Goal: Task Accomplishment & Management: Manage account settings

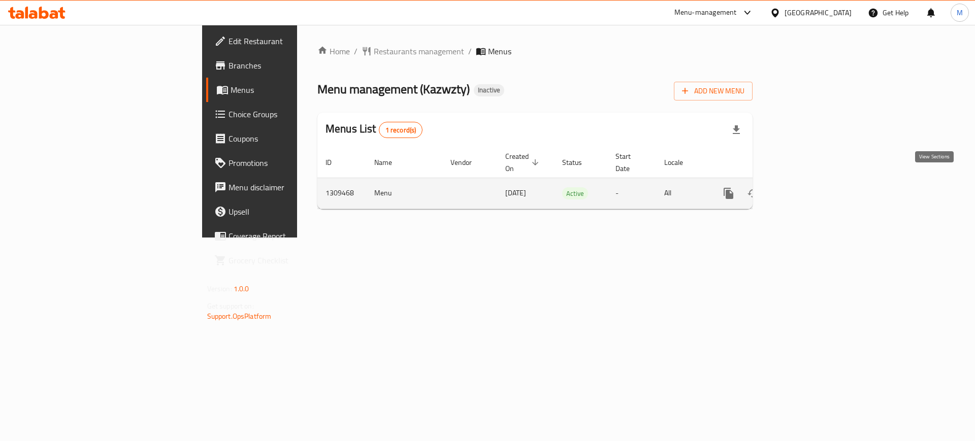
click at [806, 189] on icon "enhanced table" at bounding box center [801, 193] width 9 height 9
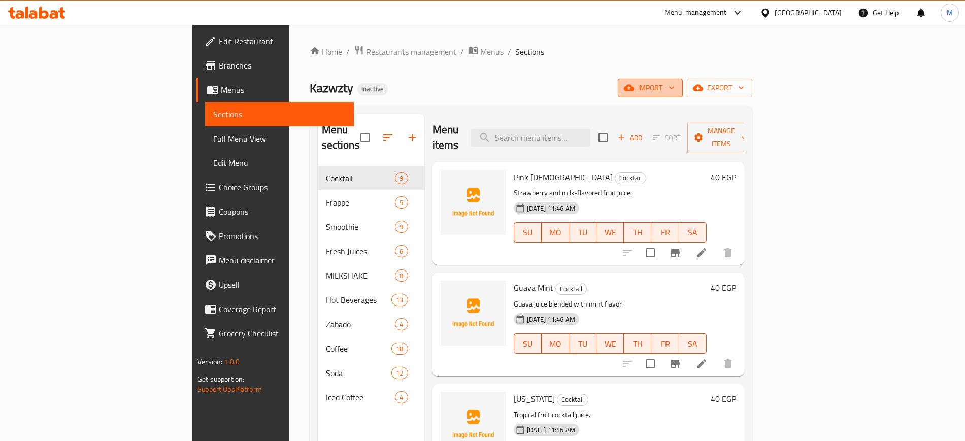
click at [675, 89] on span "import" at bounding box center [650, 88] width 49 height 13
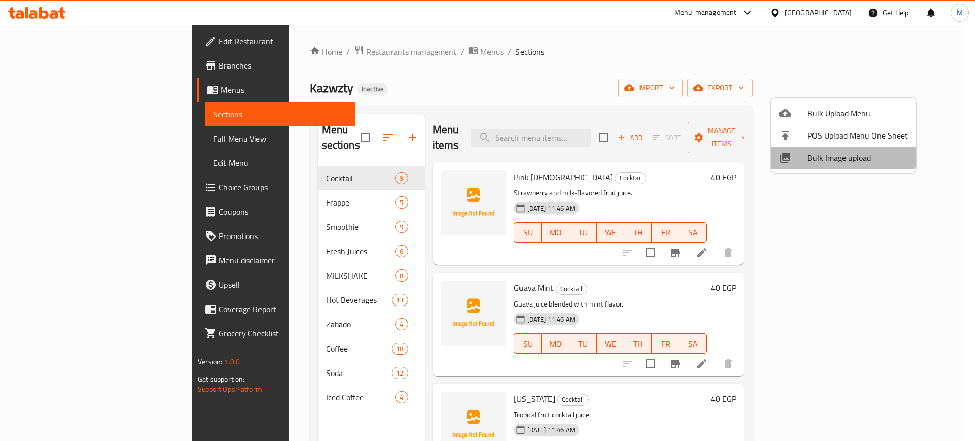
click at [829, 153] on span "Bulk Image upload" at bounding box center [857, 158] width 101 height 12
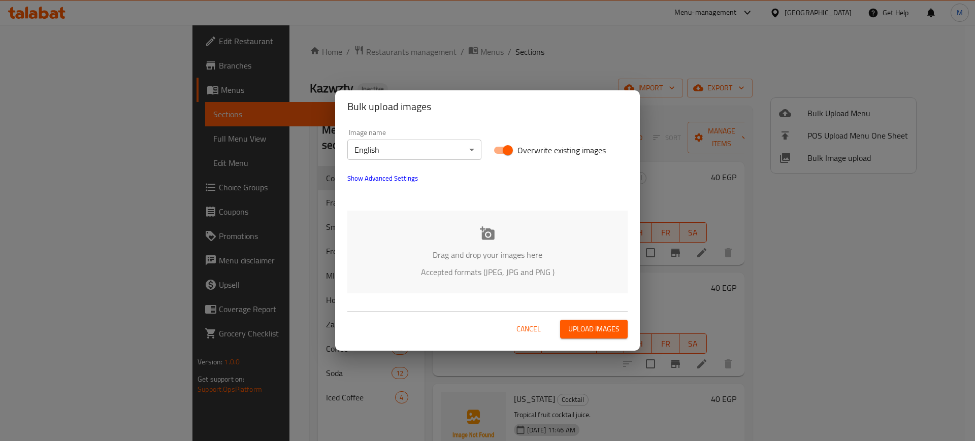
click at [383, 267] on p "Accepted formats (JPEG, JPG and PNG )" at bounding box center [488, 272] width 250 height 12
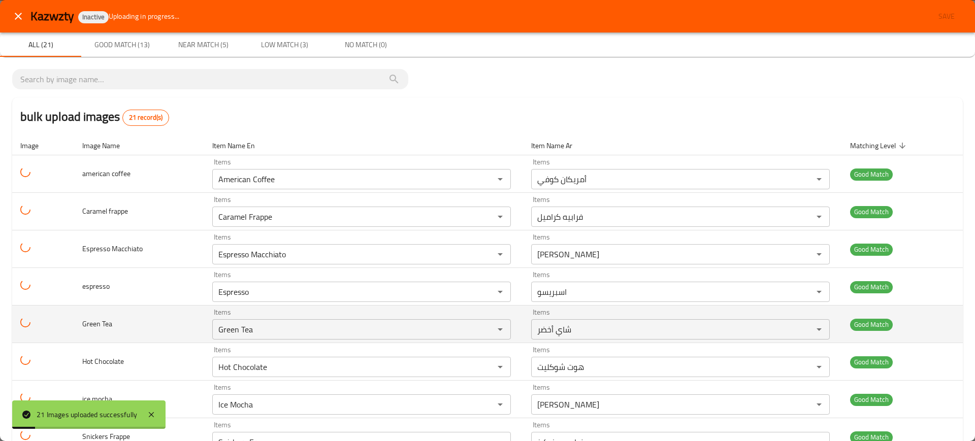
scroll to position [524, 0]
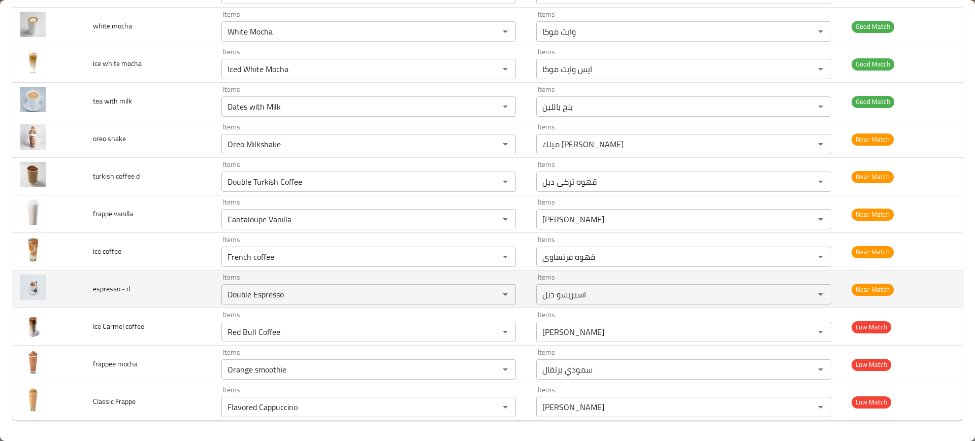
click at [167, 272] on td "espresso - d" at bounding box center [149, 290] width 128 height 38
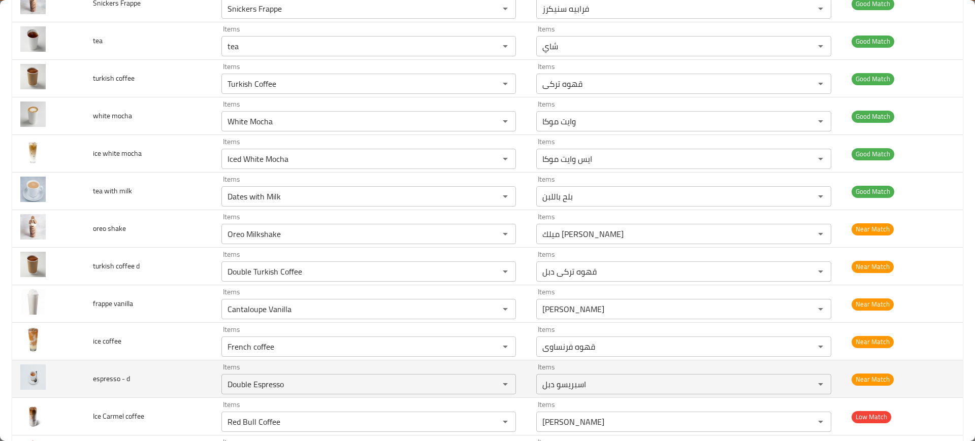
scroll to position [433, 0]
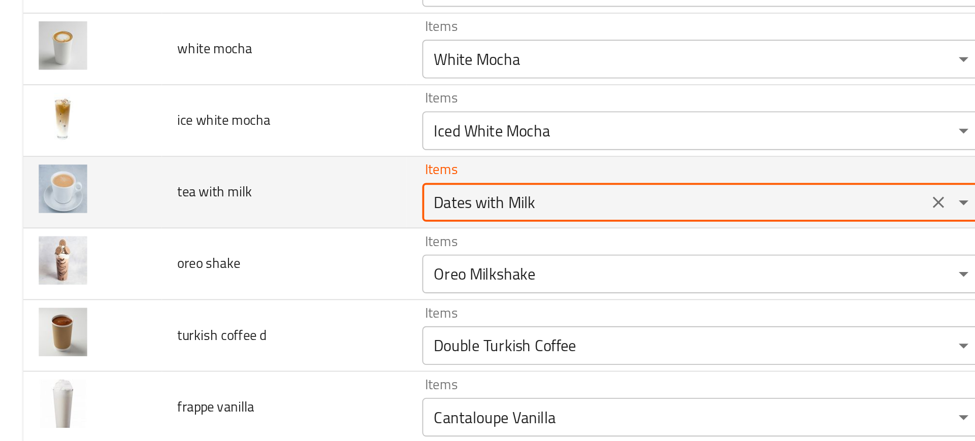
click at [239, 196] on milk "Dates with Milk" at bounding box center [353, 197] width 258 height 14
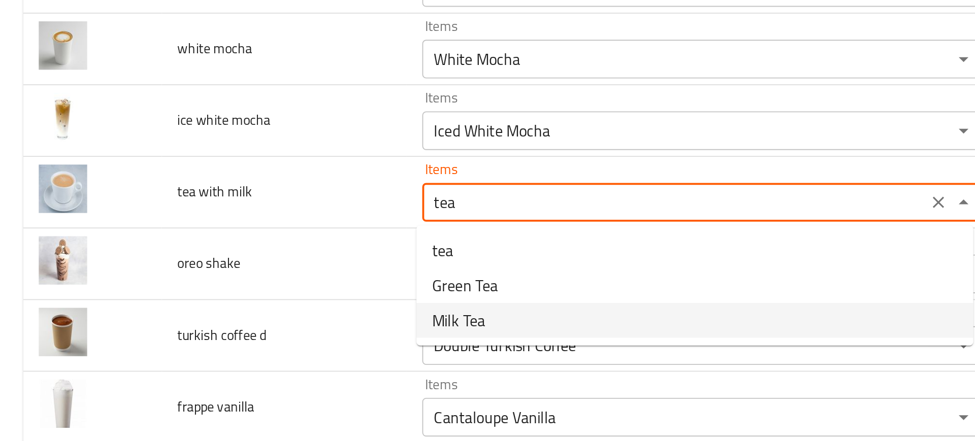
click at [233, 264] on span "Milk Tea" at bounding box center [240, 259] width 28 height 12
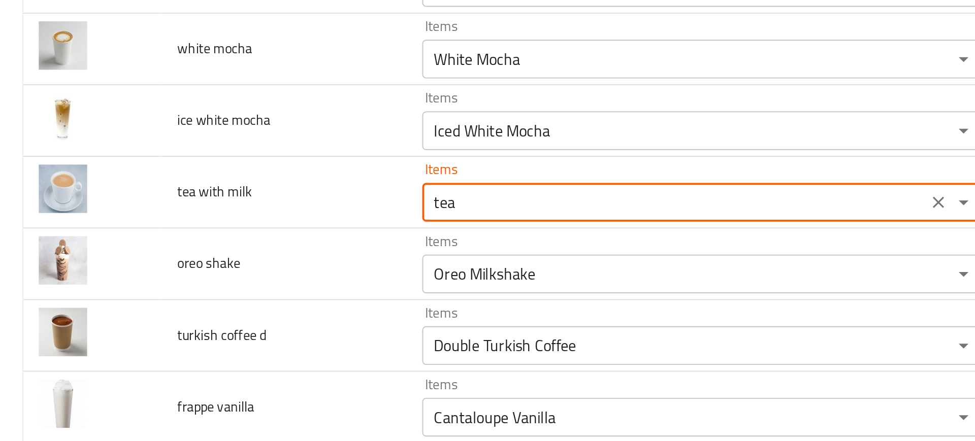
type milk "Milk Tea"
type milk-ar "شاي بالحليب"
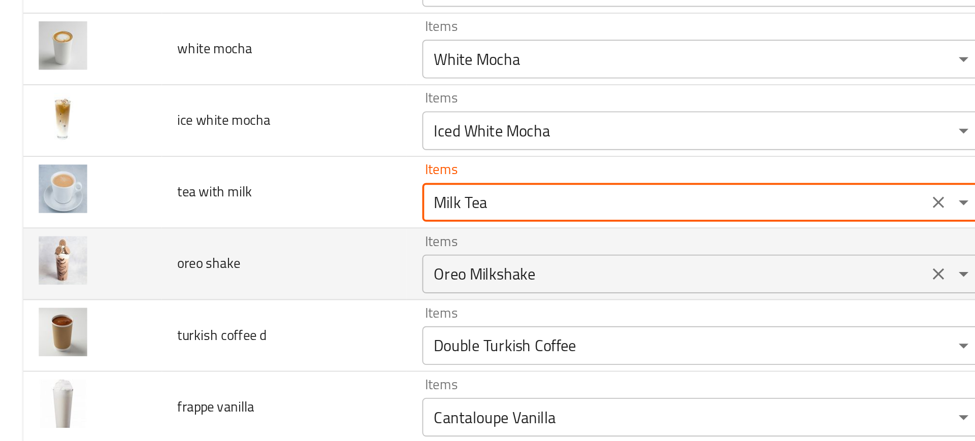
type milk "Milk Tea"
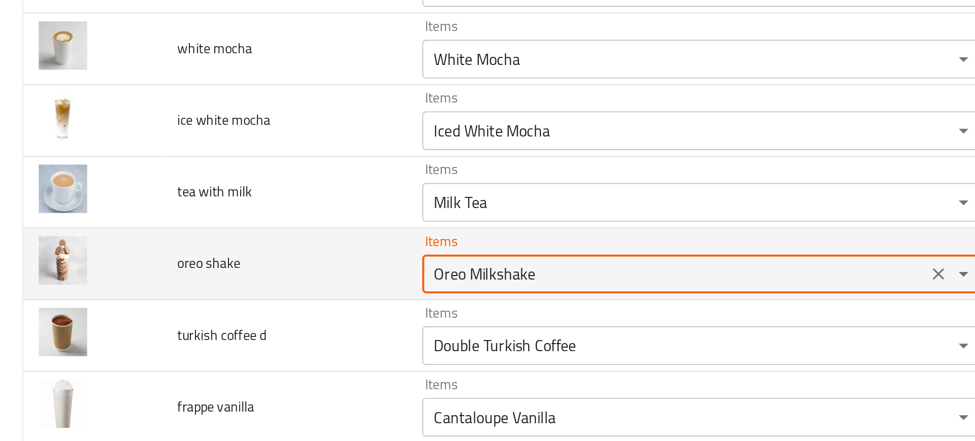
click at [238, 236] on shake "Oreo Milkshake" at bounding box center [353, 235] width 258 height 14
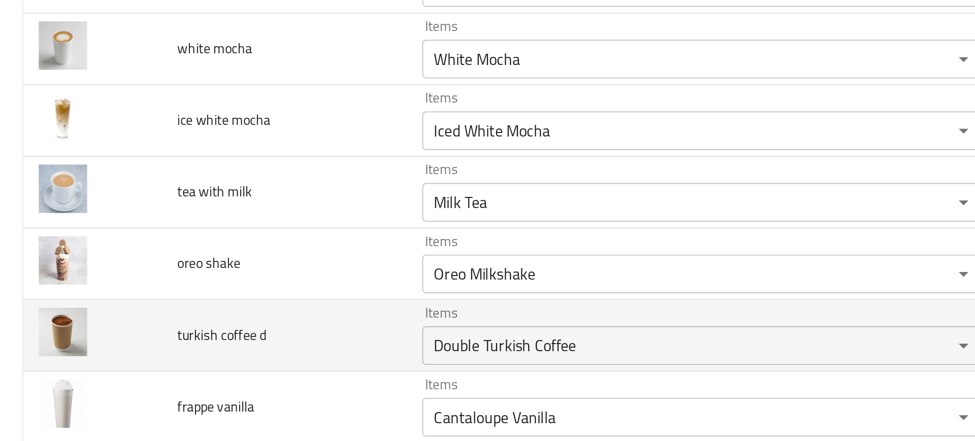
click at [182, 249] on td "turkish coffee d" at bounding box center [149, 268] width 128 height 38
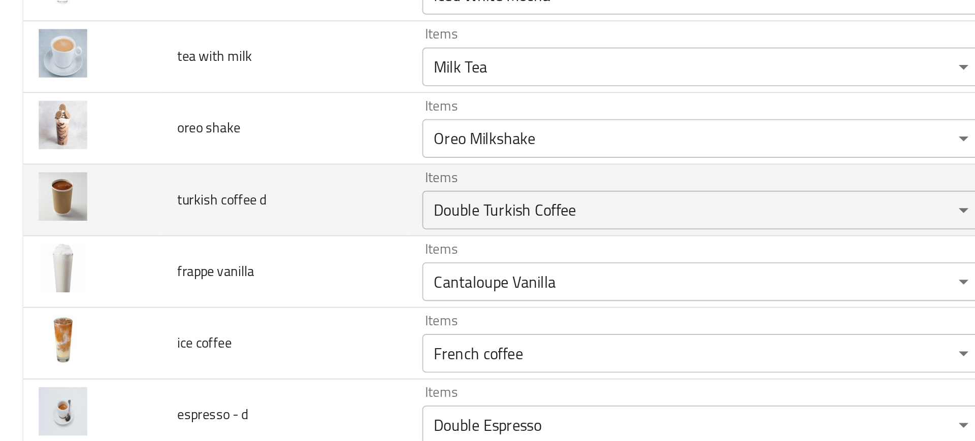
scroll to position [503, 0]
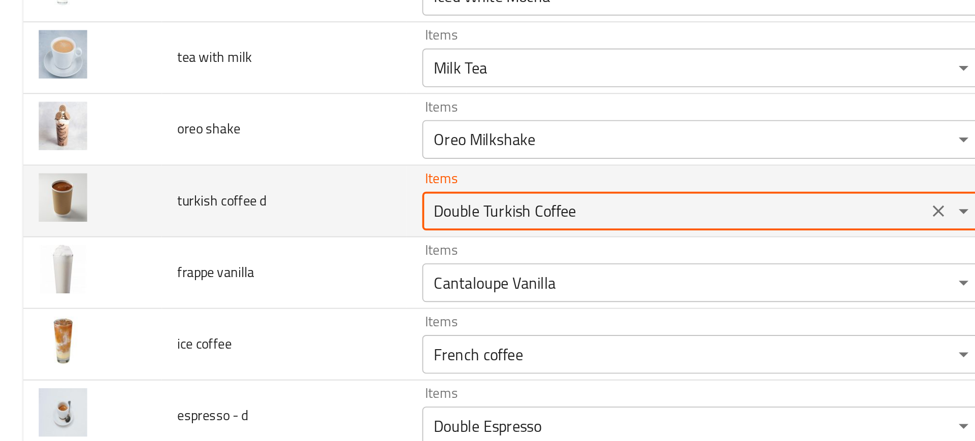
click at [236, 200] on d "Double Turkish Coffee" at bounding box center [353, 202] width 258 height 14
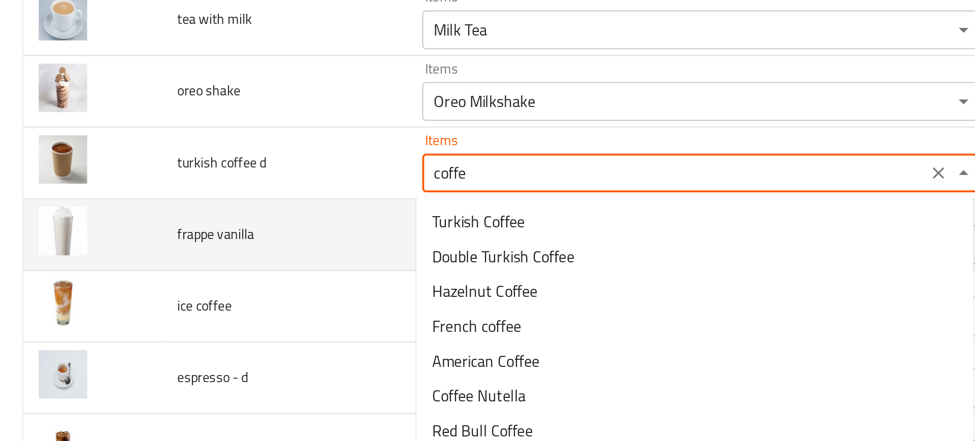
scroll to position [524, 0]
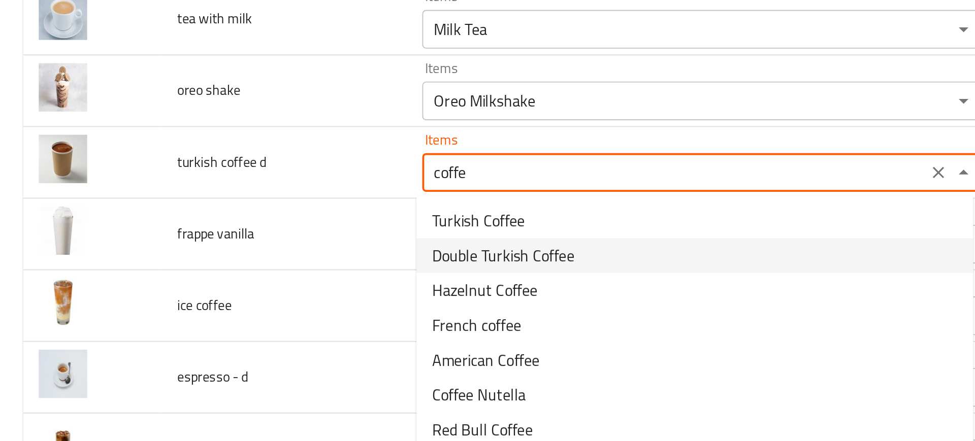
click at [235, 231] on span "Double Turkish Coffee" at bounding box center [263, 225] width 75 height 12
type d "Double Turkish Coffee"
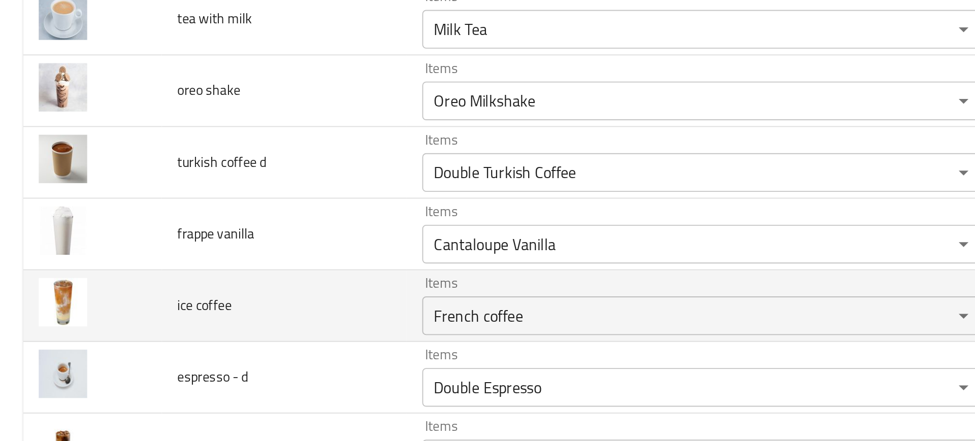
click at [188, 241] on td "ice coffee" at bounding box center [149, 252] width 128 height 38
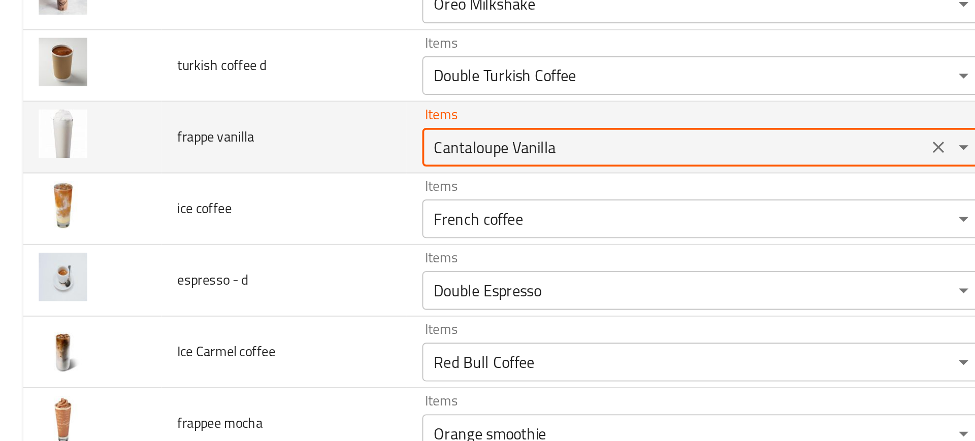
click at [230, 224] on vanilla "Cantaloupe Vanilla" at bounding box center [353, 219] width 258 height 14
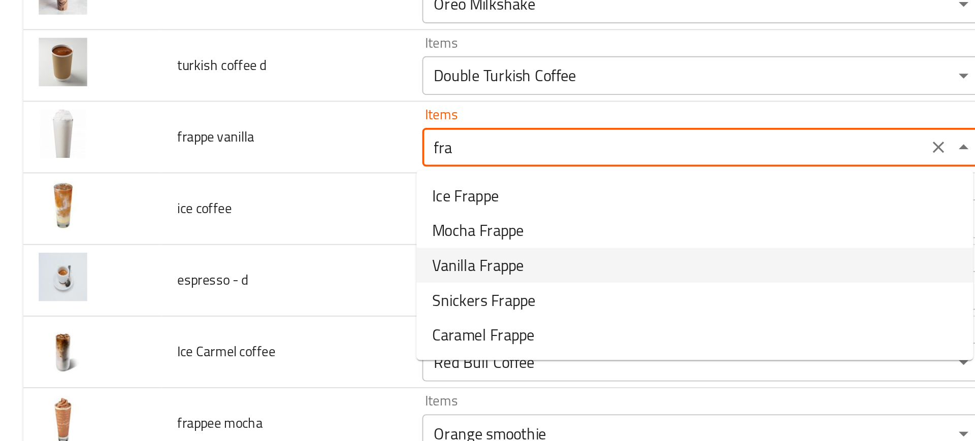
click at [244, 289] on vanilla-option-2 "Vanilla Frappe" at bounding box center [364, 281] width 292 height 18
type vanilla "Vanilla Frappe"
type vanilla-ar "فرابيه فانيليا"
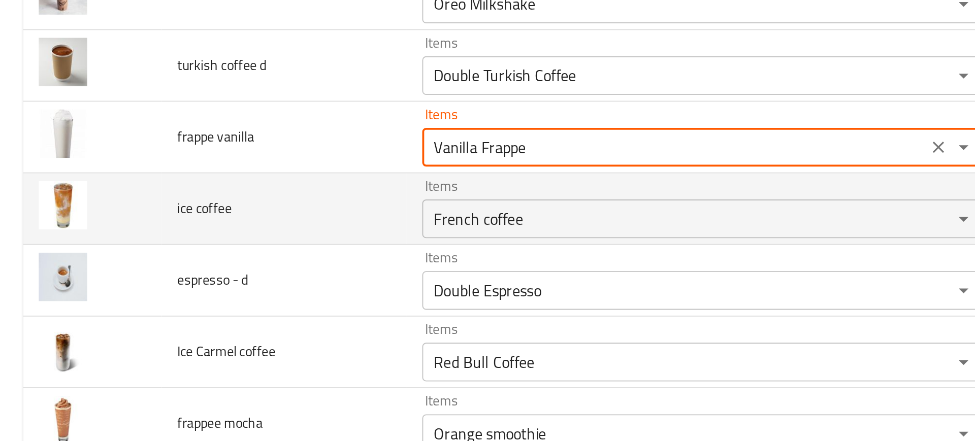
type vanilla "Vanilla Frappe"
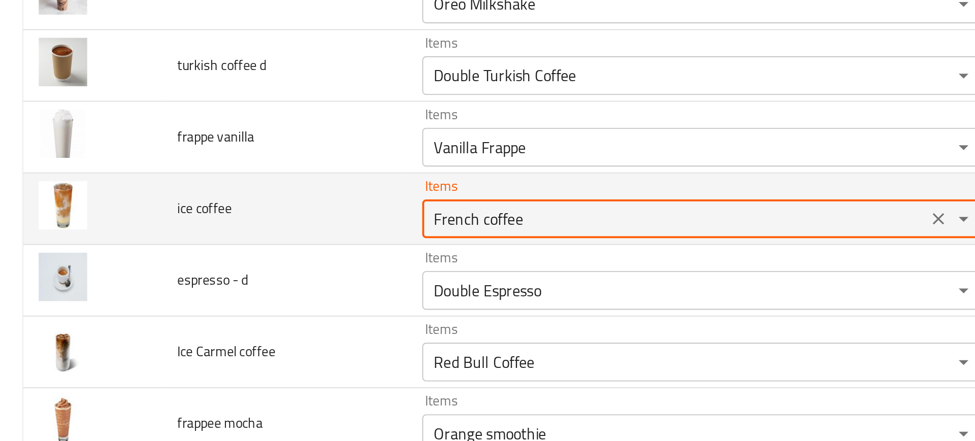
click at [272, 250] on coffee "French coffee" at bounding box center [353, 257] width 258 height 14
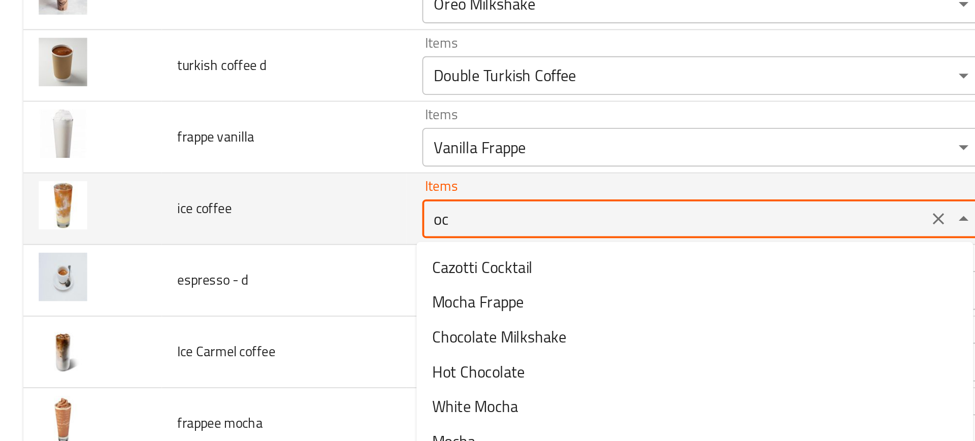
type coffee "o"
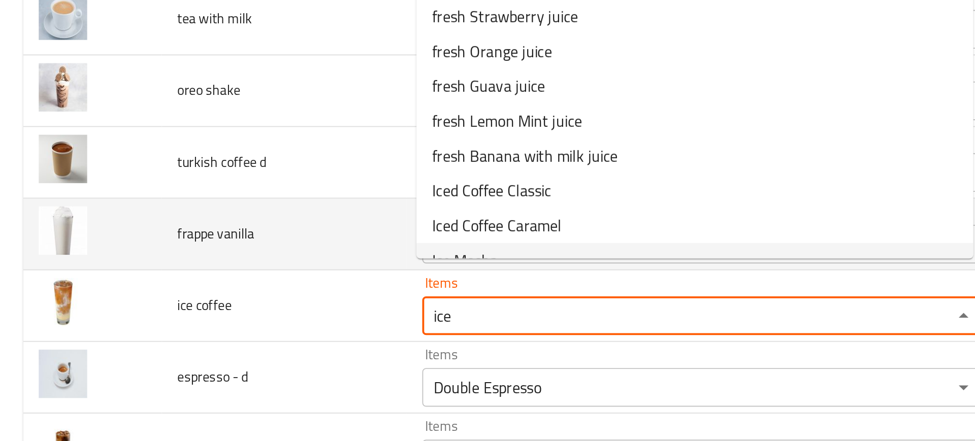
scroll to position [450, 0]
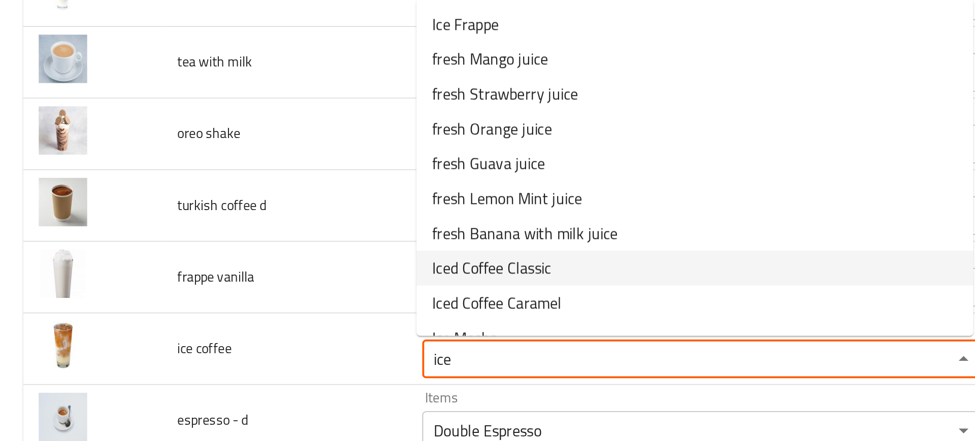
click at [260, 283] on span "Iced Coffee Classic" at bounding box center [257, 283] width 62 height 12
type coffee "Iced Coffee Classic"
type coffee-ar "أيس كوفى كلاسيك"
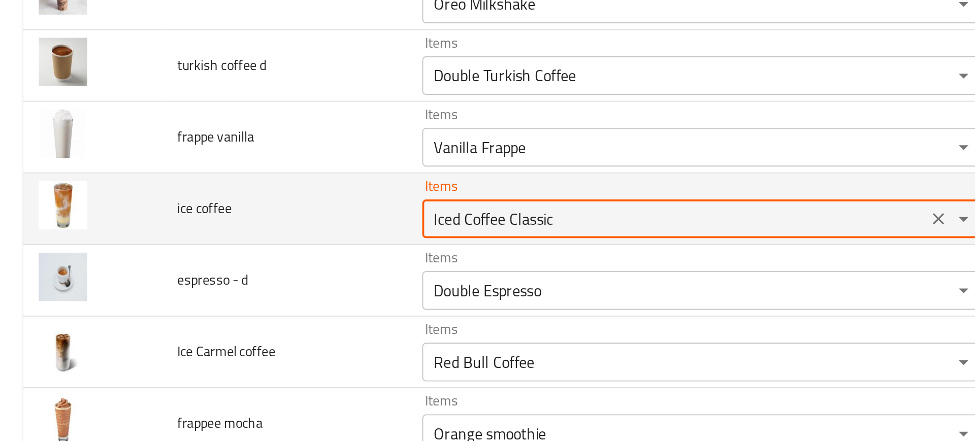
scroll to position [524, 0]
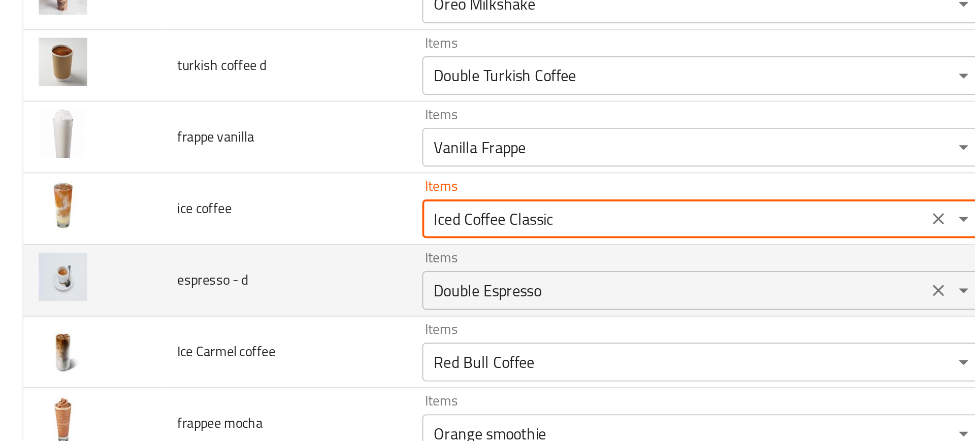
type coffee "Iced Coffee Classic"
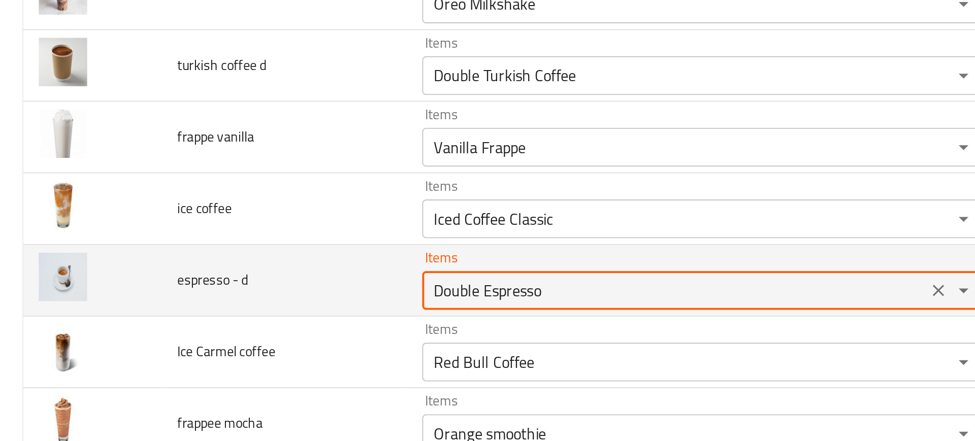
click at [237, 295] on d "Double Espresso" at bounding box center [353, 294] width 258 height 14
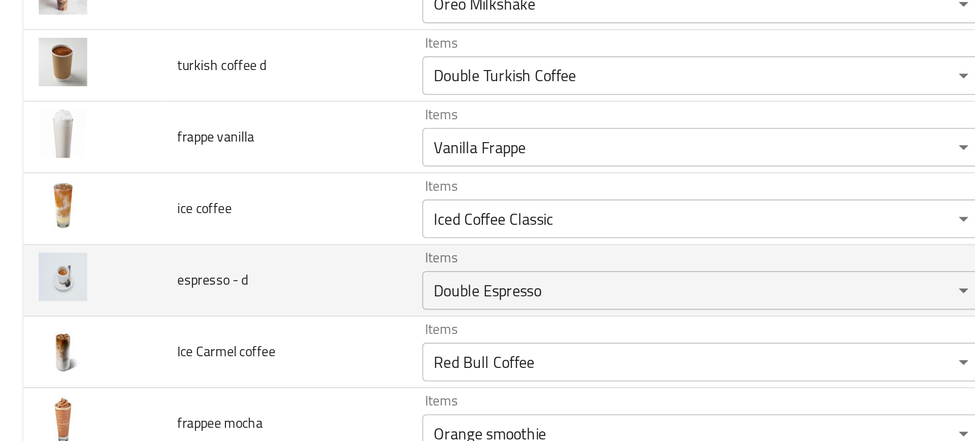
click at [154, 301] on td "espresso - d" at bounding box center [149, 290] width 128 height 38
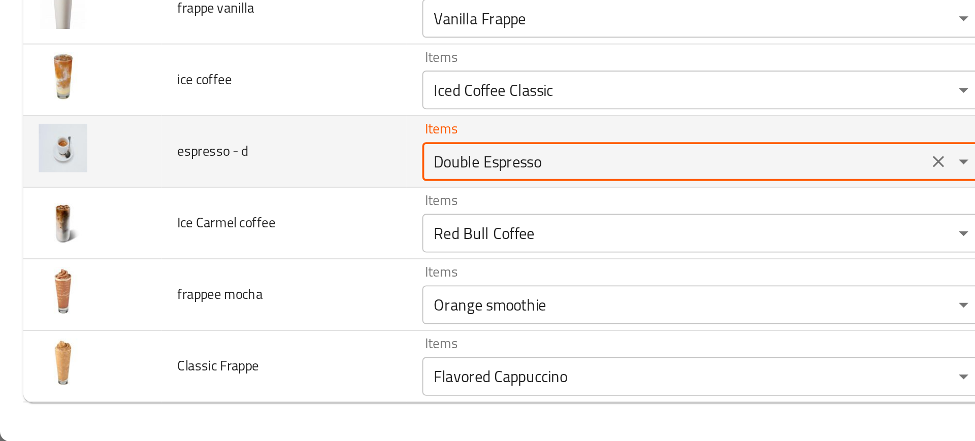
drag, startPoint x: 251, startPoint y: 294, endPoint x: 182, endPoint y: 293, distance: 69.1
click at [182, 293] on tr "espresso - d Items Double Espresso Items Items اسبريسو دبل Items Near Match" at bounding box center [487, 290] width 951 height 38
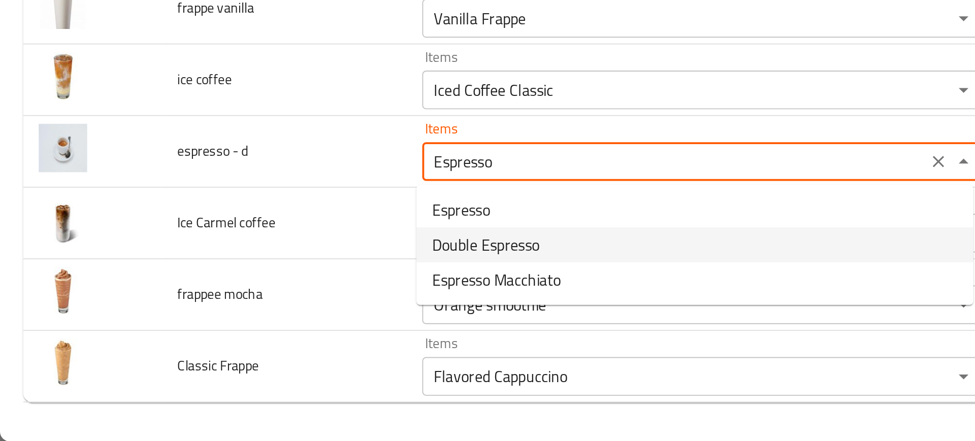
click at [253, 336] on span "Double Espresso" at bounding box center [254, 338] width 56 height 12
type d "Double Espresso"
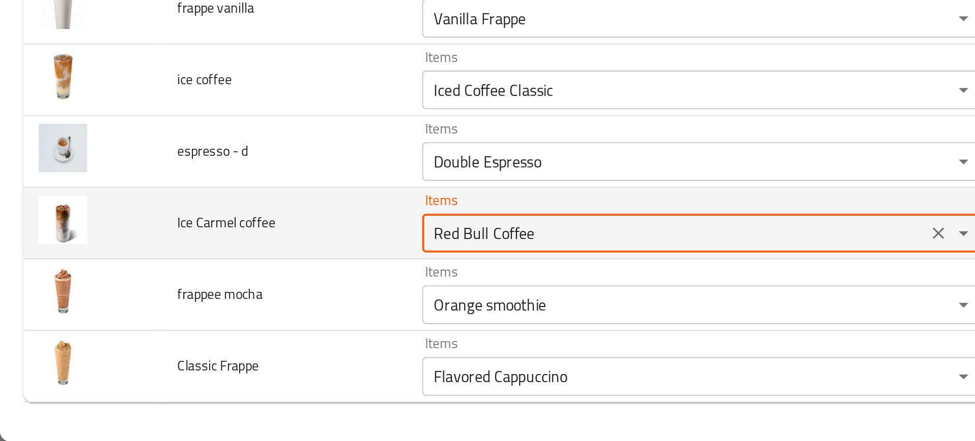
click at [261, 328] on coffee "Red Bull Coffee" at bounding box center [353, 332] width 258 height 14
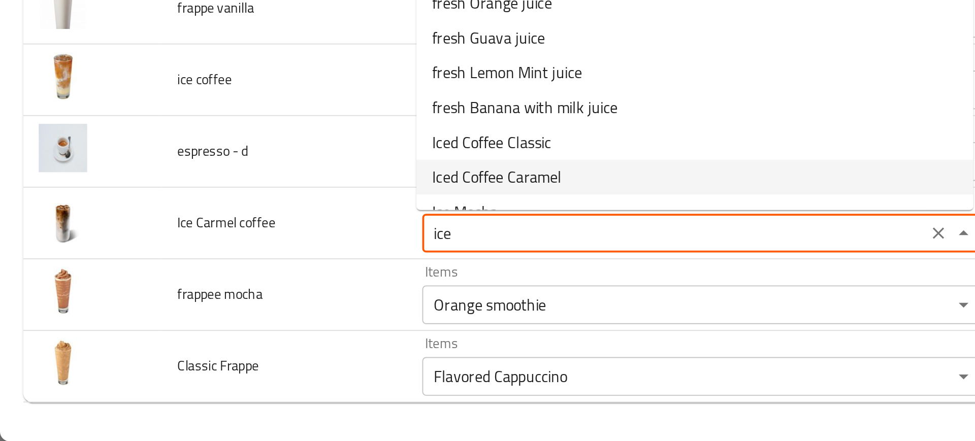
click at [254, 303] on span "Iced Coffee Caramel" at bounding box center [260, 303] width 68 height 12
type coffee "Iced Coffee Caramel"
type coffee-ar "آيس كوفي كراميل"
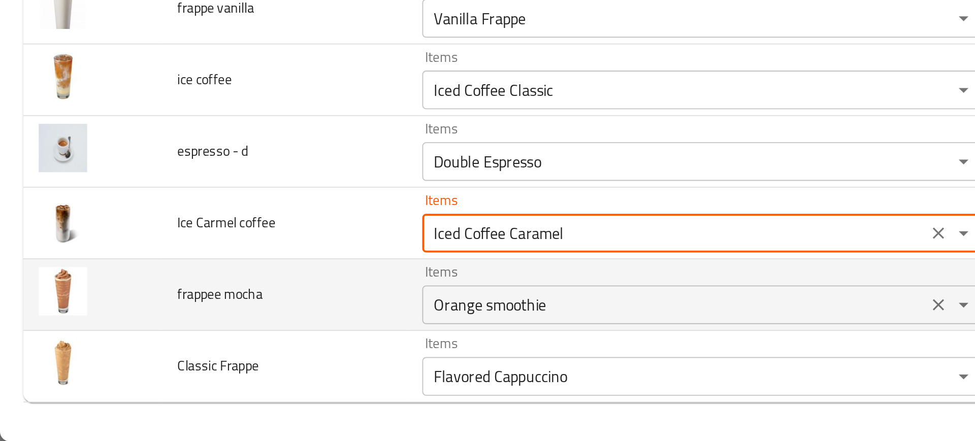
type coffee "Iced Coffee Caramel"
click at [269, 365] on mocha "Orange smoothie" at bounding box center [353, 370] width 258 height 14
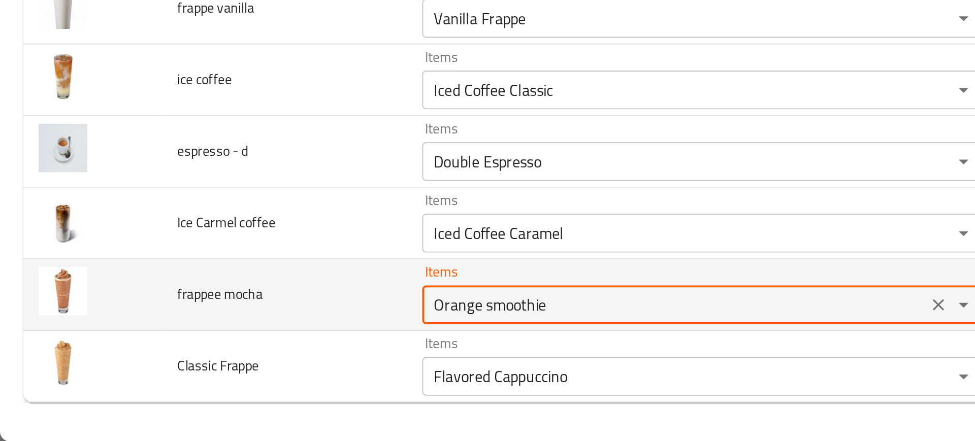
type mocha ","
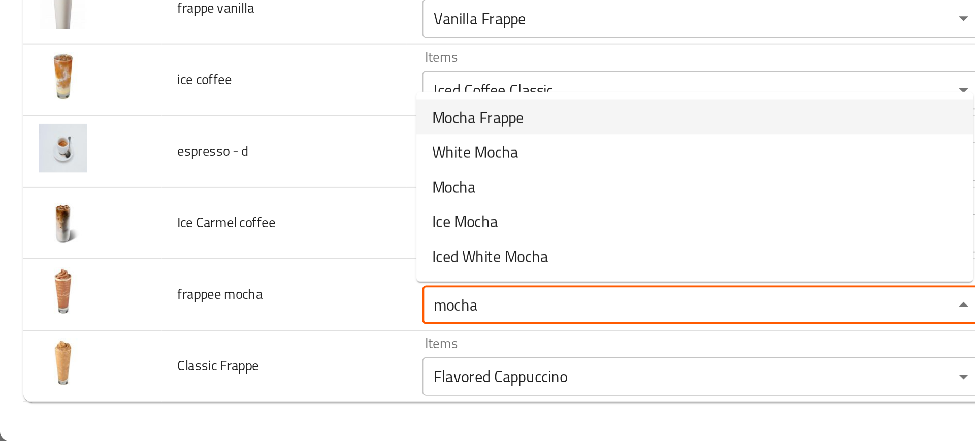
click at [243, 275] on span "Mocha Frappe" at bounding box center [250, 271] width 48 height 12
type mocha "Mocha Frappe"
type mocha-ar "فرابيه موكا"
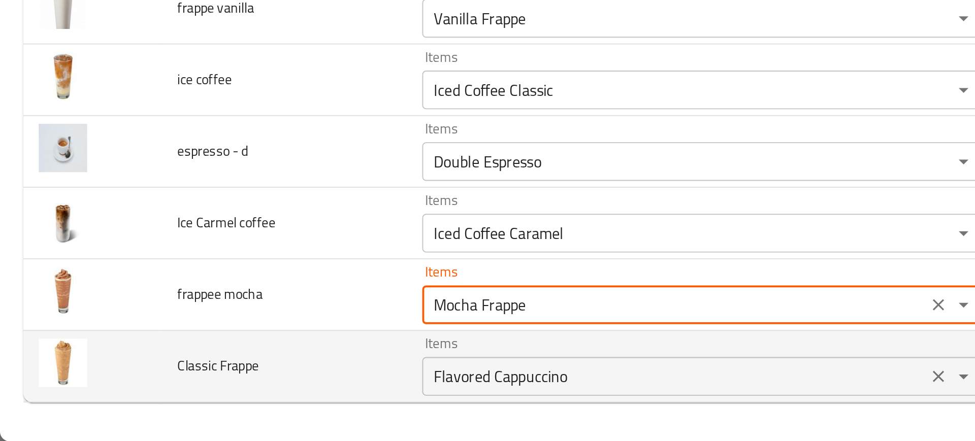
type mocha "Mocha Frappe"
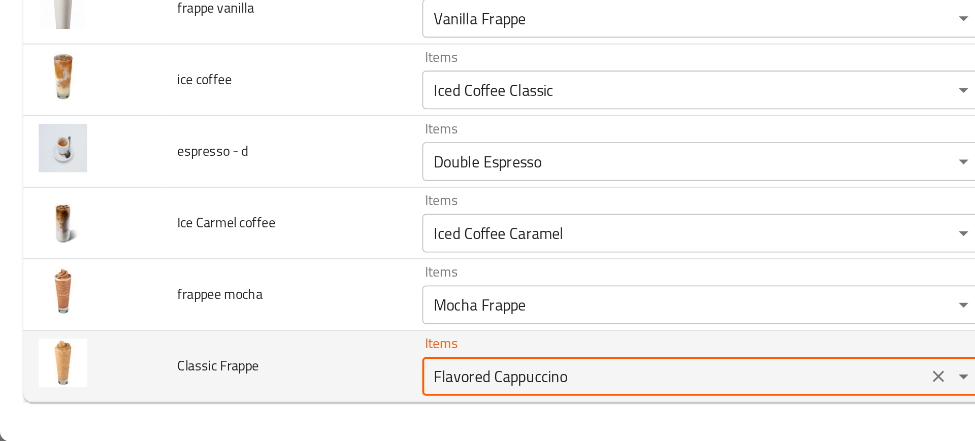
click at [257, 412] on Frappe "Flavored Cappuccino" at bounding box center [353, 407] width 258 height 14
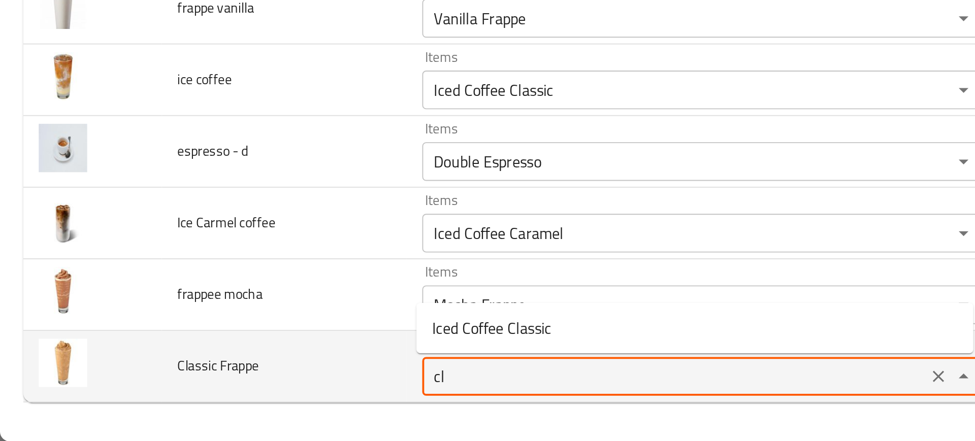
type Frappe "c"
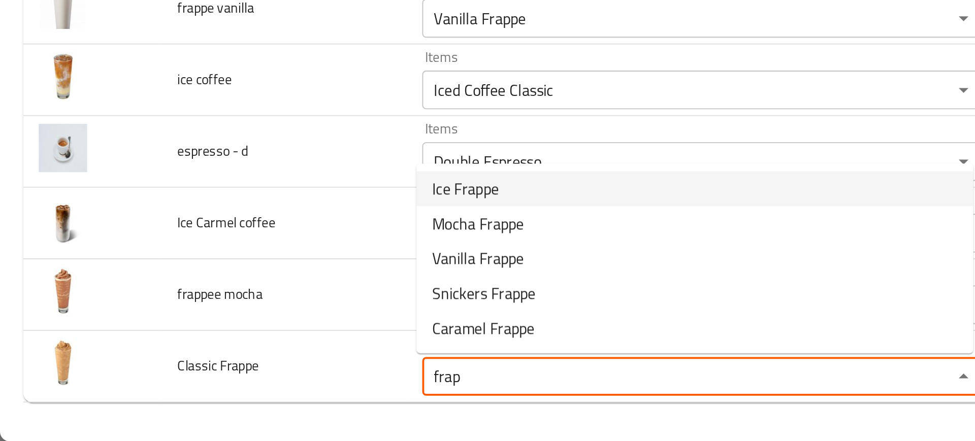
click at [243, 307] on span "Ice Frappe" at bounding box center [243, 309] width 35 height 12
type Frappe "Ice Frappe"
type Frappe-ar "آیس فرابيه"
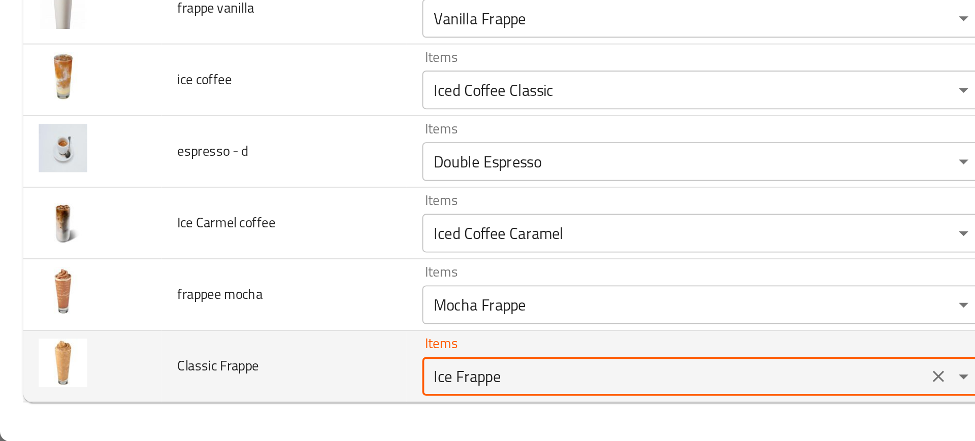
type Frappe "Ice Frappe"
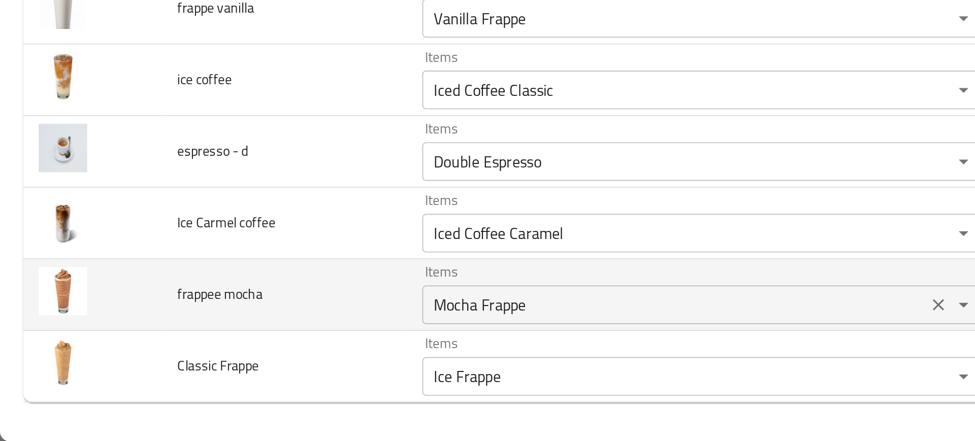
click at [242, 370] on mocha "Mocha Frappe" at bounding box center [353, 370] width 258 height 14
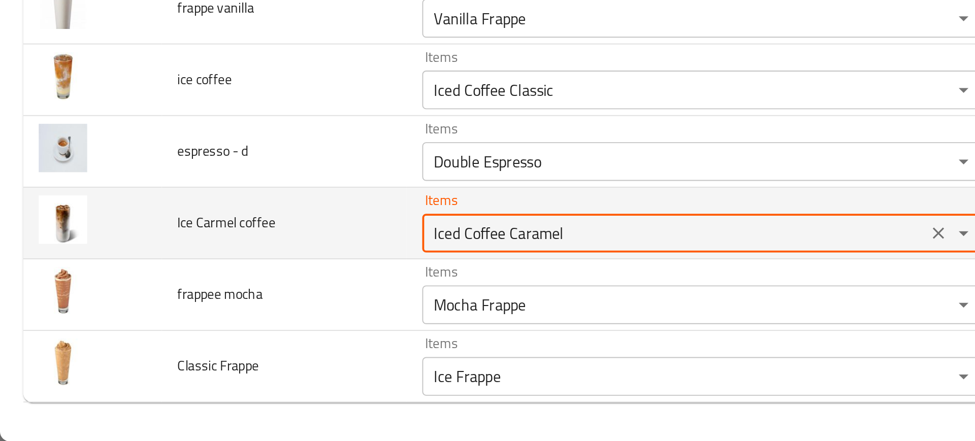
click at [246, 334] on coffee "Iced Coffee Caramel" at bounding box center [353, 332] width 258 height 14
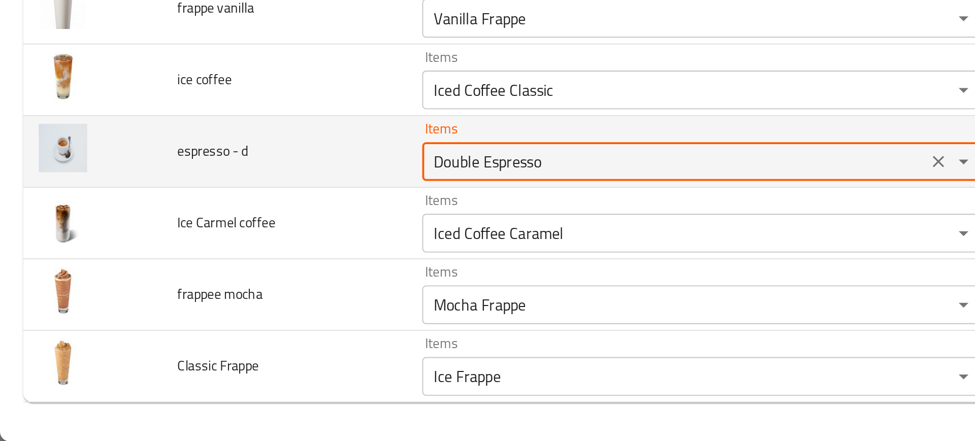
click at [243, 300] on d "Double Espresso" at bounding box center [353, 294] width 258 height 14
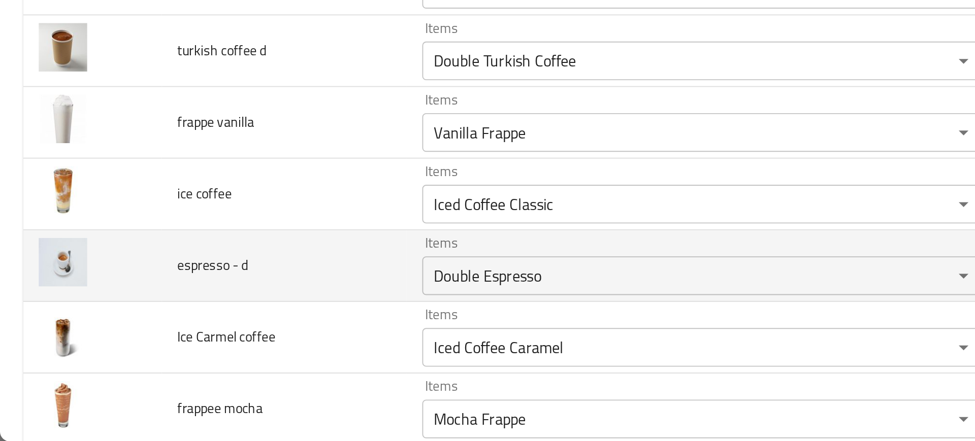
scroll to position [454, 0]
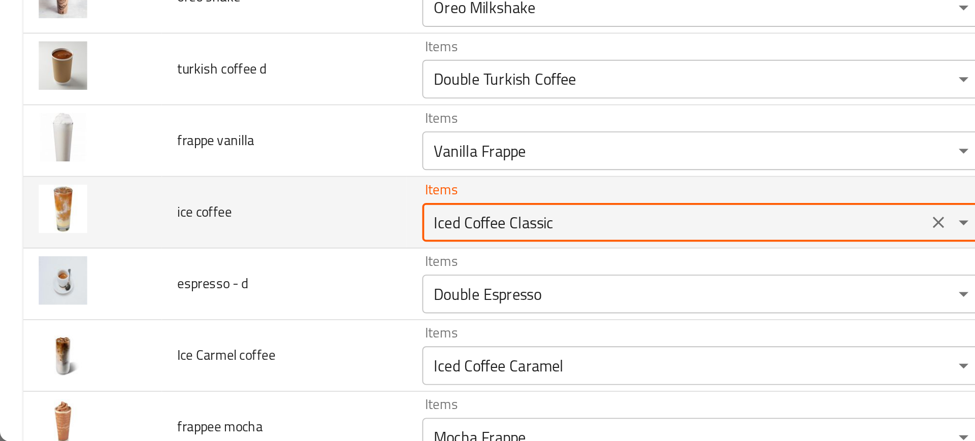
click at [250, 323] on coffee "Iced Coffee Classic" at bounding box center [353, 326] width 258 height 14
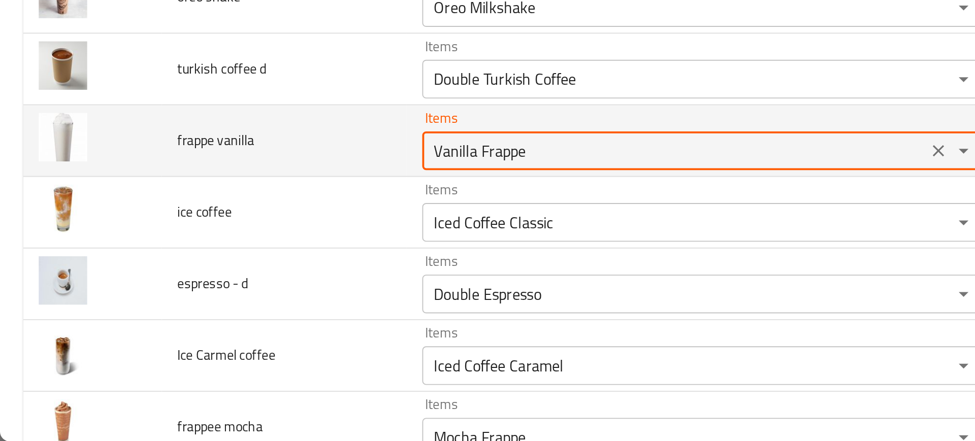
click at [232, 287] on vanilla "Vanilla Frappe" at bounding box center [353, 289] width 258 height 14
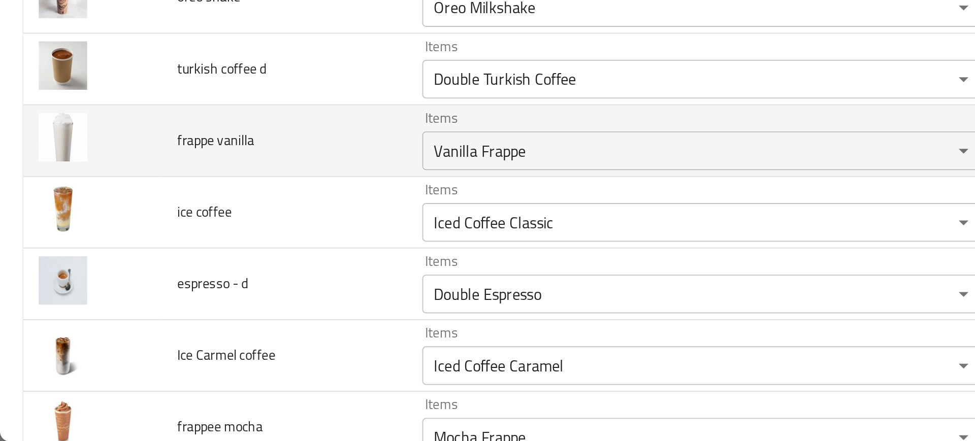
scroll to position [378, 0]
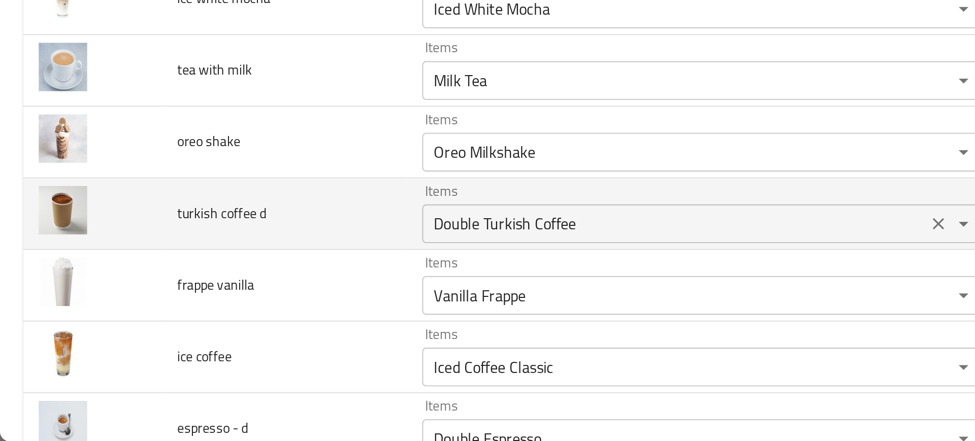
click at [243, 320] on d "Double Turkish Coffee" at bounding box center [353, 327] width 258 height 14
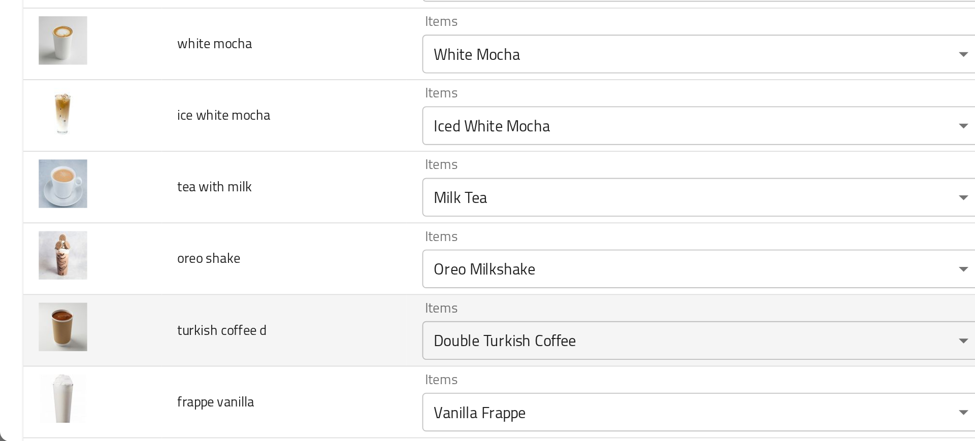
scroll to position [316, 0]
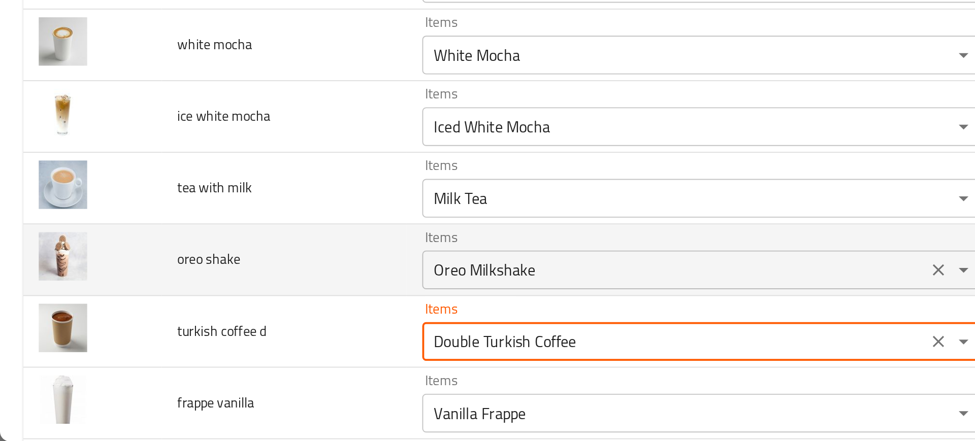
click at [237, 341] on div "Oreo Milkshake Items" at bounding box center [368, 351] width 295 height 20
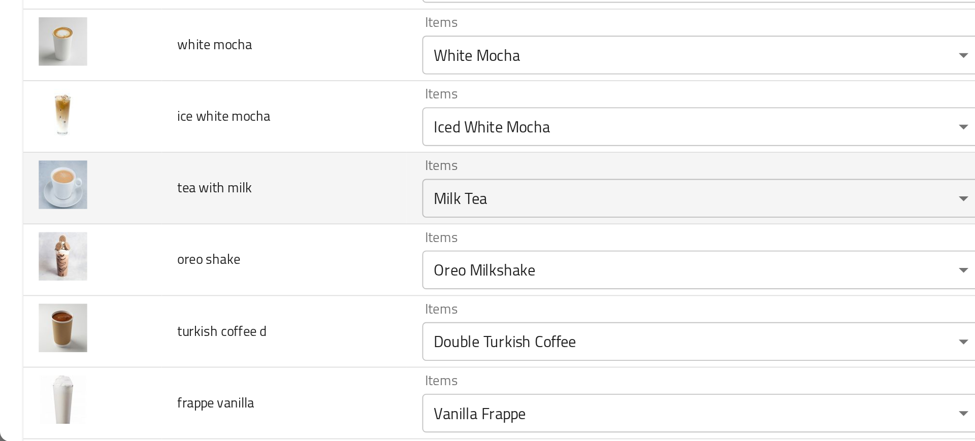
click at [183, 321] on td "tea with milk" at bounding box center [149, 309] width 128 height 38
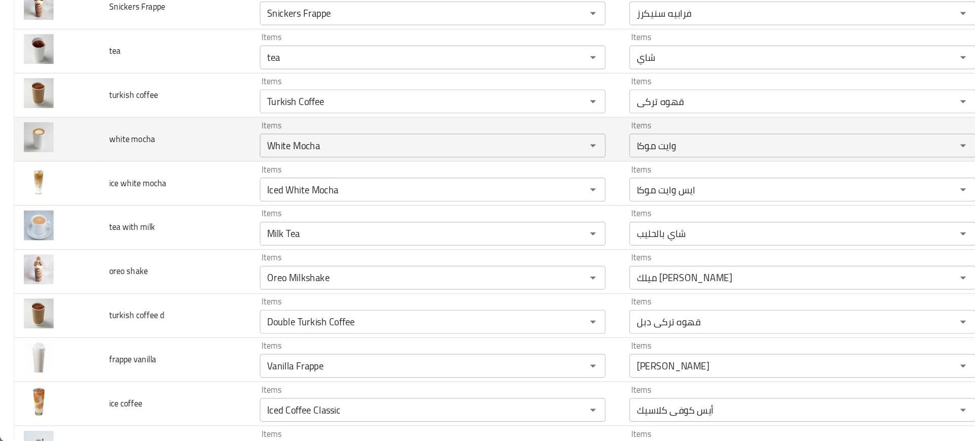
scroll to position [365, 0]
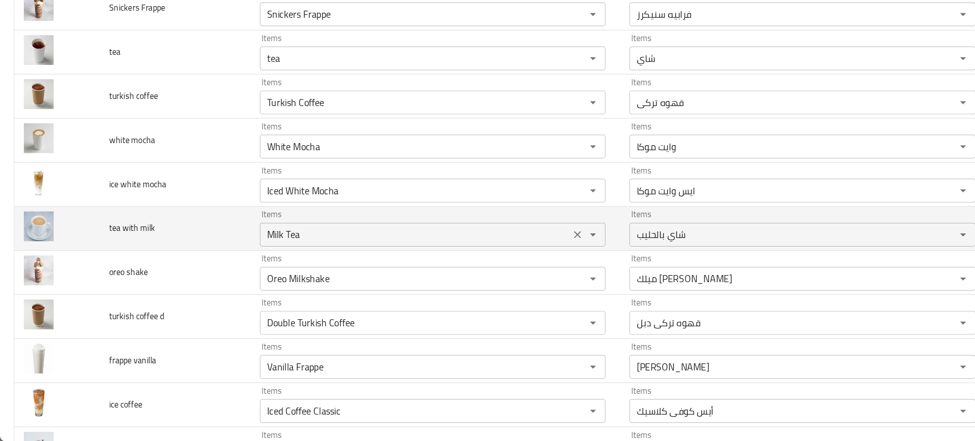
click at [251, 255] on div "Milk Tea Items" at bounding box center [368, 265] width 295 height 20
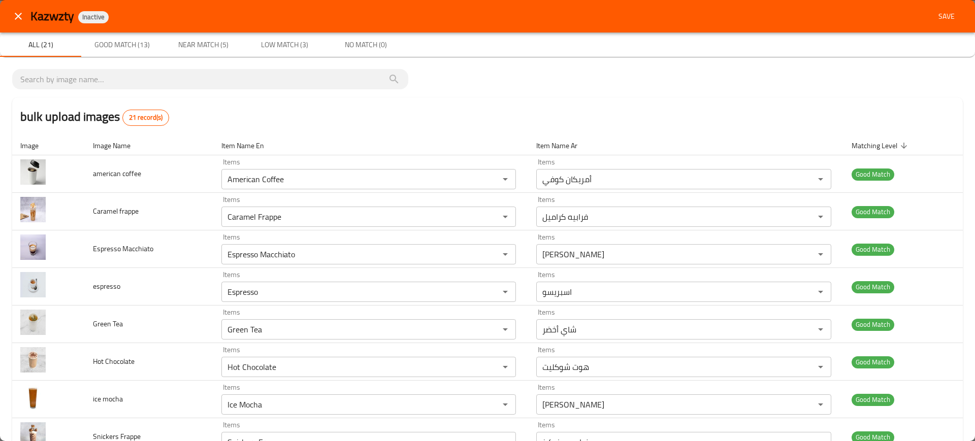
scroll to position [410, 0]
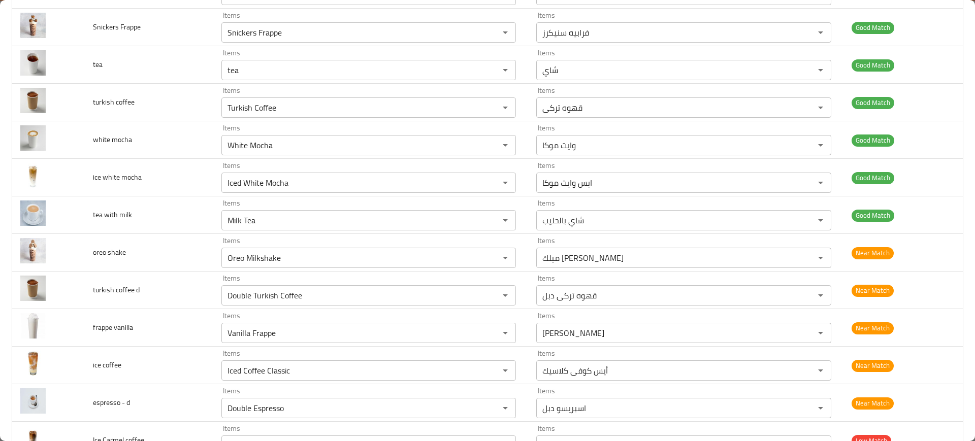
click at [929, 13] on td "Good Match" at bounding box center [902, 28] width 119 height 38
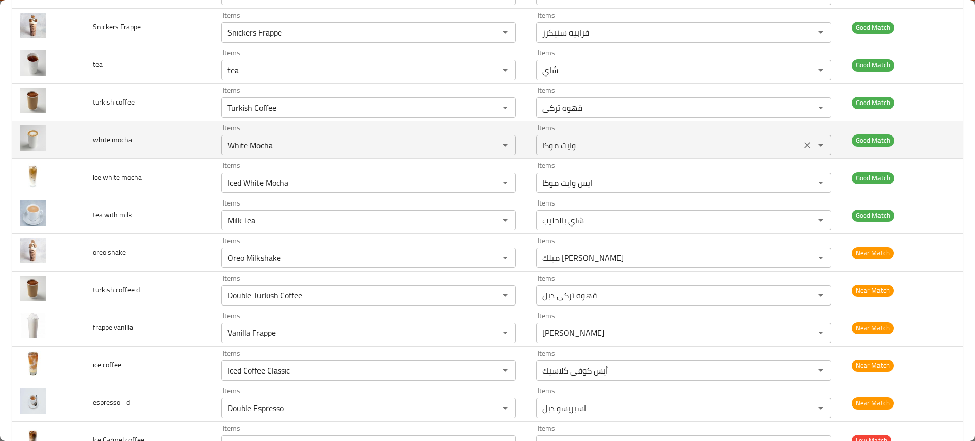
scroll to position [0, 0]
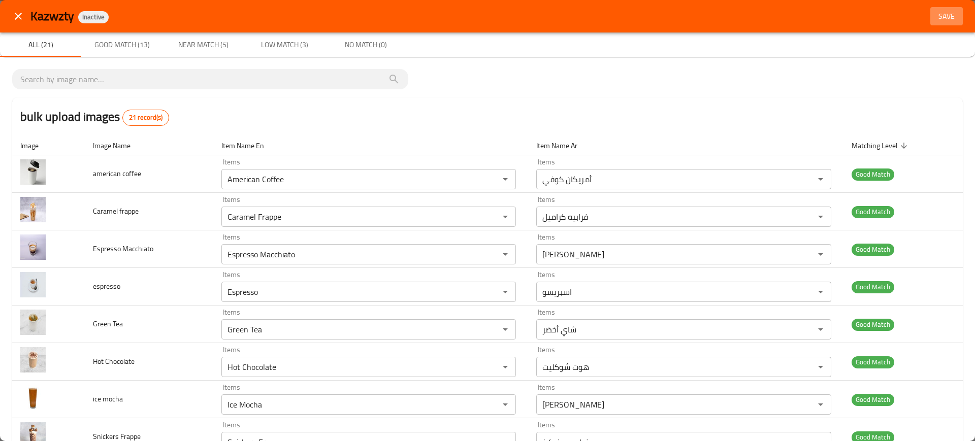
click at [934, 20] on span "Save" at bounding box center [946, 16] width 24 height 13
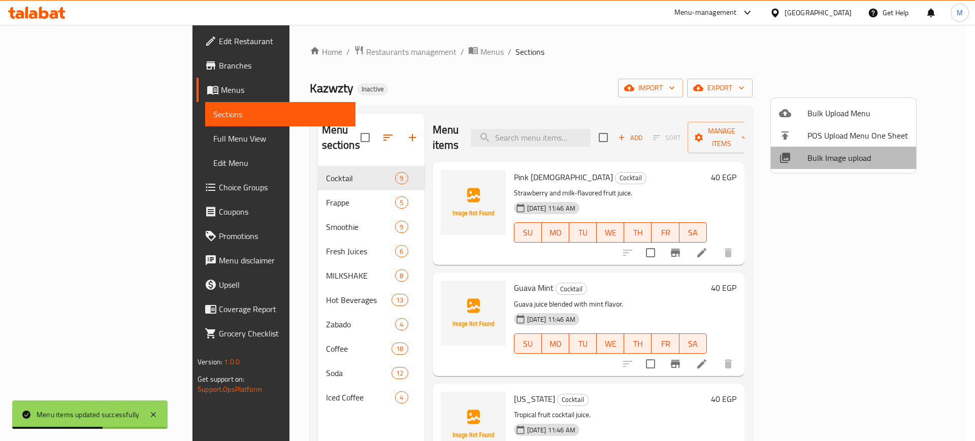
click at [854, 158] on span "Bulk Image upload" at bounding box center [857, 158] width 101 height 12
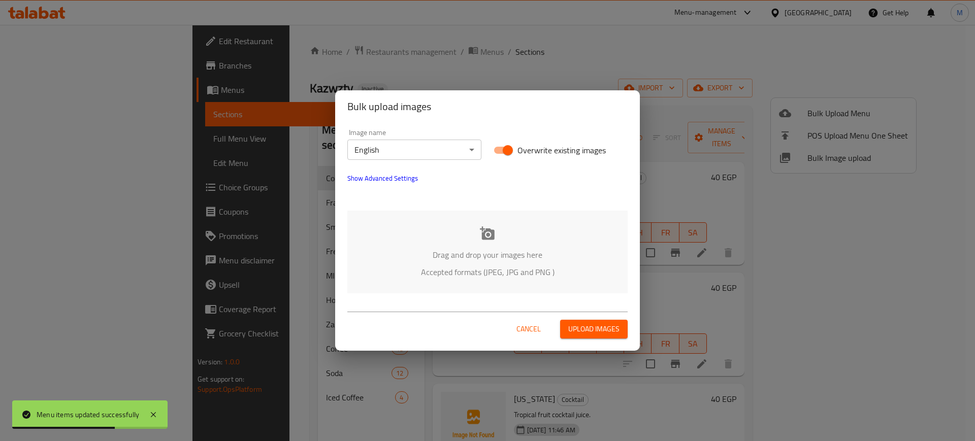
click at [561, 233] on div "Drag and drop your images here Accepted formats (JPEG, JPG and PNG )" at bounding box center [487, 252] width 280 height 83
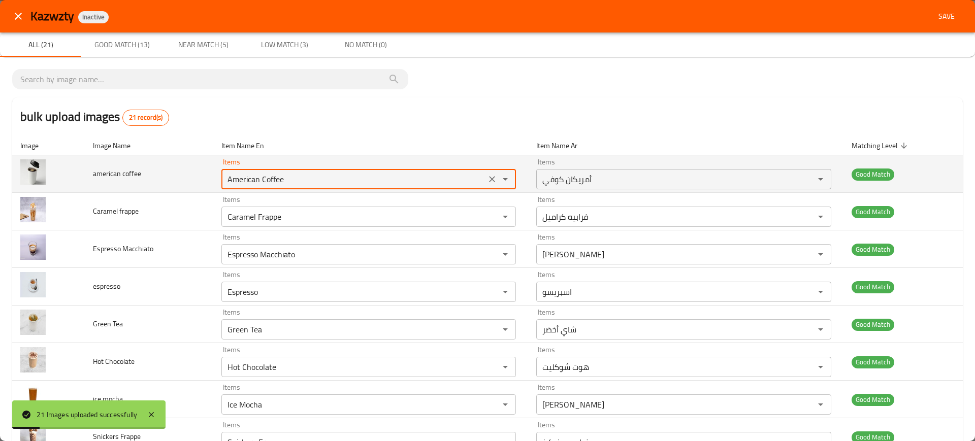
click at [311, 175] on coffee "American Coffee" at bounding box center [353, 179] width 258 height 14
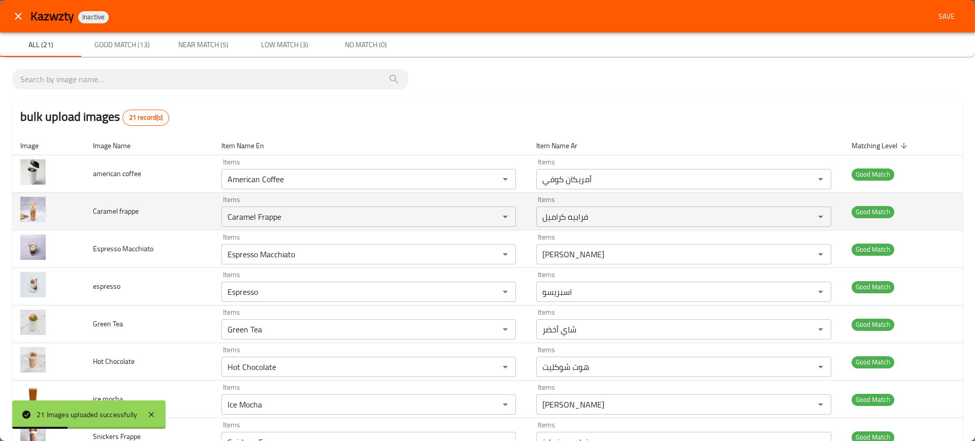
click at [329, 228] on td "Items Caramel Frappe Items" at bounding box center [370, 212] width 315 height 38
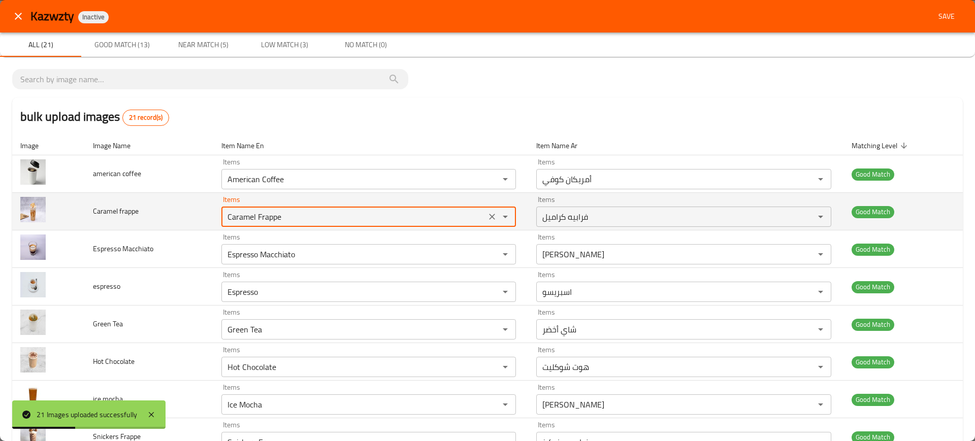
click at [303, 219] on frappe "Caramel Frappe" at bounding box center [353, 217] width 258 height 14
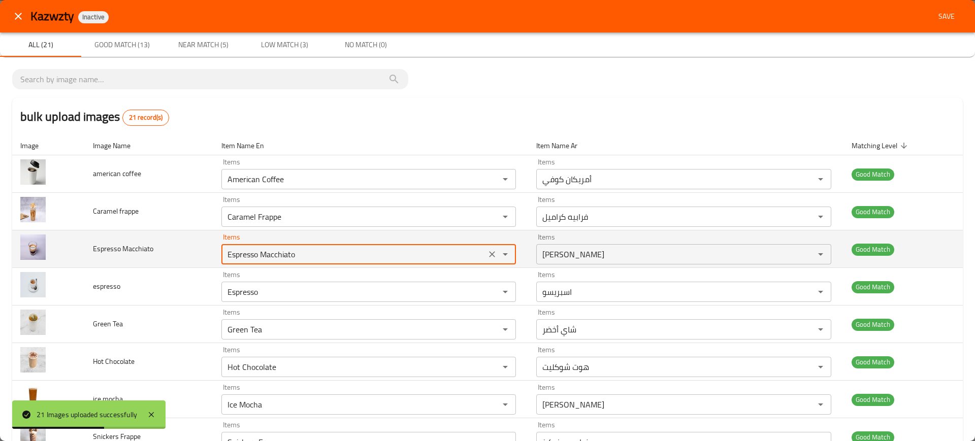
click at [314, 255] on Macchiato "Espresso Macchiato" at bounding box center [353, 254] width 258 height 14
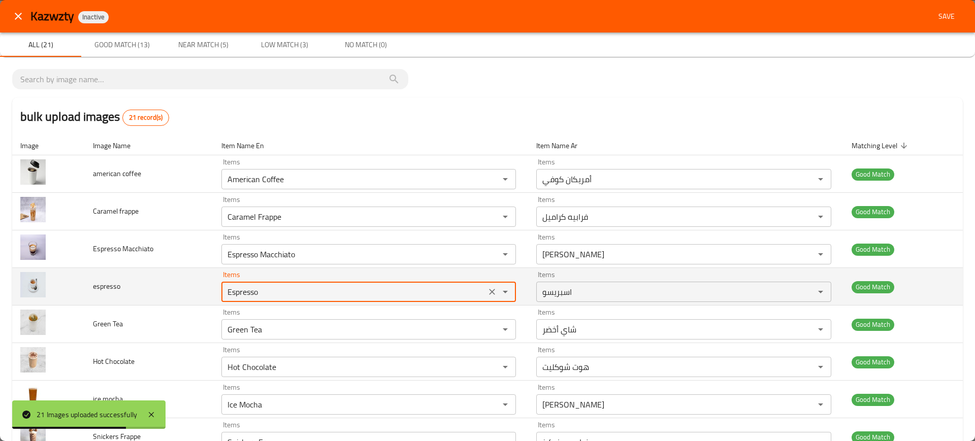
click at [330, 288] on input "Espresso" at bounding box center [353, 292] width 258 height 14
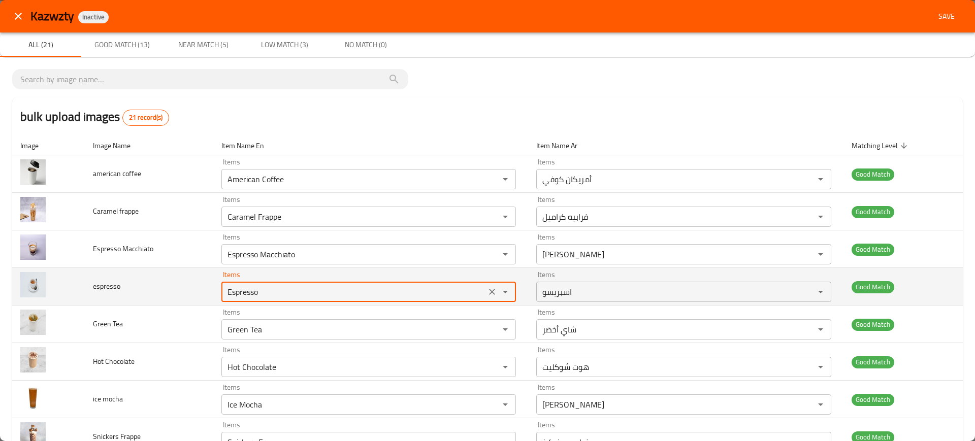
click at [309, 293] on input "Espresso" at bounding box center [353, 292] width 258 height 14
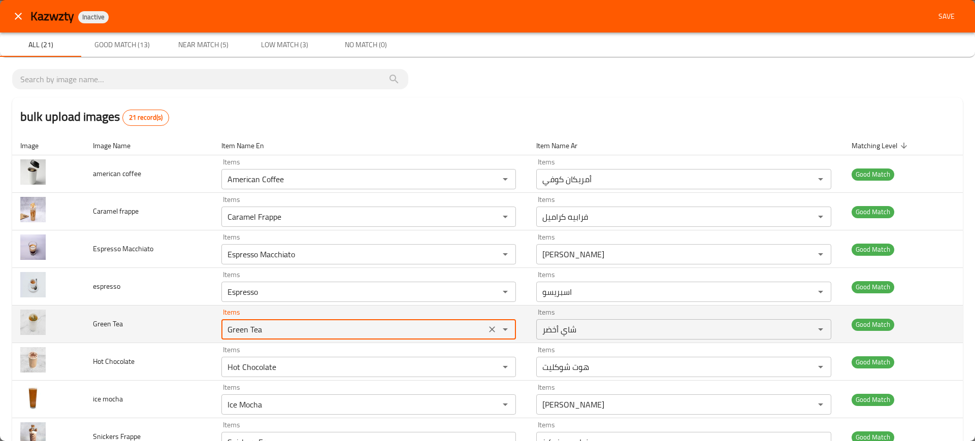
click at [304, 324] on Tea "Green Tea" at bounding box center [353, 329] width 258 height 14
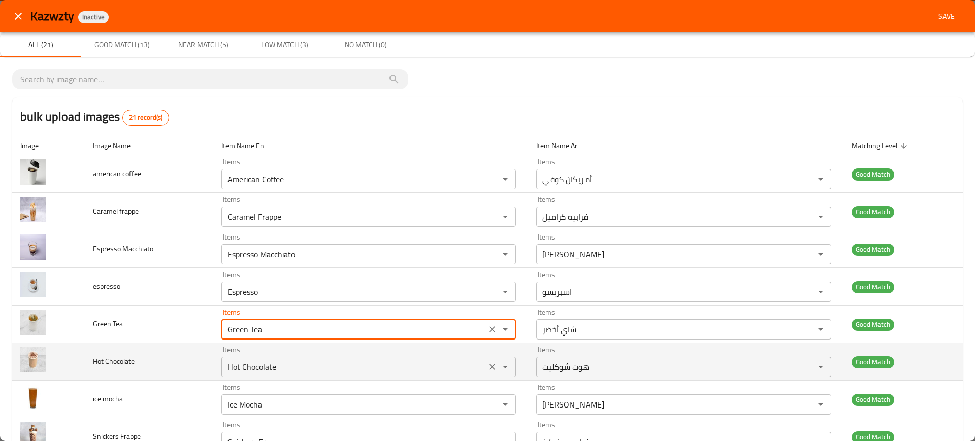
click at [316, 359] on div "Hot Chocolate Items" at bounding box center [368, 367] width 295 height 20
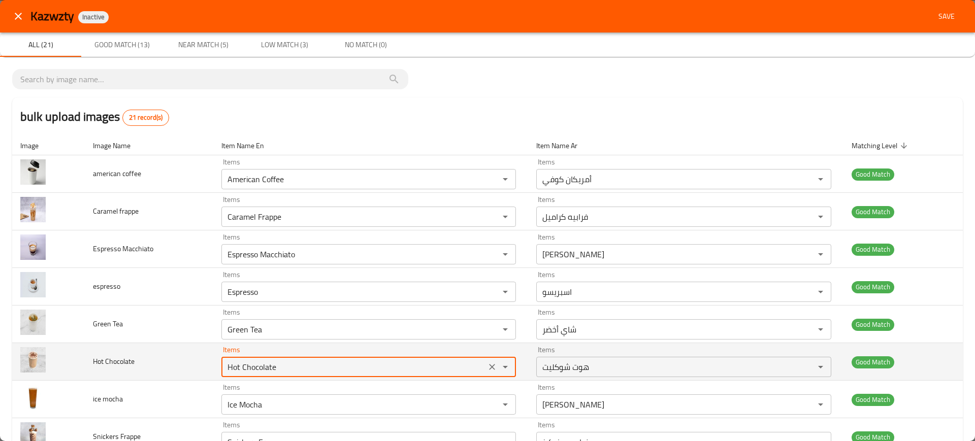
click at [316, 359] on div "Hot Chocolate Items" at bounding box center [368, 367] width 295 height 20
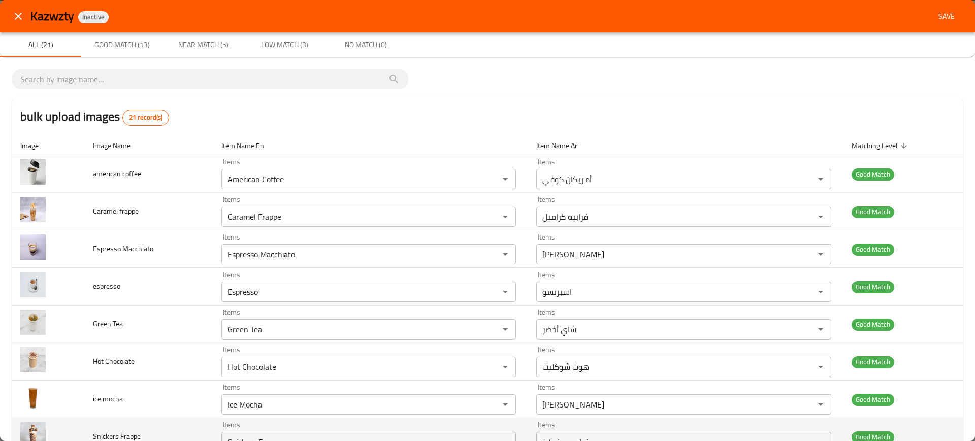
click at [322, 420] on td "Items Snickers Frappe Items" at bounding box center [370, 437] width 315 height 38
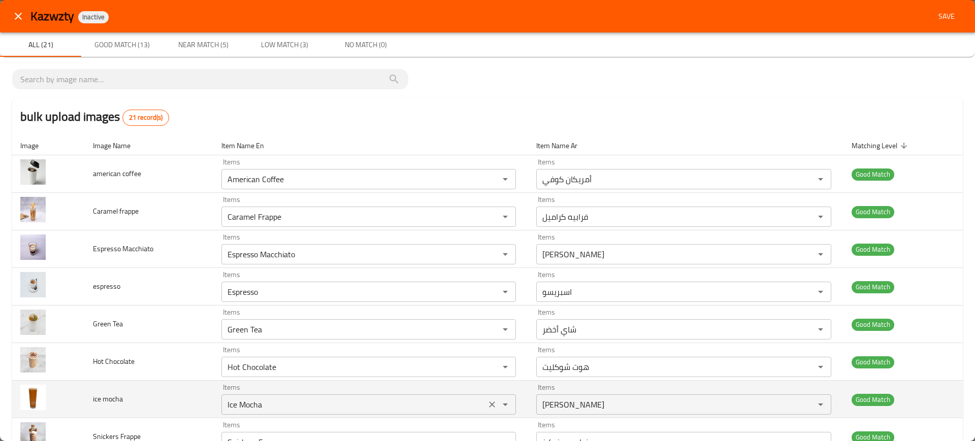
click at [305, 414] on div "Ice Mocha Items" at bounding box center [368, 405] width 295 height 20
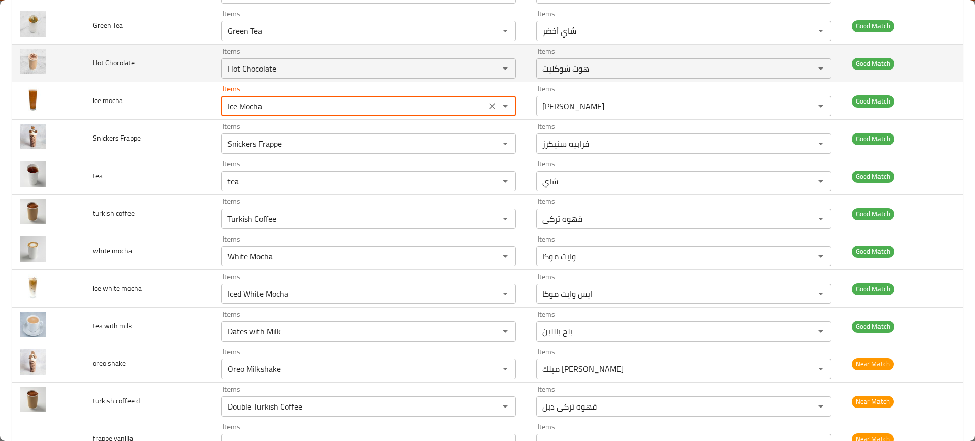
scroll to position [299, 0]
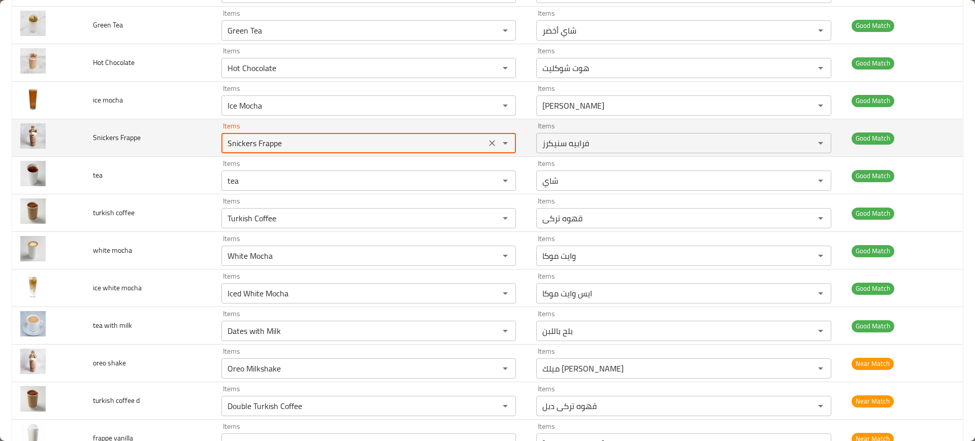
click at [318, 142] on Frappe "Snickers Frappe" at bounding box center [353, 143] width 258 height 14
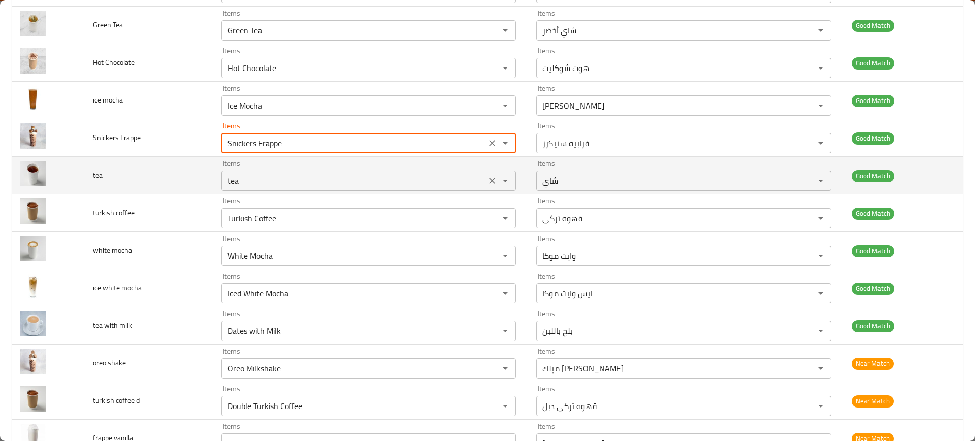
click at [279, 179] on input "tea" at bounding box center [353, 181] width 258 height 14
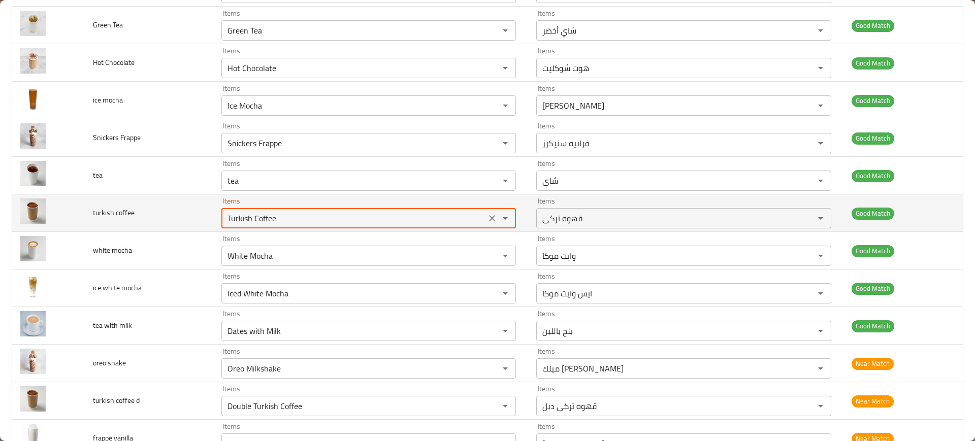
click at [275, 217] on coffee "Turkish Coffee" at bounding box center [353, 218] width 258 height 14
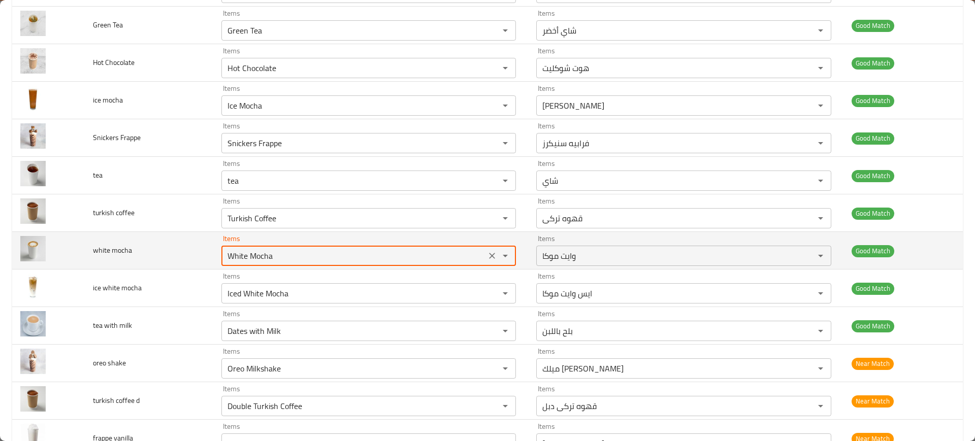
click at [279, 255] on mocha "White Mocha" at bounding box center [353, 256] width 258 height 14
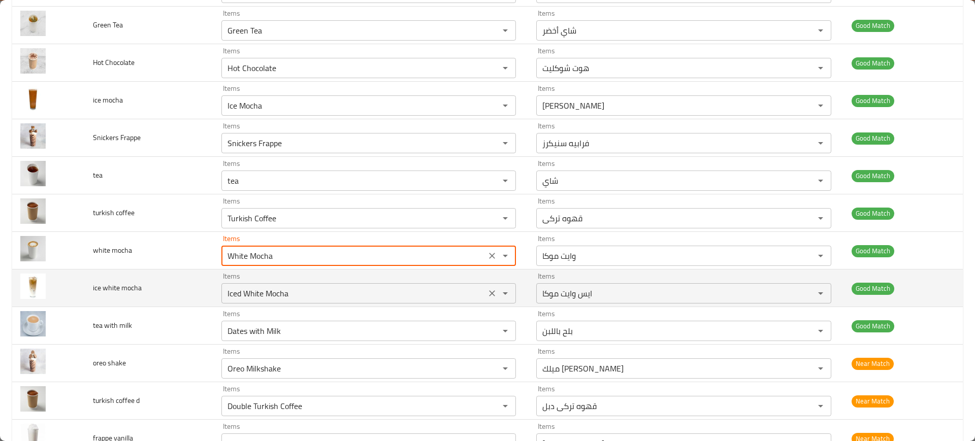
click at [285, 284] on div "Iced White Mocha Items" at bounding box center [368, 293] width 295 height 20
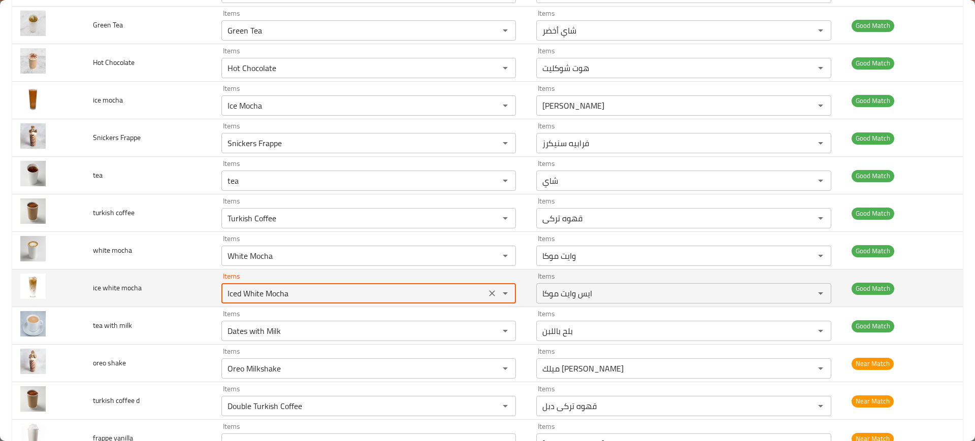
click at [285, 284] on div "Iced White Mocha Items" at bounding box center [368, 293] width 295 height 20
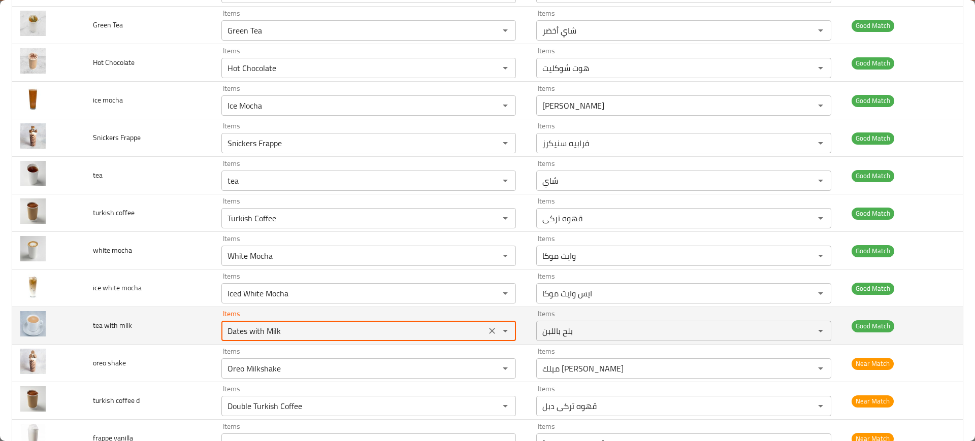
click at [300, 328] on milk "Dates with Milk" at bounding box center [353, 331] width 258 height 14
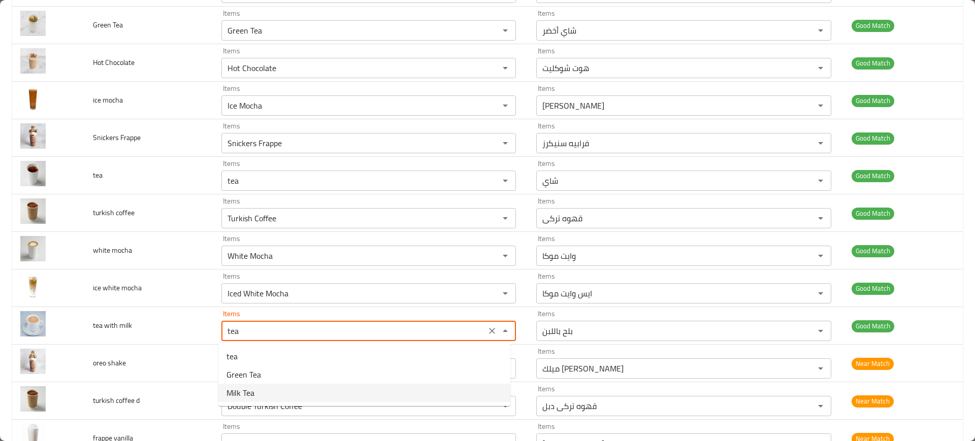
click at [253, 387] on span "Milk Tea" at bounding box center [240, 393] width 28 height 12
type milk "Milk Tea"
type milk-ar "شاي بالحليب"
type milk "Milk Tea"
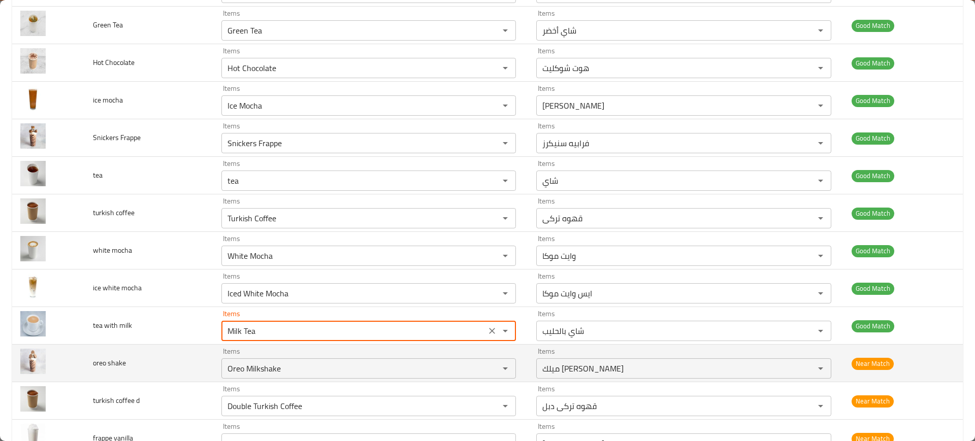
click at [99, 363] on span "oreo shake" at bounding box center [109, 362] width 33 height 13
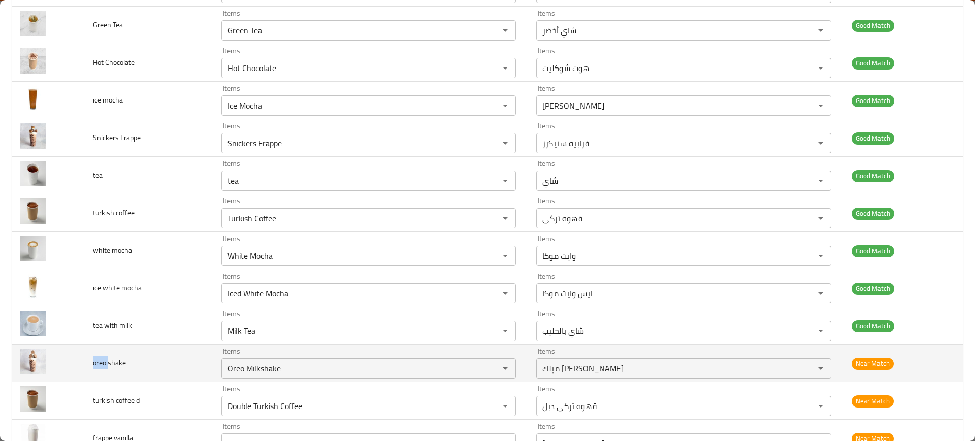
copy span "oreo"
click at [99, 363] on span "oreo shake" at bounding box center [109, 362] width 33 height 13
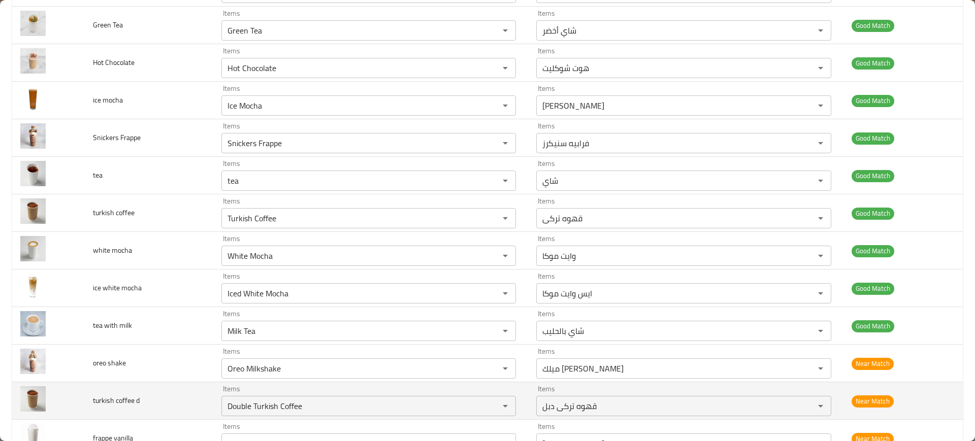
click at [106, 398] on span "turkish coffee d" at bounding box center [116, 400] width 47 height 13
copy span "turkish"
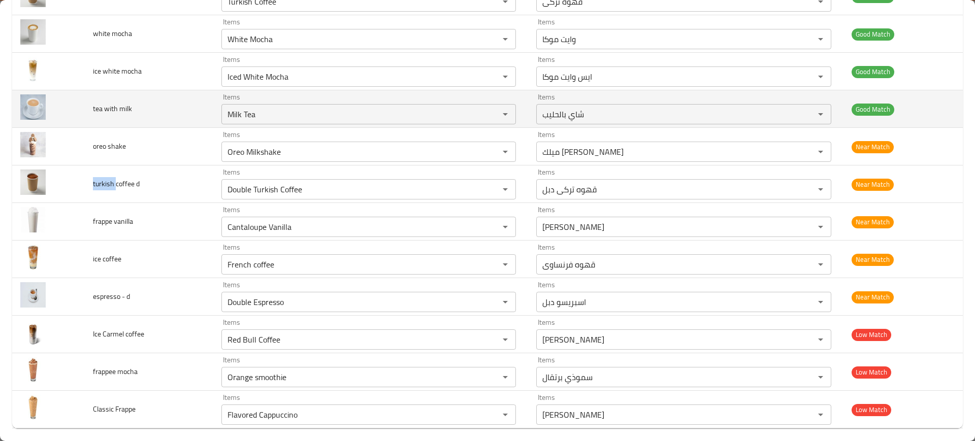
scroll to position [524, 0]
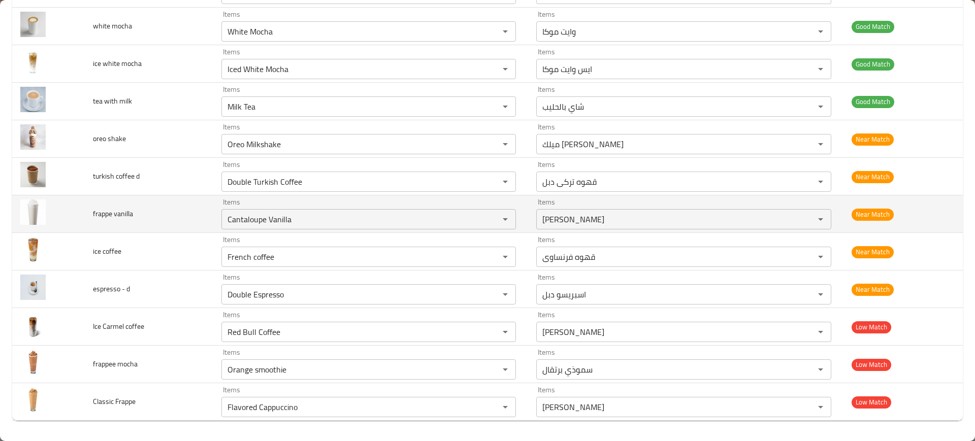
click at [98, 215] on span "frappe vanilla" at bounding box center [113, 213] width 40 height 13
copy span "frappe"
click at [126, 210] on span "frappe vanilla" at bounding box center [113, 213] width 40 height 13
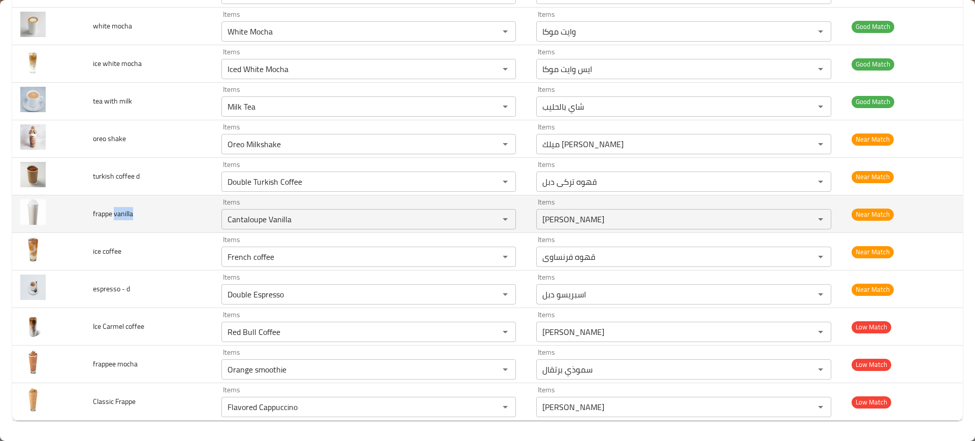
copy span "vanilla"
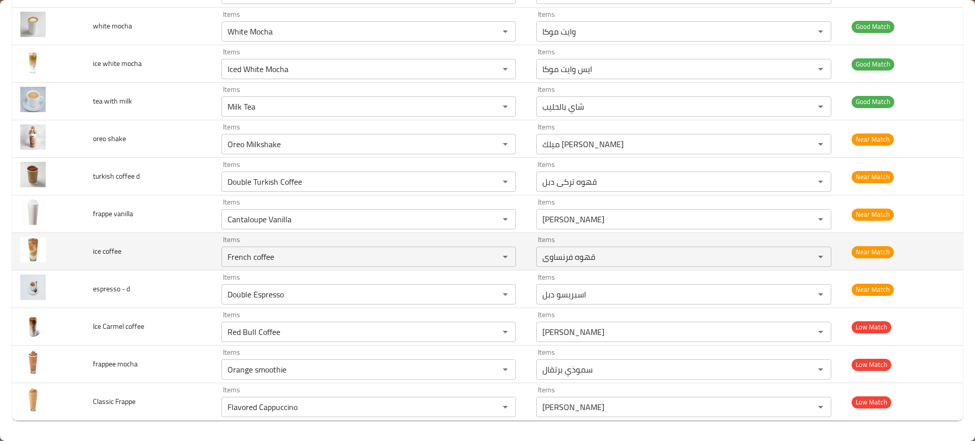
click at [107, 252] on span "ice coffee" at bounding box center [107, 251] width 28 height 13
copy span "coffee"
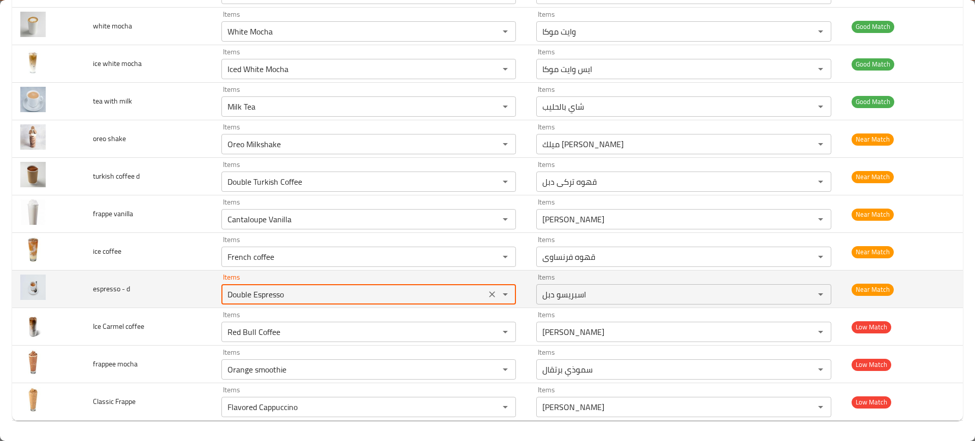
click at [265, 294] on d "Double Espresso" at bounding box center [353, 294] width 258 height 14
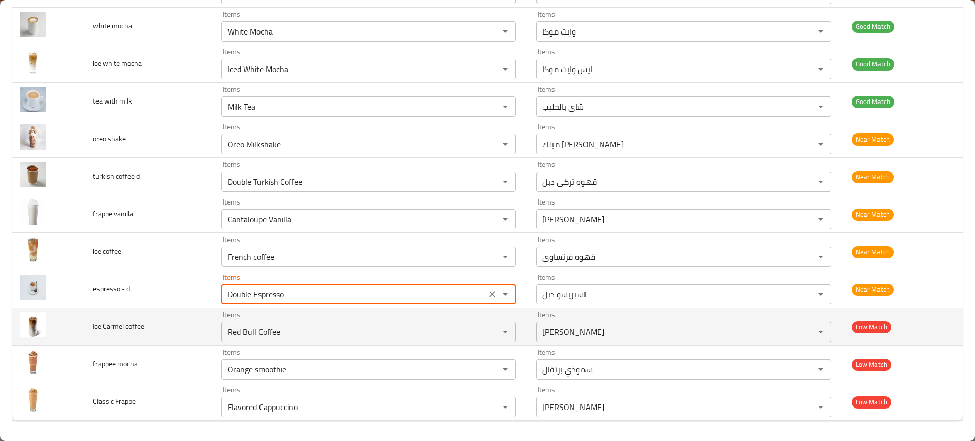
click at [104, 326] on span "Ice Carmel coffee" at bounding box center [118, 326] width 51 height 13
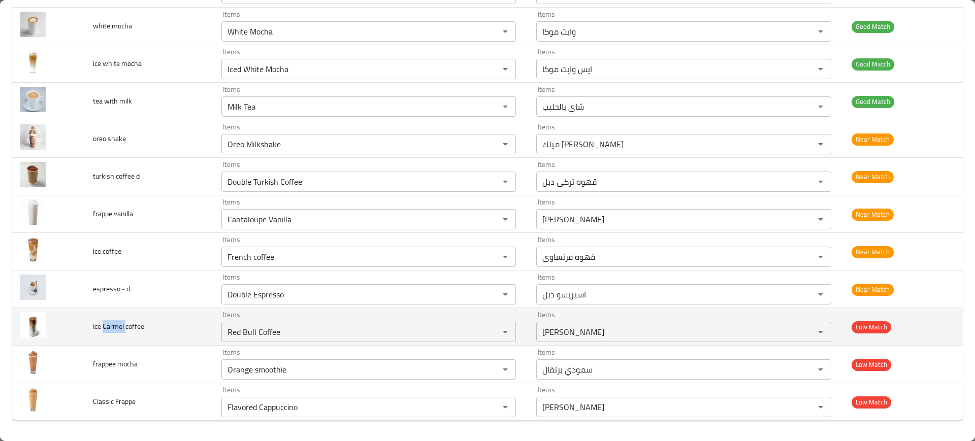
copy span "Carmel"
click at [104, 326] on span "Ice Carmel coffee" at bounding box center [118, 326] width 51 height 13
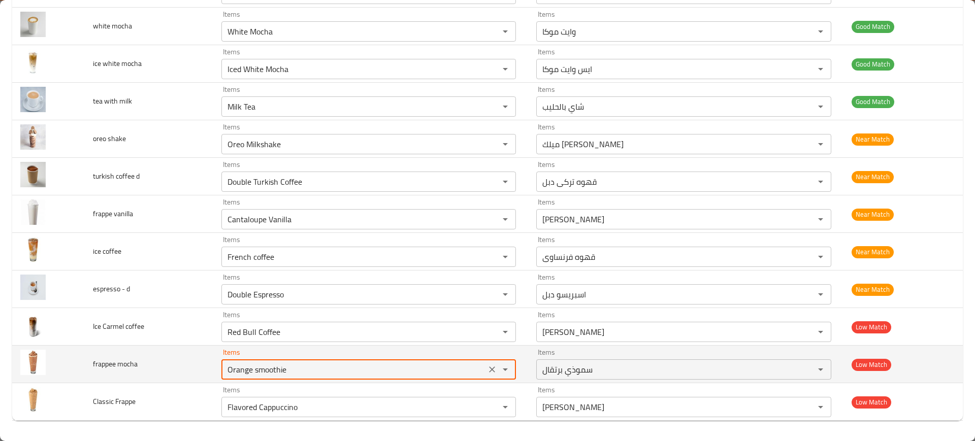
click at [269, 371] on mocha "Orange smoothie" at bounding box center [353, 370] width 258 height 14
click at [122, 363] on span "frappee mocha" at bounding box center [115, 364] width 45 height 13
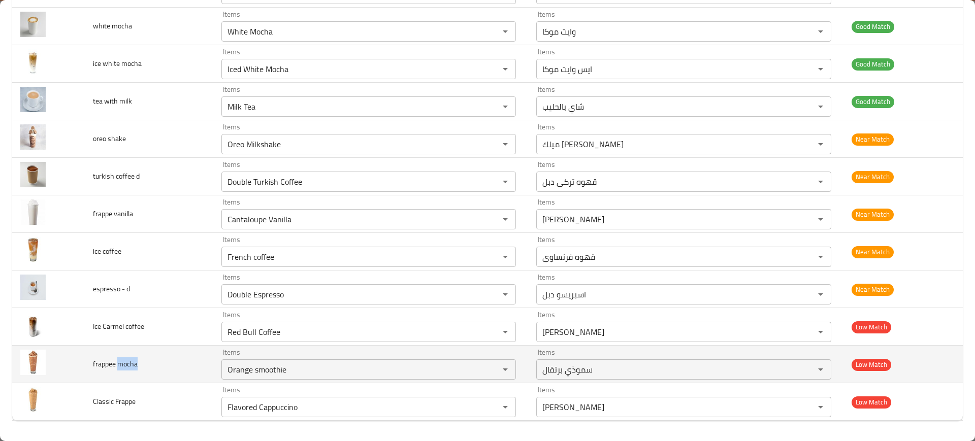
copy span "mocha"
click at [122, 363] on span "frappee mocha" at bounding box center [115, 364] width 45 height 13
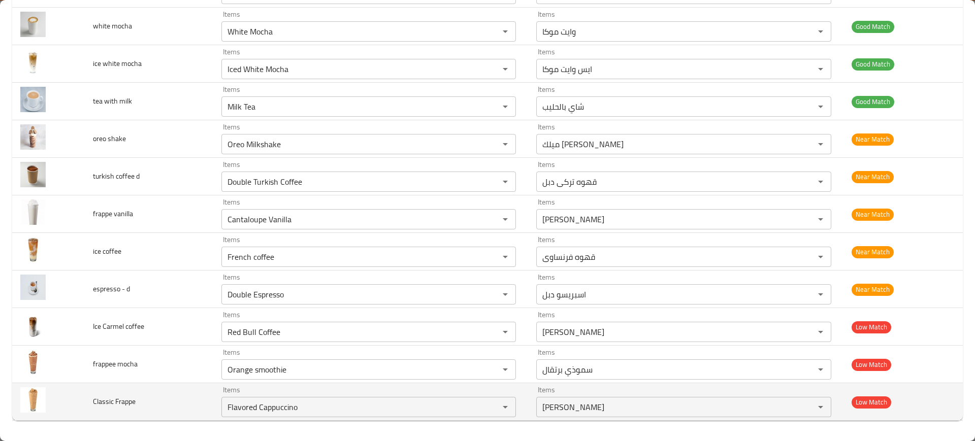
click at [123, 398] on span "Classic Frappe" at bounding box center [114, 401] width 43 height 13
copy span "Frappe"
click at [123, 398] on span "Classic Frappe" at bounding box center [114, 401] width 43 height 13
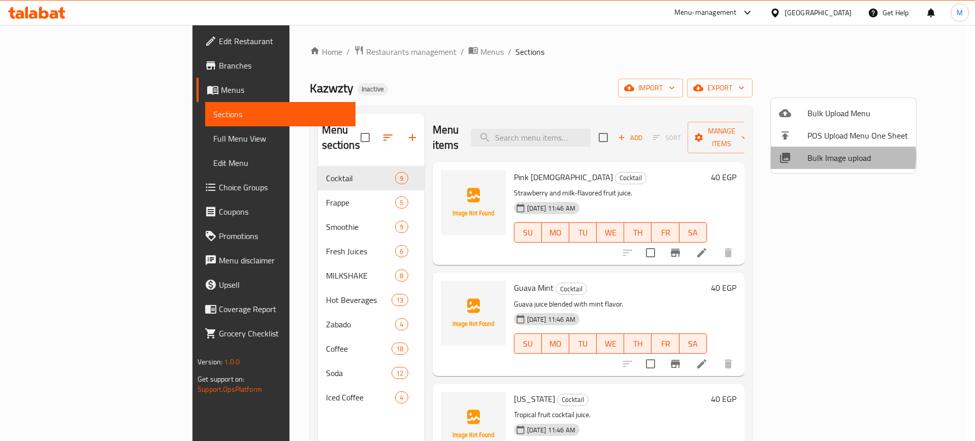
click at [823, 156] on span "Bulk Image upload" at bounding box center [857, 158] width 101 height 12
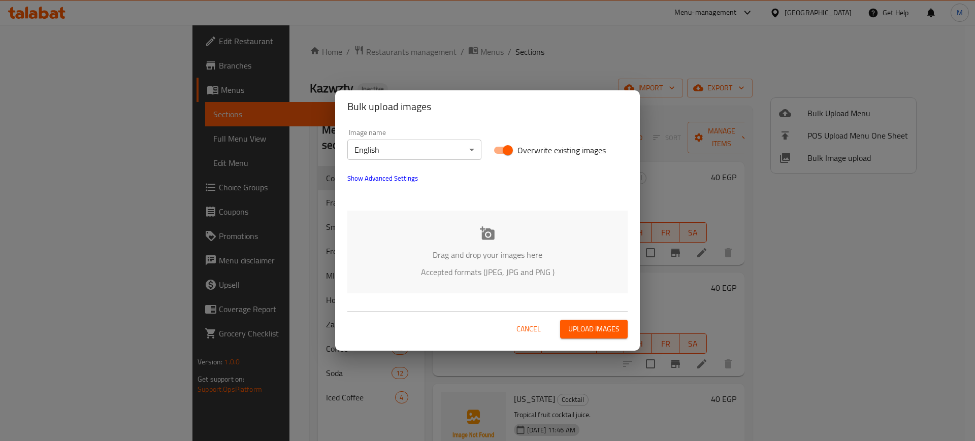
click at [542, 278] on p "Accepted formats (JPEG, JPG and PNG )" at bounding box center [488, 272] width 250 height 12
click at [433, 140] on body "​ Menu-management Egypt Get Help M Edit Restaurant Branches Menus Sections Full…" at bounding box center [487, 233] width 975 height 416
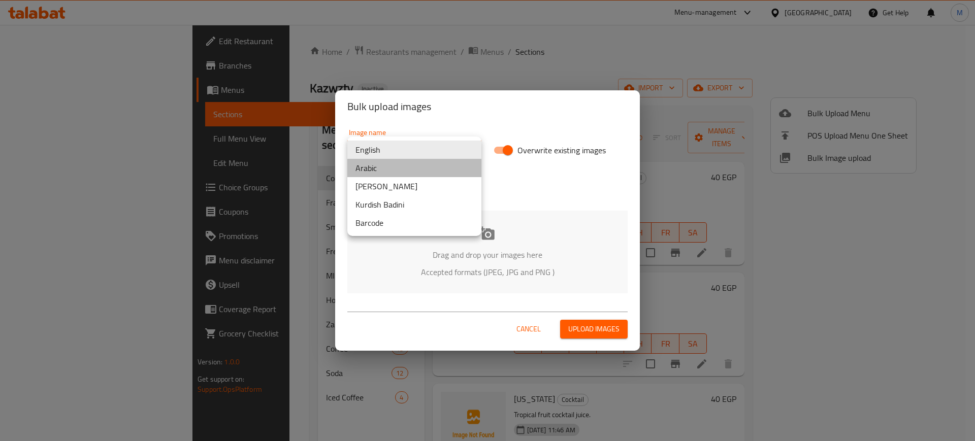
click at [410, 159] on li "Arabic" at bounding box center [414, 168] width 134 height 18
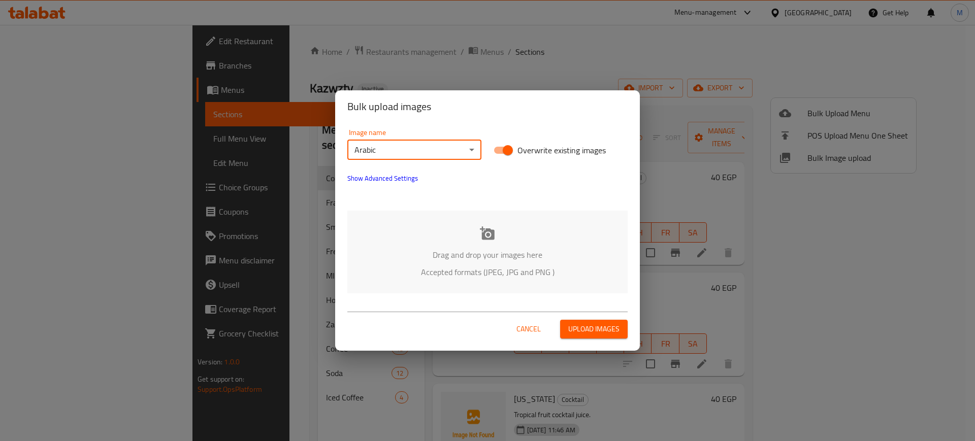
click at [439, 223] on div "Drag and drop your images here Accepted formats (JPEG, JPG and PNG )" at bounding box center [487, 252] width 280 height 83
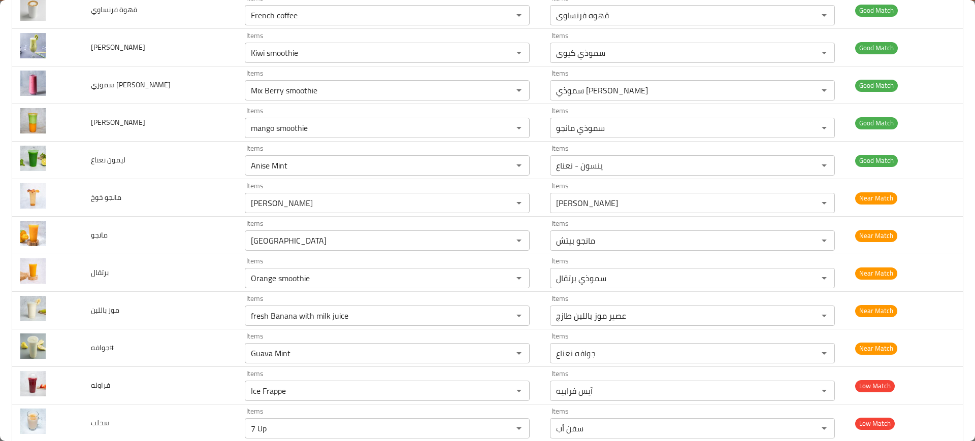
scroll to position [1183, 0]
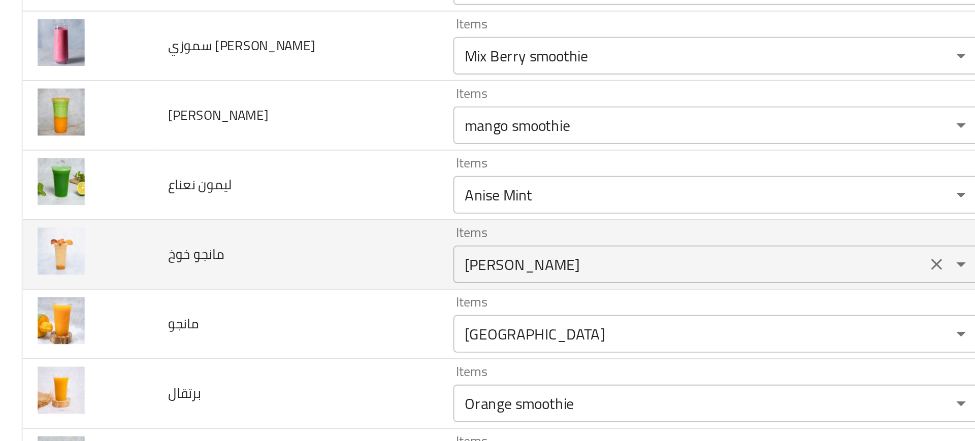
click at [259, 245] on div "Mango Kiwi Items" at bounding box center [387, 236] width 285 height 20
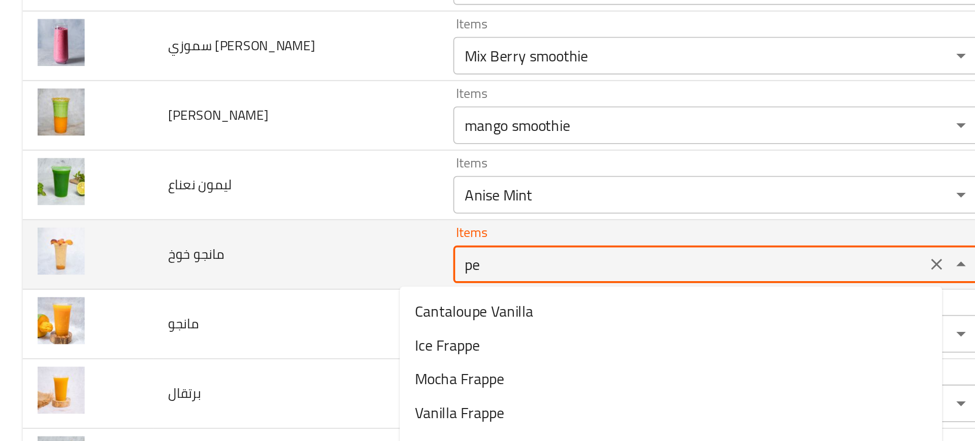
type خوخ "pea"
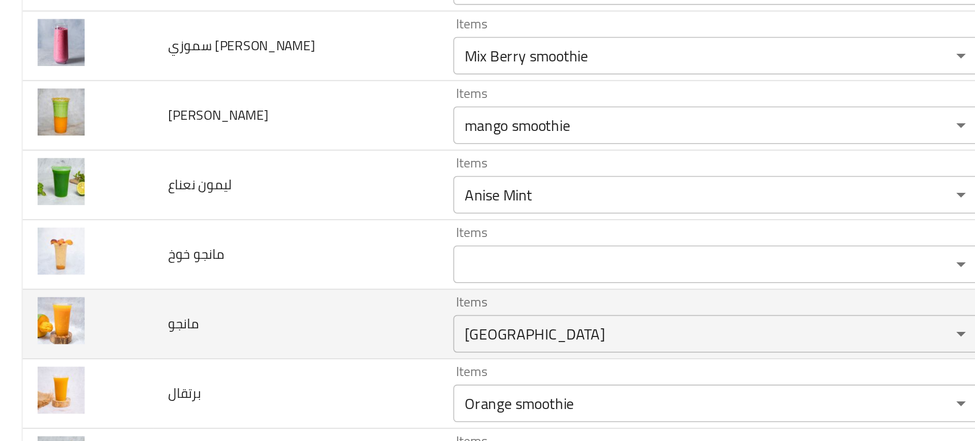
click at [150, 269] on td "مانجو" at bounding box center [160, 269] width 154 height 38
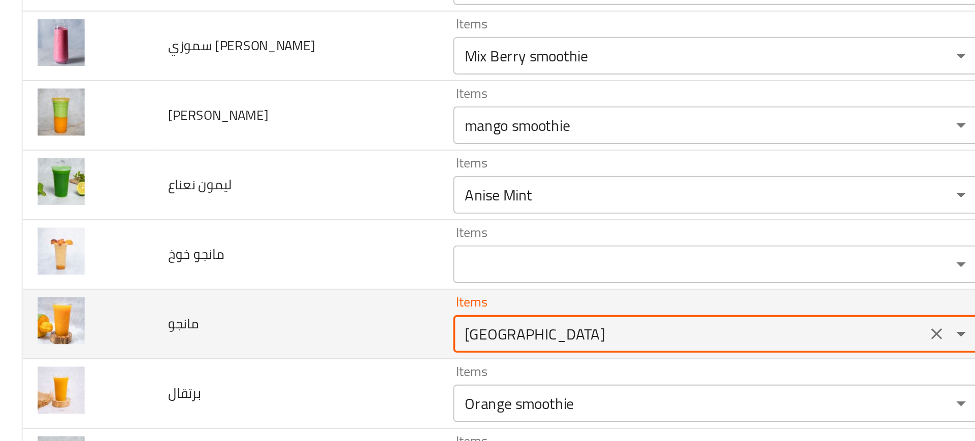
click at [283, 273] on input "Mango Beach" at bounding box center [372, 274] width 249 height 14
type input ","
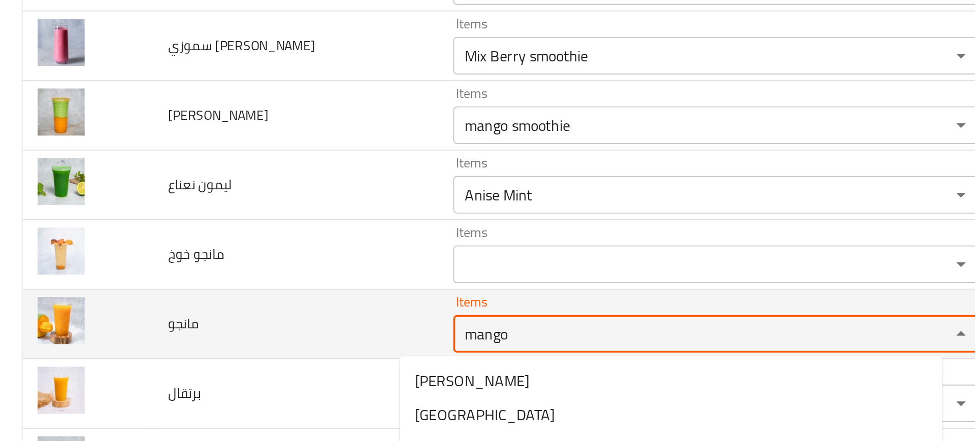
scroll to position [1252, 0]
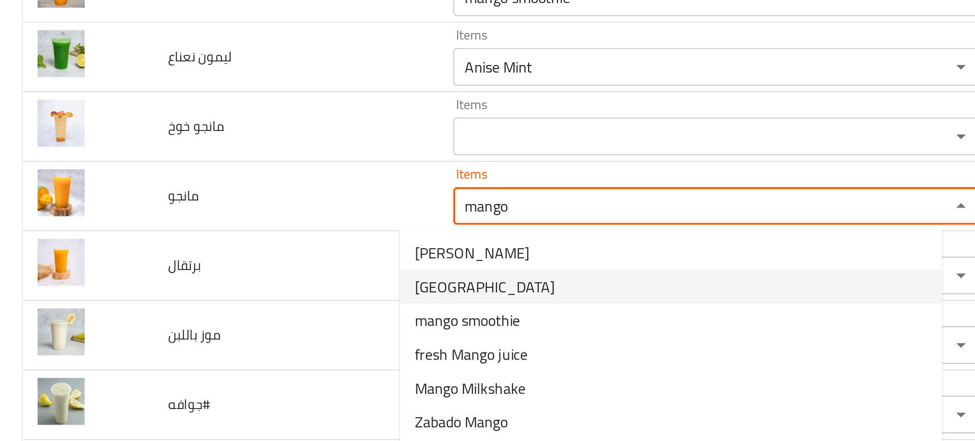
click at [259, 246] on span "Mango Beach" at bounding box center [262, 248] width 76 height 12
type input "Mango Beach"
type input "مانجو بيتش"
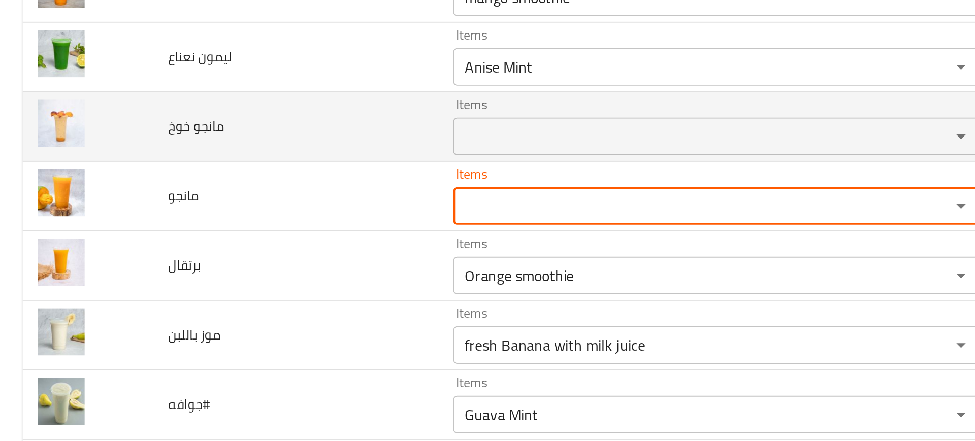
click at [248, 172] on خوخ "Items" at bounding box center [372, 167] width 249 height 14
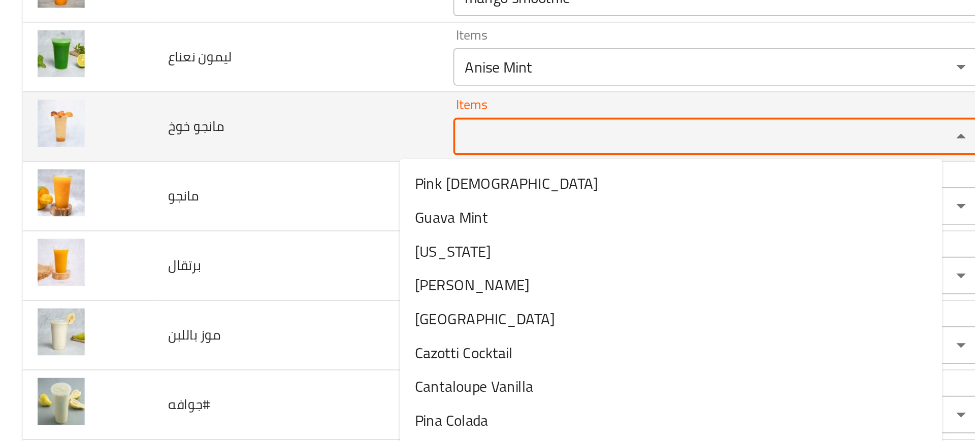
paste خوخ "Mango Beach"
type خوخ "Mango Beach"
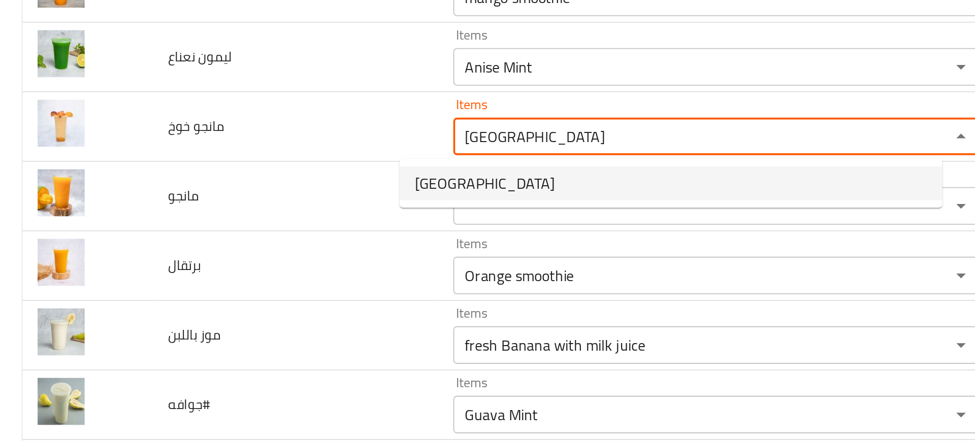
click at [248, 191] on span "Mango Beach" at bounding box center [262, 192] width 76 height 12
type خوخ-ar "مانجو بيتش"
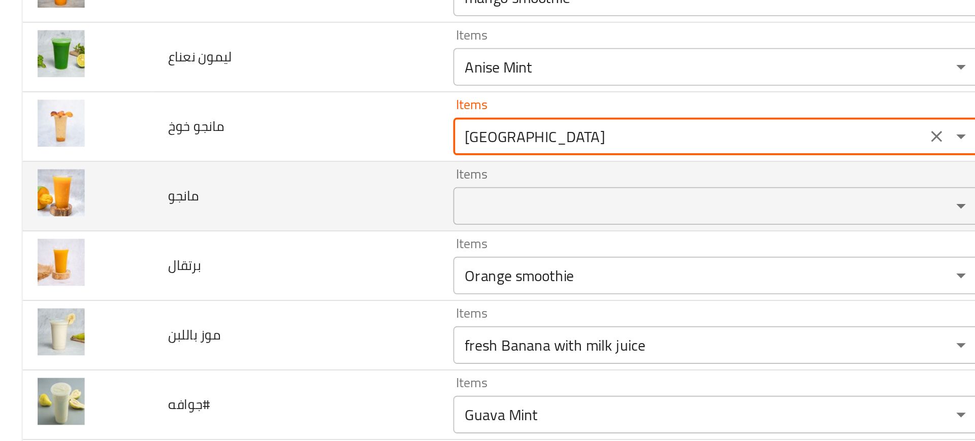
type خوخ "Mango Beach"
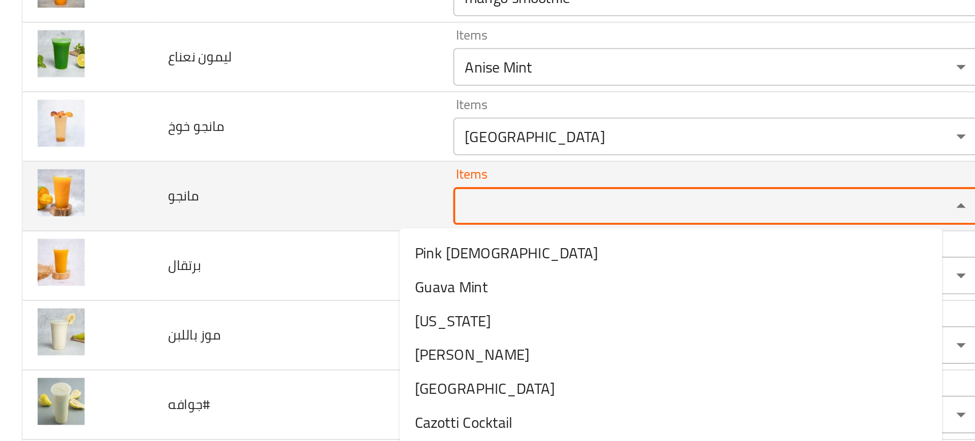
click at [248, 201] on input "Items" at bounding box center [372, 205] width 249 height 14
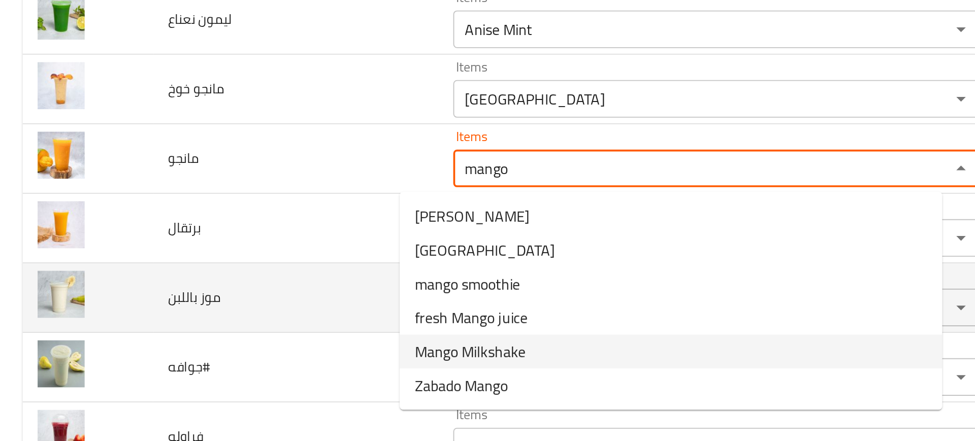
scroll to position [1272, 0]
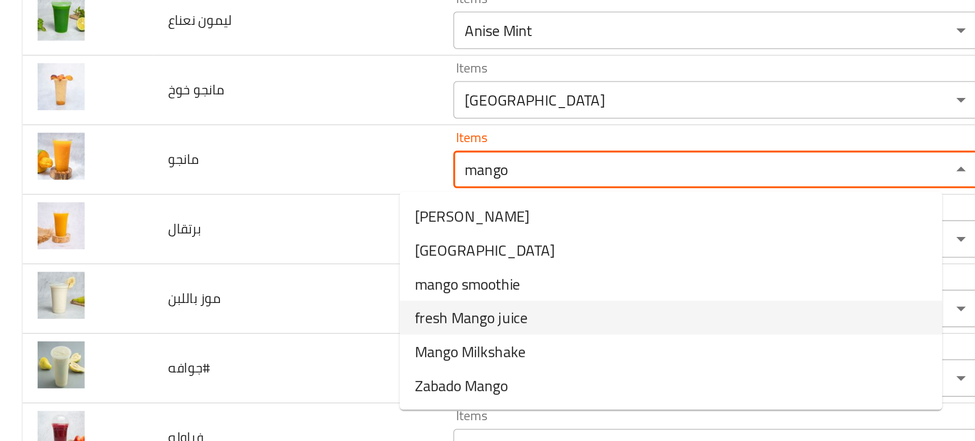
click at [252, 266] on span "fresh Mango juice" at bounding box center [254, 265] width 61 height 12
type input "fresh Mango juice"
type input "عصير مانجو طازج"
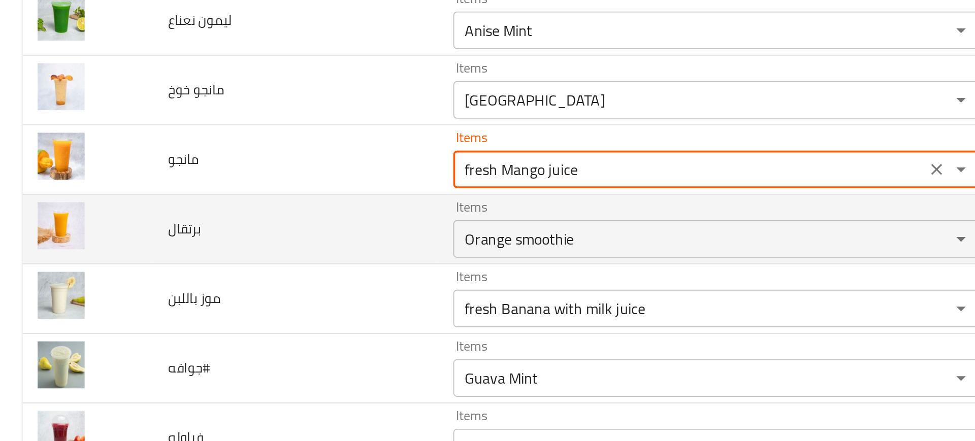
type input "fresh Mango juice"
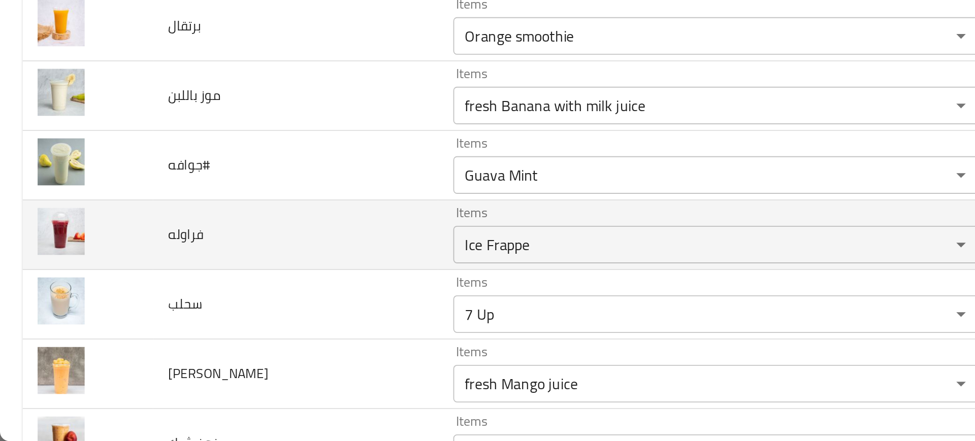
scroll to position [0, 0]
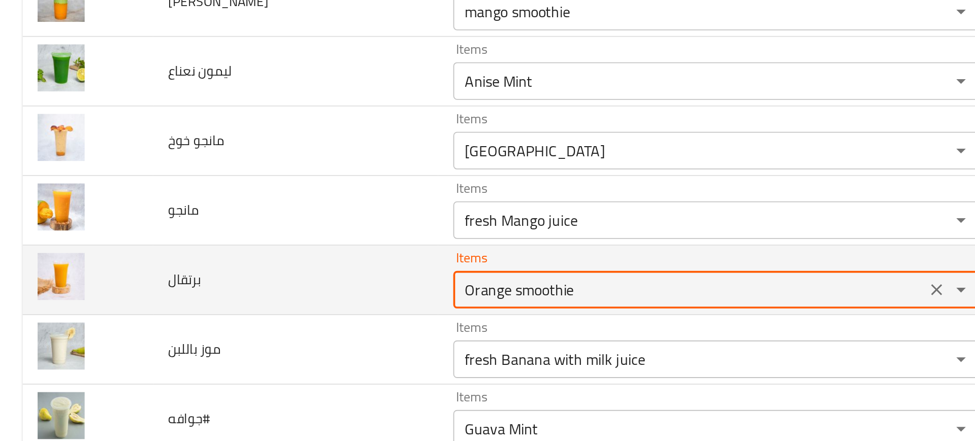
click at [248, 226] on input "Orange smoothie" at bounding box center [372, 222] width 249 height 14
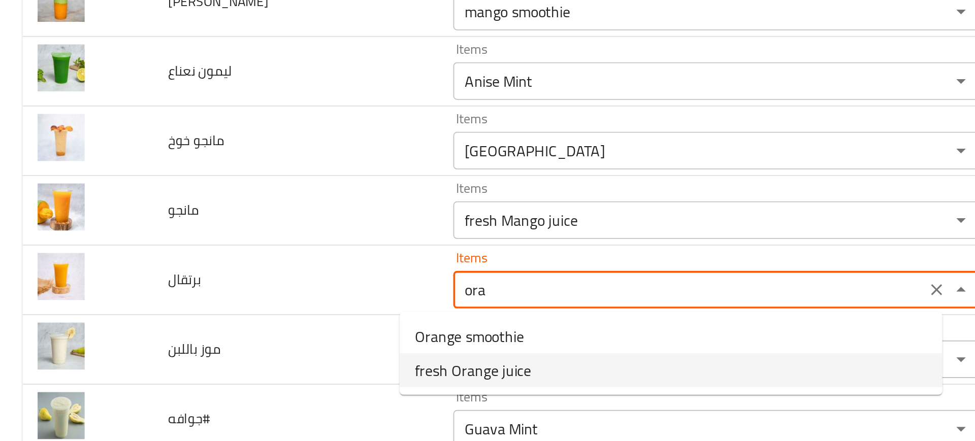
click at [242, 270] on span "fresh Orange juice" at bounding box center [255, 266] width 63 height 12
type input "fresh Orange juice"
type input "عصير برتقال طازج"
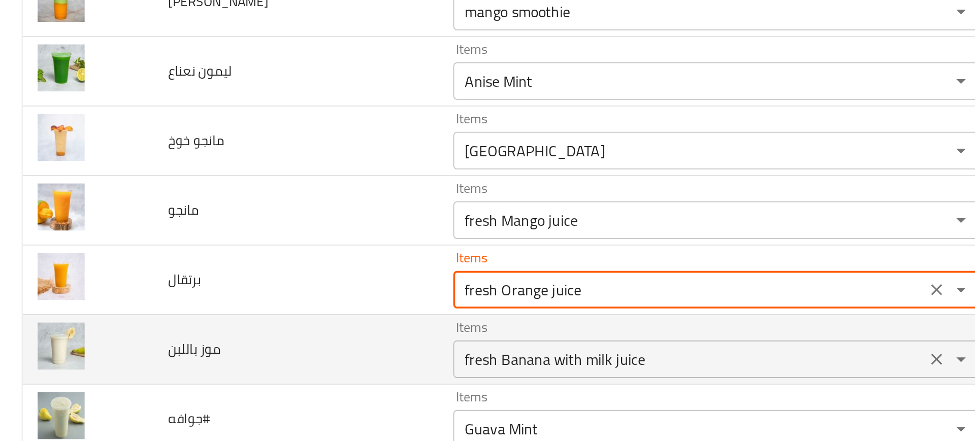
type input "fresh Orange juice"
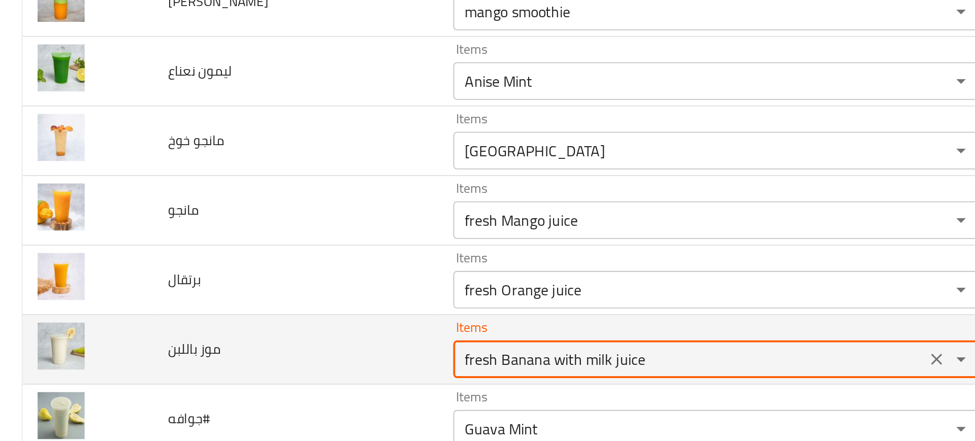
click at [259, 265] on باللبن "fresh Banana with milk juice" at bounding box center [372, 260] width 249 height 14
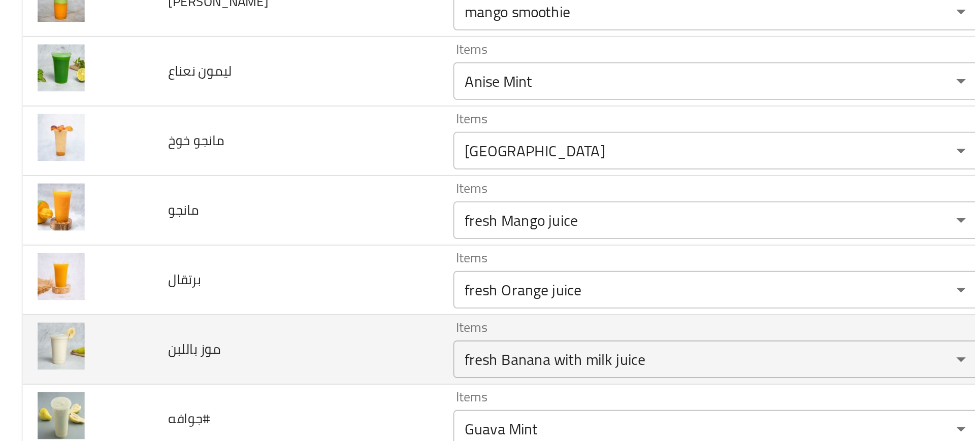
click at [155, 253] on td "موز باللبن" at bounding box center [160, 255] width 154 height 38
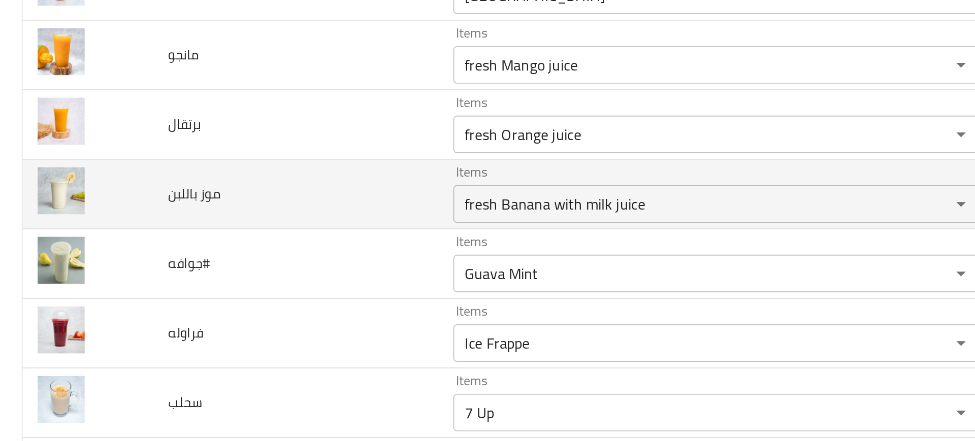
scroll to position [1374, 0]
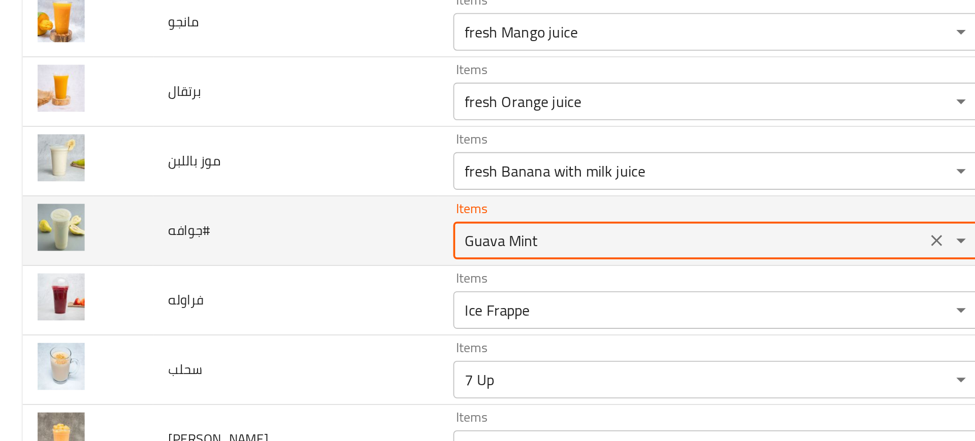
drag, startPoint x: 246, startPoint y: 194, endPoint x: 320, endPoint y: 185, distance: 74.7
click at [320, 185] on div "Items Guava Mint Items" at bounding box center [387, 190] width 285 height 31
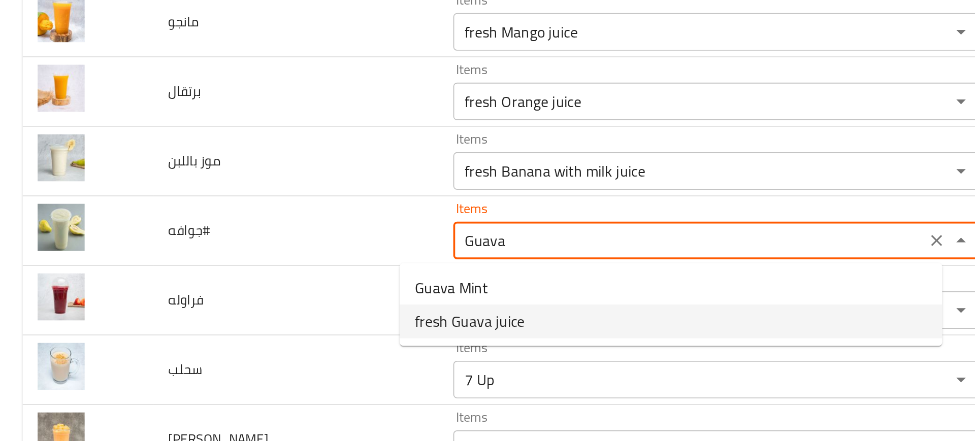
click at [248, 239] on span "fresh Guava juice" at bounding box center [253, 240] width 59 height 12
type input "fresh Guava juice"
type input "عصير جوافة طازج"
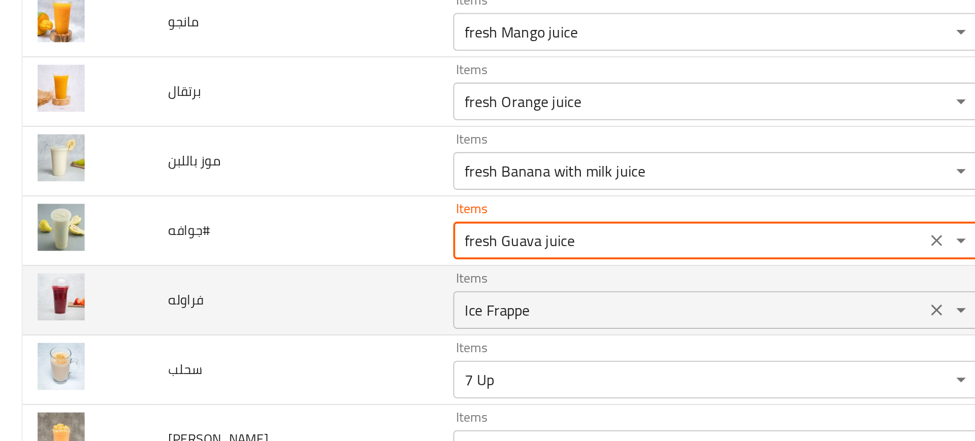
type input "fresh Guava juice"
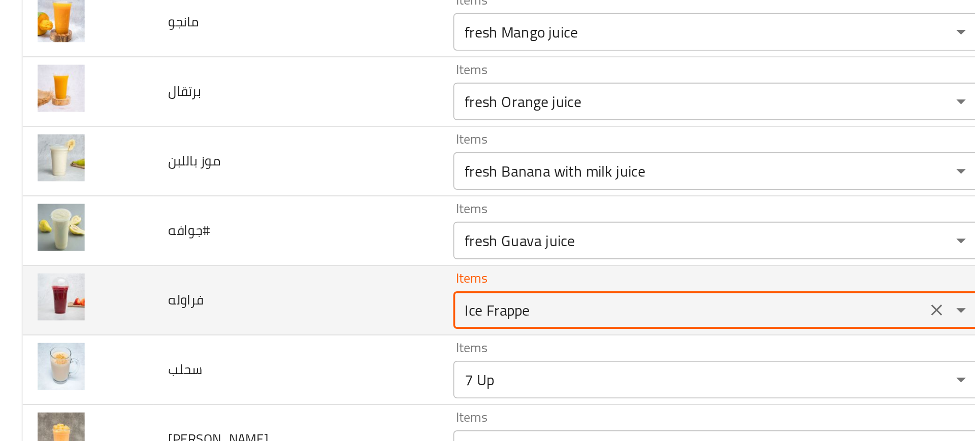
click at [274, 235] on input "Ice Frappe" at bounding box center [372, 233] width 249 height 14
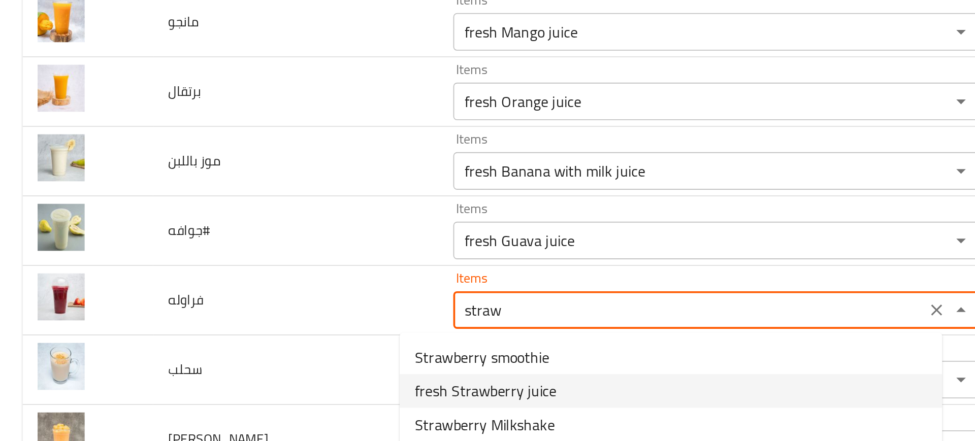
click at [274, 280] on span "fresh Strawberry juice" at bounding box center [262, 277] width 77 height 12
type input "fresh Strawberry juice"
type input "عصير فراولة طازج"
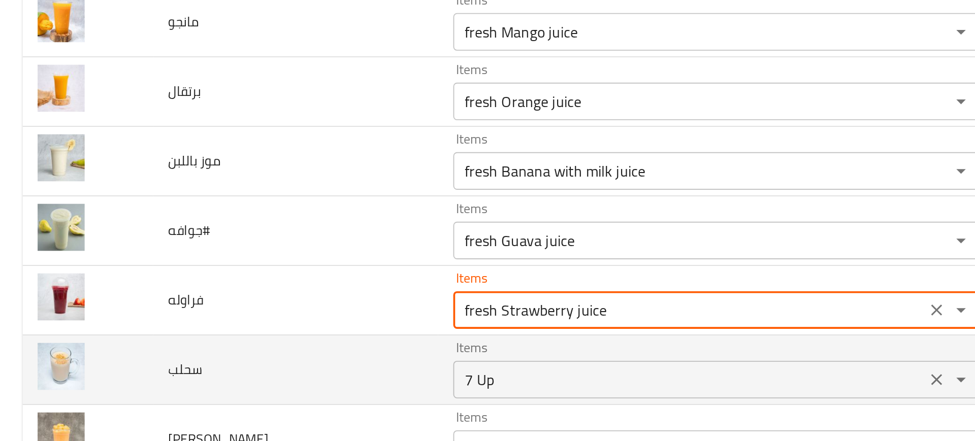
type input "fresh Strawberry juice"
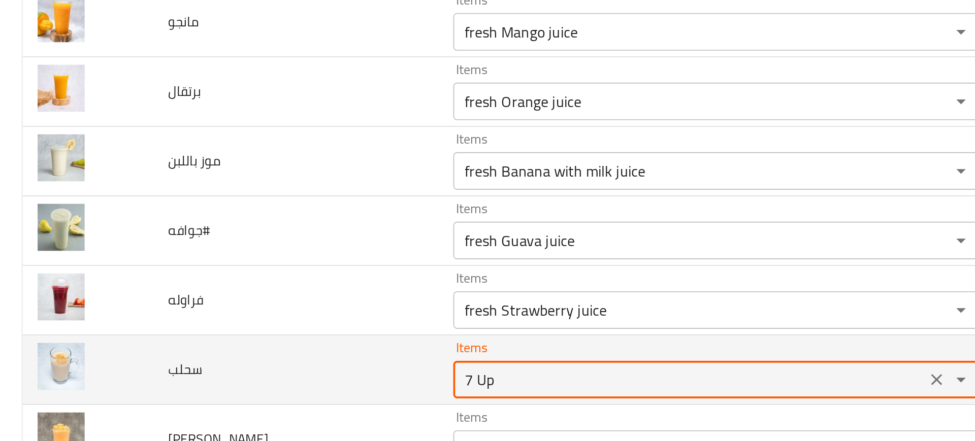
click at [259, 275] on input "7 Up" at bounding box center [372, 271] width 249 height 14
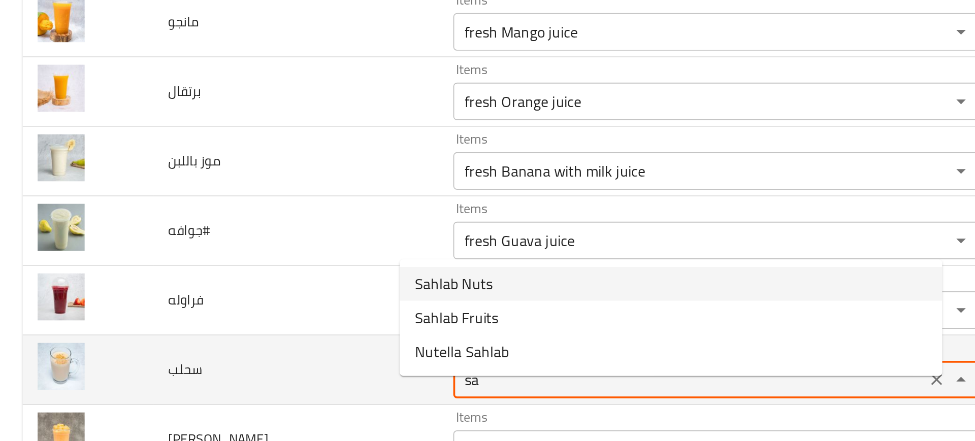
scroll to position [1461, 0]
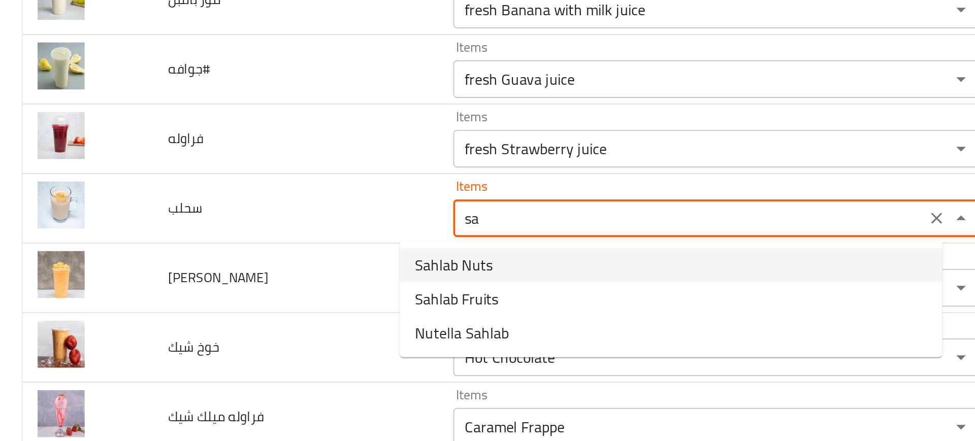
click at [236, 212] on span "Sahlab Nuts" at bounding box center [245, 209] width 42 height 12
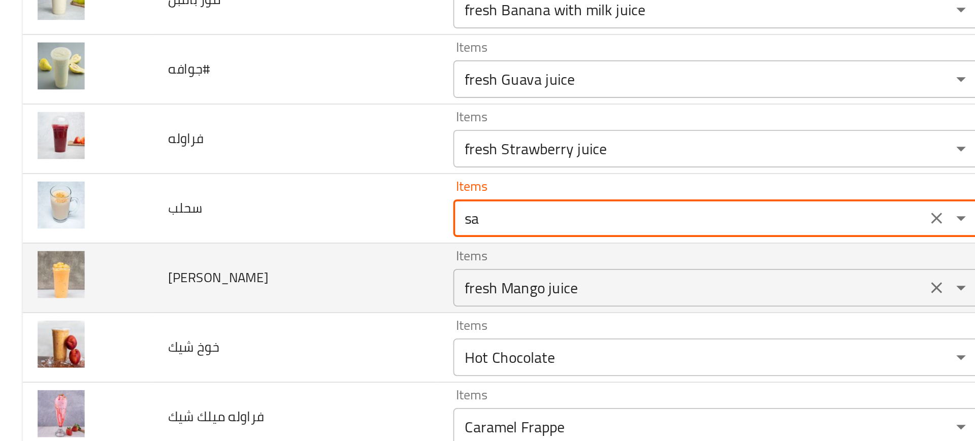
type input "Sahlab Nuts"
type input "سحلب مكسرات"
type input "Sahlab Nuts"
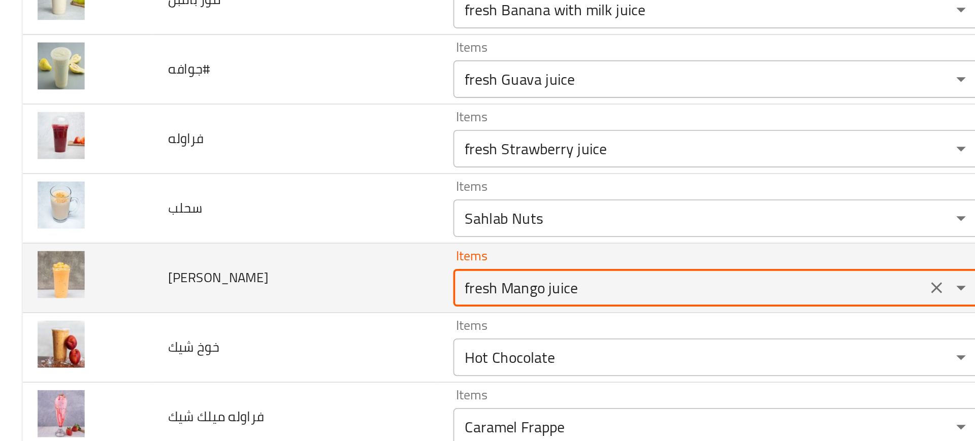
click at [251, 220] on سموزي "fresh Mango juice" at bounding box center [372, 221] width 249 height 14
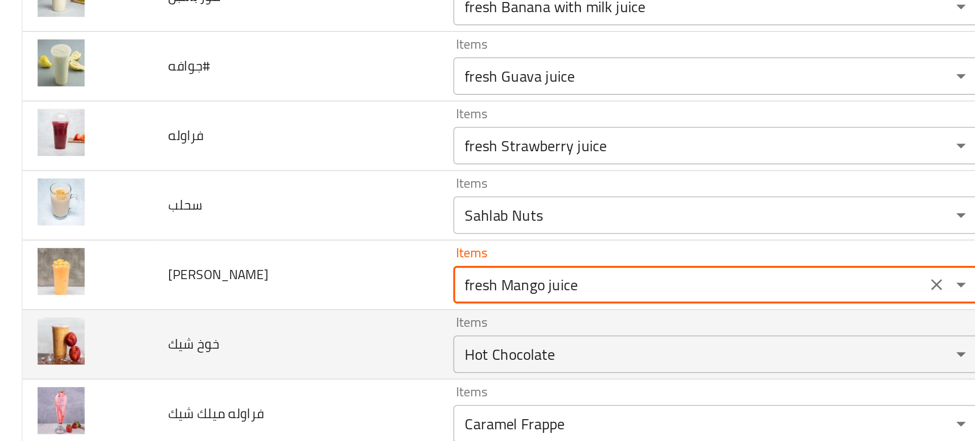
scroll to position [1463, 0]
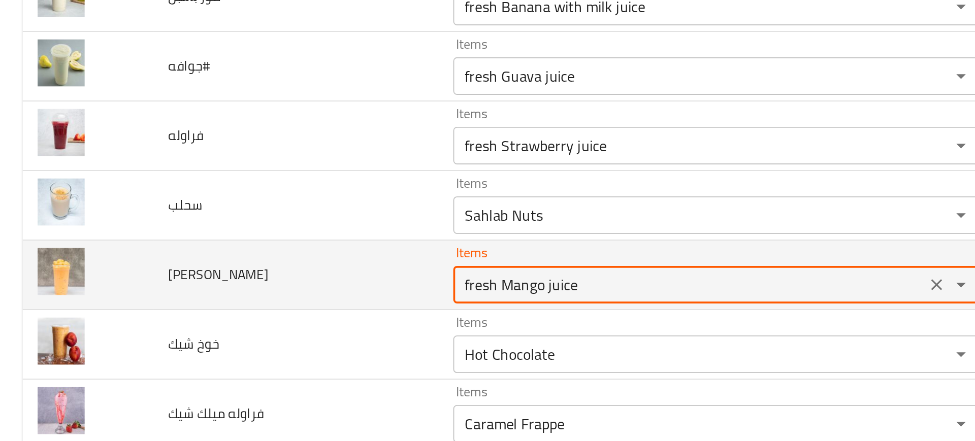
click at [285, 221] on سموزي "fresh Mango juice" at bounding box center [372, 220] width 249 height 14
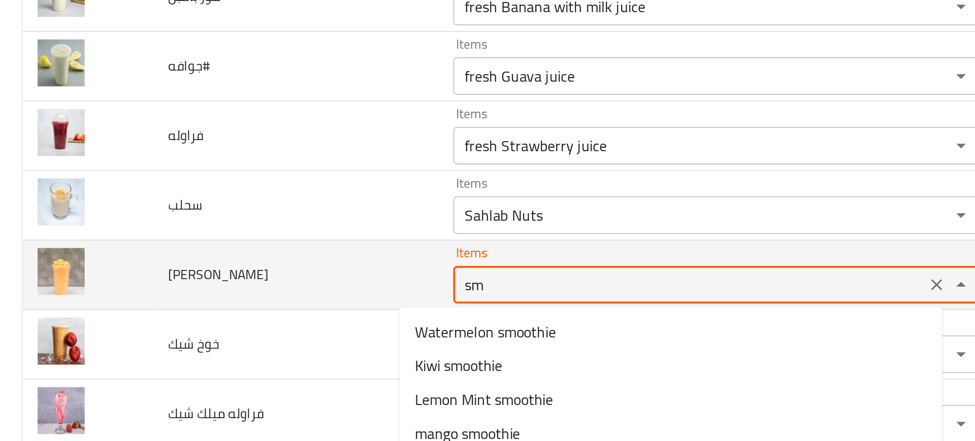
type سموزي "smo"
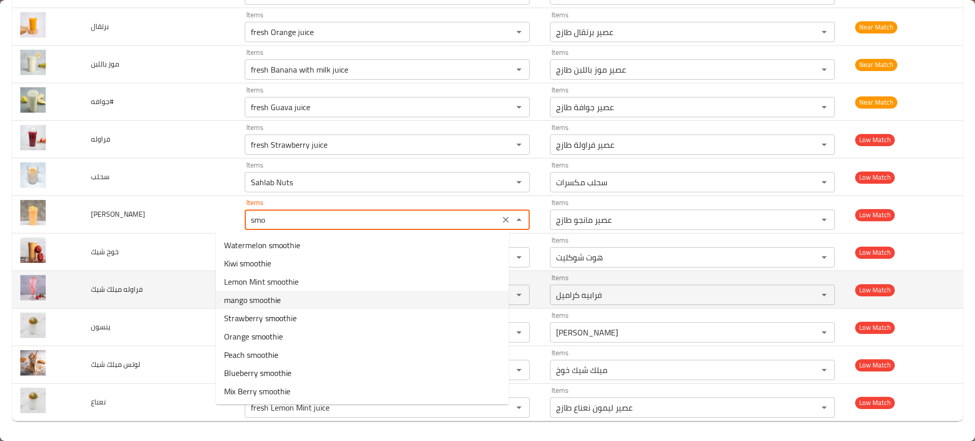
scroll to position [1463, 0]
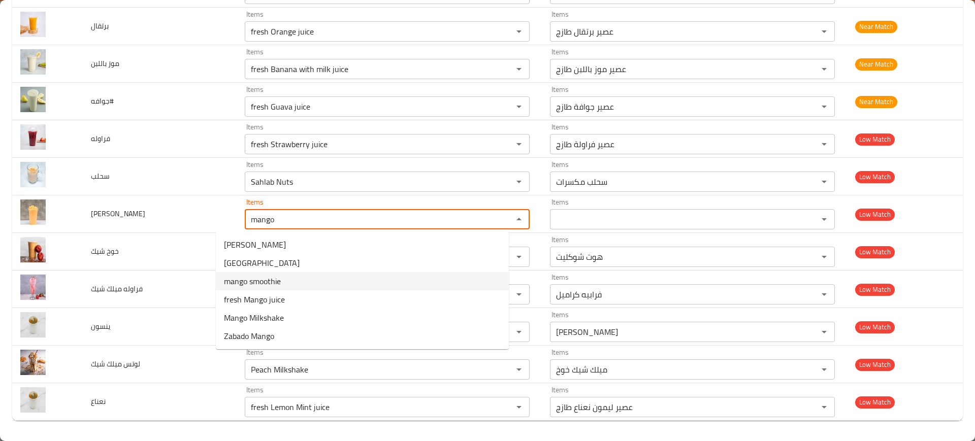
click at [249, 282] on span "mango smoothie" at bounding box center [252, 281] width 57 height 12
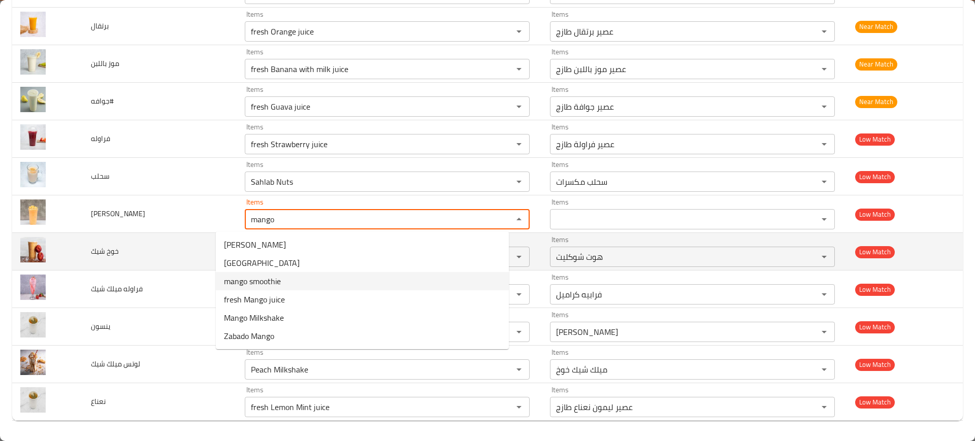
type سموزي "mango smoothie"
type سموزي-ar "سموذي مانجو"
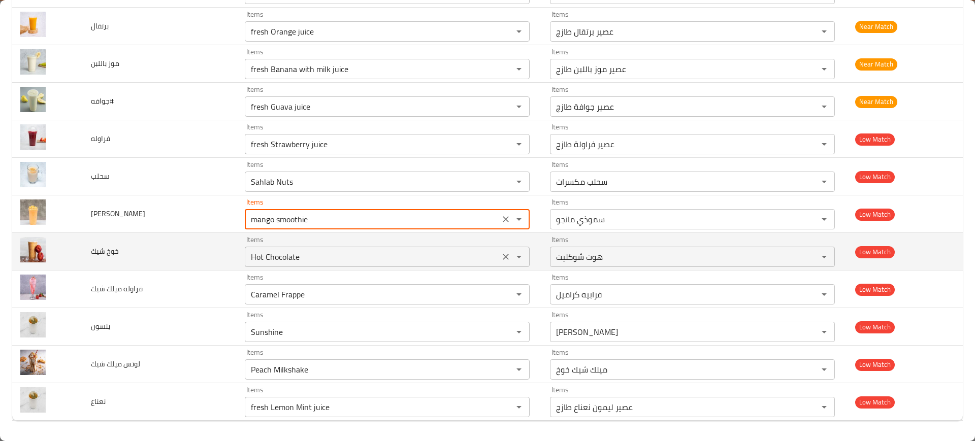
type سموزي "mango smoothie"
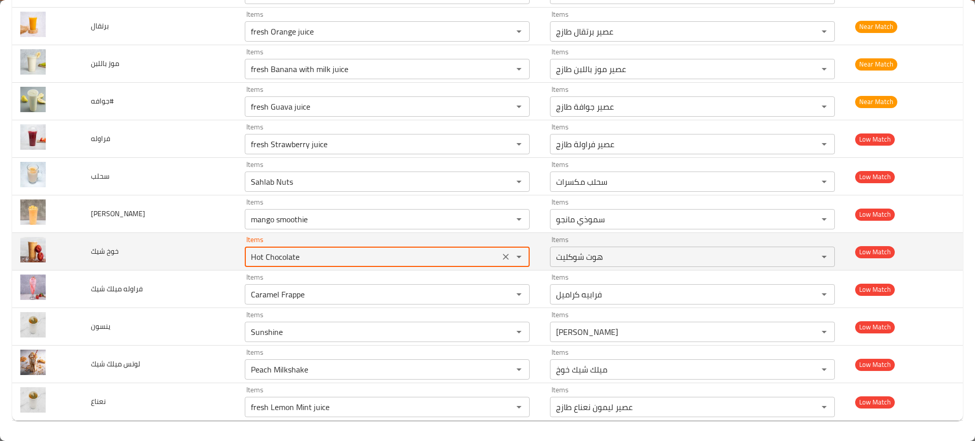
click at [289, 254] on شيك "Hot Chocolate" at bounding box center [372, 257] width 249 height 14
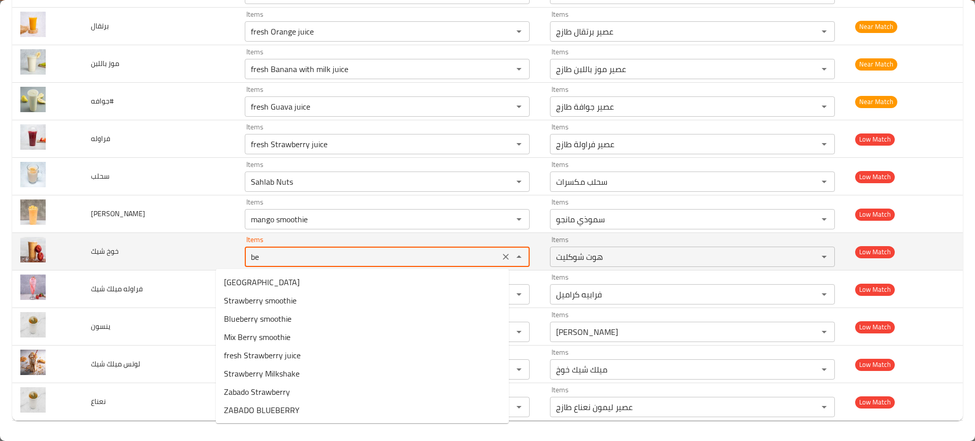
type شيك "b"
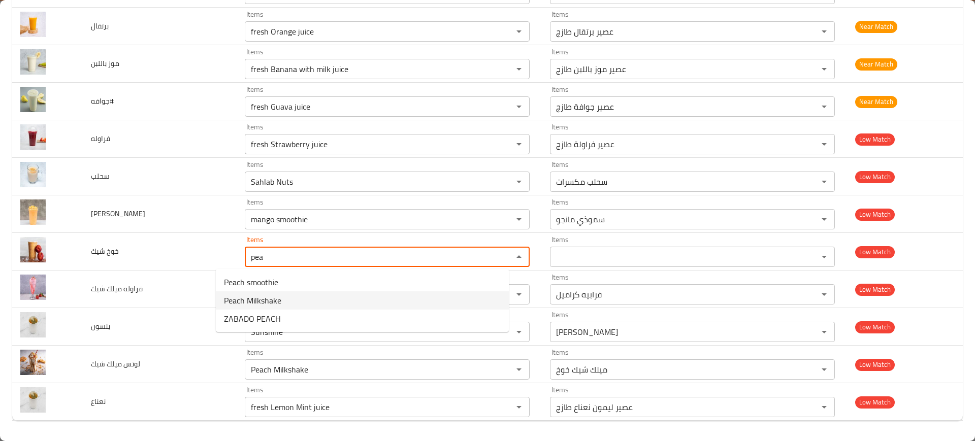
click at [248, 298] on span "Peach Milkshake" at bounding box center [252, 301] width 57 height 12
type شيك "Peach Milkshake"
type شيك-ar "ميلك شيك خوخ"
type شيك "Peach Milkshake"
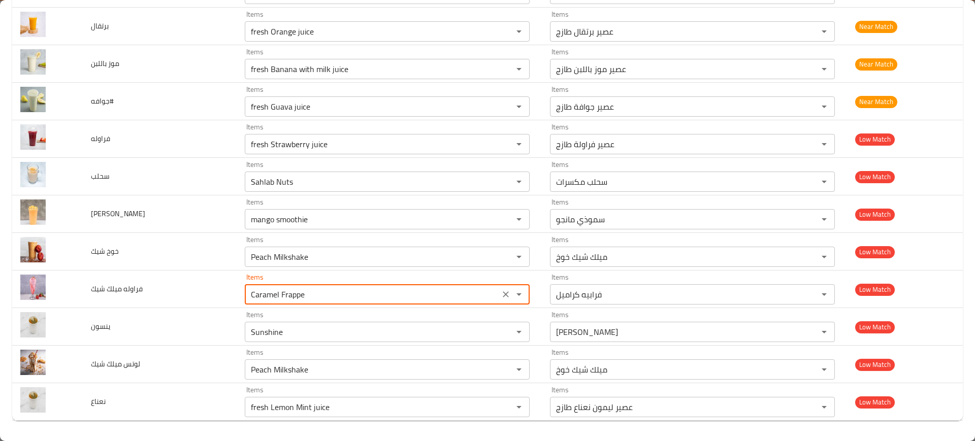
click at [248, 298] on شيك "Caramel Frappe" at bounding box center [372, 294] width 249 height 14
click at [241, 359] on span "Strawberry Milkshake" at bounding box center [262, 356] width 76 height 12
type شيك "Strawberry Milkshake"
type شيك-ar "ميلك شيك فراوله"
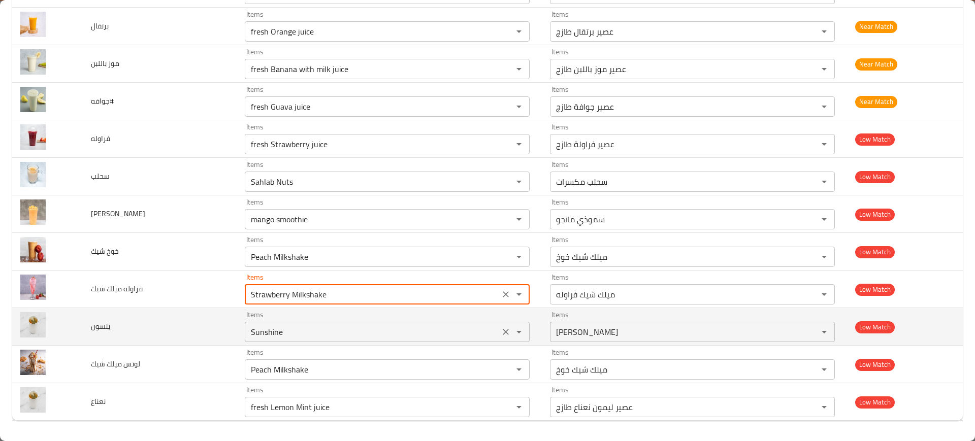
type شيك "Strawberry Milkshake"
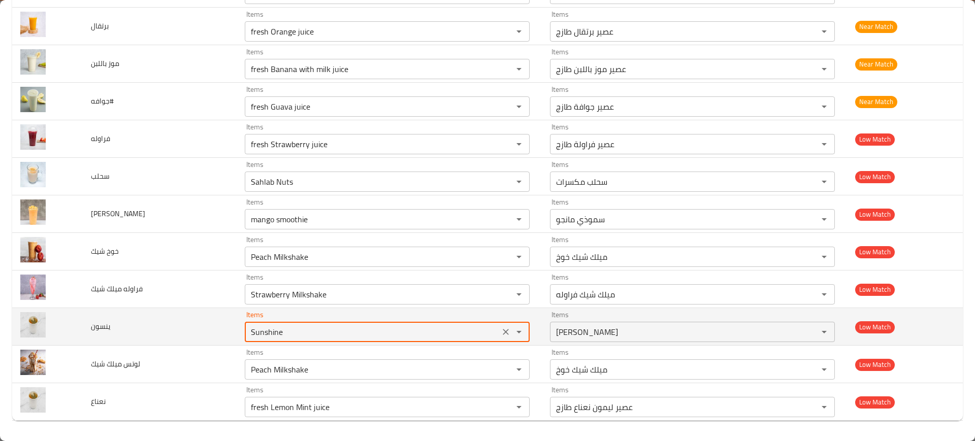
click at [267, 328] on input "Sunshine" at bounding box center [372, 332] width 249 height 14
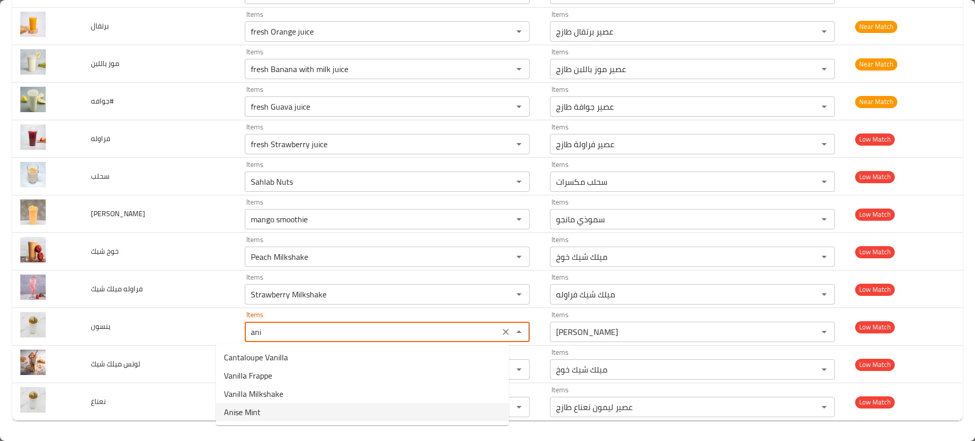
click at [242, 408] on span "Anise Mint" at bounding box center [242, 412] width 37 height 12
type input "Anise Mint"
type input "ينسون - نعناع"
click at [274, 361] on li "Anise Mint" at bounding box center [362, 357] width 293 height 18
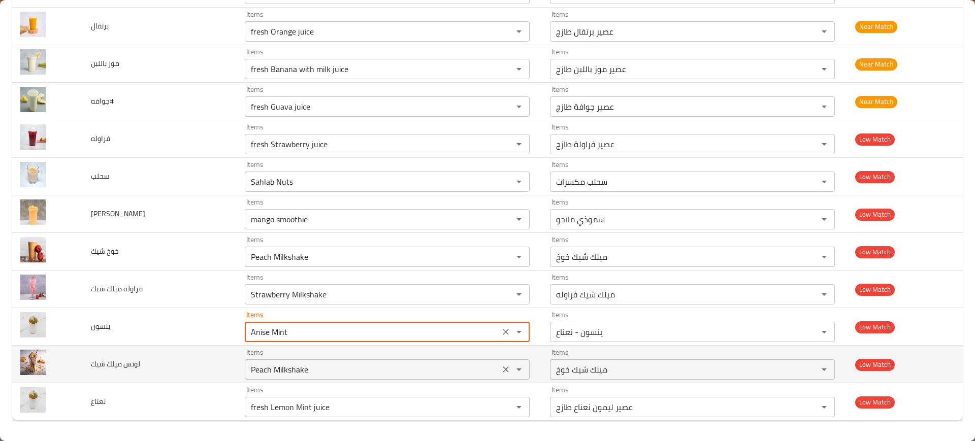
type input "Anise Mint"
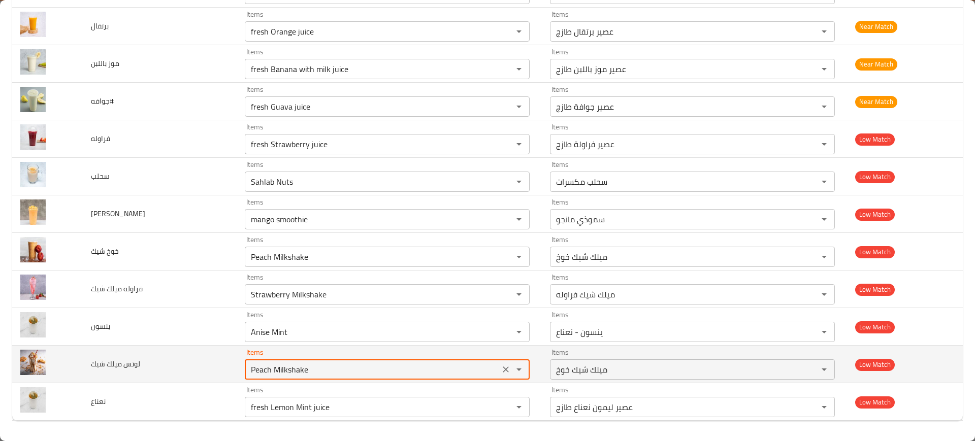
click at [248, 372] on شيك "Peach Milkshake" at bounding box center [372, 370] width 249 height 14
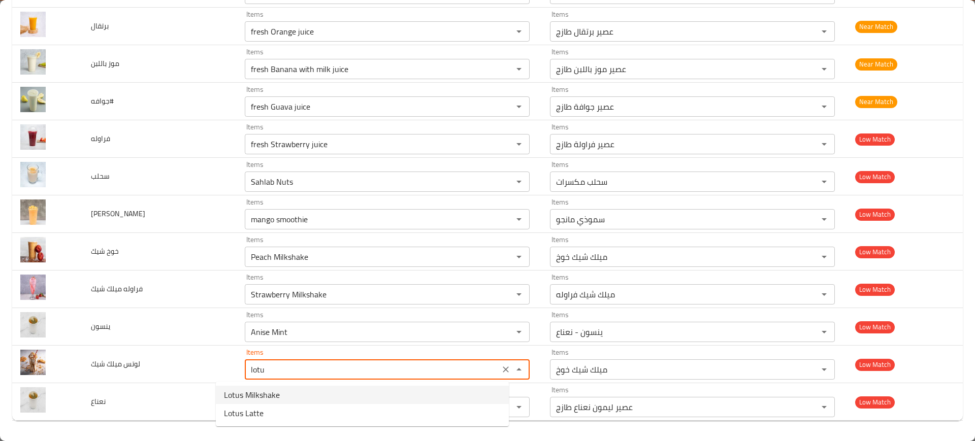
click at [263, 390] on span "Lotus Milkshake" at bounding box center [252, 395] width 56 height 12
type شيك "Lotus Milkshake"
type شيك-ar "ميلك شيك لوتس"
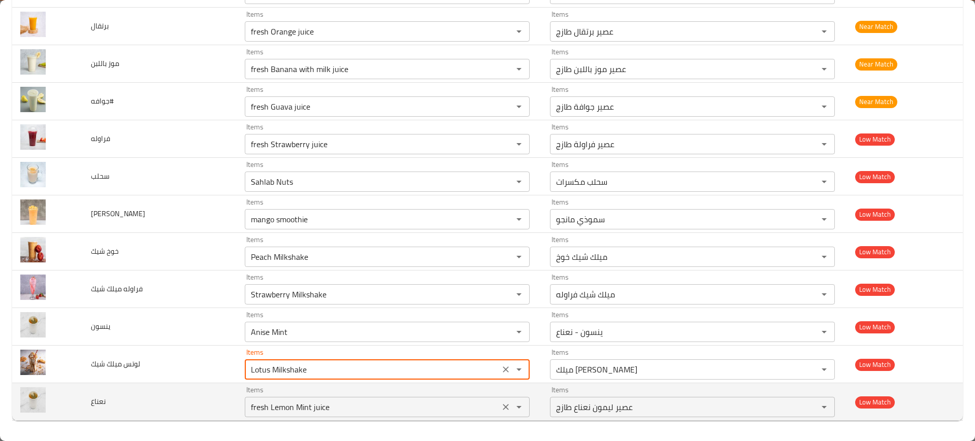
type شيك "Lotus Milkshake"
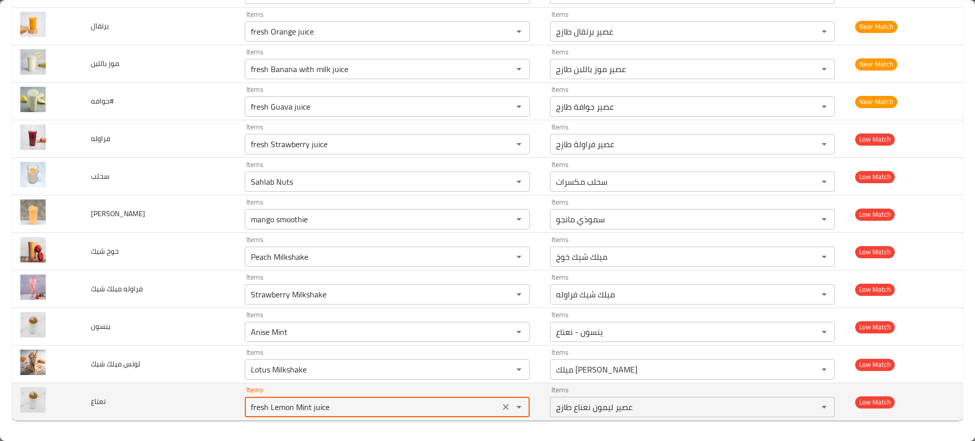
click at [282, 404] on input "fresh Lemon Mint juice" at bounding box center [372, 407] width 249 height 14
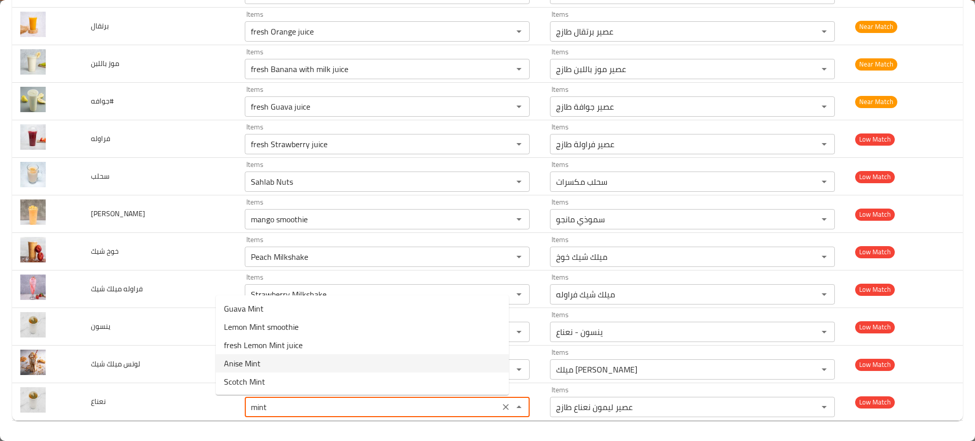
click at [266, 365] on li "Anise Mint" at bounding box center [362, 363] width 293 height 18
type input "Anise Mint"
type input "ينسون - نعناع"
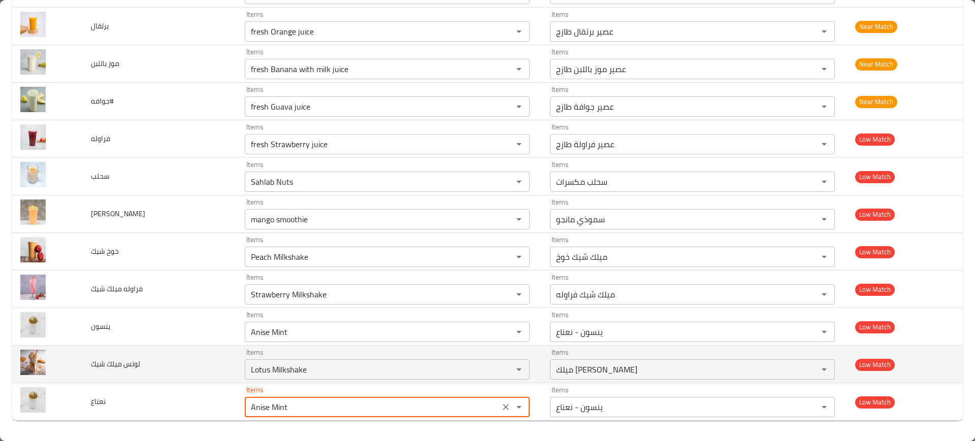
type input "Anise Mint"
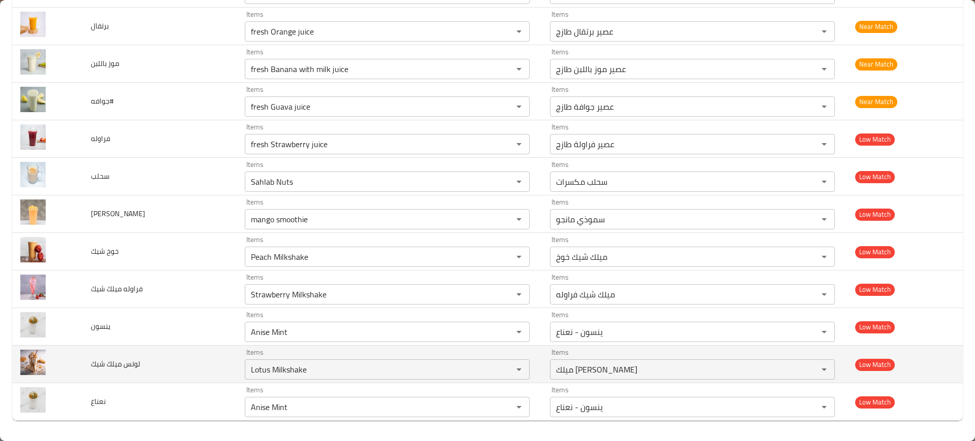
click at [113, 348] on td "لوتس ميلك شيك" at bounding box center [160, 365] width 154 height 38
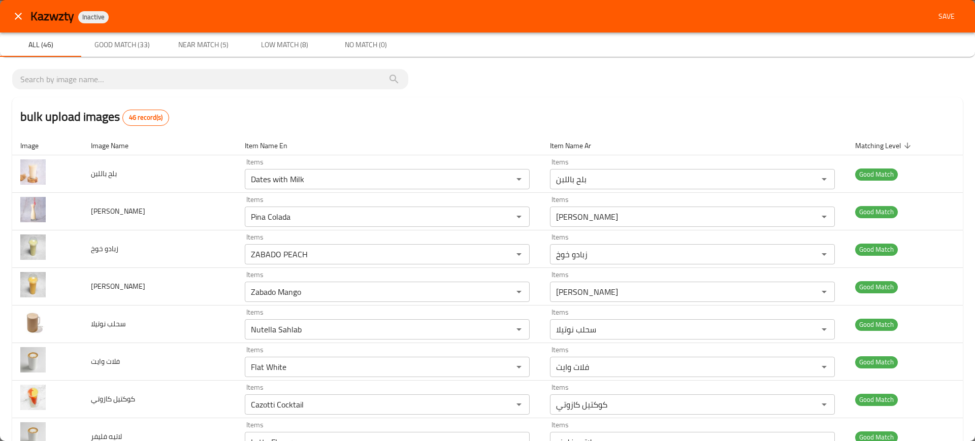
scroll to position [1086, 0]
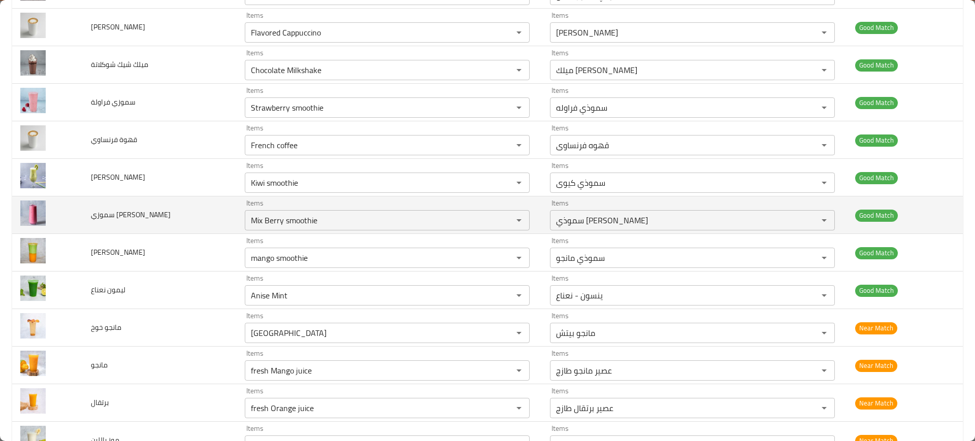
click at [171, 225] on td "سموزي مكس بيري" at bounding box center [160, 216] width 154 height 38
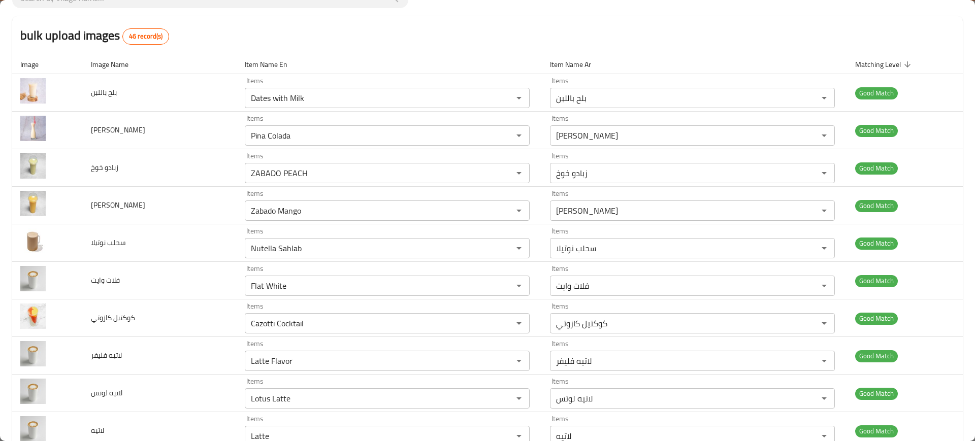
scroll to position [0, 0]
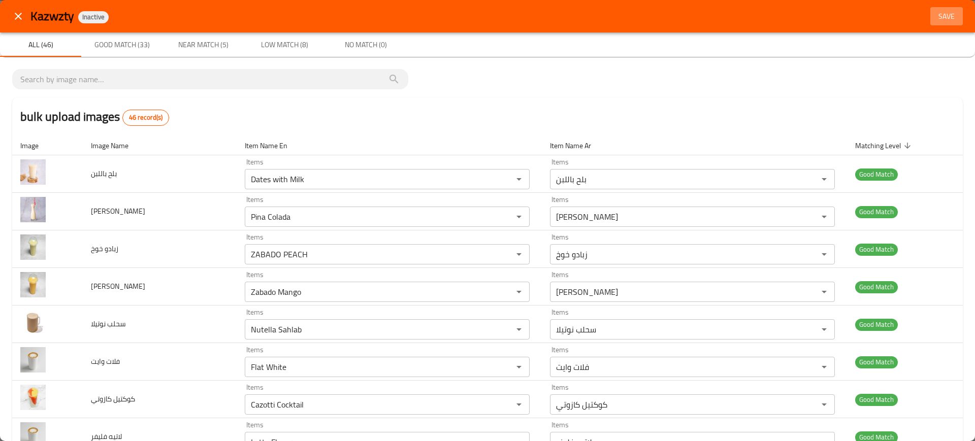
click at [945, 11] on span "Save" at bounding box center [946, 16] width 24 height 13
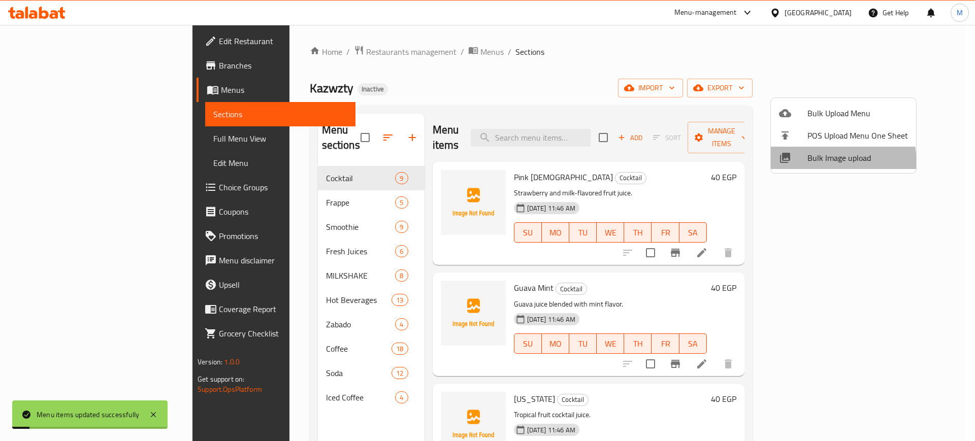
click at [803, 165] on li "Bulk Image upload" at bounding box center [843, 158] width 145 height 22
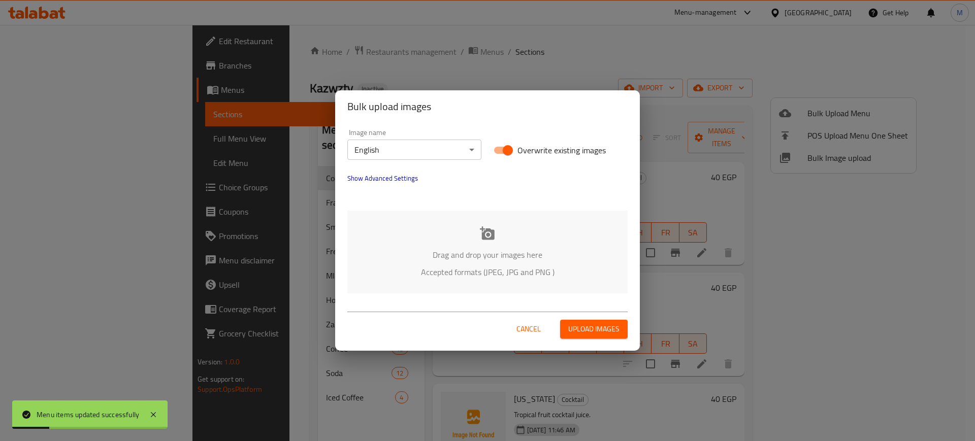
click at [446, 258] on p "Drag and drop your images here" at bounding box center [488, 255] width 250 height 12
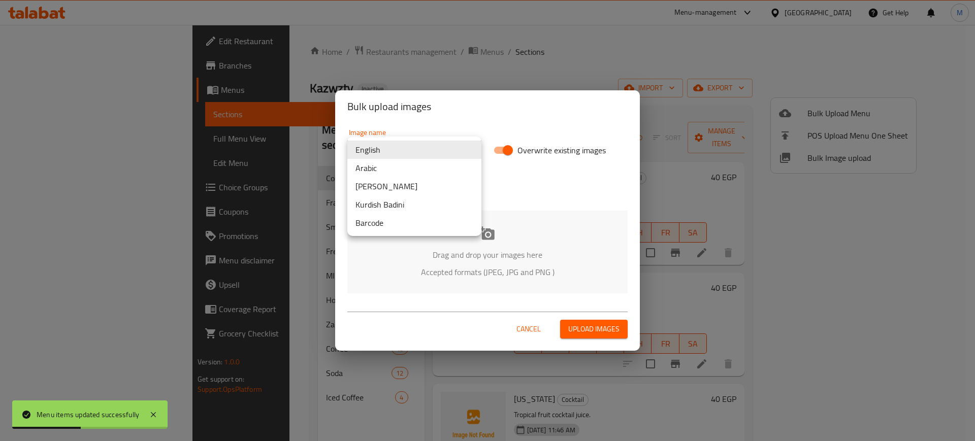
click at [456, 149] on body "Menu items updated successfully ​ Menu-management Egypt Get Help M Edit Restaur…" at bounding box center [487, 233] width 975 height 416
click at [426, 163] on li "Arabic" at bounding box center [414, 168] width 134 height 18
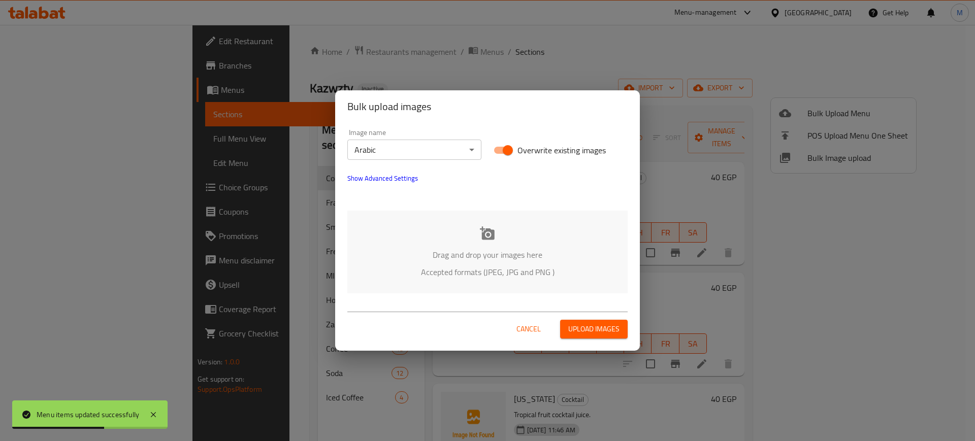
click at [464, 218] on div "Drag and drop your images here Accepted formats (JPEG, JPG and PNG )" at bounding box center [487, 252] width 280 height 83
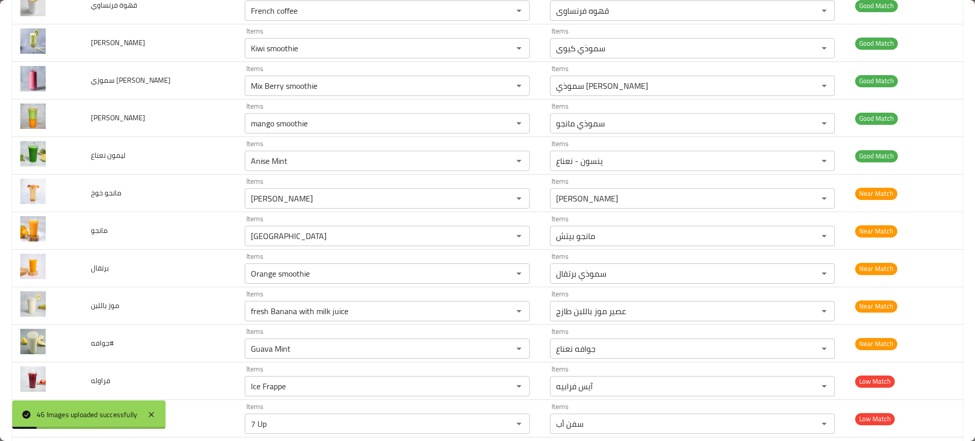
scroll to position [1463, 0]
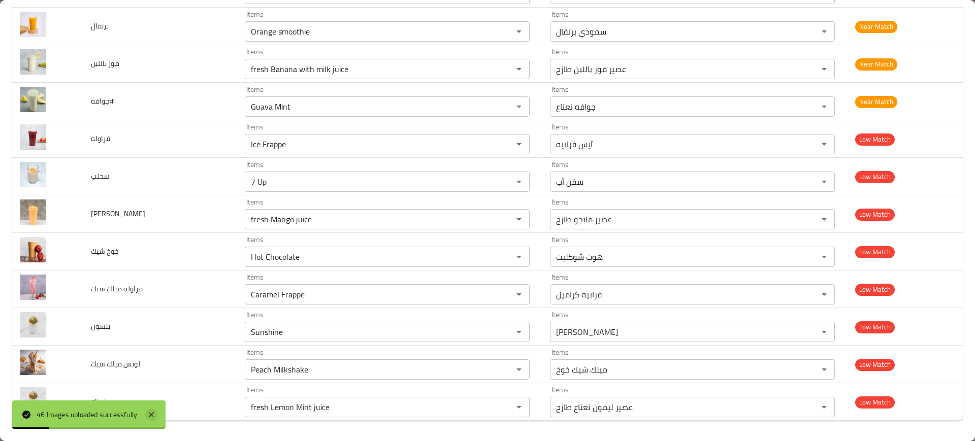
click at [153, 412] on icon at bounding box center [151, 415] width 12 height 12
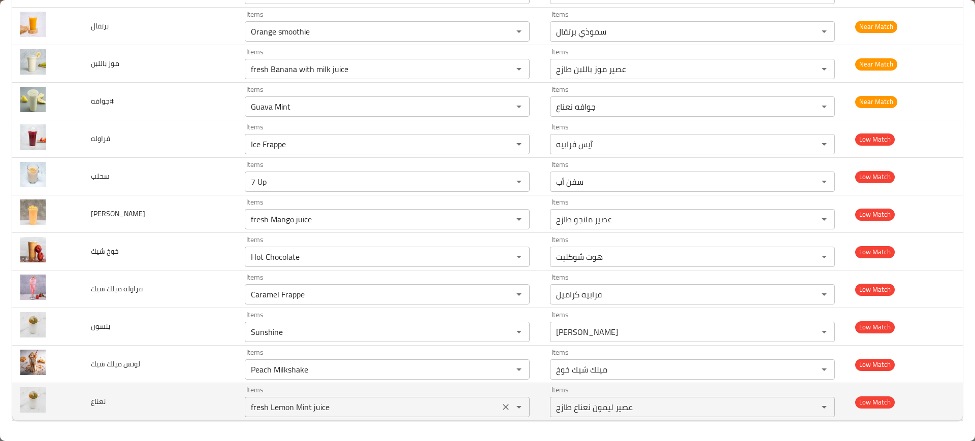
click at [271, 409] on input "fresh Lemon Mint juice" at bounding box center [372, 407] width 249 height 14
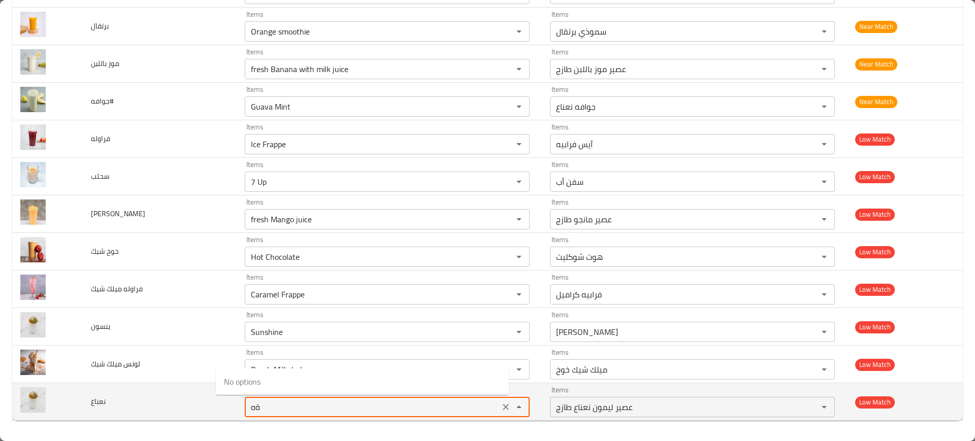
type input "ة"
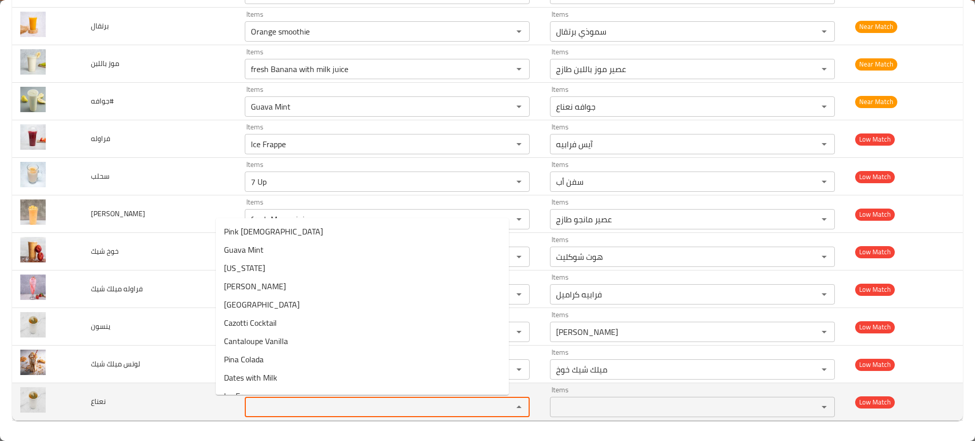
type input "و"
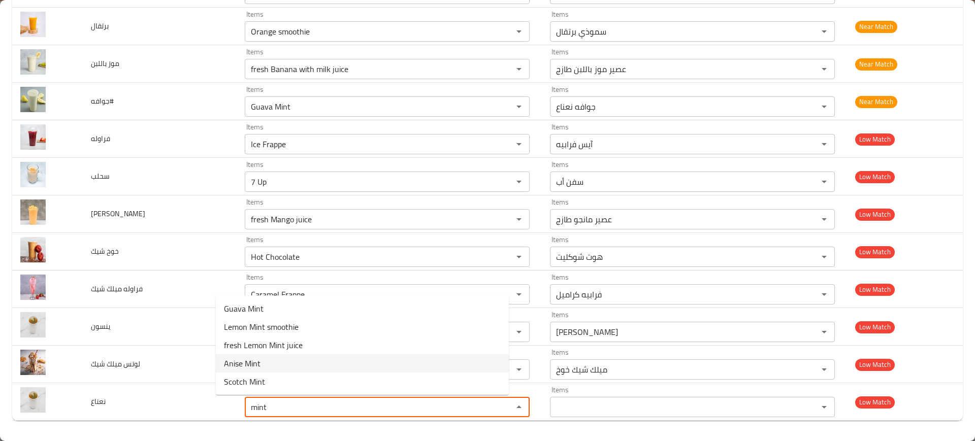
click at [240, 364] on span "Anise Mint" at bounding box center [242, 364] width 37 height 12
type input "Anise Mint"
type input "ينسون - نعناع"
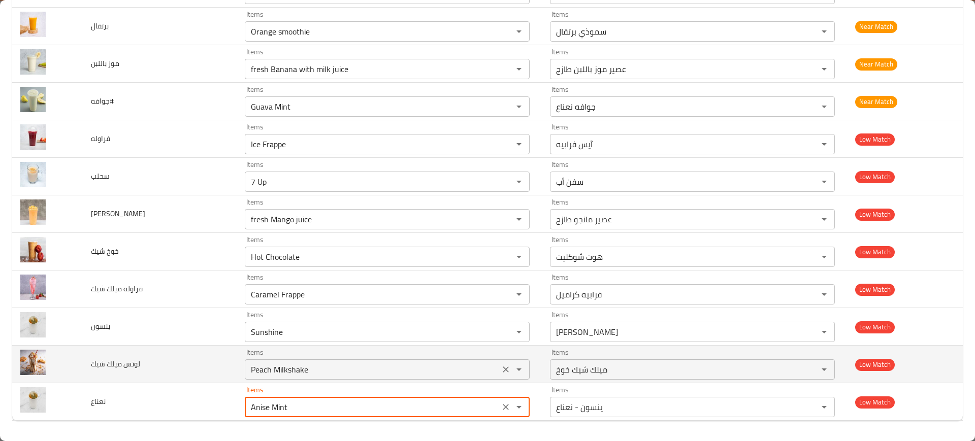
type input "Anise Mint"
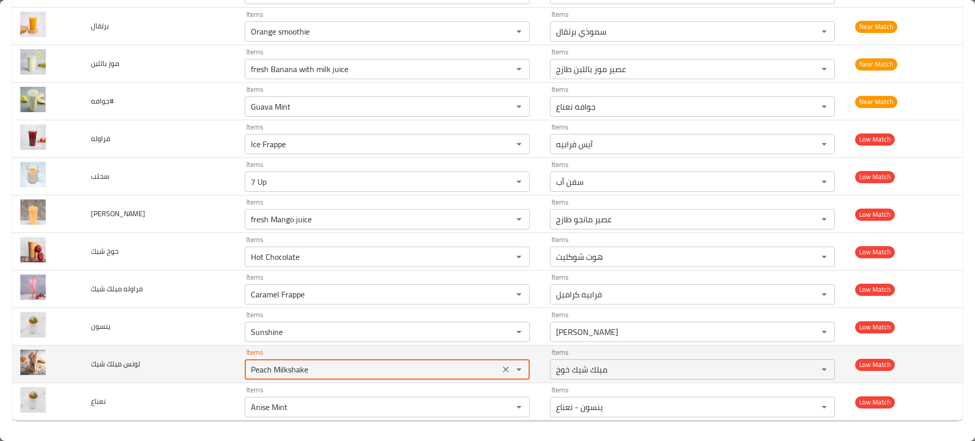
click at [269, 366] on شيك "Peach Milkshake" at bounding box center [372, 370] width 249 height 14
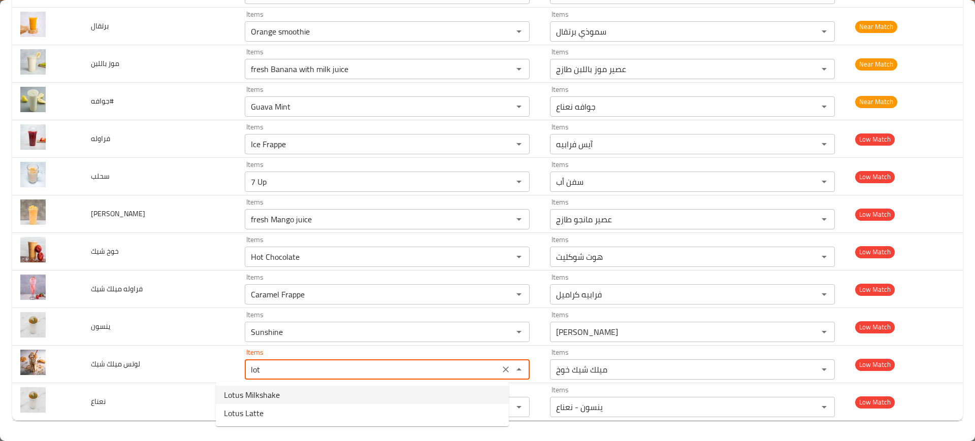
click at [243, 391] on span "Lotus Milkshake" at bounding box center [252, 395] width 56 height 12
type شيك "Lotus Milkshake"
type شيك-ar "ميلك شيك لوتس"
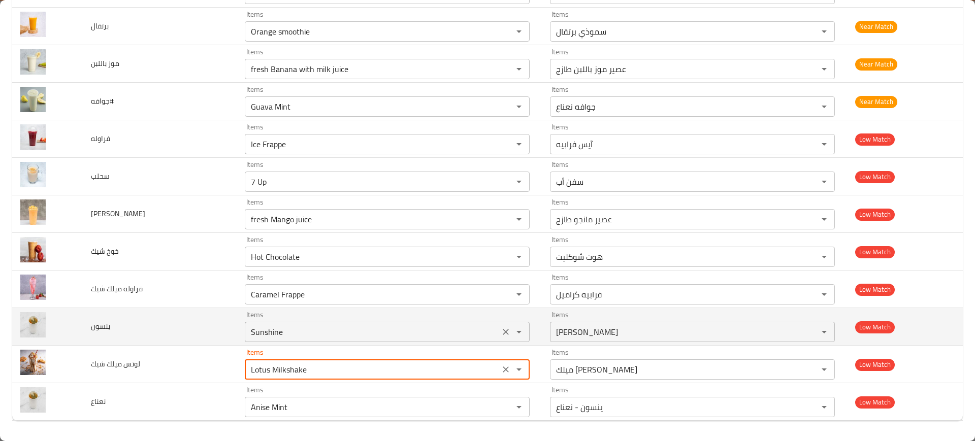
type شيك "Lotus Milkshake"
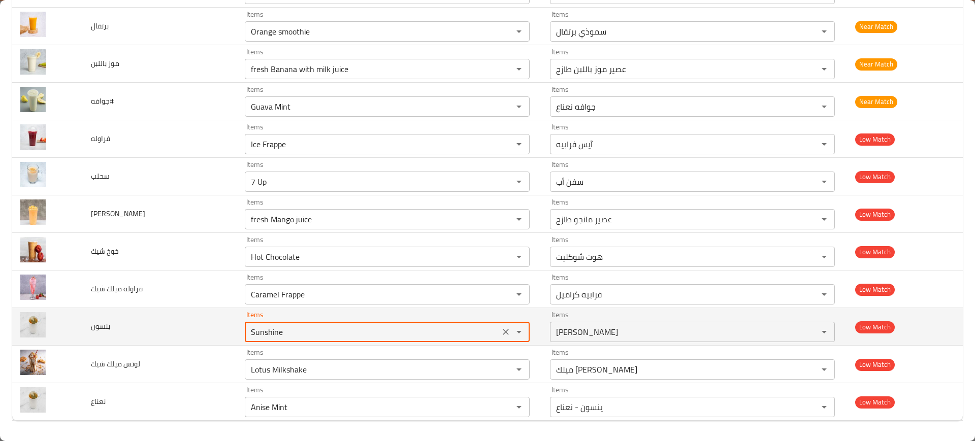
click at [259, 335] on input "Sunshine" at bounding box center [372, 332] width 249 height 14
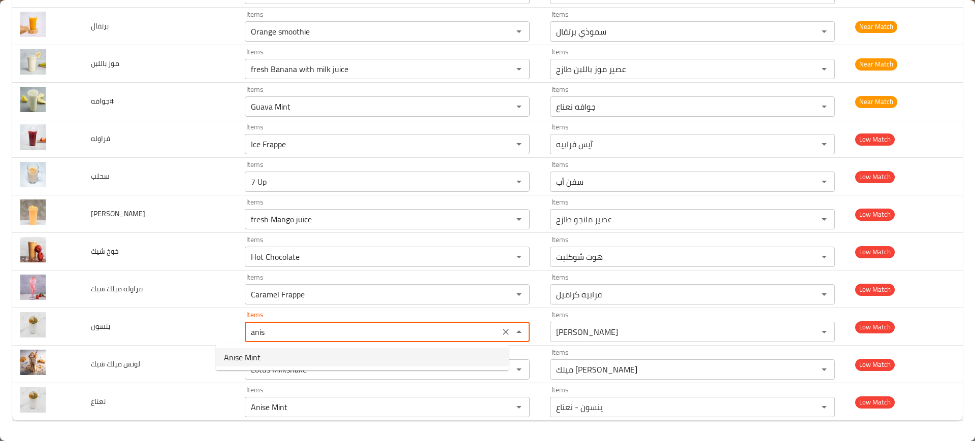
click at [261, 351] on li "Anise Mint" at bounding box center [362, 357] width 293 height 18
type input "Anise Mint"
type input "ينسون - نعناع"
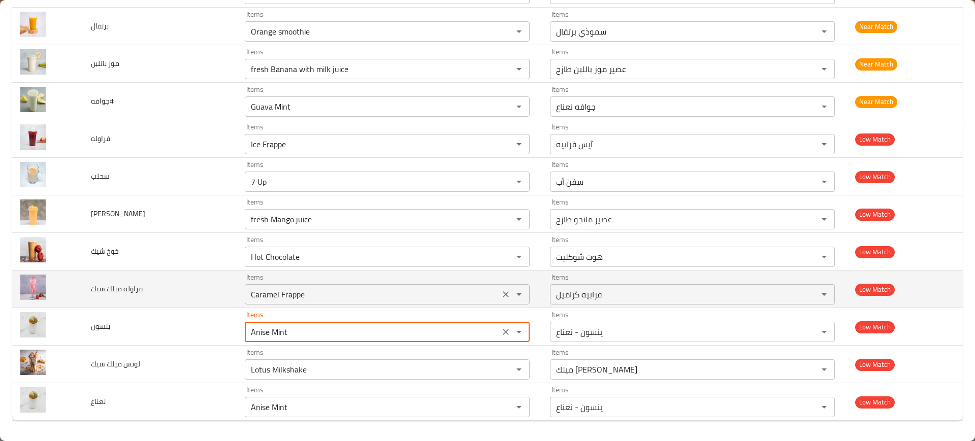
click at [255, 304] on div "Caramel Frappe Items" at bounding box center [387, 294] width 285 height 20
type input "Anise Mint"
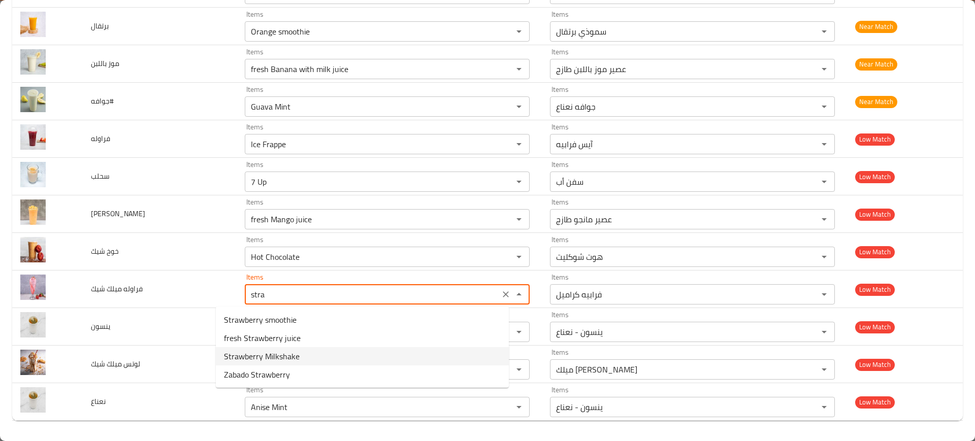
click at [261, 358] on span "Strawberry Milkshake" at bounding box center [262, 356] width 76 height 12
type شيك "Strawberry Milkshake"
type شيك-ar "ميلك شيك فراوله"
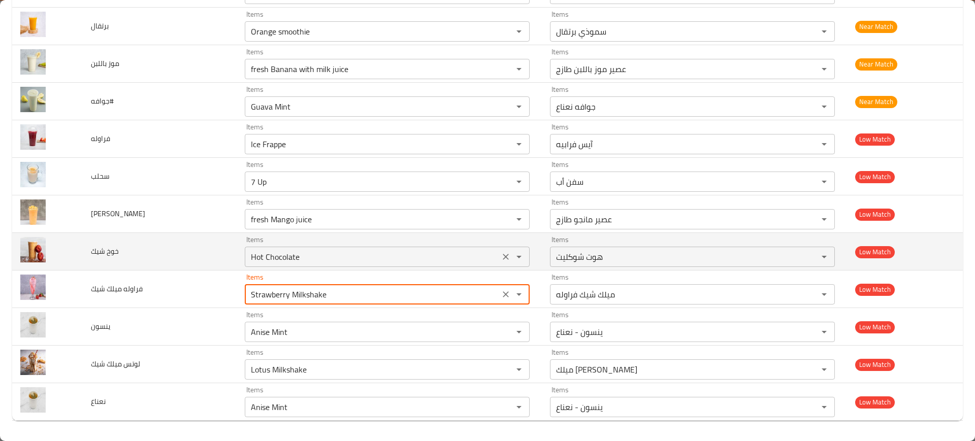
click at [245, 265] on div "Hot Chocolate Items" at bounding box center [387, 257] width 285 height 20
type شيك "Strawberry Milkshake"
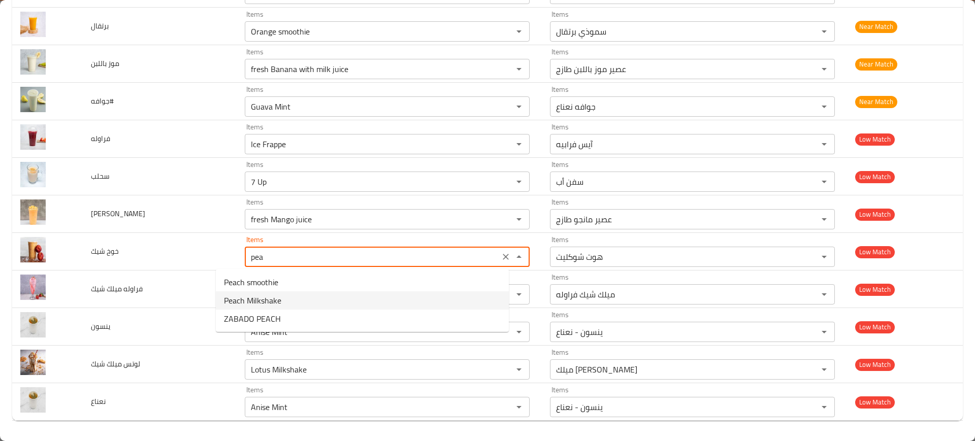
click at [248, 297] on span "Peach Milkshake" at bounding box center [252, 301] width 57 height 12
type شيك "Peach Milkshake"
type شيك-ar "ميلك شيك خوخ"
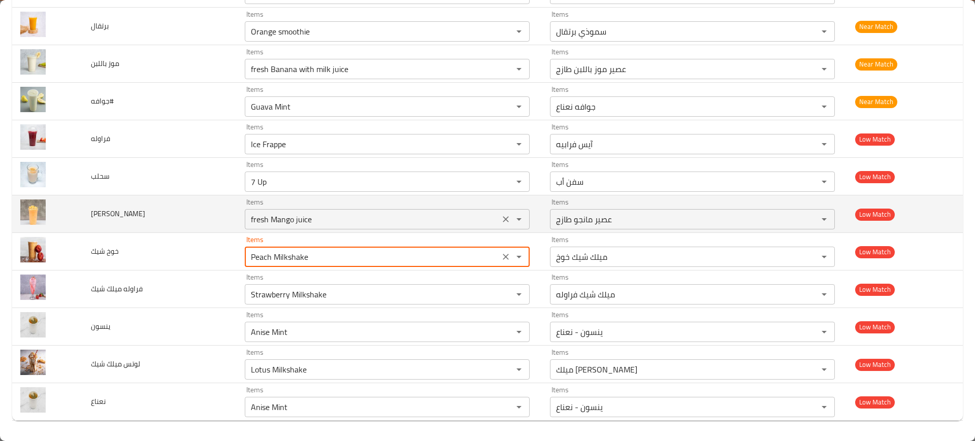
type شيك "Peach Milkshake"
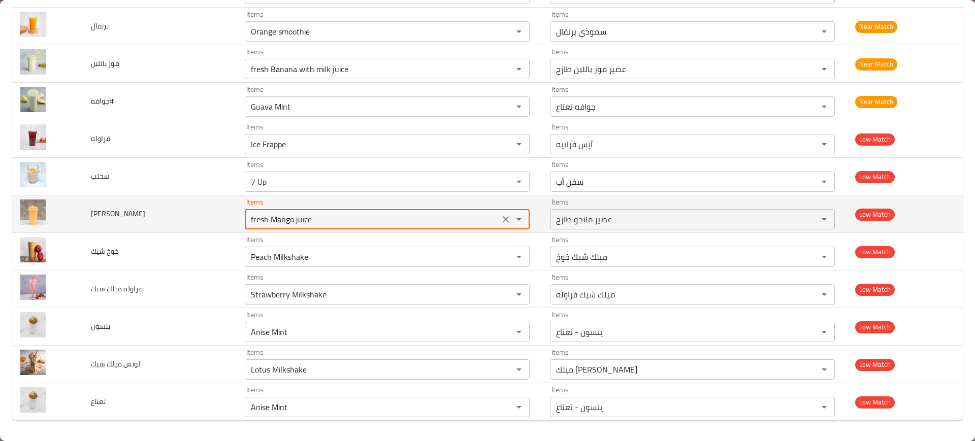
click at [251, 223] on سموزي "fresh Mango juice" at bounding box center [372, 219] width 249 height 14
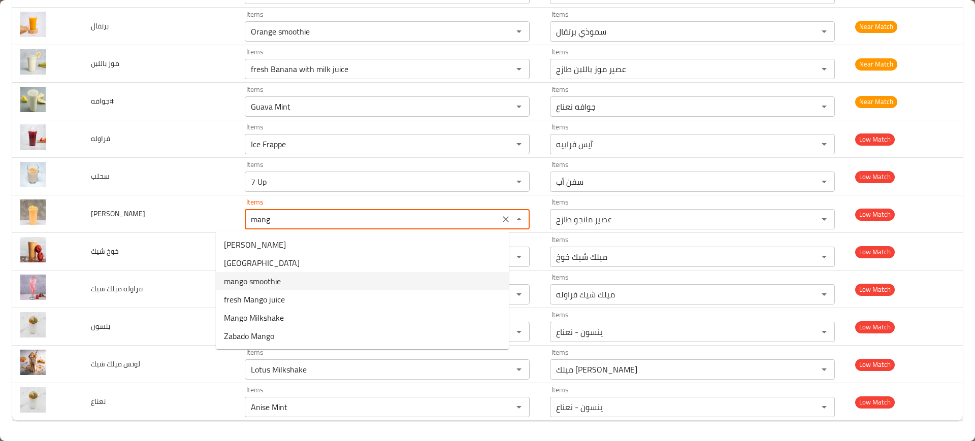
click at [263, 278] on span "mango smoothie" at bounding box center [252, 281] width 57 height 12
type سموزي "mango smoothie"
type سموزي-ar "سموذي مانجو"
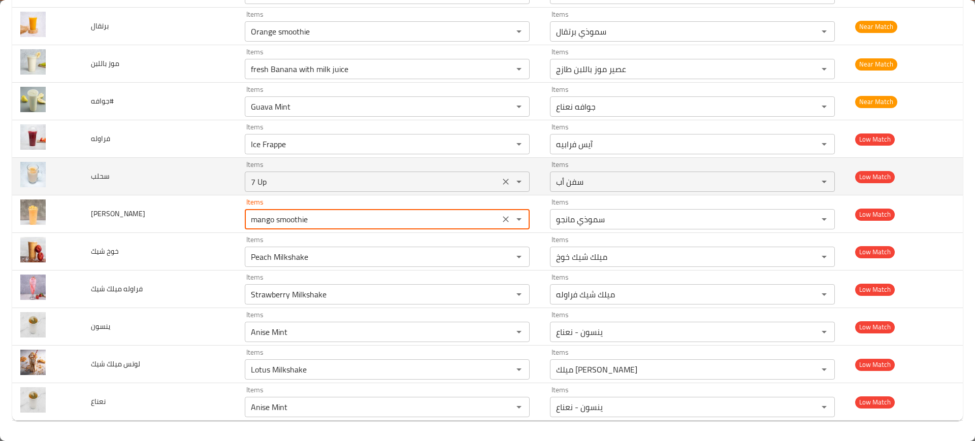
type سموزي "mango smoothie"
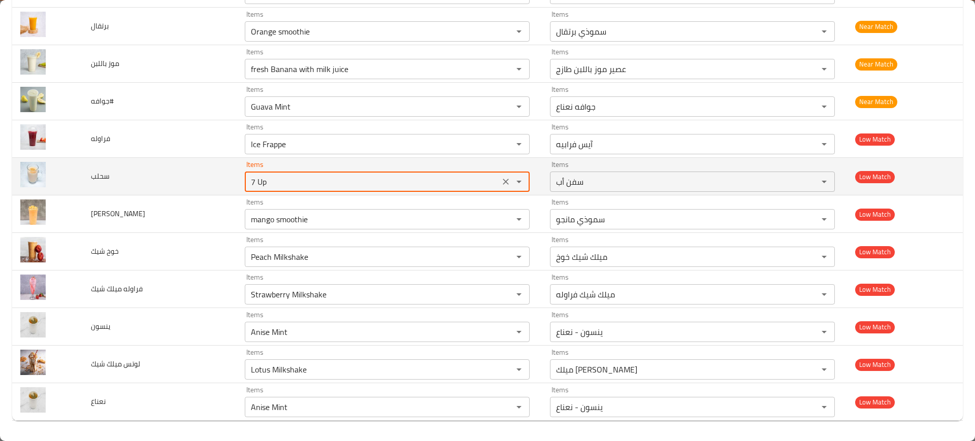
click at [248, 186] on input "7 Up" at bounding box center [372, 182] width 249 height 14
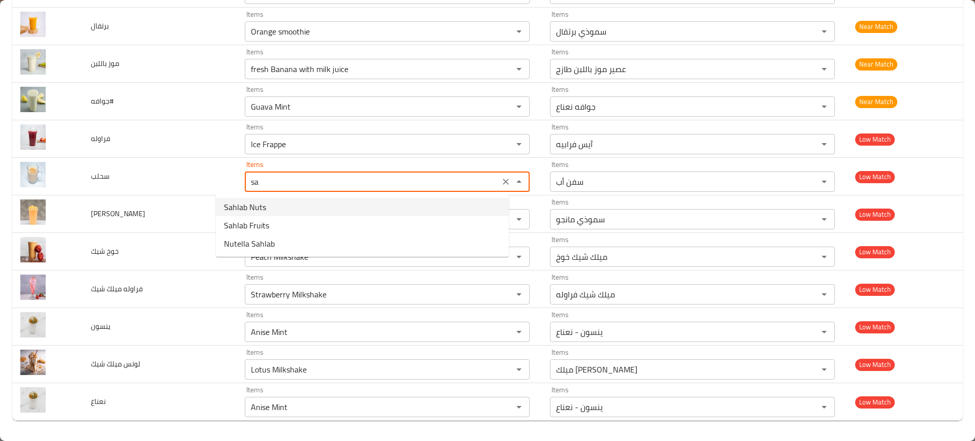
click at [245, 211] on span "Sahlab Nuts" at bounding box center [245, 207] width 42 height 12
type input "Sahlab Nuts"
type input "سحلب مكسرات"
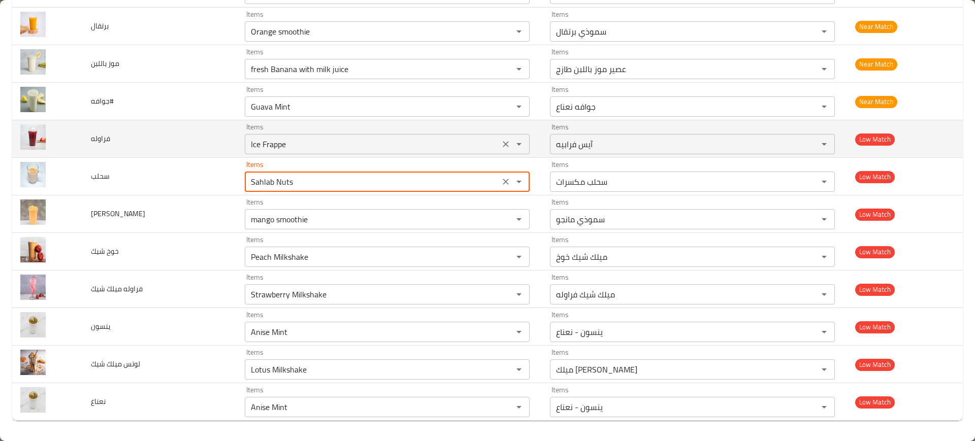
type input "Sahlab Nuts"
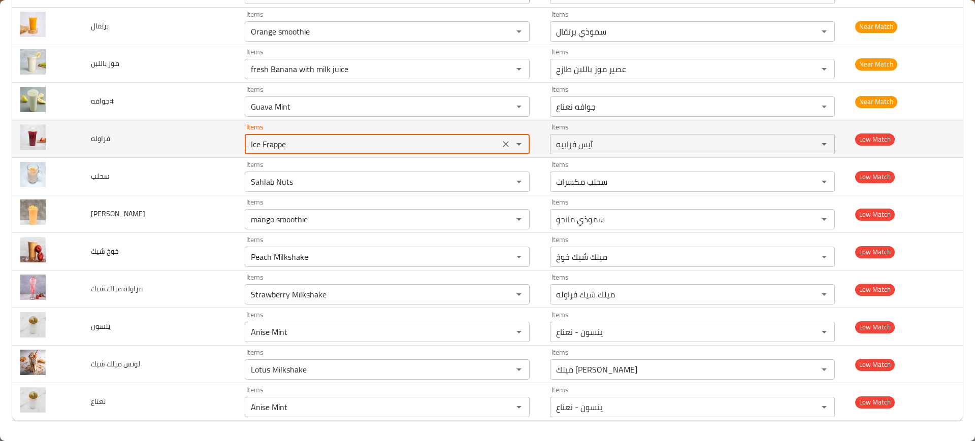
click at [248, 145] on input "Ice Frappe" at bounding box center [372, 144] width 249 height 14
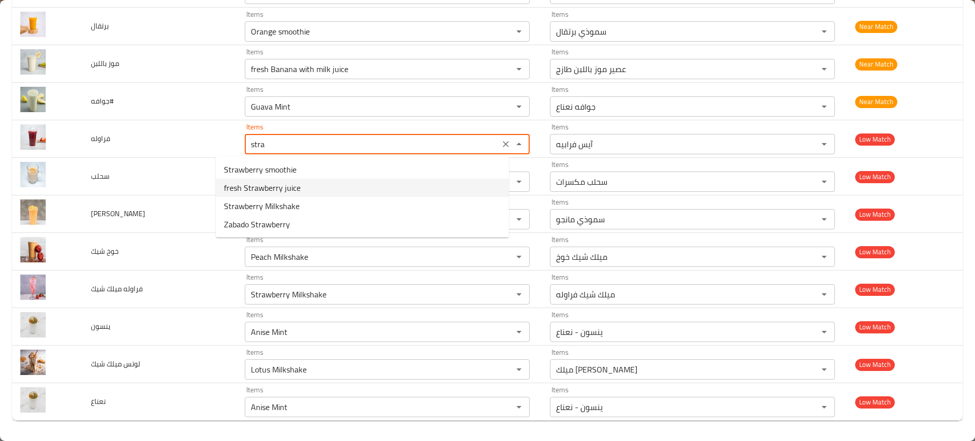
click at [236, 190] on span "fresh Strawberry juice" at bounding box center [262, 188] width 77 height 12
type input "fresh Strawberry juice"
type input "عصير فراولة طازج"
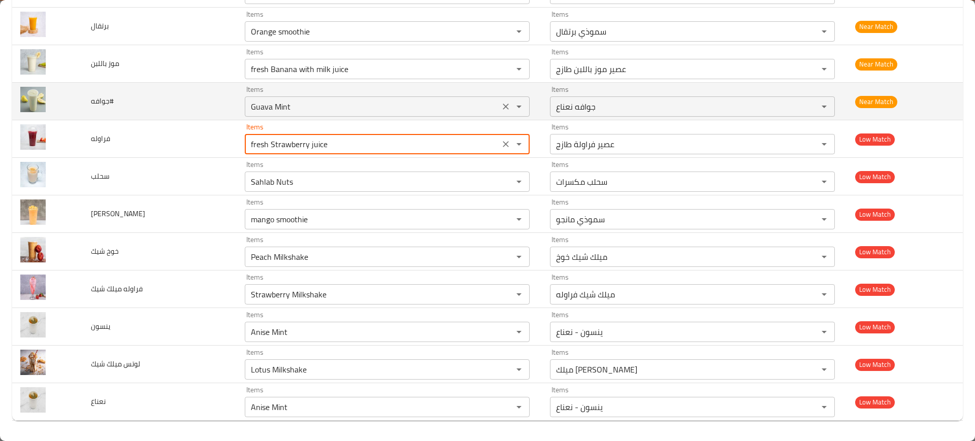
type input "fresh Strawberry juice"
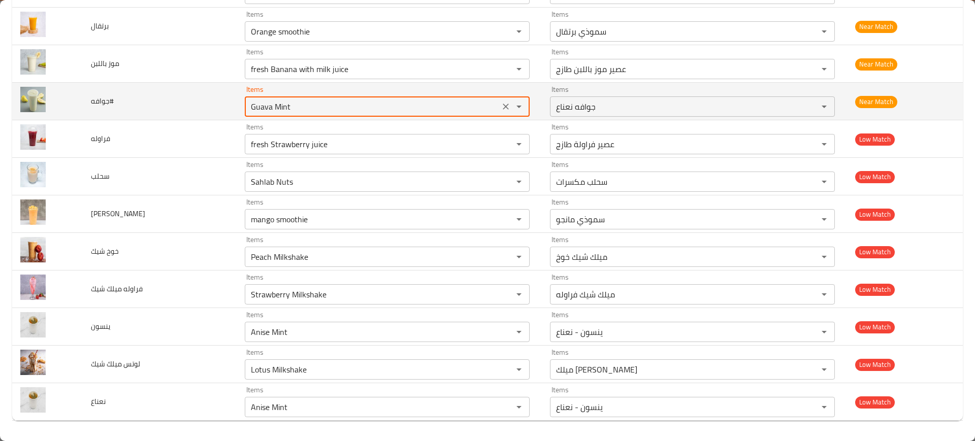
click at [248, 104] on input "Guava Mint" at bounding box center [372, 107] width 249 height 14
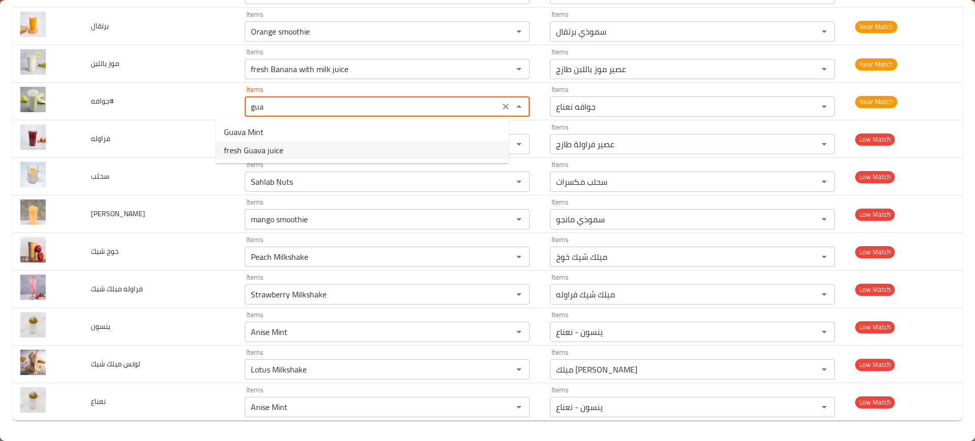
click at [266, 153] on span "fresh Guava juice" at bounding box center [253, 150] width 59 height 12
type input "fresh Guava juice"
type input "عصير جوافة طازج"
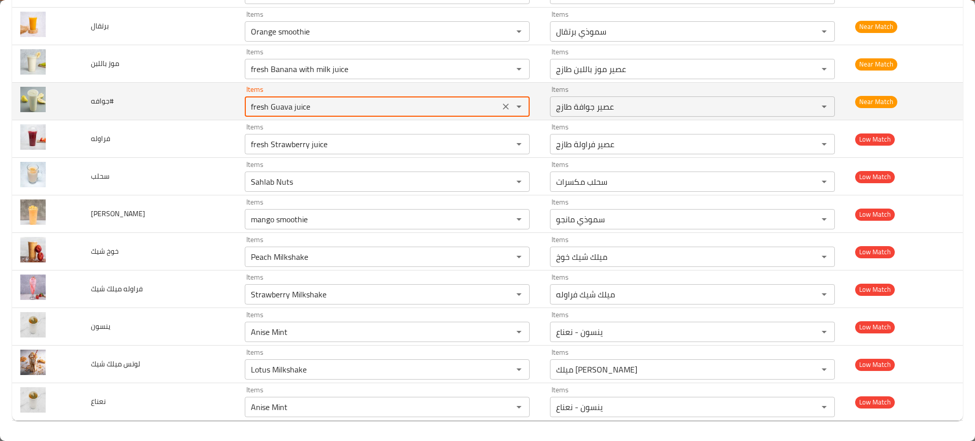
type input "fresh Guava juice"
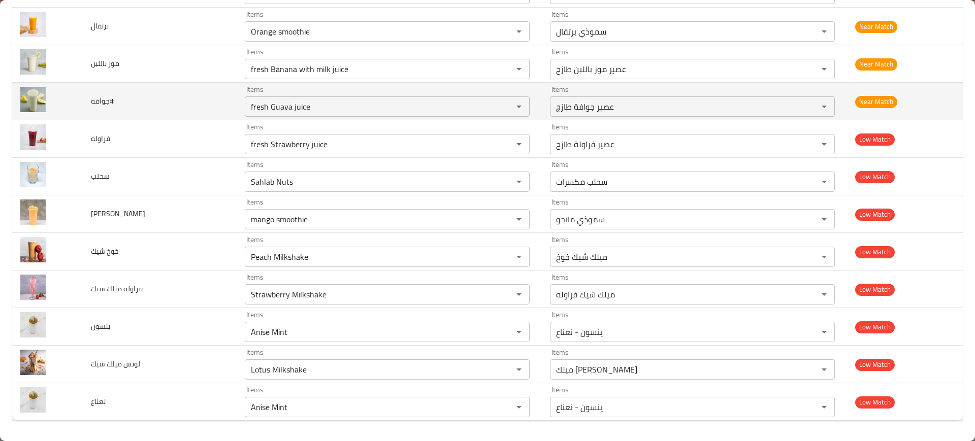
click at [198, 84] on td "جوافه#" at bounding box center [160, 102] width 154 height 38
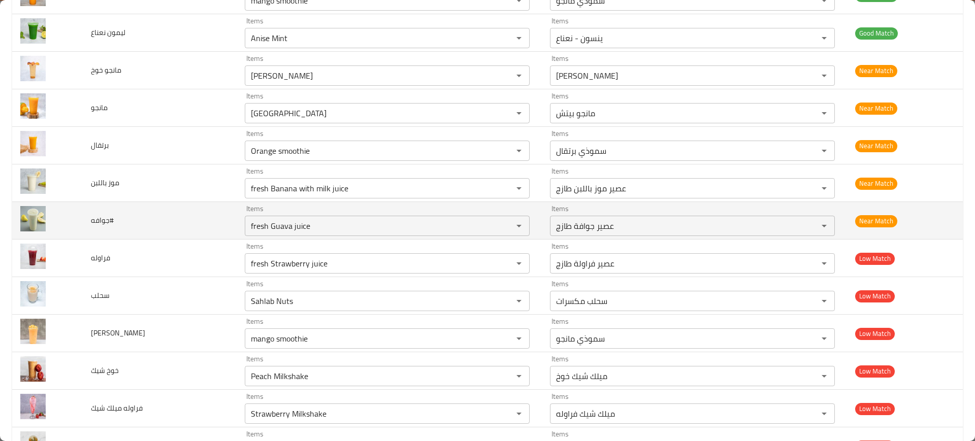
scroll to position [1334, 0]
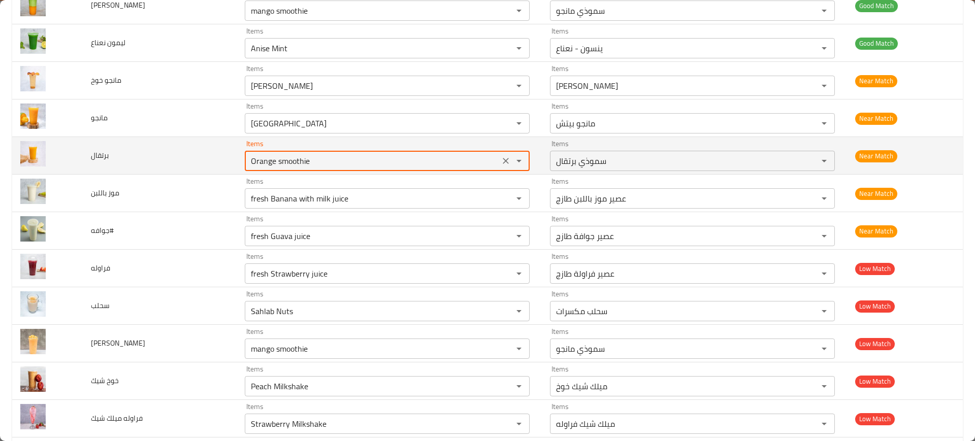
click at [258, 167] on input "Orange smoothie" at bounding box center [372, 161] width 249 height 14
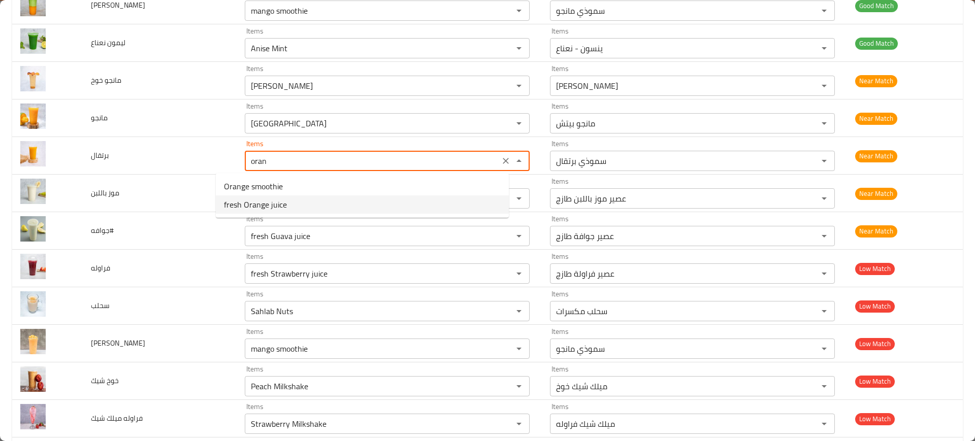
click at [264, 209] on span "fresh Orange juice" at bounding box center [255, 205] width 63 height 12
type input "fresh Orange juice"
type input "عصير برتقال طازج"
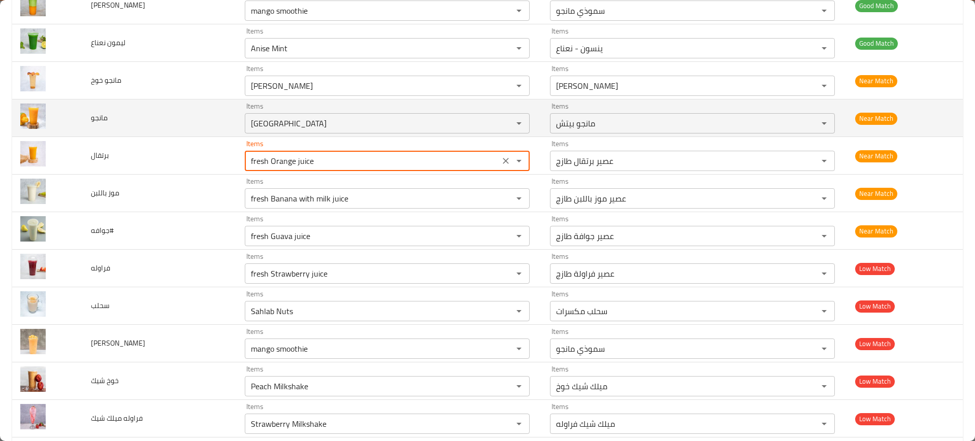
type input "fresh Orange juice"
click at [163, 125] on td "مانجو" at bounding box center [160, 119] width 154 height 38
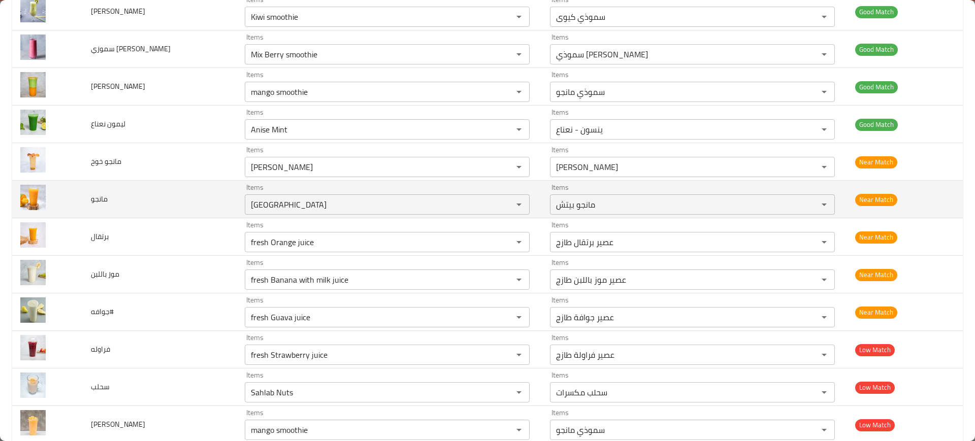
scroll to position [1247, 0]
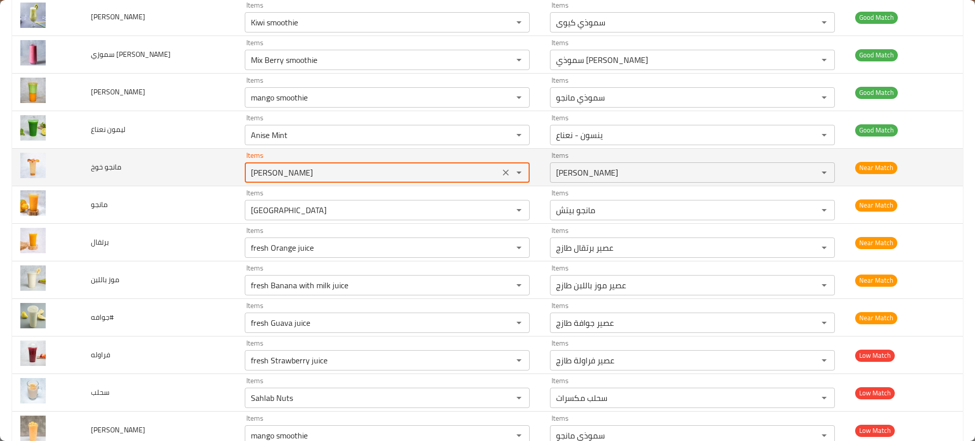
click at [253, 174] on خوخ "Mango Kiwi" at bounding box center [372, 173] width 249 height 14
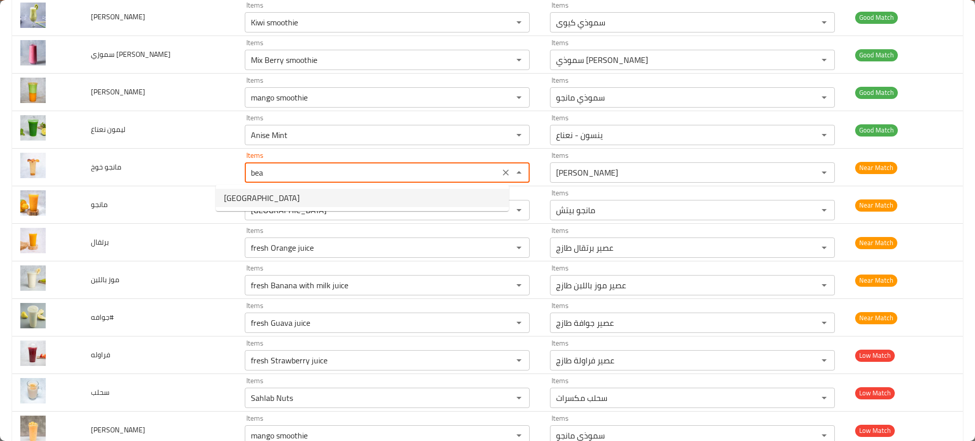
click at [255, 203] on span "Mango Beach" at bounding box center [262, 198] width 76 height 12
type خوخ "Mango Beach"
type خوخ-ar "مانجو بيتش"
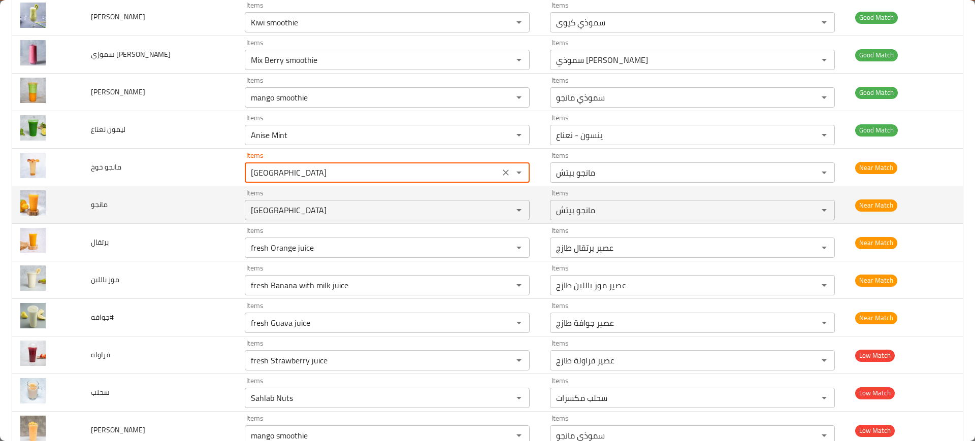
type خوخ "Mango Beach"
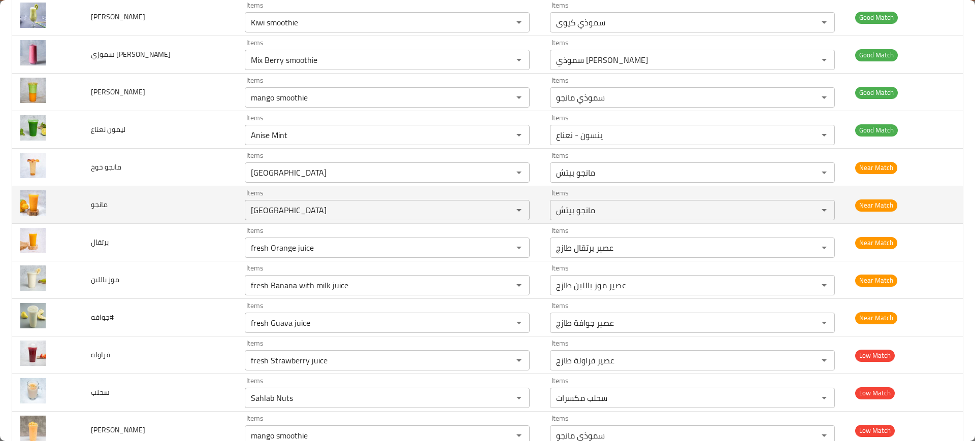
click at [190, 187] on td "مانجو" at bounding box center [160, 205] width 154 height 38
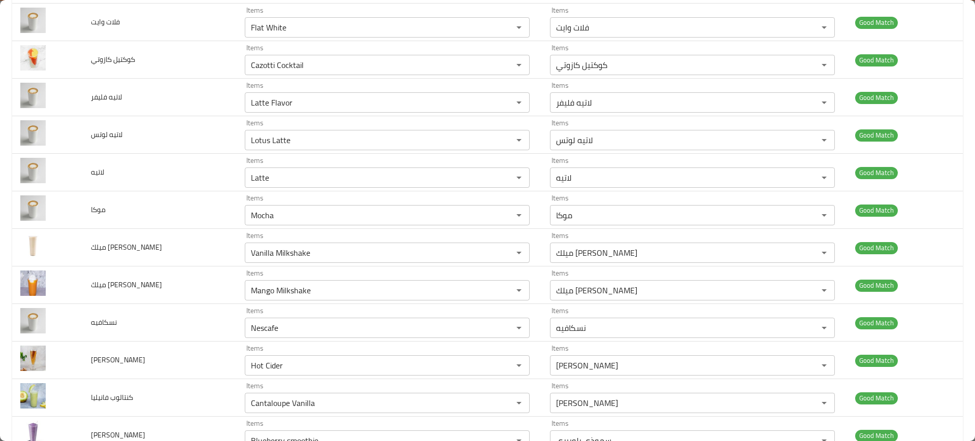
scroll to position [0, 0]
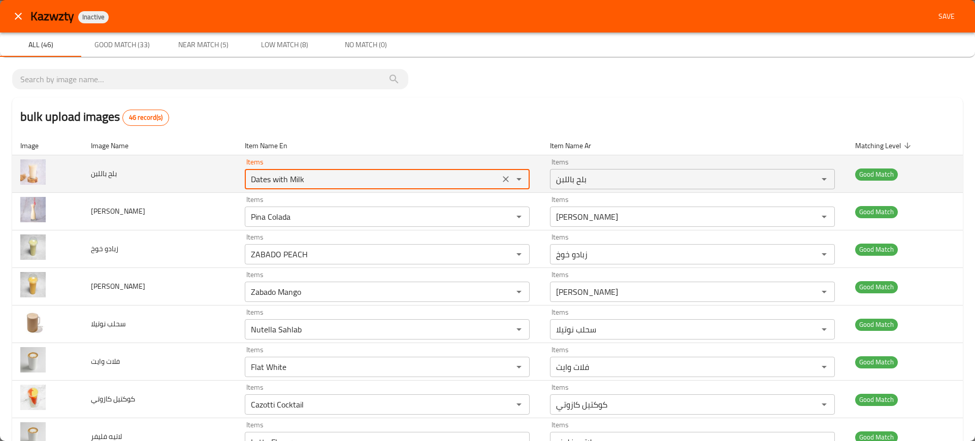
click at [268, 175] on باللبن "Dates with Milk" at bounding box center [372, 179] width 249 height 14
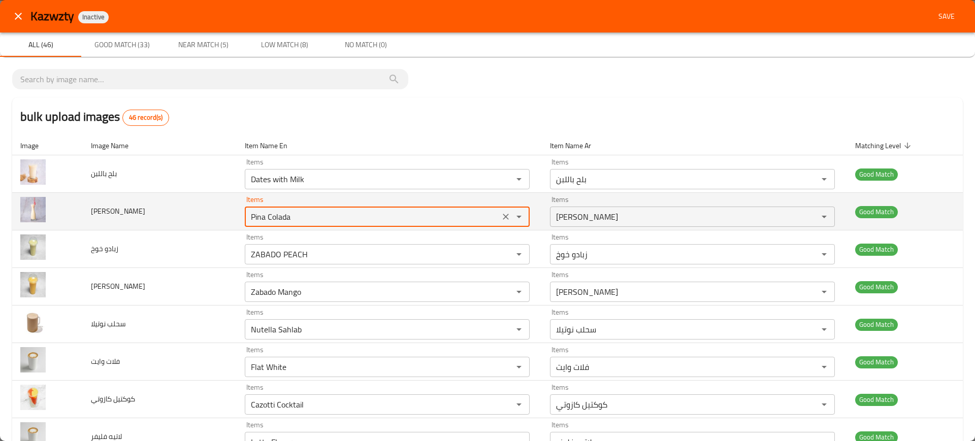
click at [248, 213] on كولادا "Pina Colada" at bounding box center [372, 217] width 249 height 14
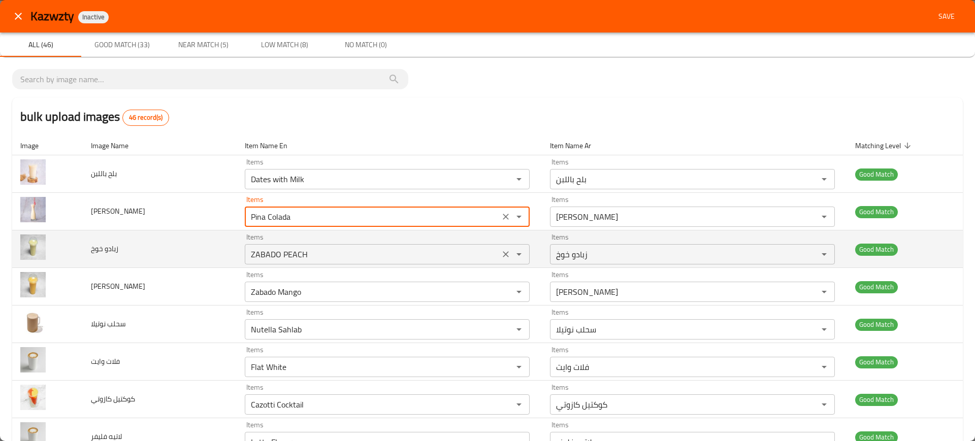
click at [259, 262] on div "ZABADO PEACH Items" at bounding box center [387, 254] width 285 height 20
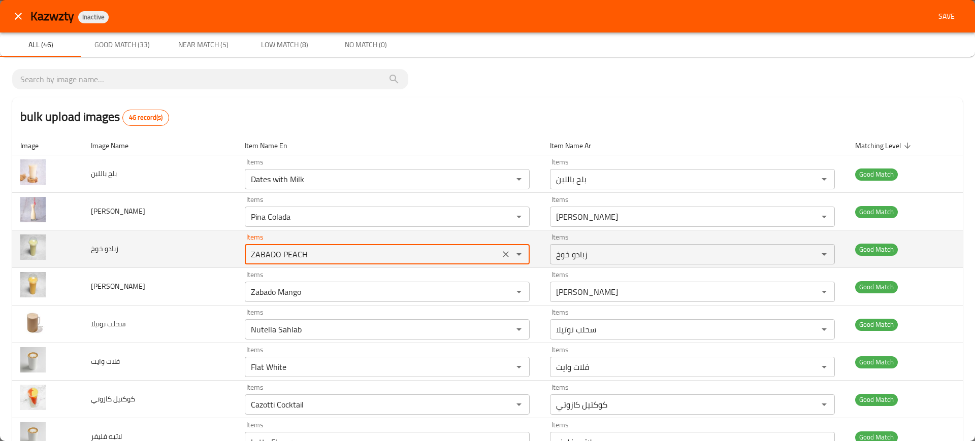
click at [259, 262] on div "ZABADO PEACH Items" at bounding box center [387, 254] width 285 height 20
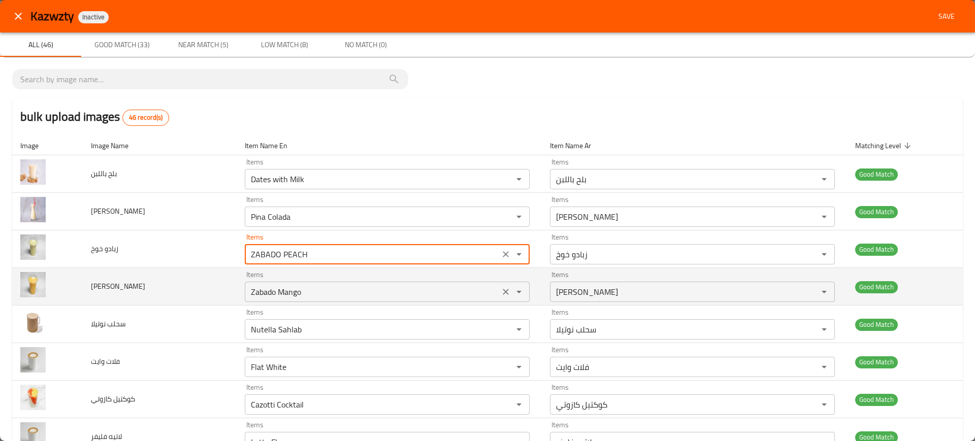
click at [254, 290] on مانجو "Zabado Mango" at bounding box center [372, 292] width 249 height 14
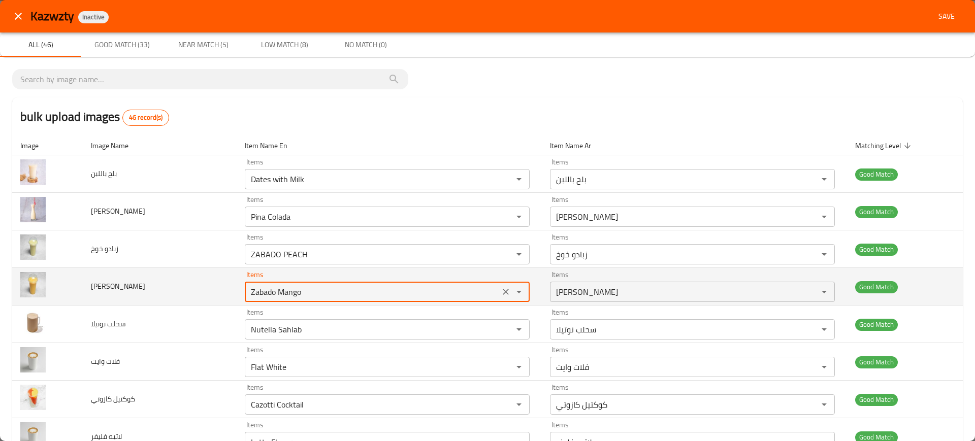
click at [254, 290] on مانجو "Zabado Mango" at bounding box center [372, 292] width 249 height 14
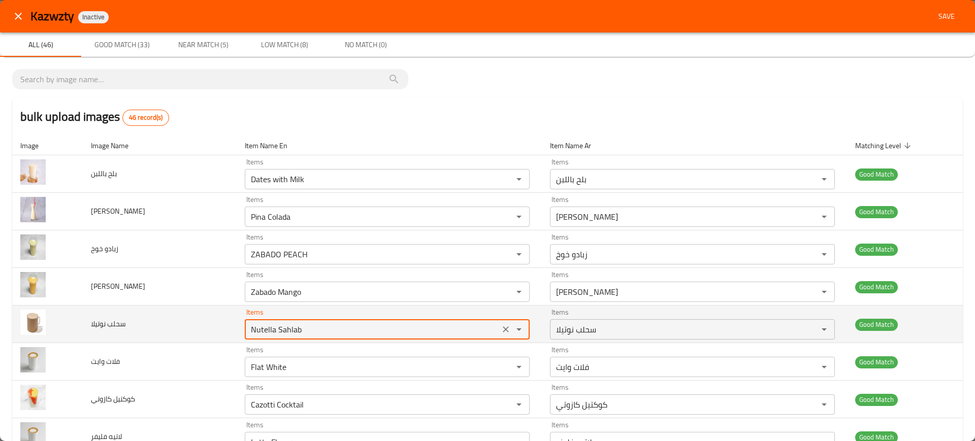
click at [262, 324] on نوتيلا "Nutella Sahlab" at bounding box center [372, 329] width 249 height 14
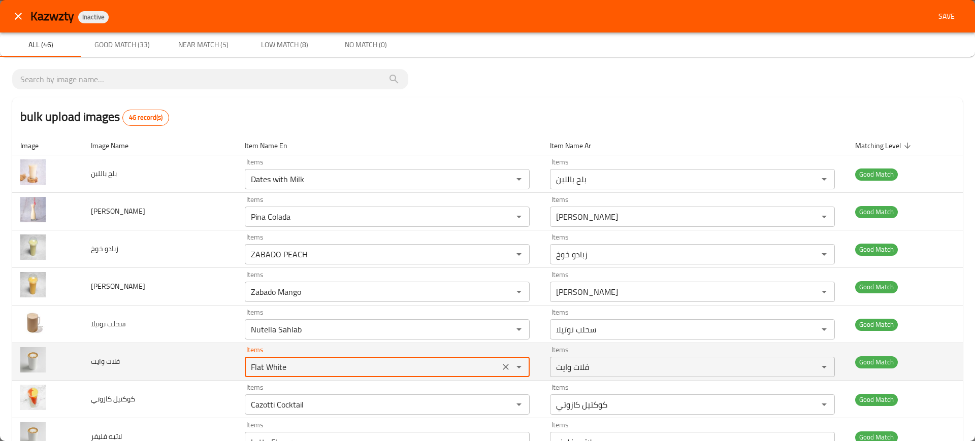
click at [270, 362] on وايت "Flat White" at bounding box center [372, 367] width 249 height 14
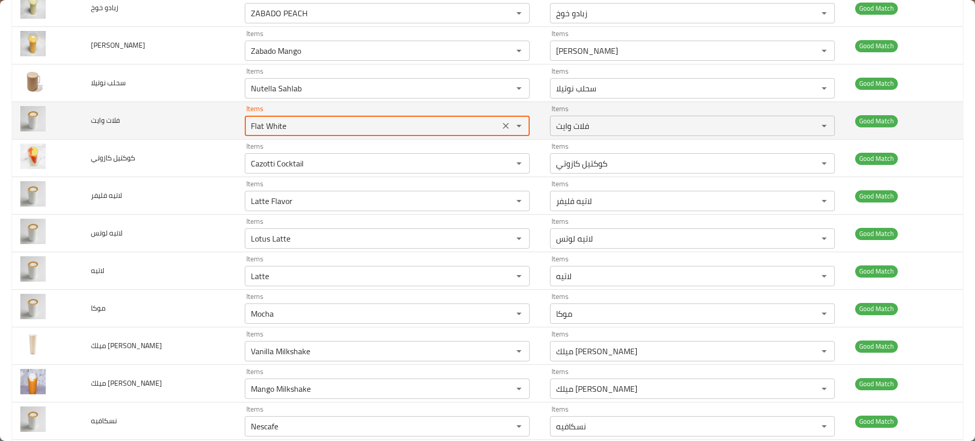
scroll to position [241, 0]
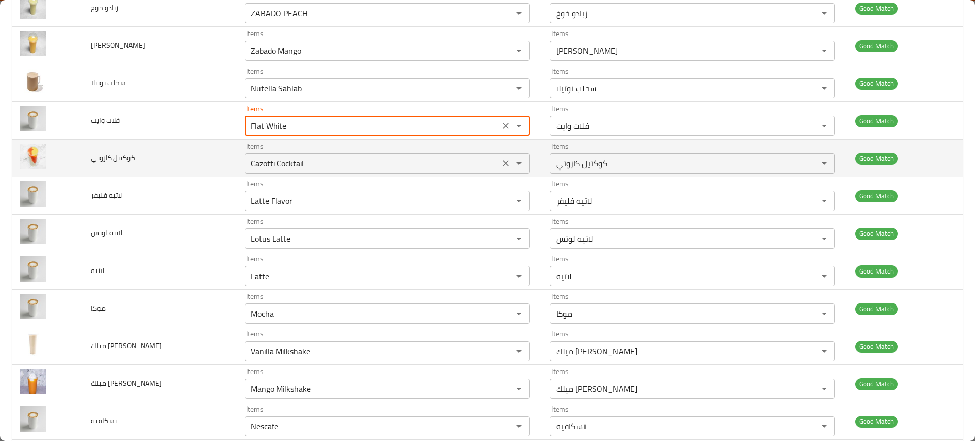
click at [279, 163] on كازوتي "Cazotti Cocktail" at bounding box center [372, 163] width 249 height 14
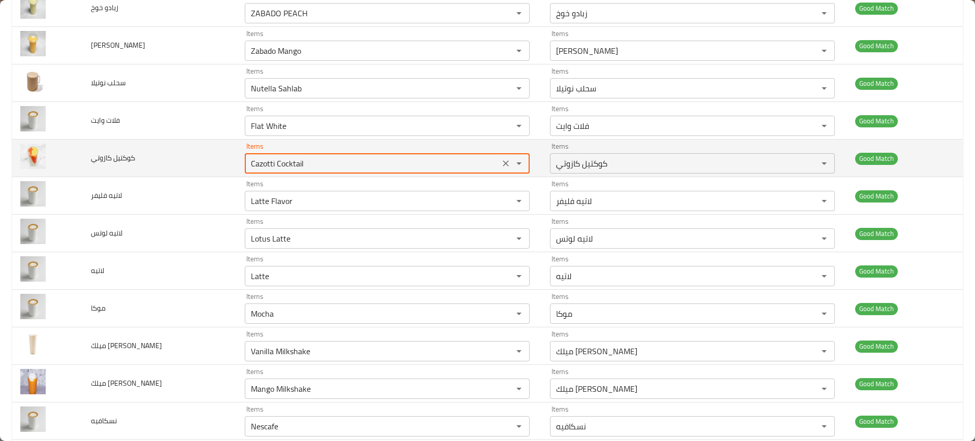
click at [279, 163] on كازوتي "Cazotti Cocktail" at bounding box center [372, 163] width 249 height 14
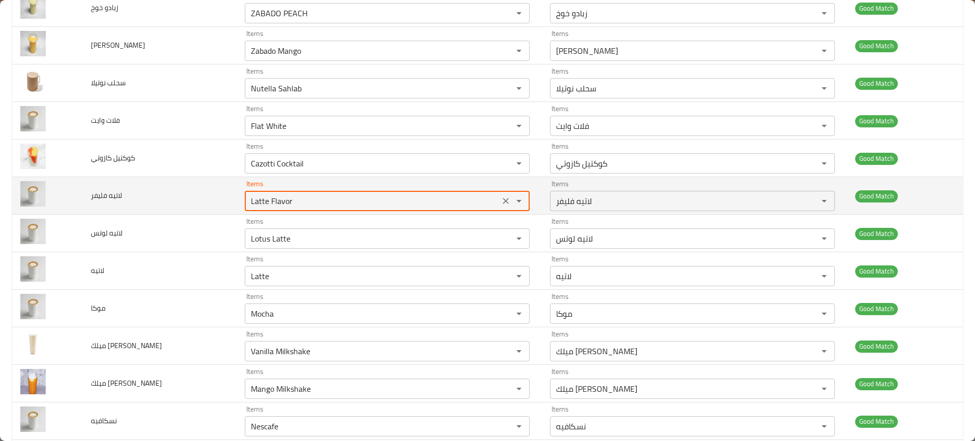
click at [264, 207] on فليفر "Latte Flavor" at bounding box center [372, 201] width 249 height 14
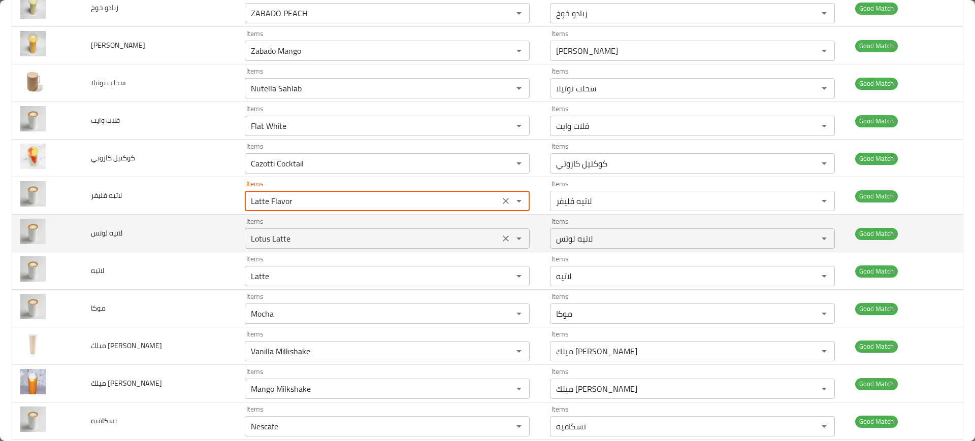
click at [264, 230] on div "Lotus Latte Items" at bounding box center [387, 239] width 285 height 20
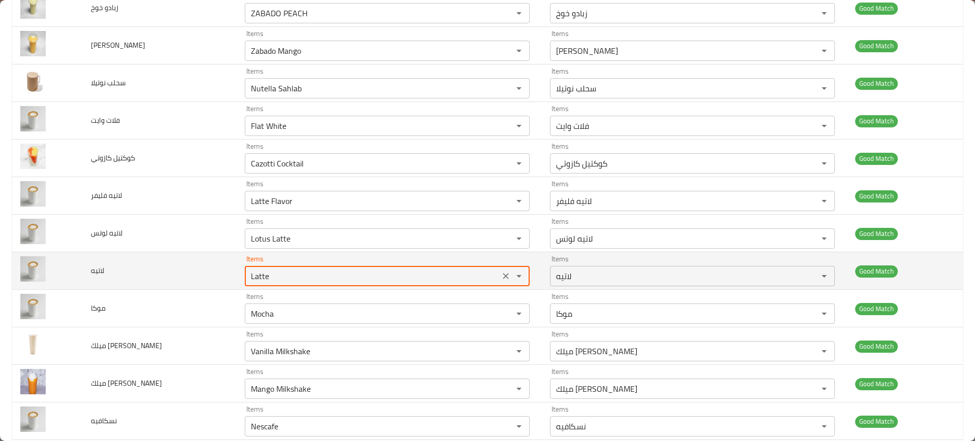
click at [269, 274] on input "Latte" at bounding box center [372, 276] width 249 height 14
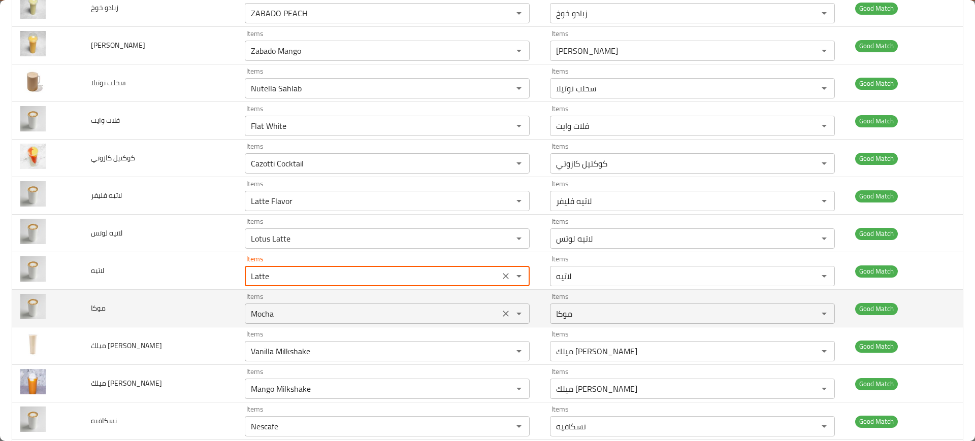
click at [262, 316] on input "Mocha" at bounding box center [372, 314] width 249 height 14
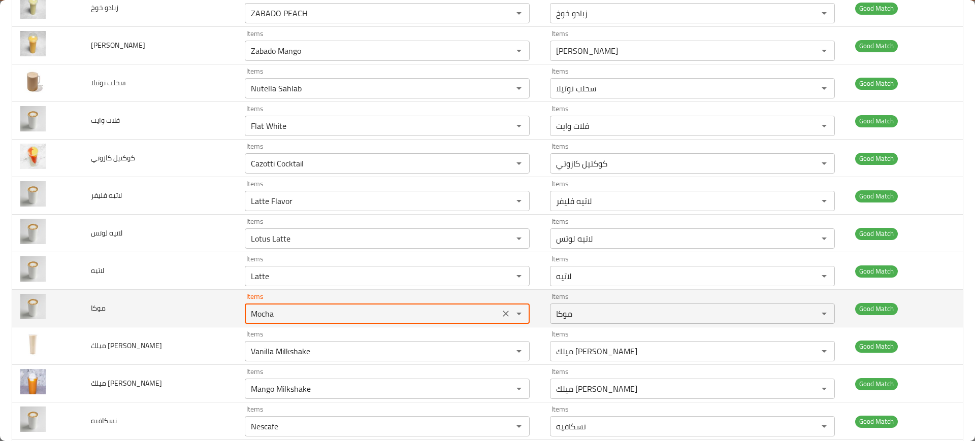
click at [262, 316] on input "Mocha" at bounding box center [372, 314] width 249 height 14
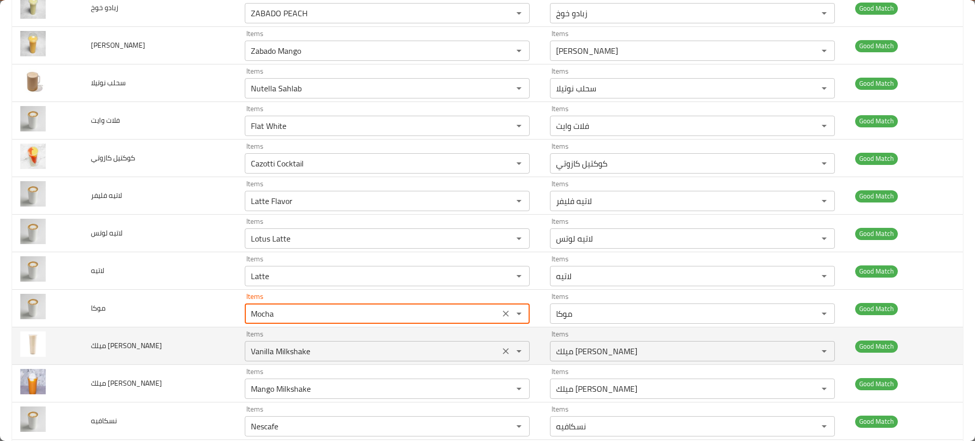
click at [274, 347] on فانيليا "Vanilla Milkshake" at bounding box center [372, 351] width 249 height 14
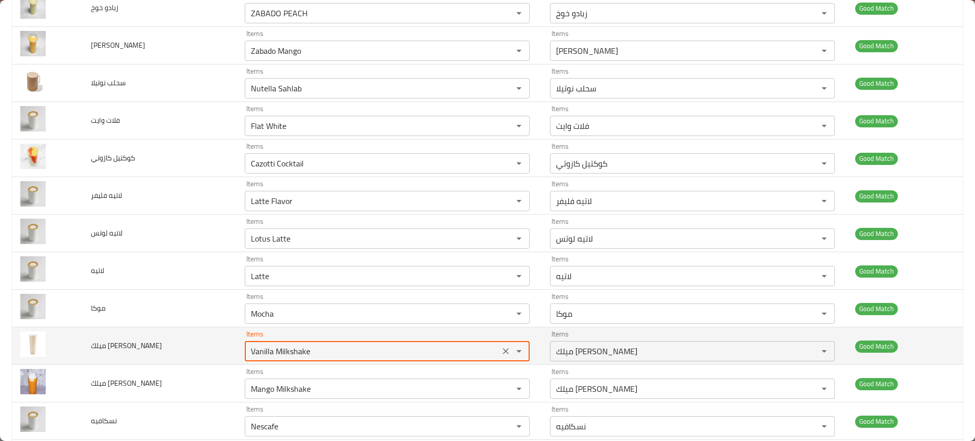
click at [274, 347] on فانيليا "Vanilla Milkshake" at bounding box center [372, 351] width 249 height 14
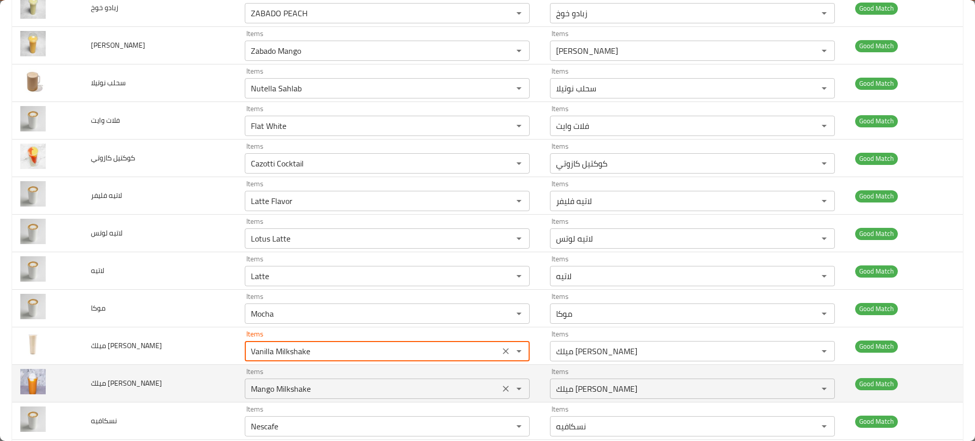
click at [264, 388] on مانجو "Mango Milkshake" at bounding box center [372, 389] width 249 height 14
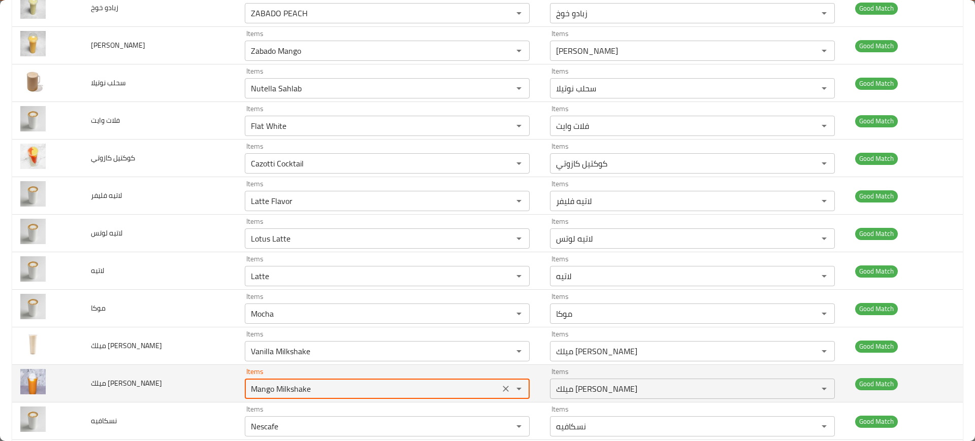
click at [264, 388] on مانجو "Mango Milkshake" at bounding box center [372, 389] width 249 height 14
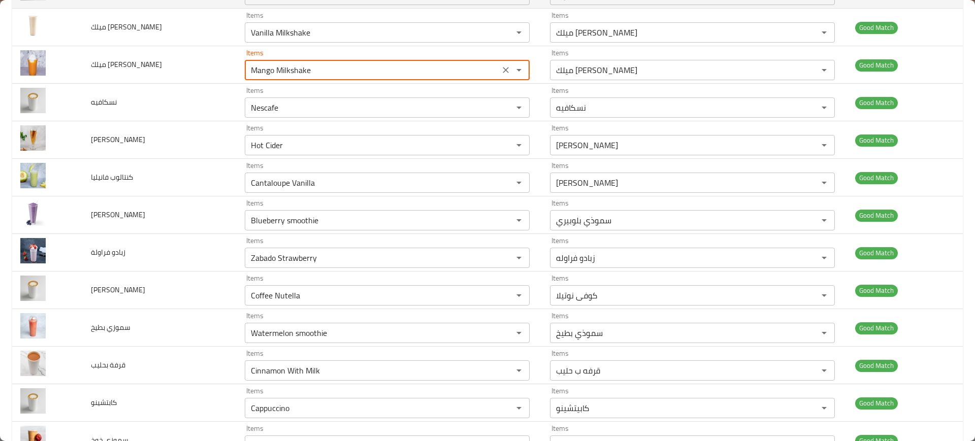
scroll to position [561, 0]
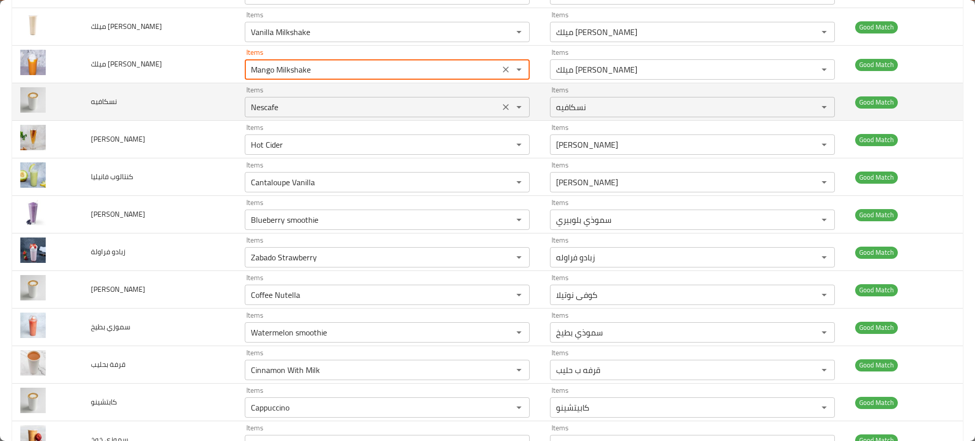
click at [267, 108] on input "Nescafe" at bounding box center [372, 107] width 249 height 14
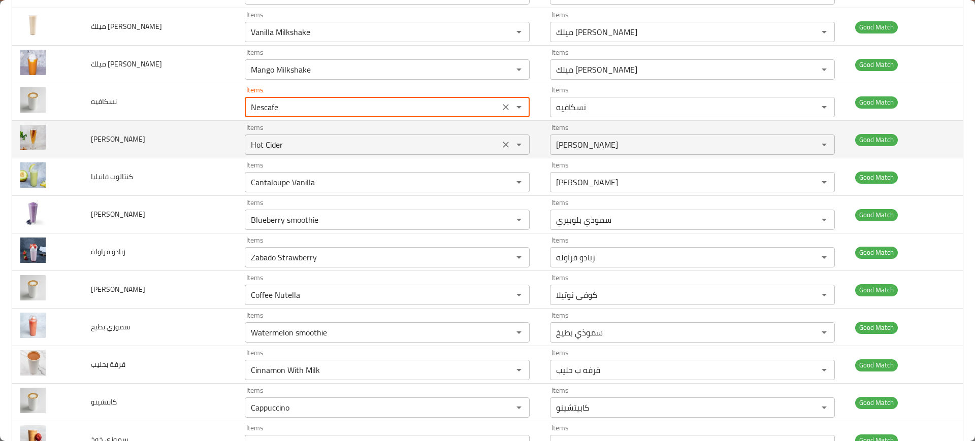
click at [268, 145] on سيدر "Hot Cider" at bounding box center [372, 145] width 249 height 14
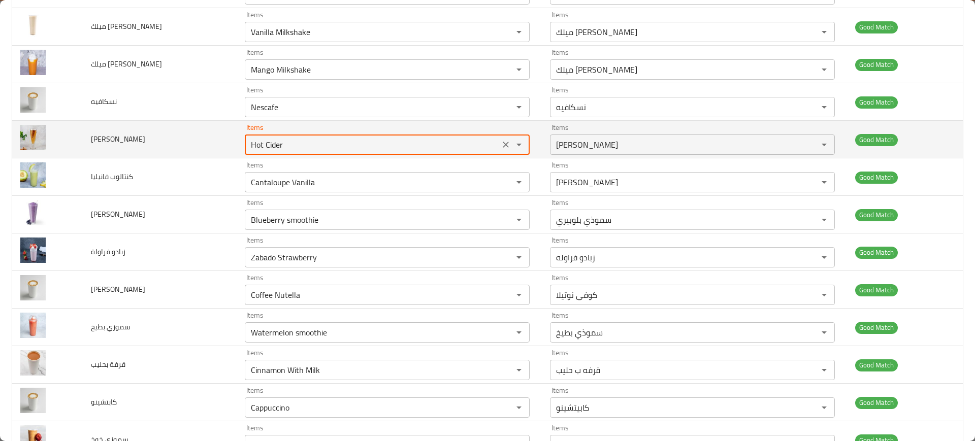
click at [268, 145] on سيدر "Hot Cider" at bounding box center [372, 145] width 249 height 14
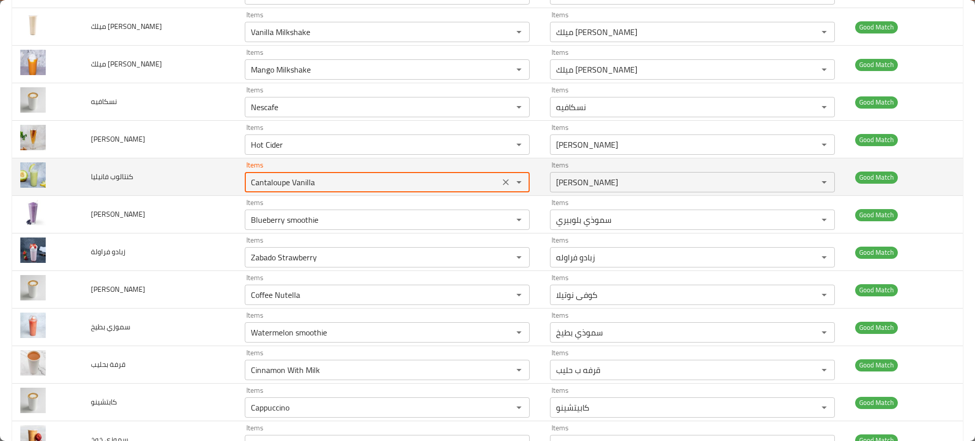
click at [252, 183] on فانيليا "Cantaloupe Vanilla" at bounding box center [372, 182] width 249 height 14
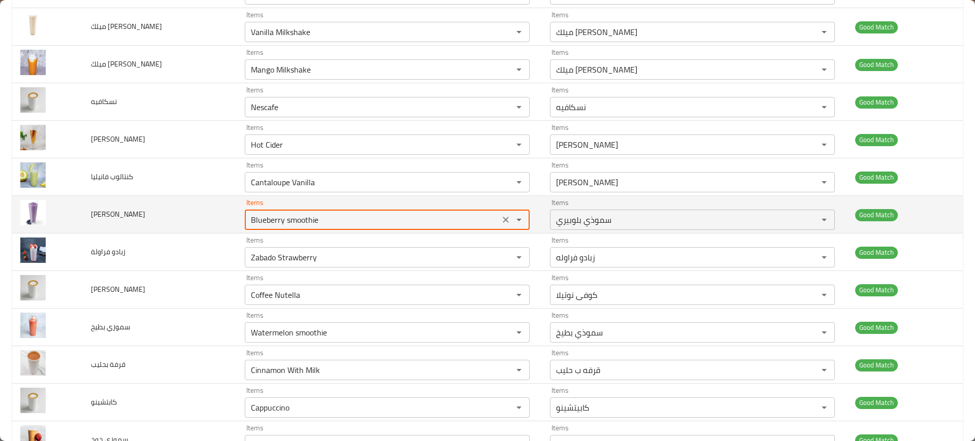
click at [259, 226] on بلوبيري "Blueberry smoothie" at bounding box center [372, 220] width 249 height 14
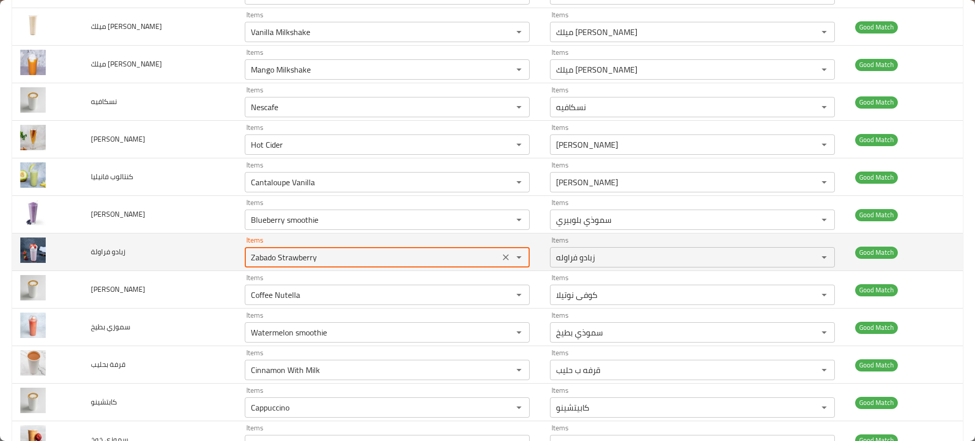
click at [269, 255] on فراولة "Zabado Strawberry" at bounding box center [372, 257] width 249 height 14
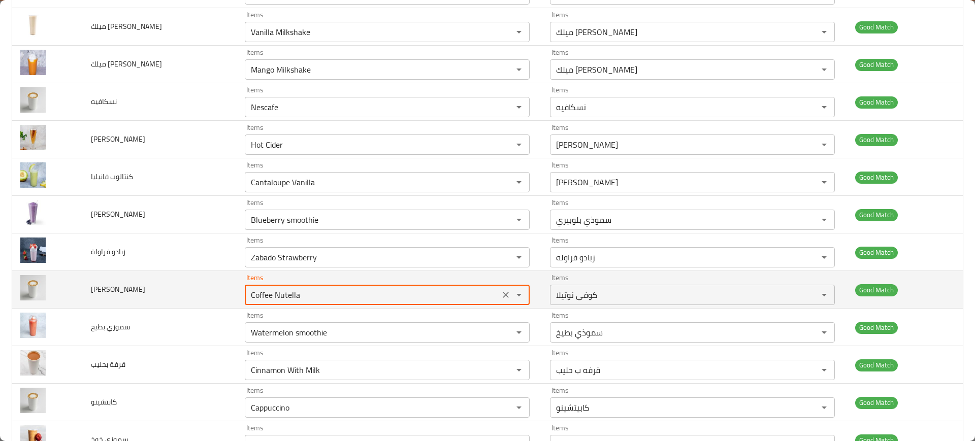
click at [263, 295] on نوتيلا "Coffee Nutella" at bounding box center [372, 295] width 249 height 14
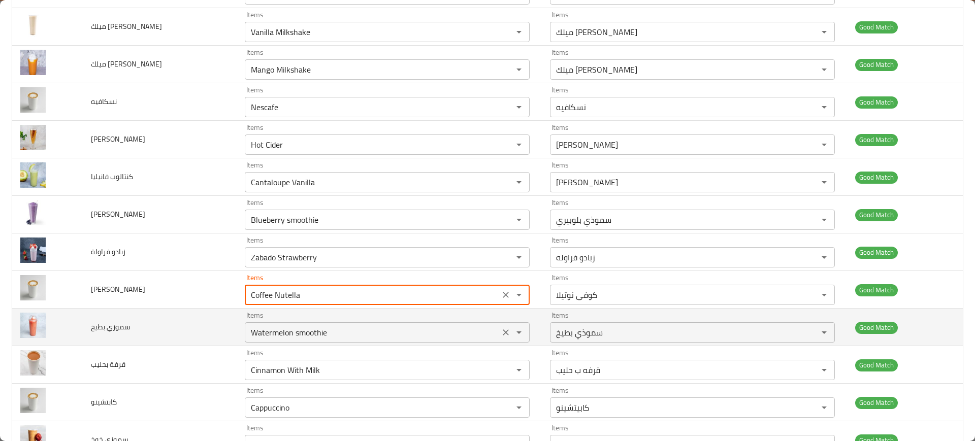
click at [273, 326] on بطيخ "Watermelon smoothie" at bounding box center [372, 333] width 249 height 14
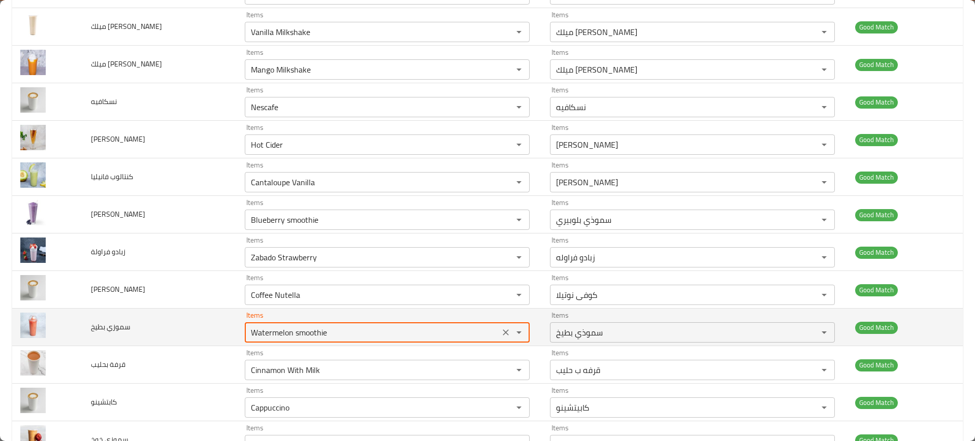
click at [273, 326] on بطيخ "Watermelon smoothie" at bounding box center [372, 333] width 249 height 14
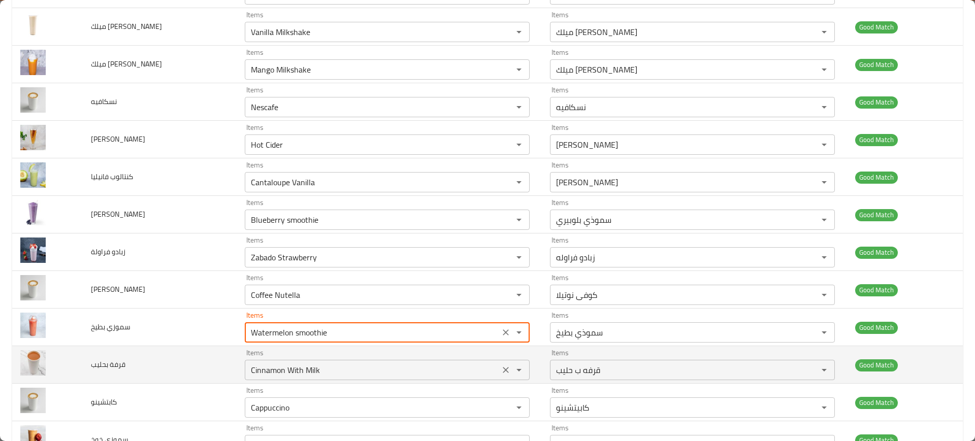
click at [273, 363] on بحليب "Cinnamon With Milk" at bounding box center [372, 370] width 249 height 14
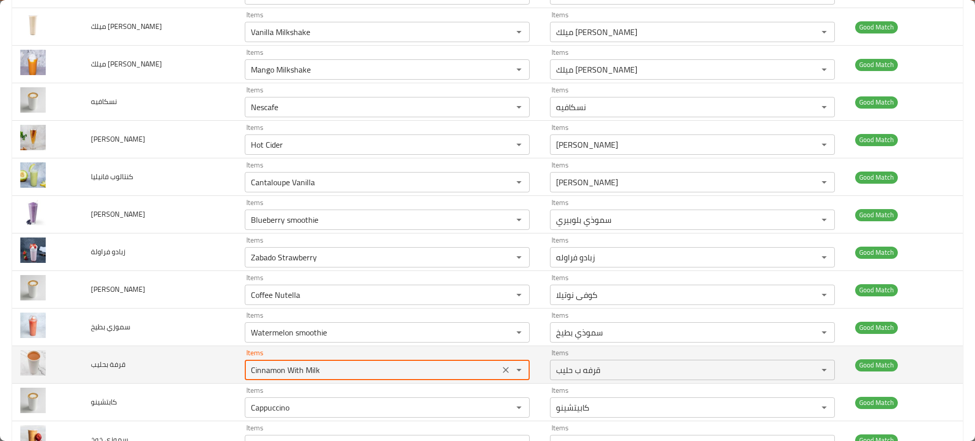
click at [273, 363] on بحليب "Cinnamon With Milk" at bounding box center [372, 370] width 249 height 14
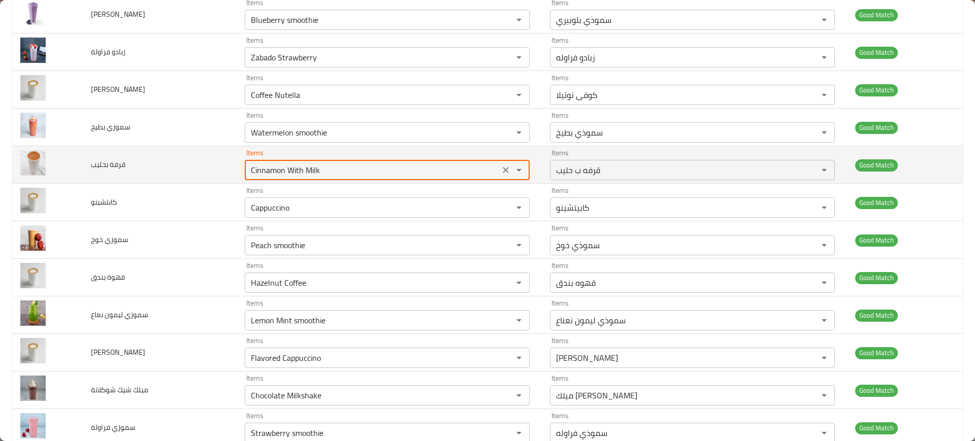
scroll to position [801, 0]
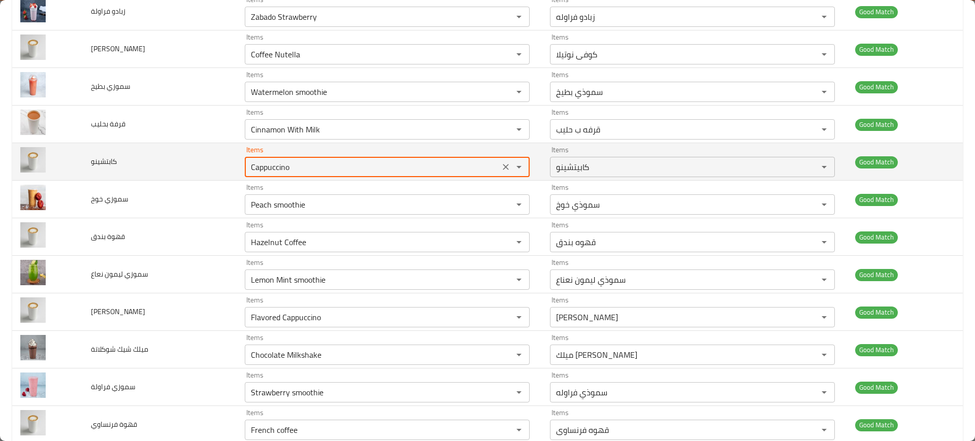
click at [270, 167] on input "Cappuccino" at bounding box center [372, 167] width 249 height 14
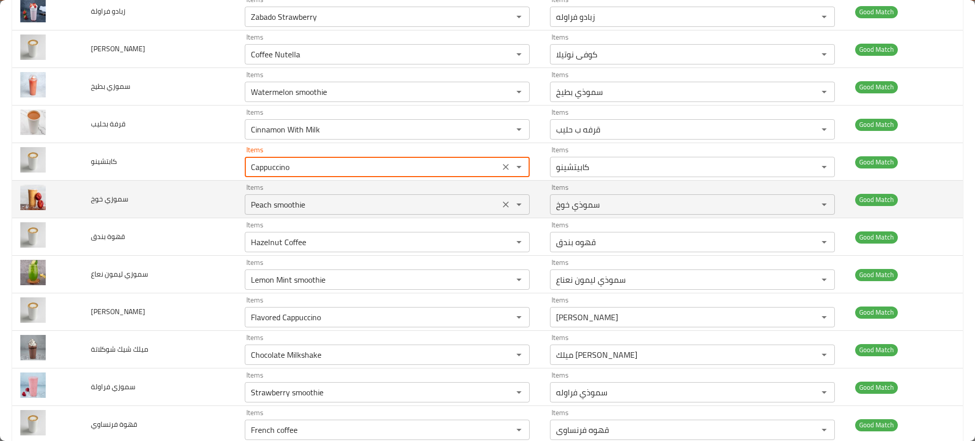
click at [258, 203] on خوخ "Peach smoothie" at bounding box center [372, 205] width 249 height 14
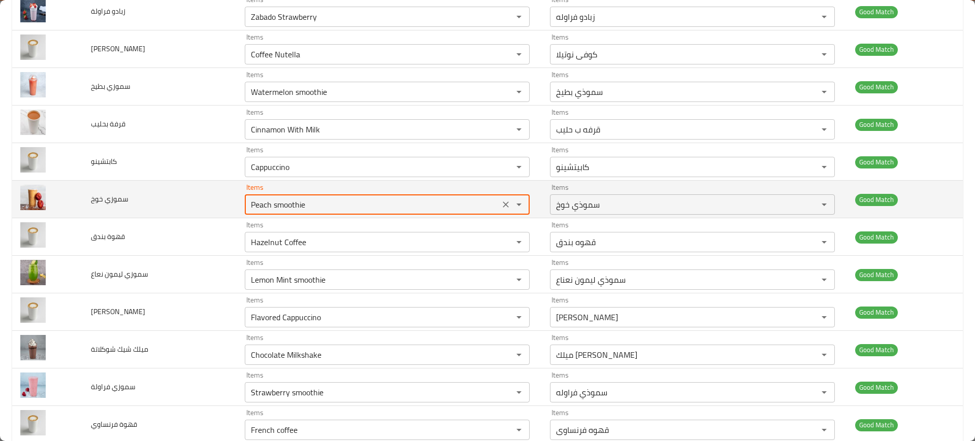
click at [258, 203] on خوخ "Peach smoothie" at bounding box center [372, 205] width 249 height 14
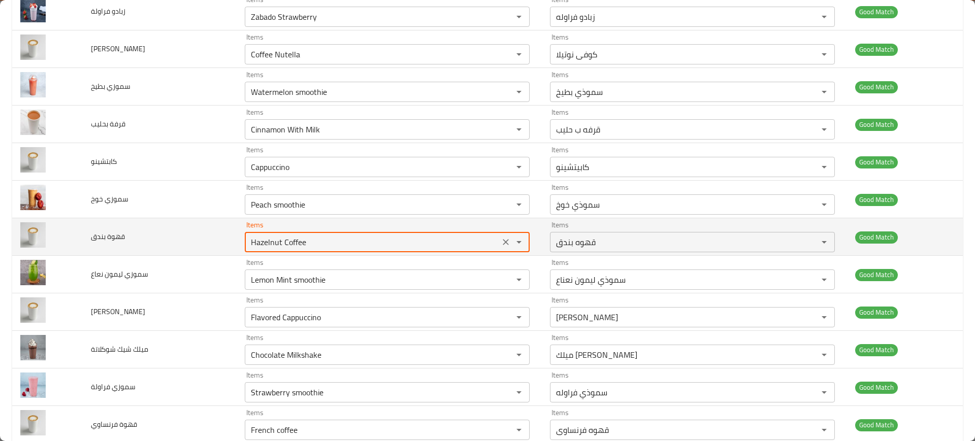
click at [265, 246] on بندق "Hazelnut Coffee" at bounding box center [372, 242] width 249 height 14
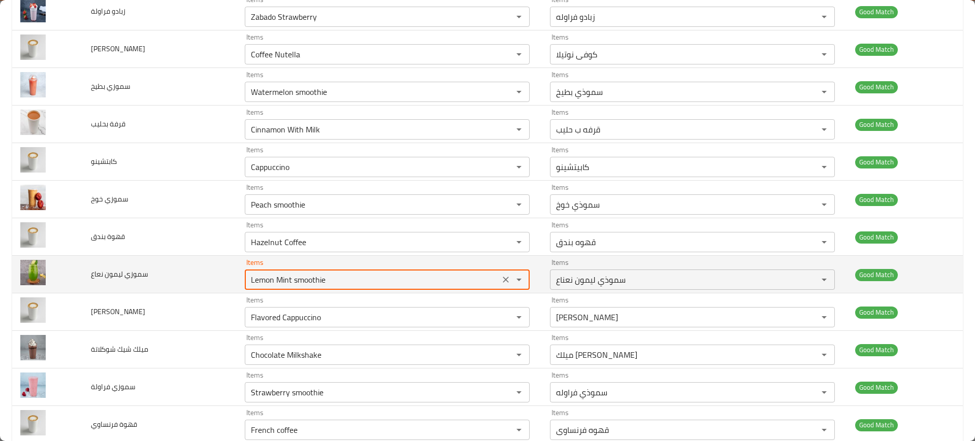
click at [272, 278] on نعاع "Lemon Mint smoothie" at bounding box center [372, 280] width 249 height 14
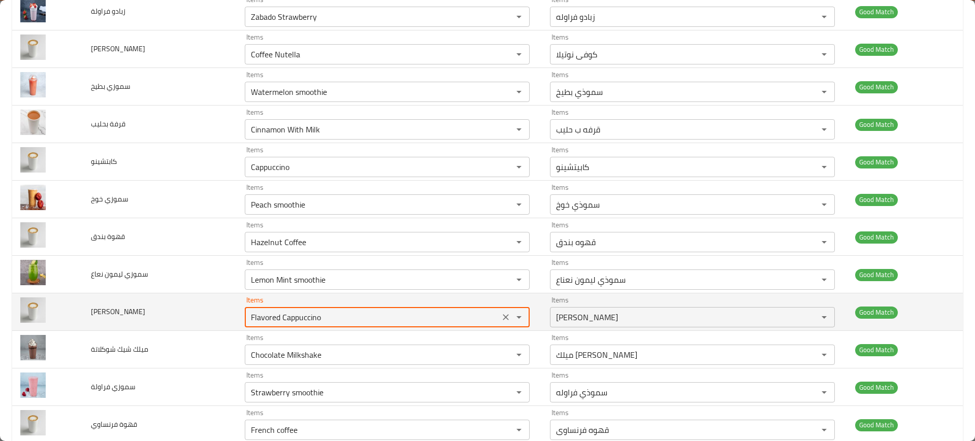
click at [266, 324] on فليفر "Flavored Cappuccino" at bounding box center [372, 317] width 249 height 14
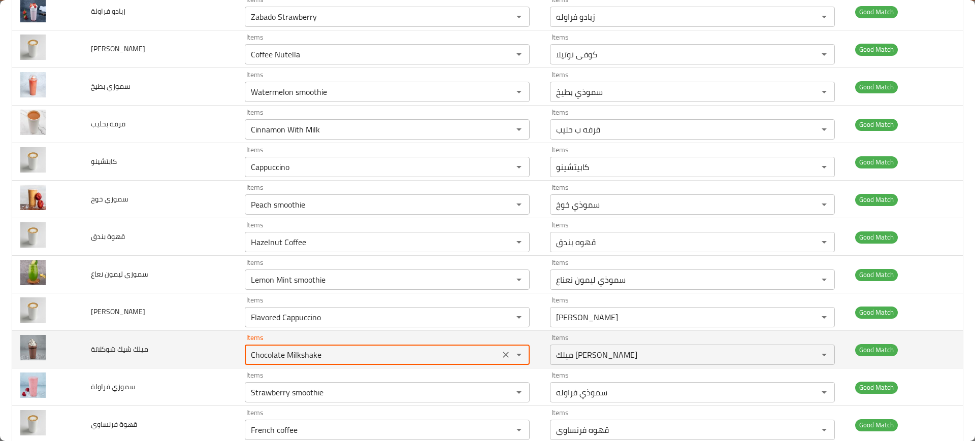
click at [273, 350] on شوكلاتة "Chocolate Milkshake" at bounding box center [372, 355] width 249 height 14
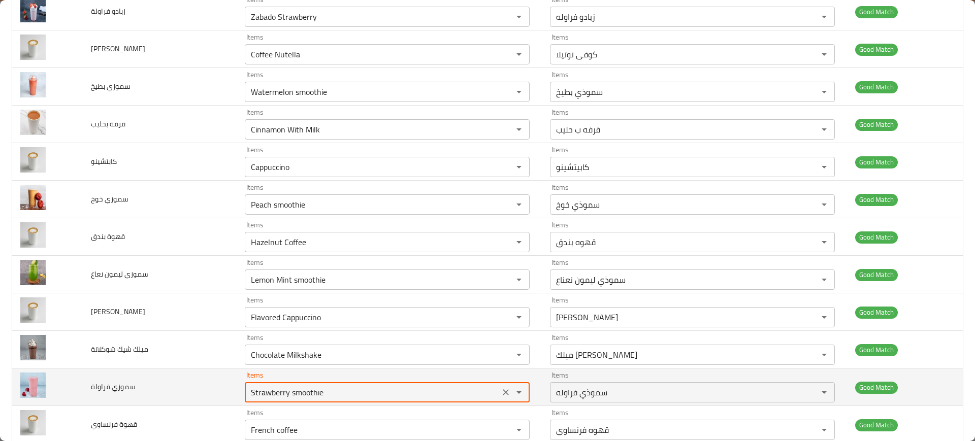
click at [277, 393] on فراولة "Strawberry smoothie" at bounding box center [372, 392] width 249 height 14
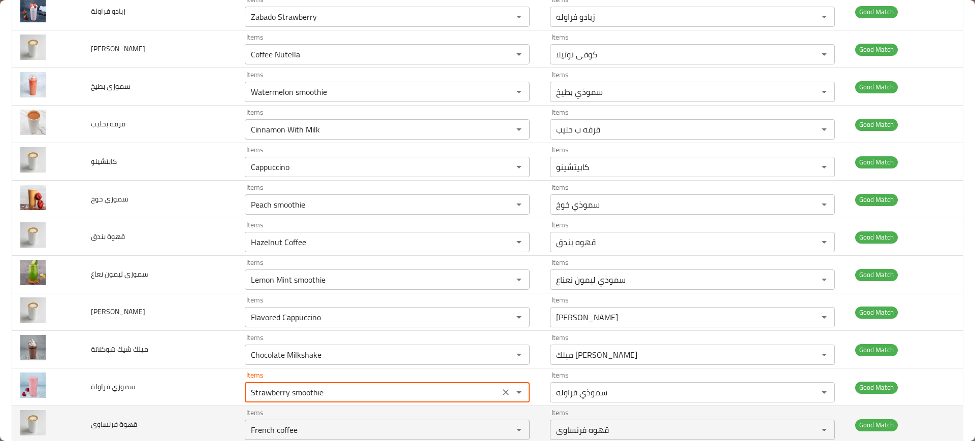
scroll to position [1083, 0]
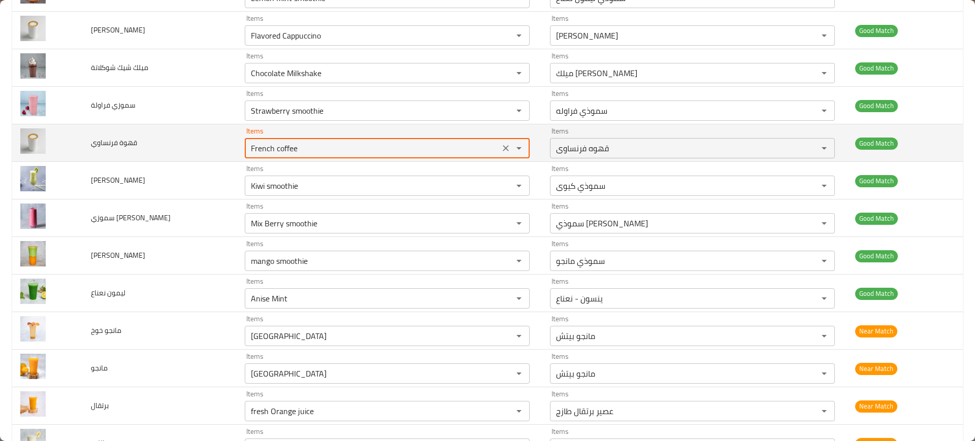
click at [280, 144] on فرنساوي "French coffee" at bounding box center [372, 148] width 249 height 14
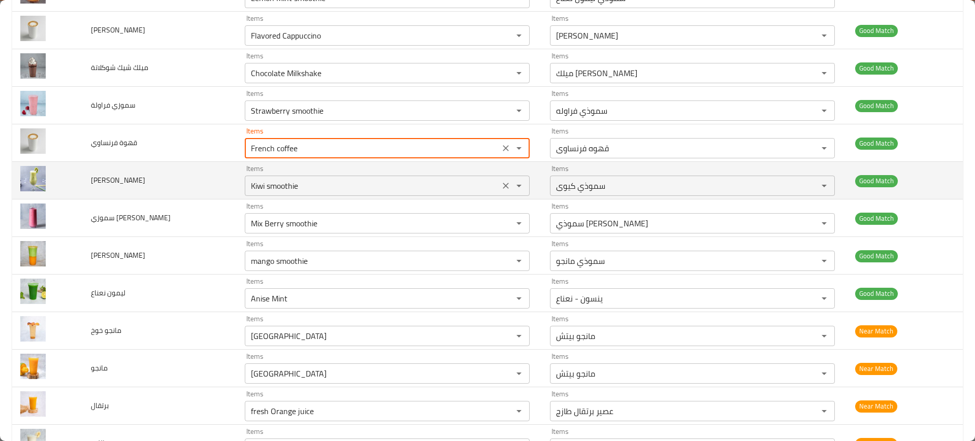
click at [283, 181] on كيوي "Kiwi smoothie" at bounding box center [372, 186] width 249 height 14
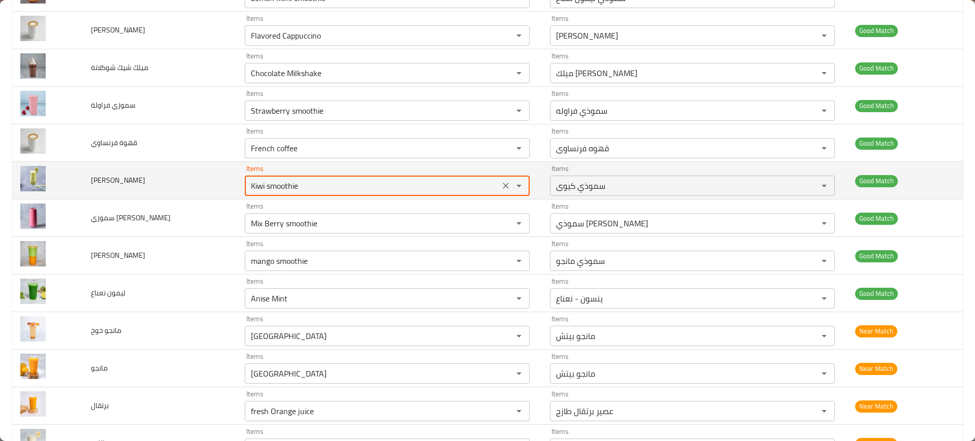
click at [283, 181] on كيوي "Kiwi smoothie" at bounding box center [372, 186] width 249 height 14
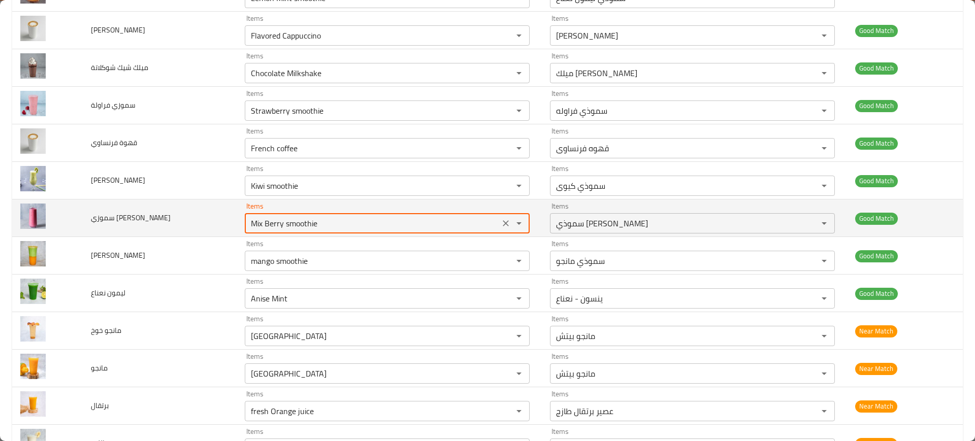
click at [286, 230] on بيري "Mix Berry smoothie" at bounding box center [372, 223] width 249 height 14
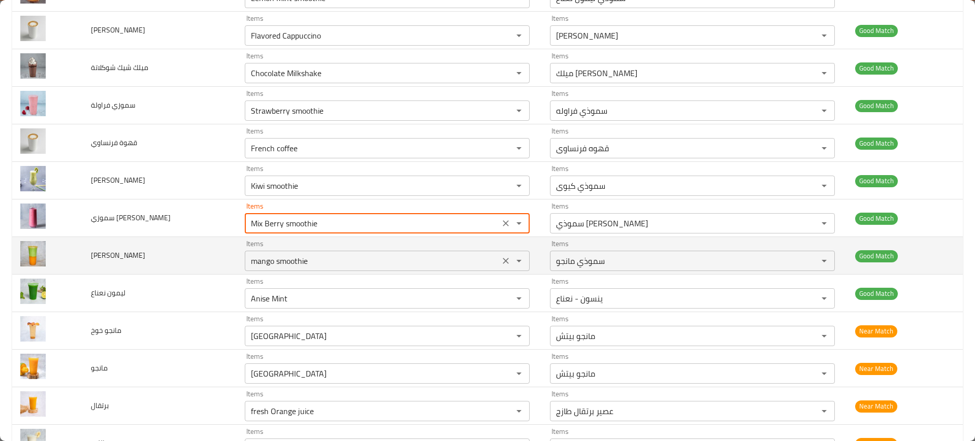
click at [291, 254] on مانجو "mango smoothie" at bounding box center [372, 261] width 249 height 14
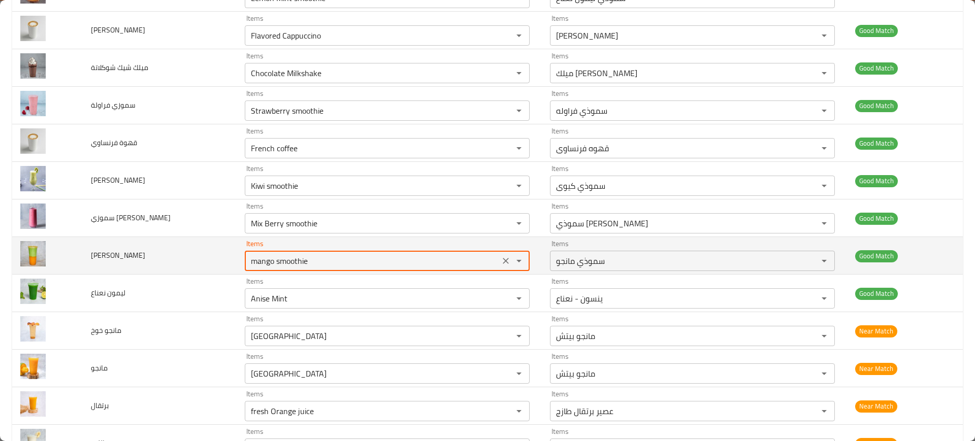
click at [291, 254] on مانجو "mango smoothie" at bounding box center [372, 261] width 249 height 14
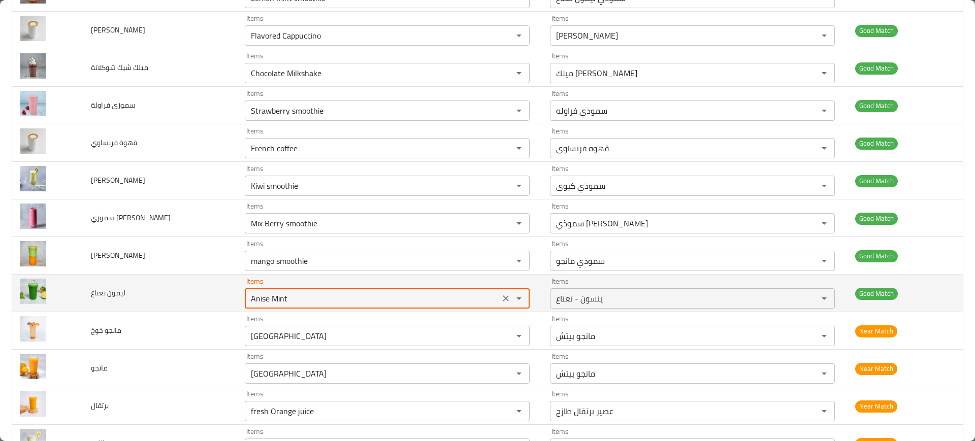
click at [286, 298] on نعناع "Anise Mint" at bounding box center [372, 298] width 249 height 14
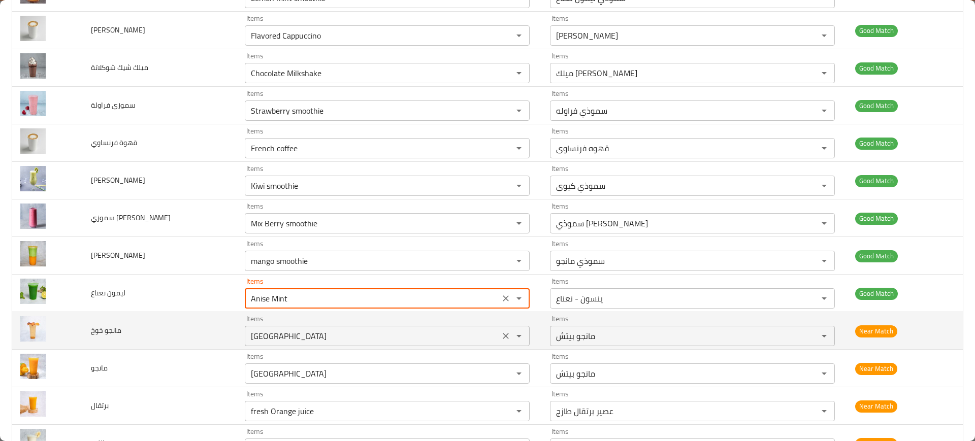
click at [293, 331] on خوخ "Mango Beach" at bounding box center [372, 336] width 249 height 14
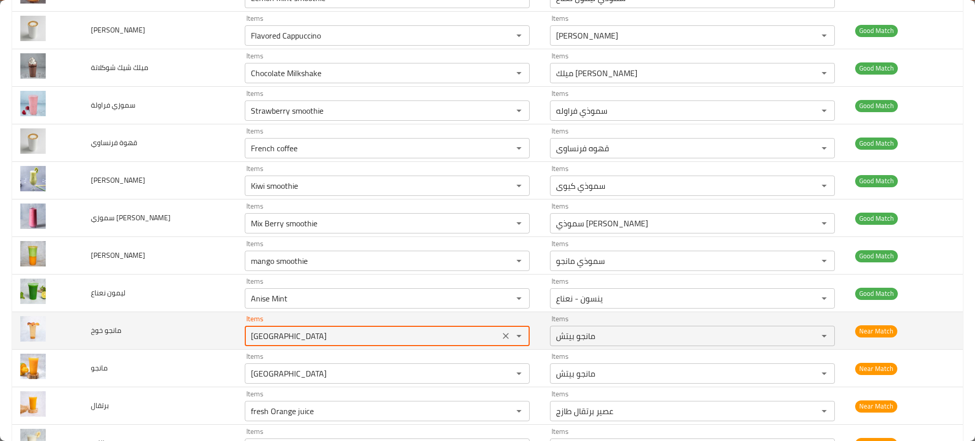
click at [293, 331] on خوخ "Mango Beach" at bounding box center [372, 336] width 249 height 14
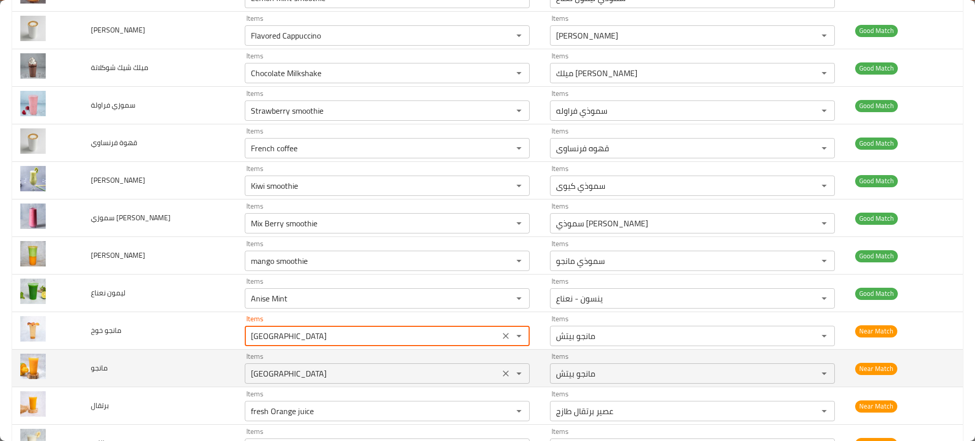
click at [292, 360] on div "Items Mango Beach Items" at bounding box center [387, 368] width 285 height 31
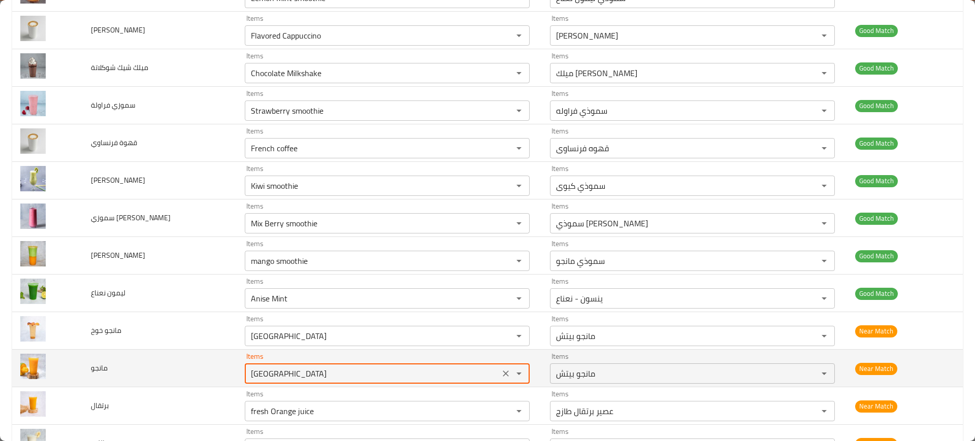
click at [297, 372] on input "Mango Beach" at bounding box center [372, 374] width 249 height 14
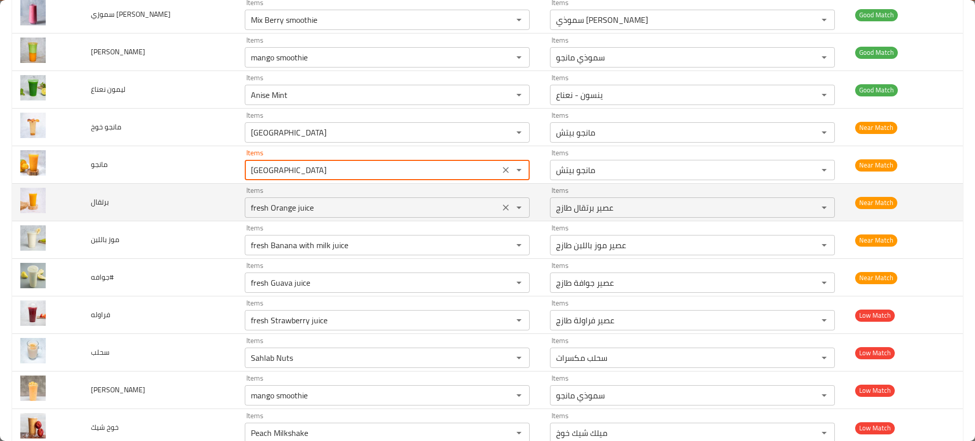
scroll to position [1308, 0]
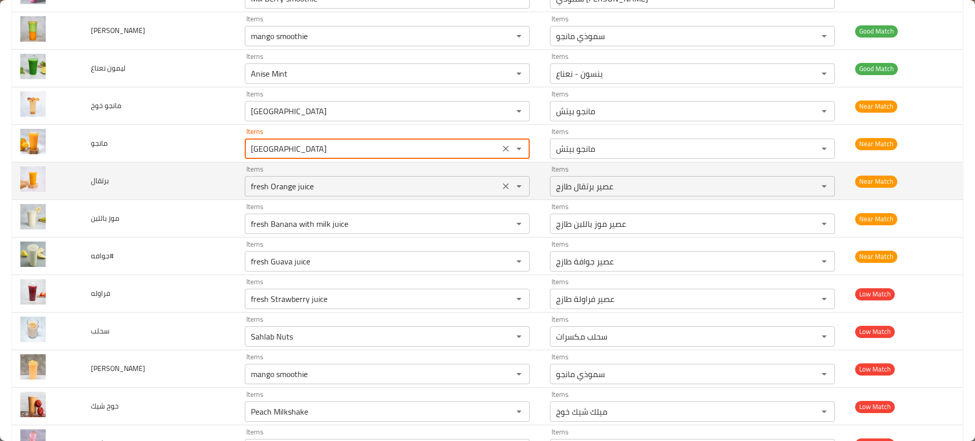
click at [258, 193] on div "fresh Orange juice Items" at bounding box center [387, 186] width 285 height 20
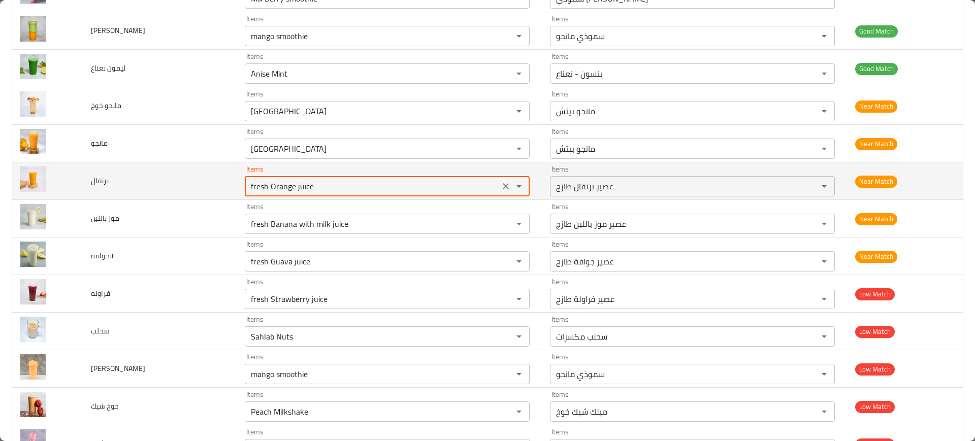
click at [258, 193] on div "fresh Orange juice Items" at bounding box center [387, 186] width 285 height 20
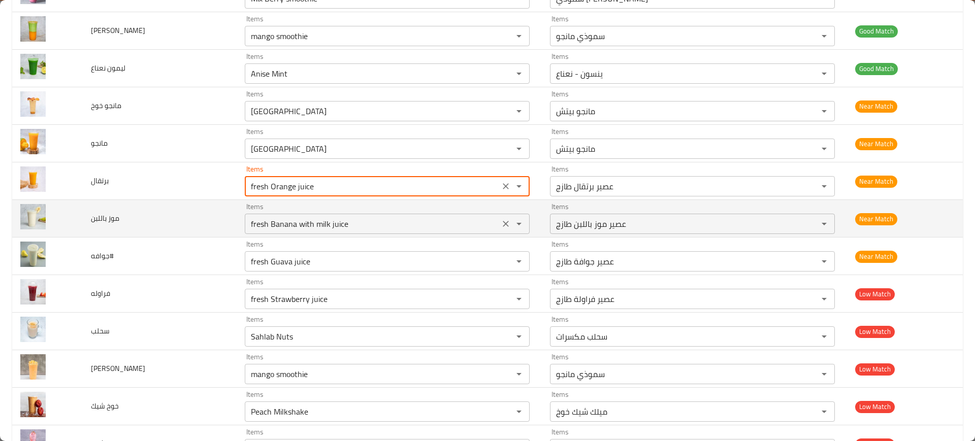
click at [267, 214] on div "fresh Banana with milk juice Items" at bounding box center [387, 224] width 285 height 20
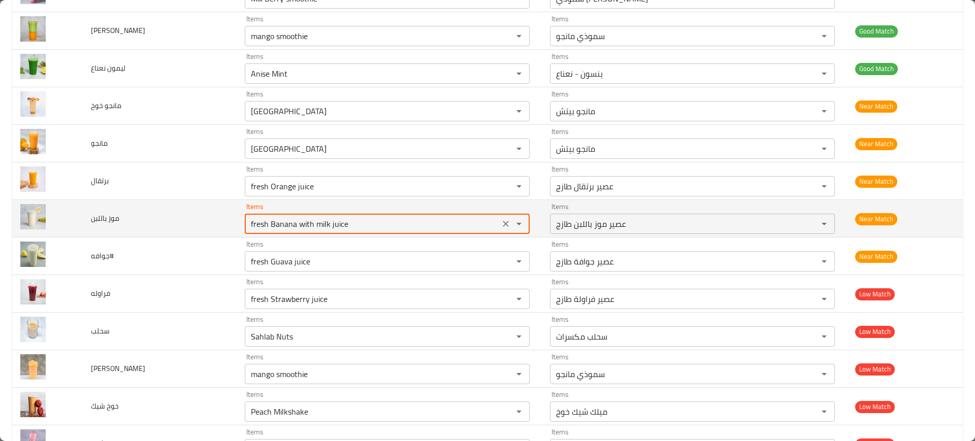
click at [267, 214] on div "fresh Banana with milk juice Items" at bounding box center [387, 224] width 285 height 20
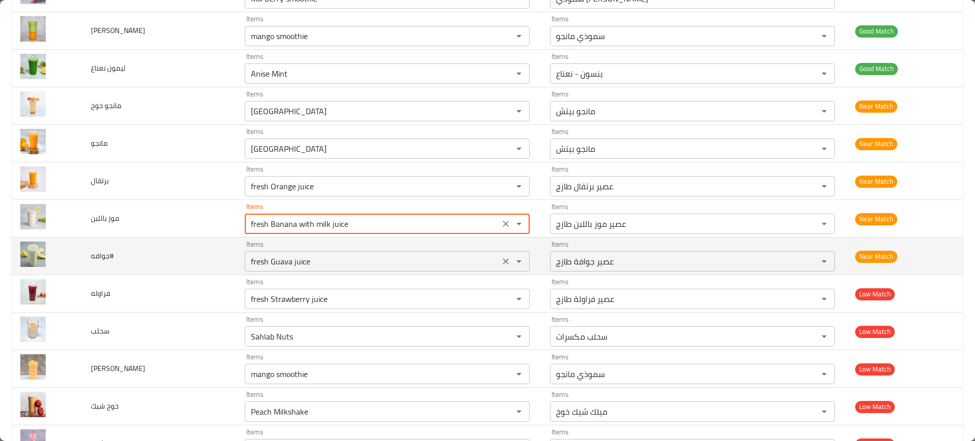
click at [277, 264] on input "fresh Guava juice" at bounding box center [372, 261] width 249 height 14
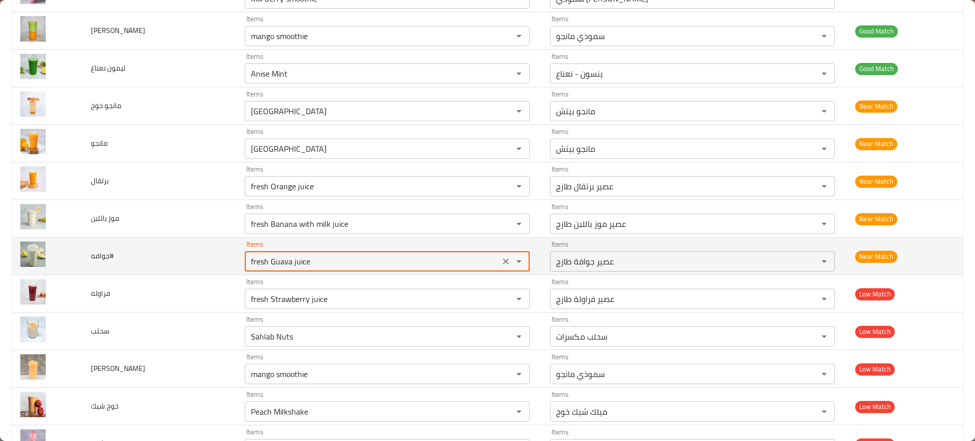
click at [277, 264] on input "fresh Guava juice" at bounding box center [372, 261] width 249 height 14
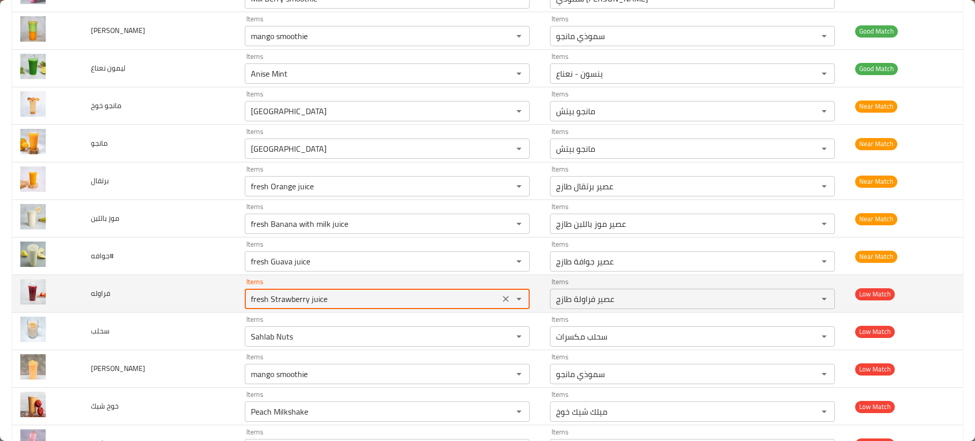
click at [290, 301] on input "fresh Strawberry juice" at bounding box center [372, 299] width 249 height 14
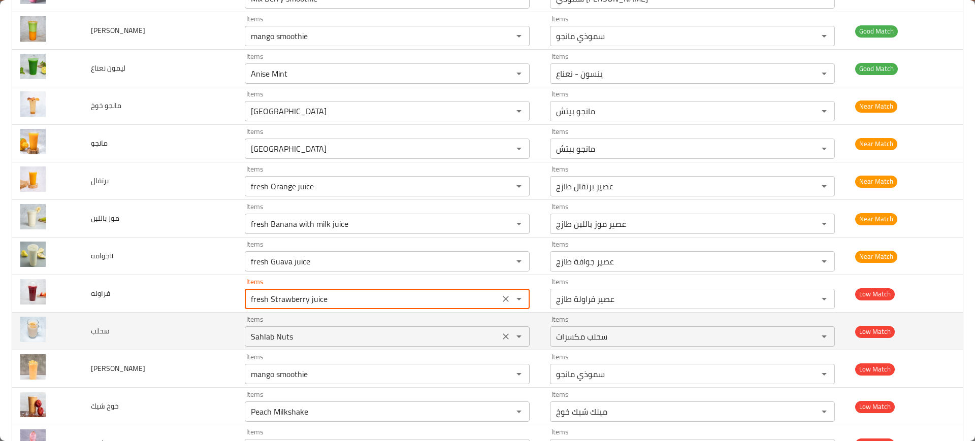
click at [304, 332] on input "Sahlab Nuts" at bounding box center [372, 337] width 249 height 14
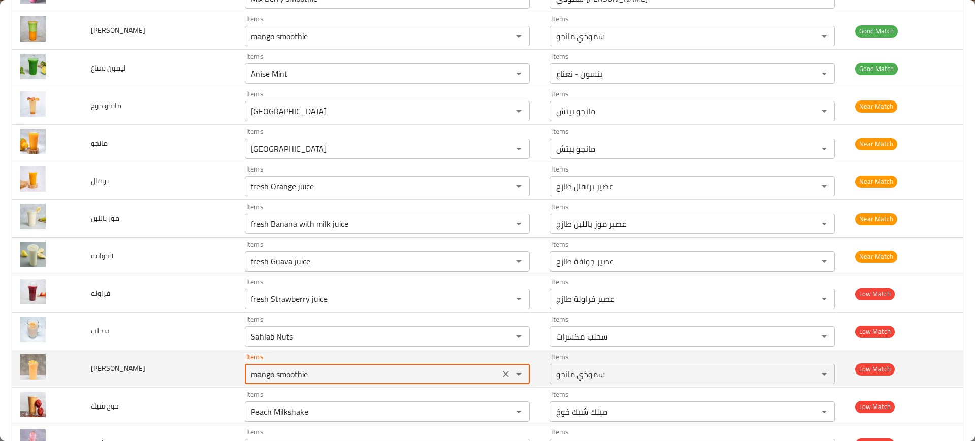
click at [291, 370] on سموزي "mango smoothie" at bounding box center [372, 374] width 249 height 14
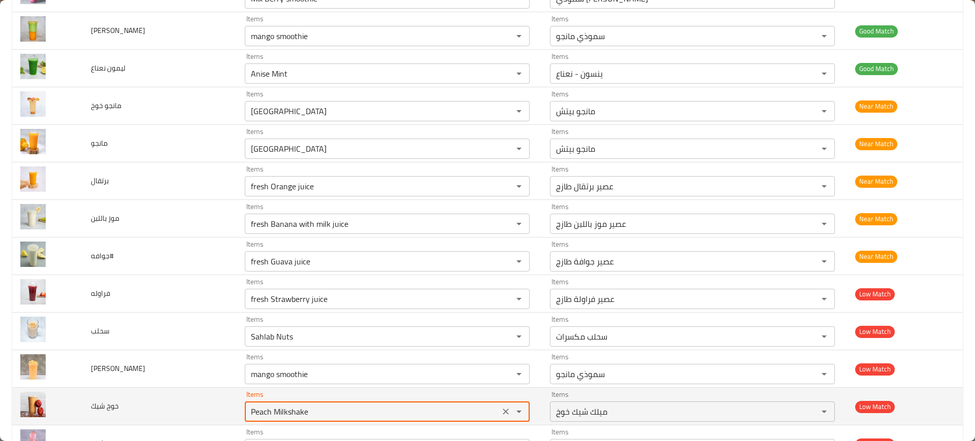
click at [300, 406] on شيك "Peach Milkshake" at bounding box center [372, 412] width 249 height 14
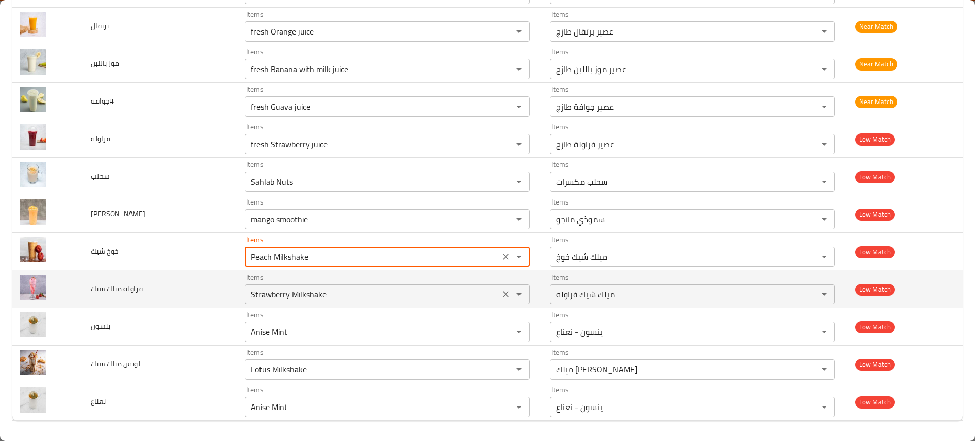
click at [286, 289] on شيك "Strawberry Milkshake" at bounding box center [372, 294] width 249 height 14
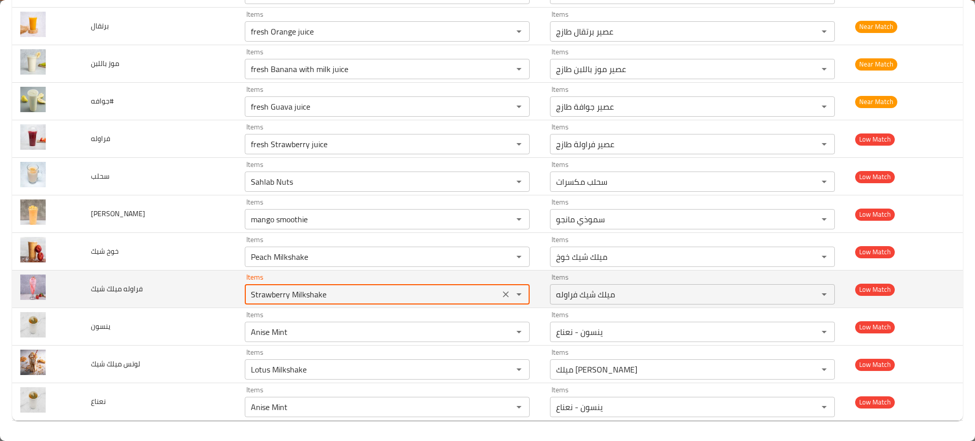
click at [286, 289] on شيك "Strawberry Milkshake" at bounding box center [372, 294] width 249 height 14
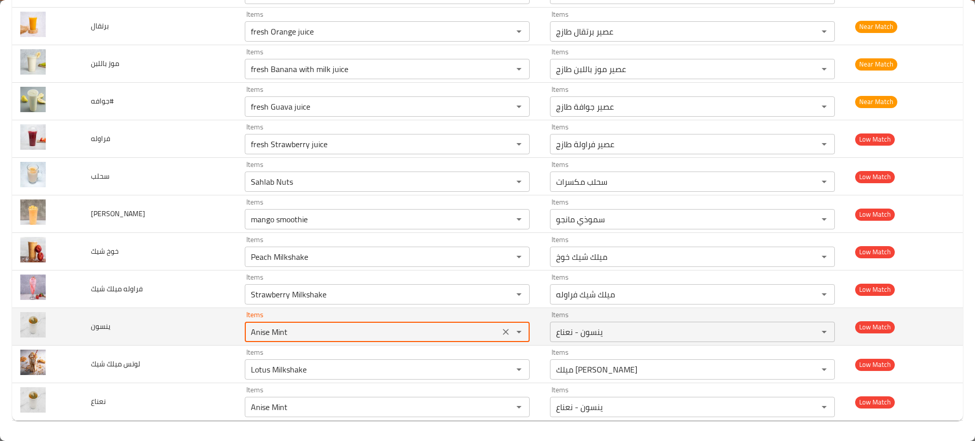
click at [275, 332] on input "Anise Mint" at bounding box center [372, 332] width 249 height 14
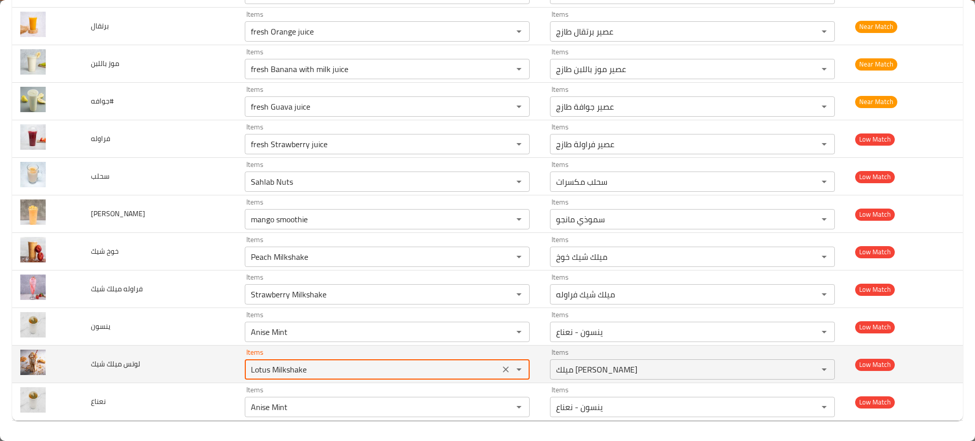
click at [290, 367] on شيك "Lotus Milkshake" at bounding box center [372, 370] width 249 height 14
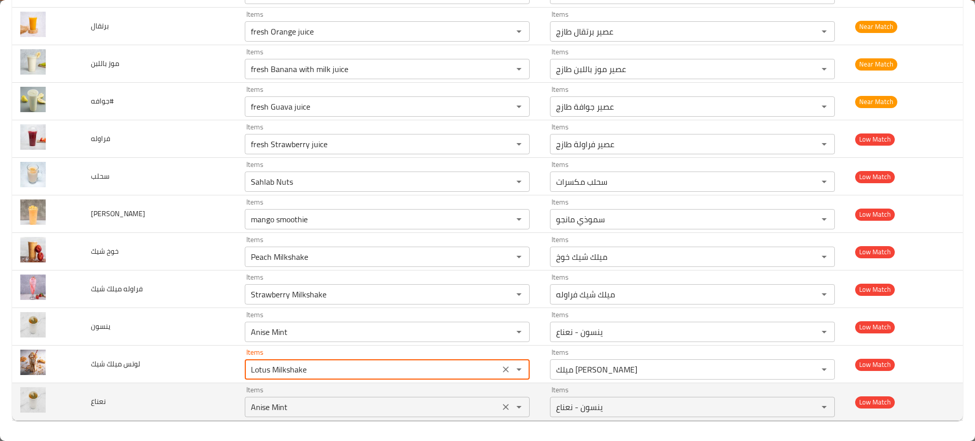
click at [290, 397] on div "Anise Mint Items" at bounding box center [387, 407] width 285 height 20
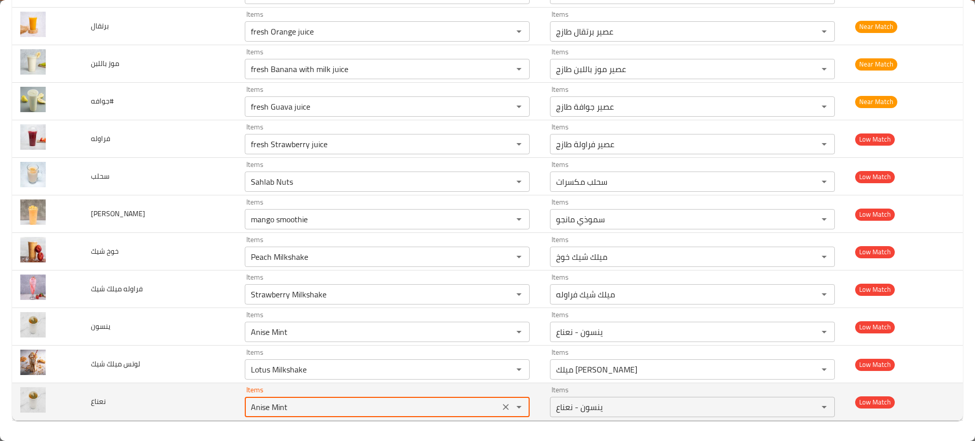
click at [290, 397] on div "Anise Mint Items" at bounding box center [387, 407] width 285 height 20
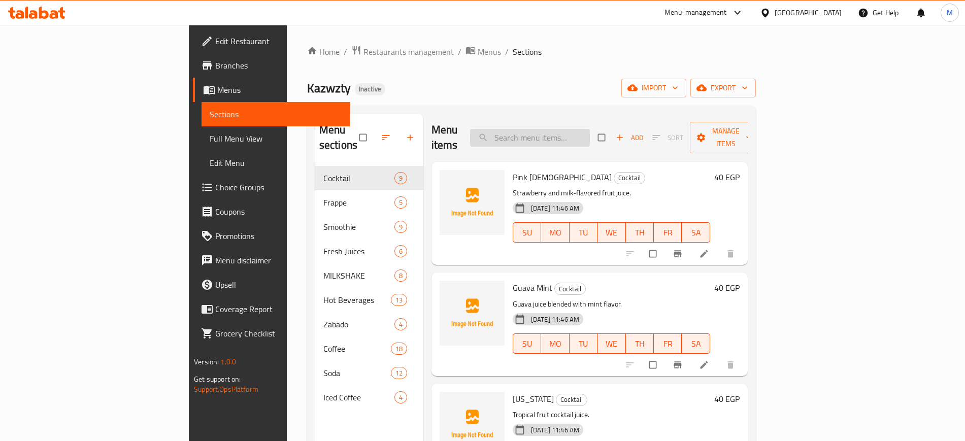
paste input "American Coffee"
click at [590, 131] on input "search" at bounding box center [530, 138] width 120 height 18
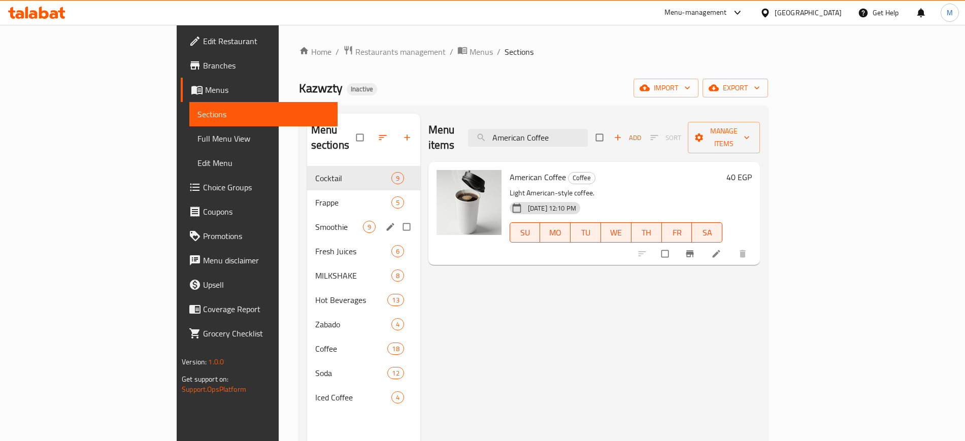
paste input "Caramel Frapp"
paste input "Espresso Macchiato"
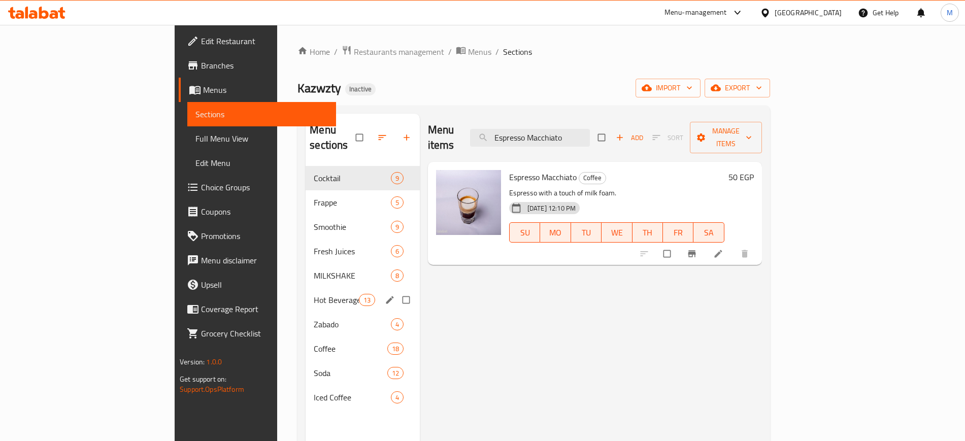
paste input "search"
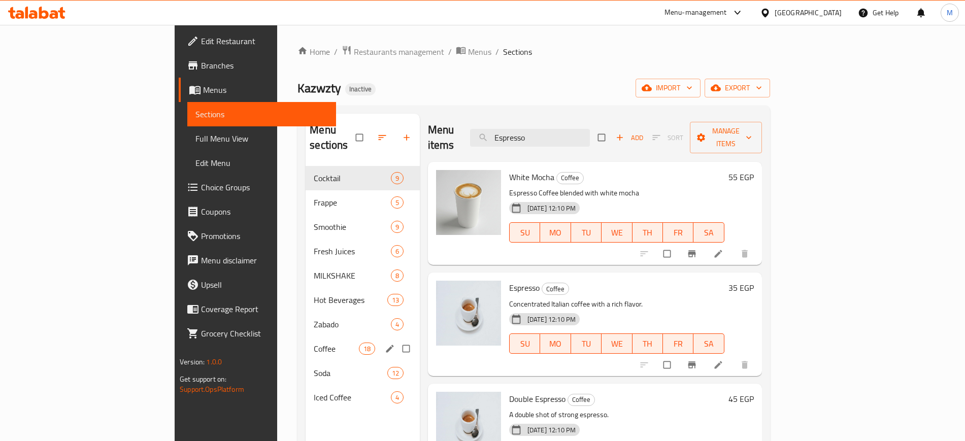
paste input "Green Tea"
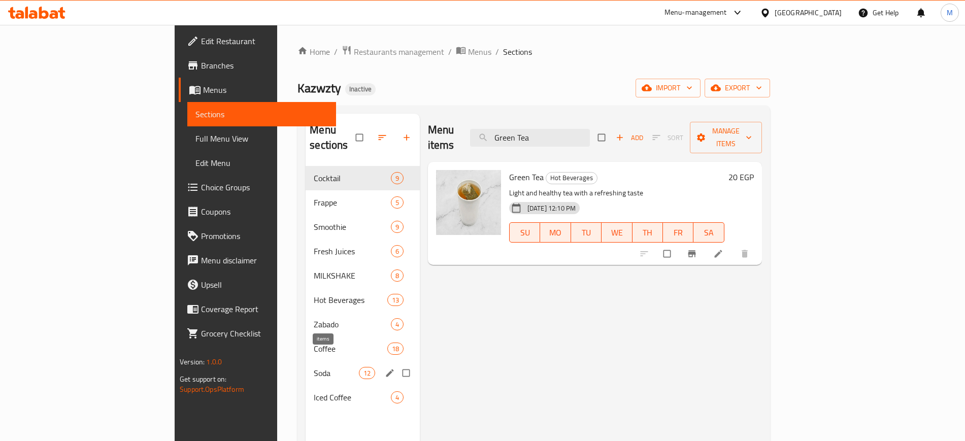
paste input "Hot Chocolate"
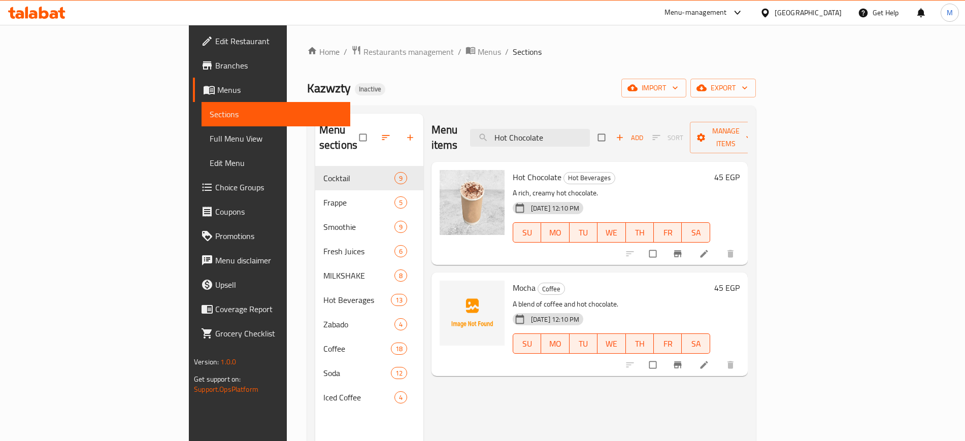
paste input "Ice Mocha"
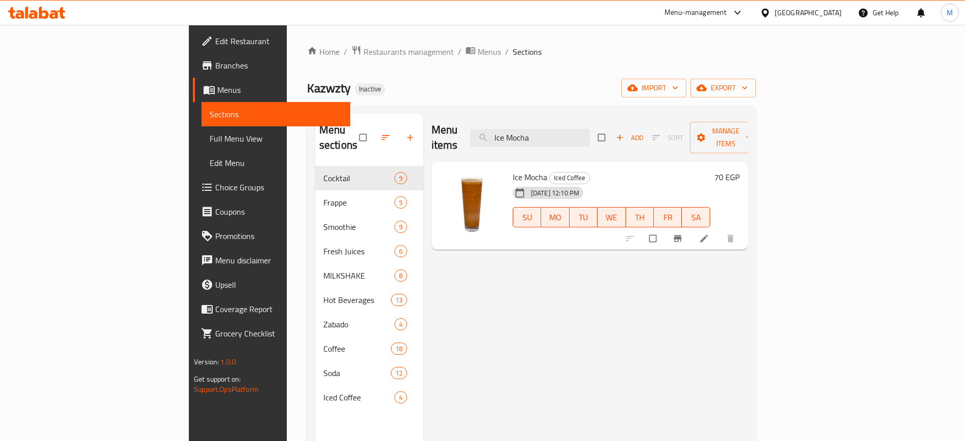
paste input "Snickers Frappe"
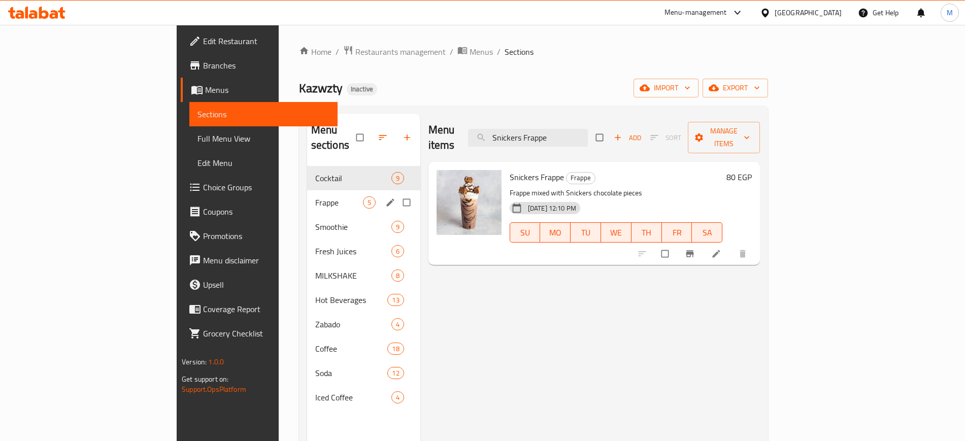
paste input "tea"
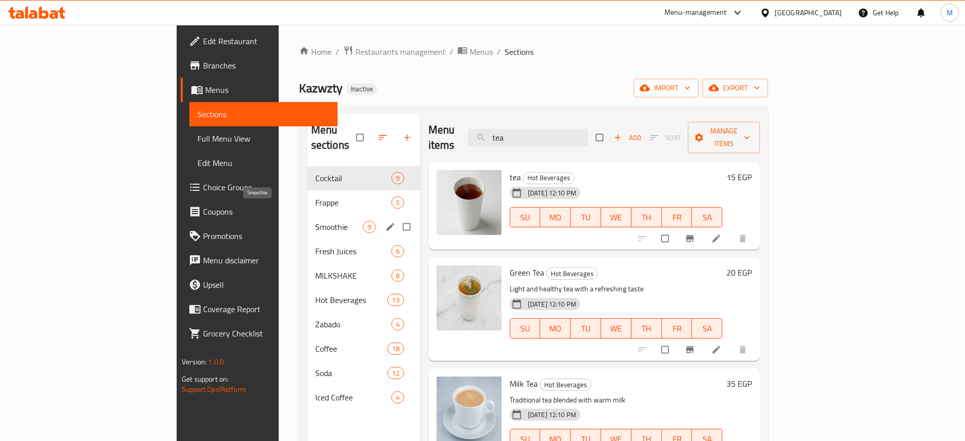
paste input "Turkish Coffee"
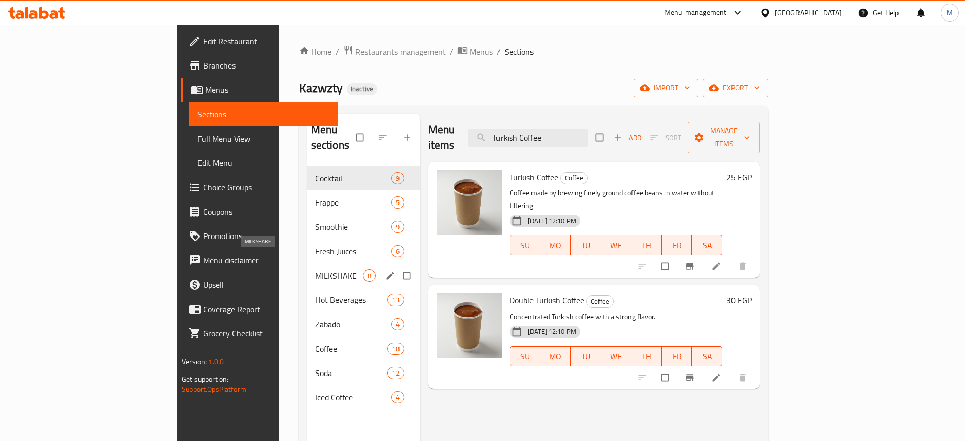
paste input "White Mocha"
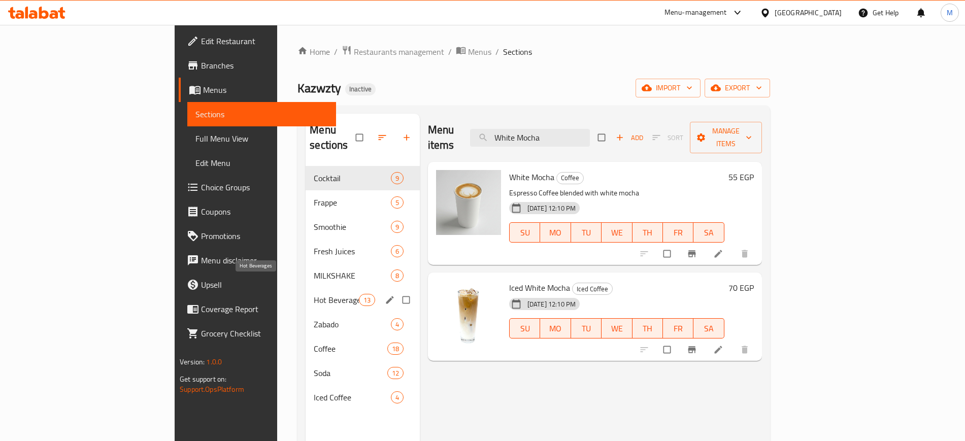
paste input "Iced"
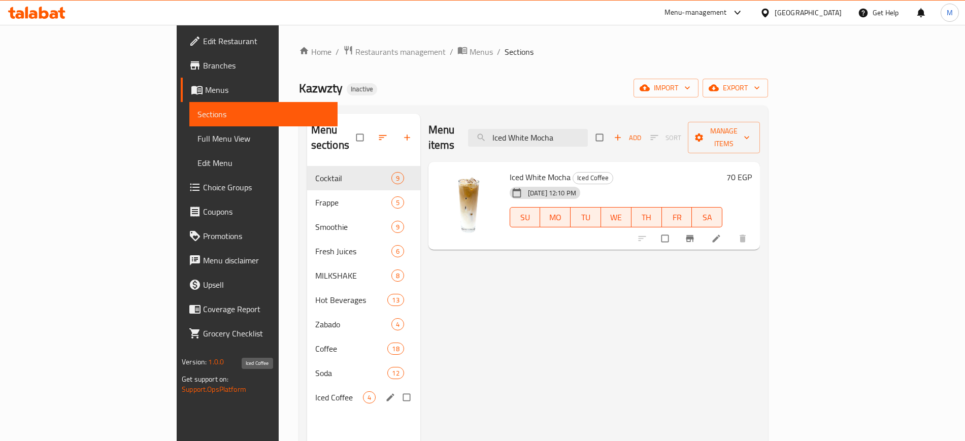
paste input "Milk Te"
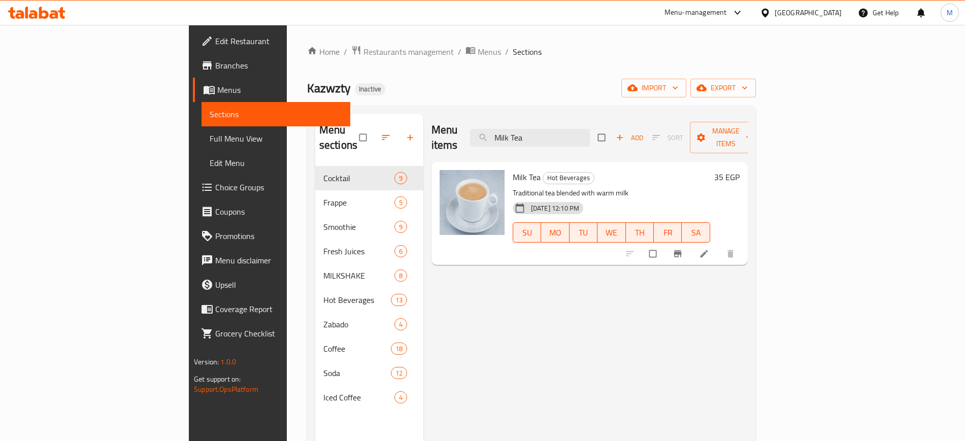
paste input "oreo"
paste input "turkish"
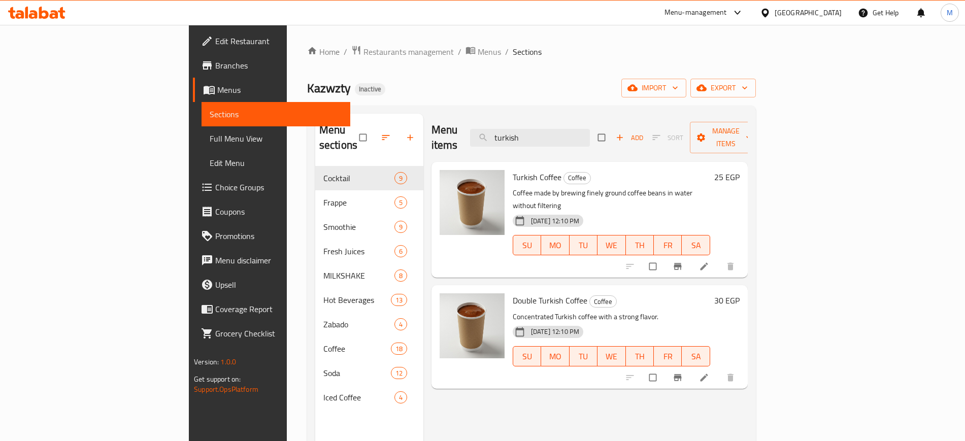
paste input "vanilla"
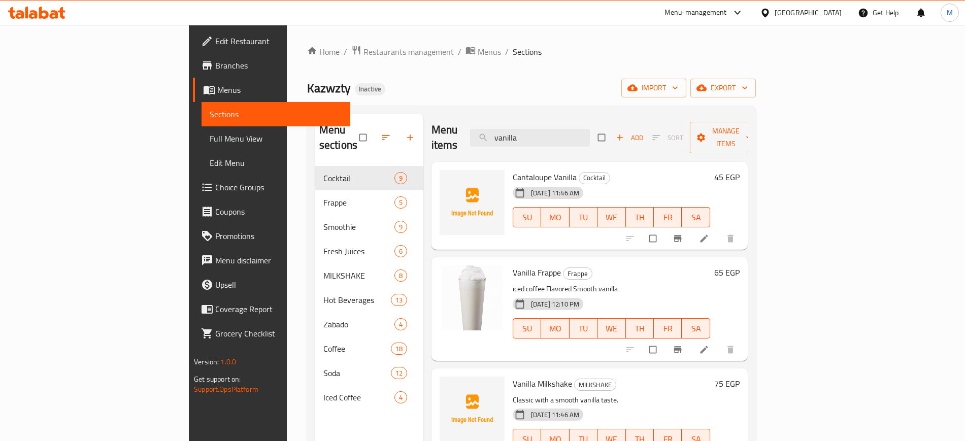
type input "c"
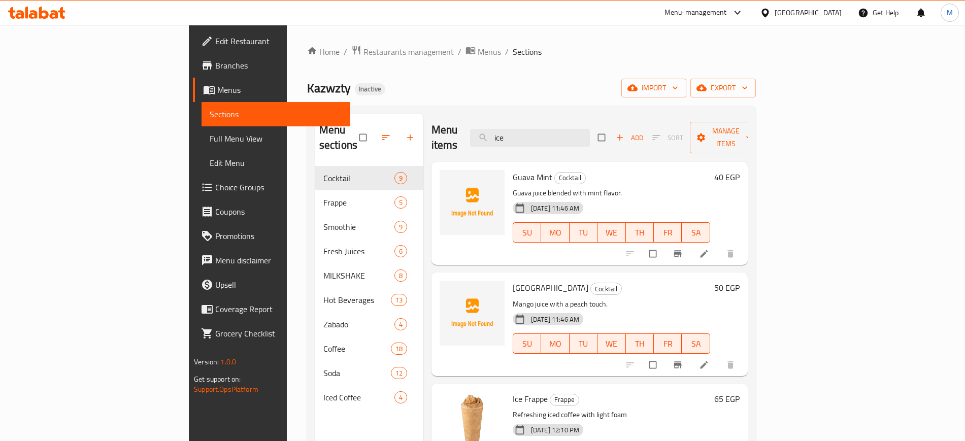
paste input "coffee"
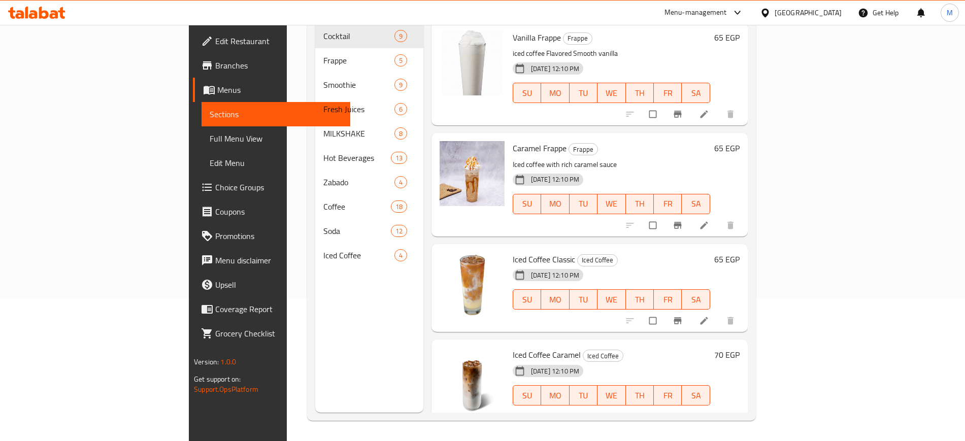
scroll to position [142, 0]
paste input "Double Espresso"
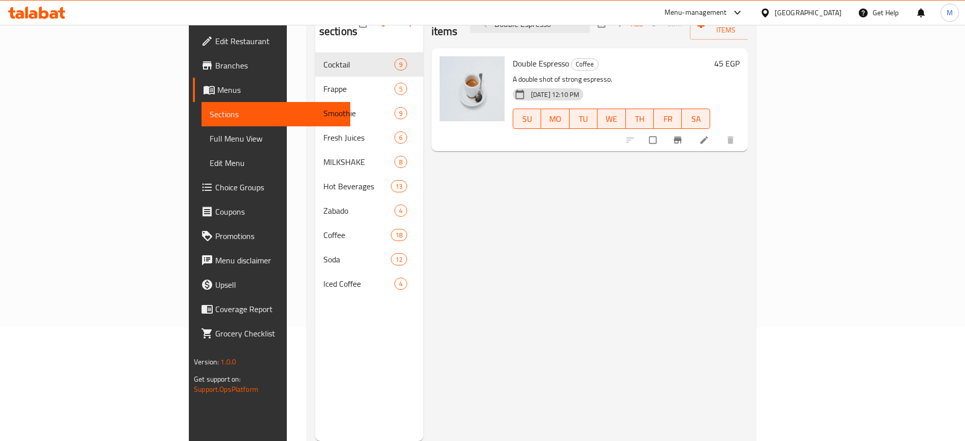
scroll to position [0, 0]
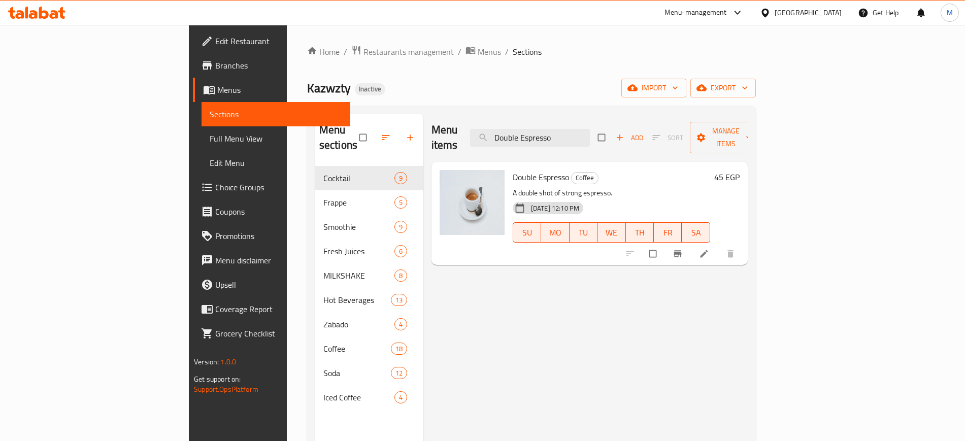
paste input "Carmel"
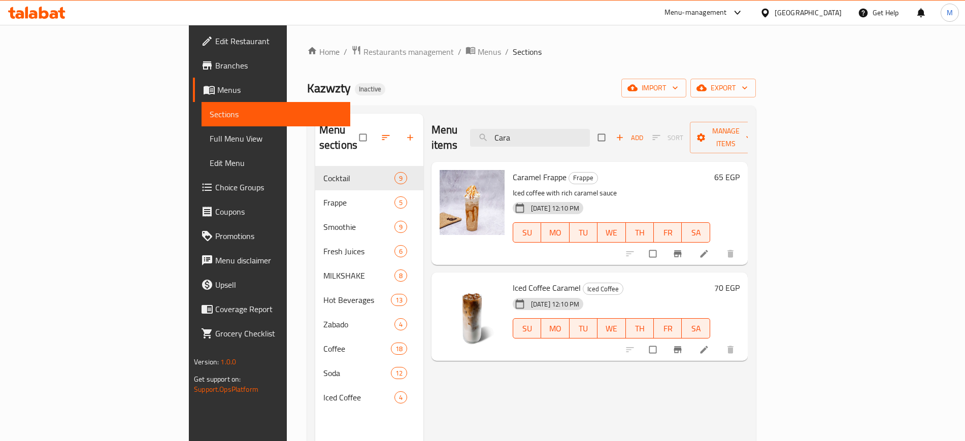
paste input "moch"
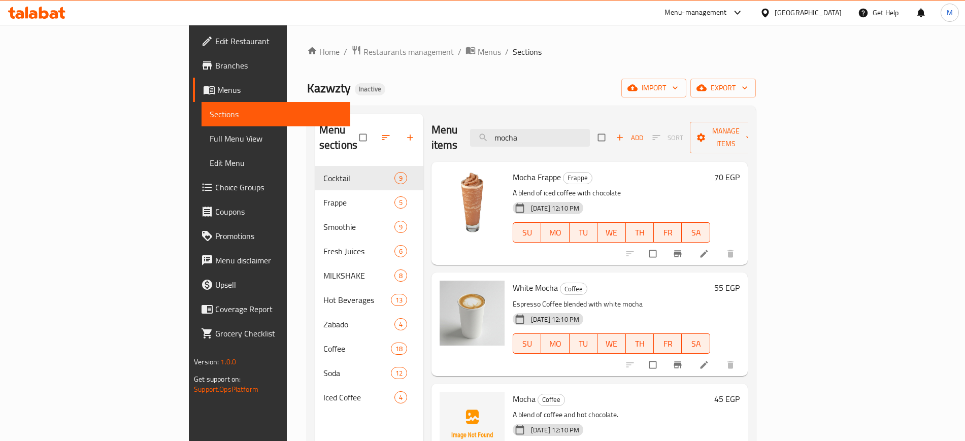
paste input "Frappe"
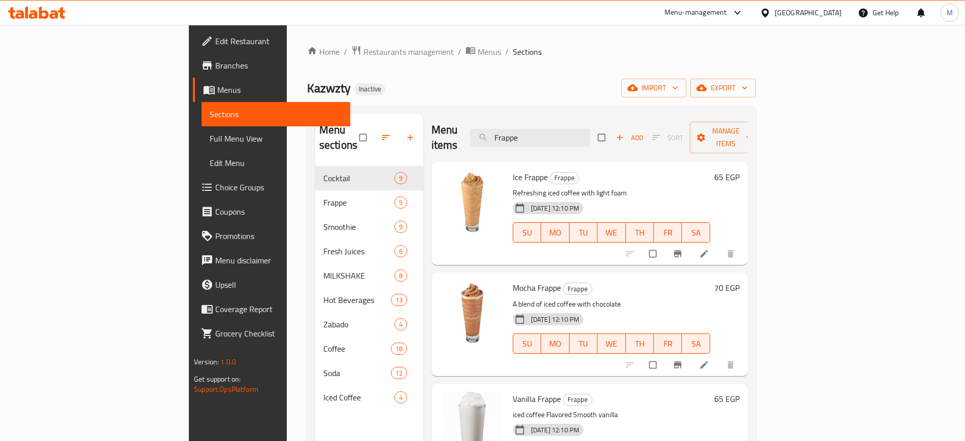
scroll to position [1, 0]
type input "Frappe"
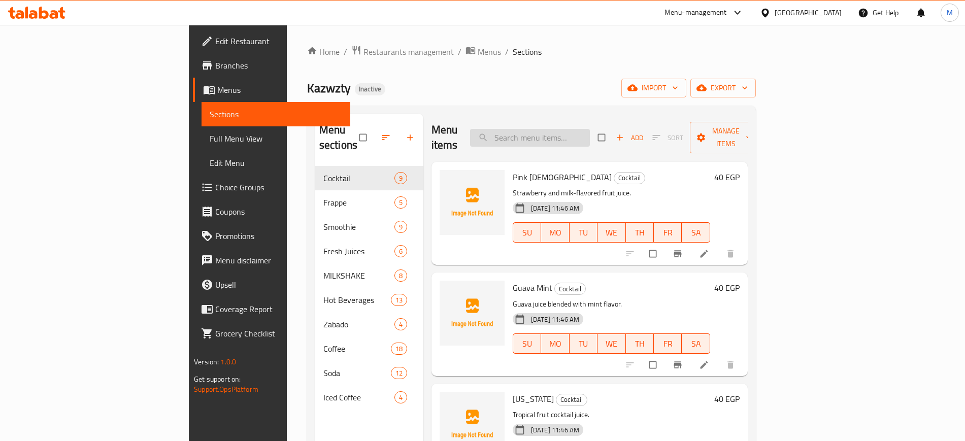
click at [590, 129] on input "search" at bounding box center [530, 138] width 120 height 18
paste input "Dates with Milk"
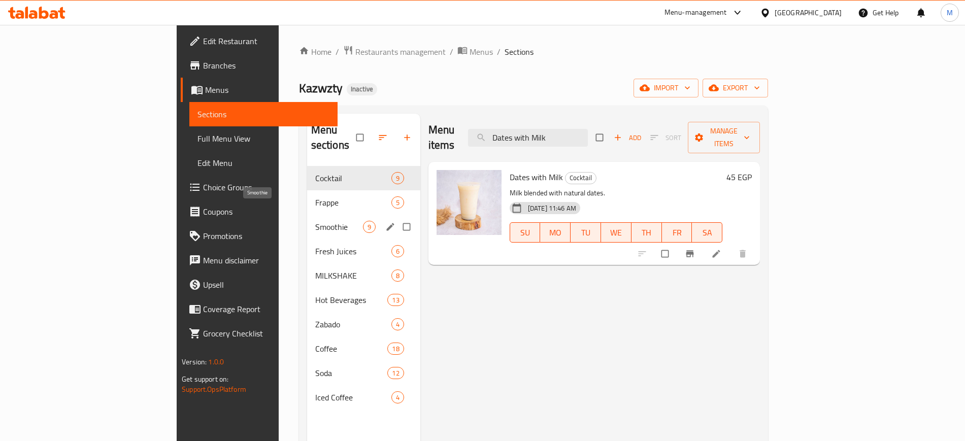
paste input "Pina Colada"
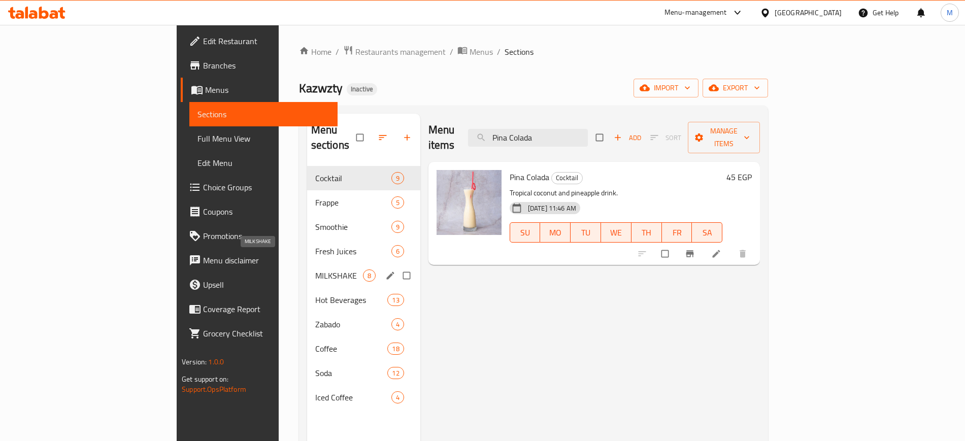
paste input "ZABADO PEACH"
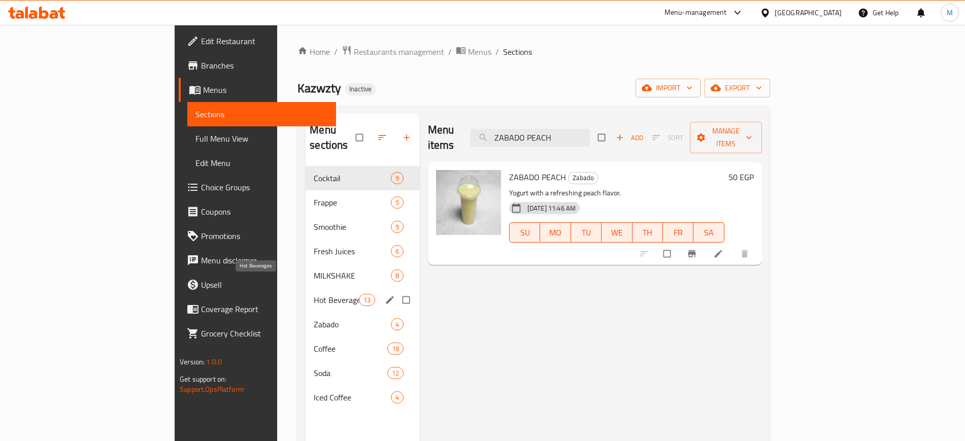
paste input "abado Mango"
paste input "Nutella Sahlab"
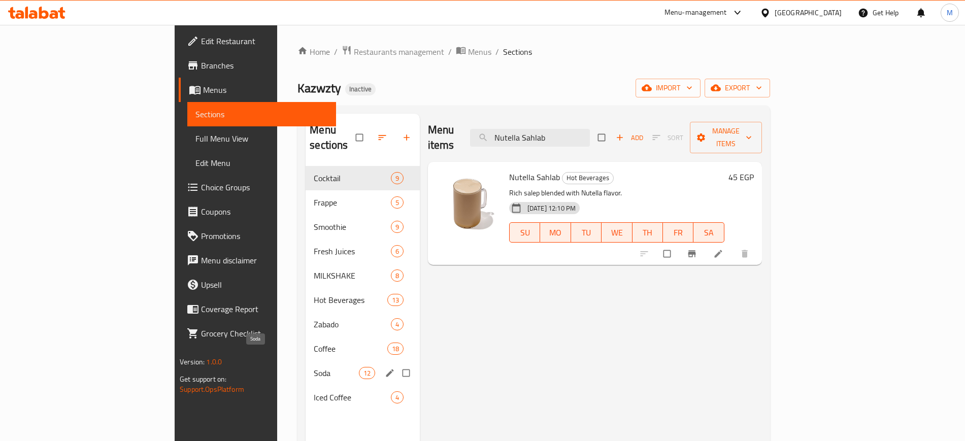
paste input "Flat White"
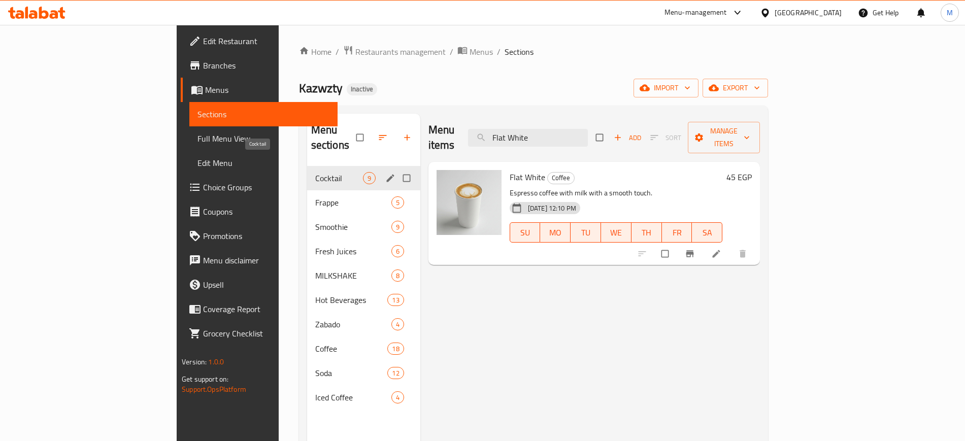
paste input "Cazotti Cocktail"
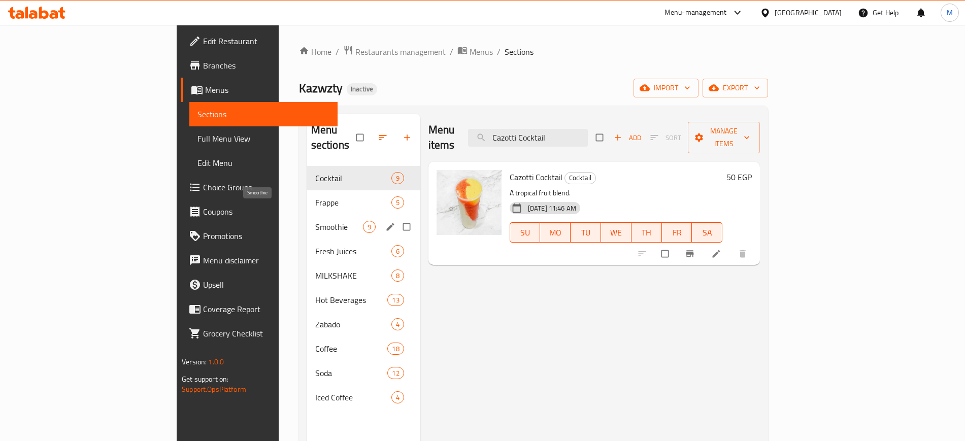
paste input "Latte Flavor"
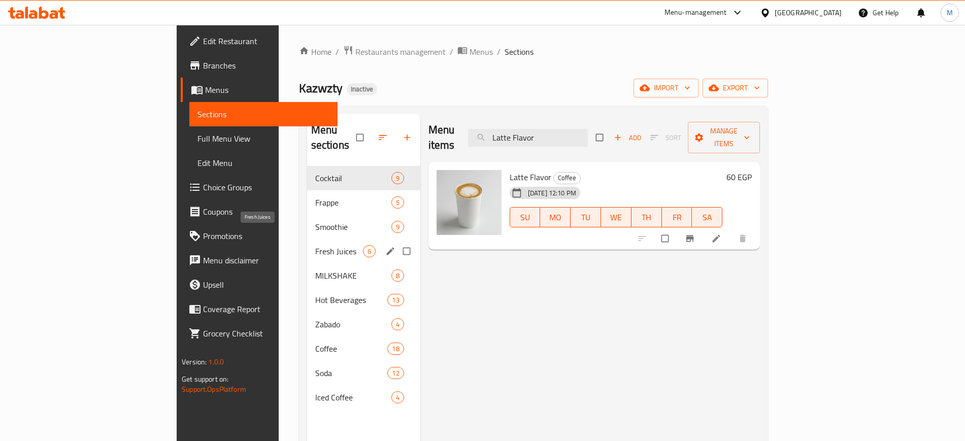
paste input "otus Latte"
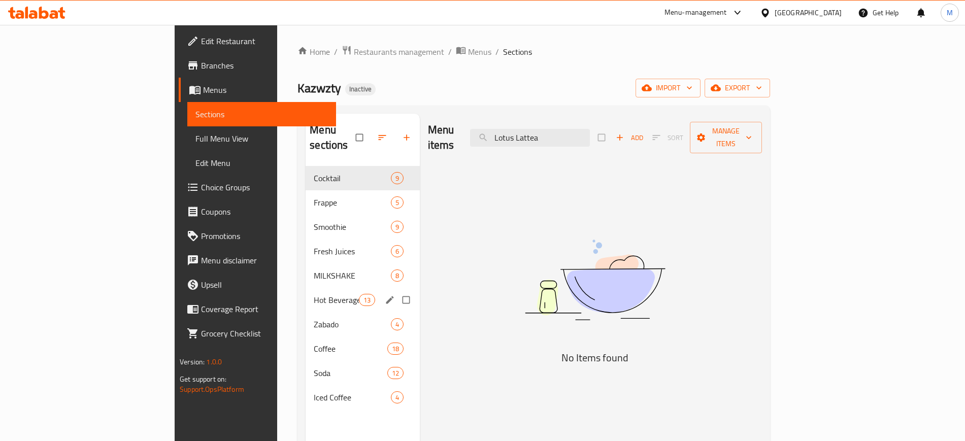
paste input "atte"
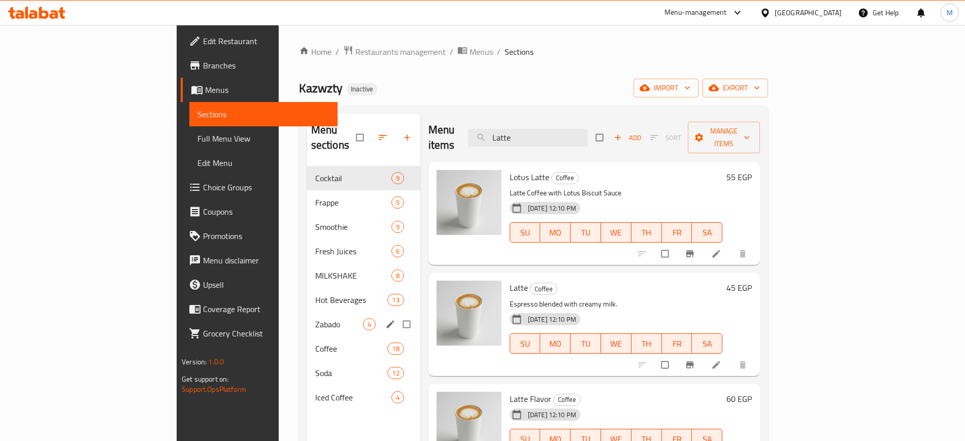
paste input "Mocha"
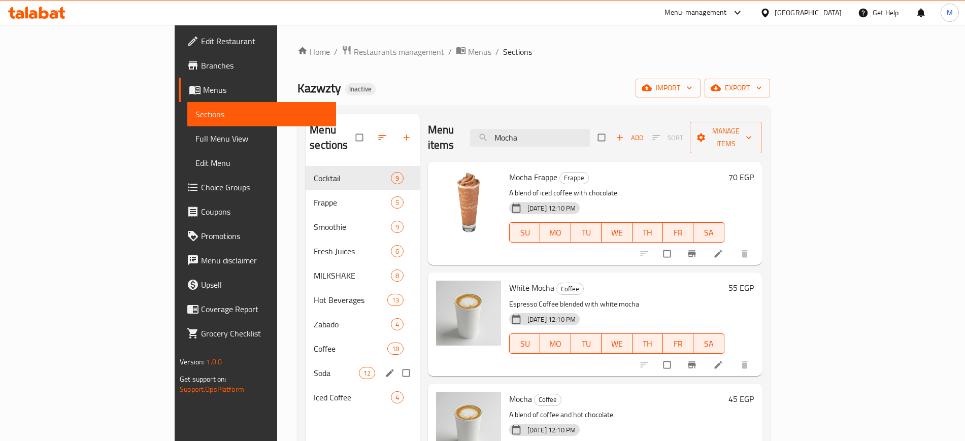
paste input "Vanilla Milkshake"
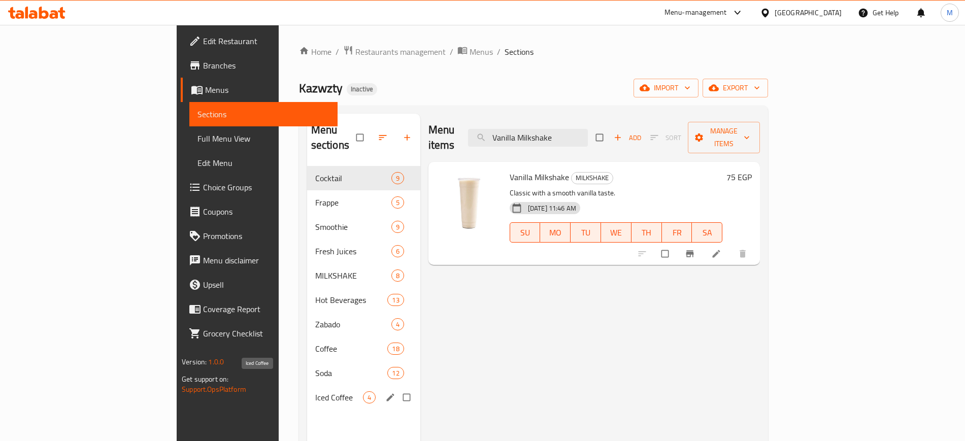
paste input "Mango"
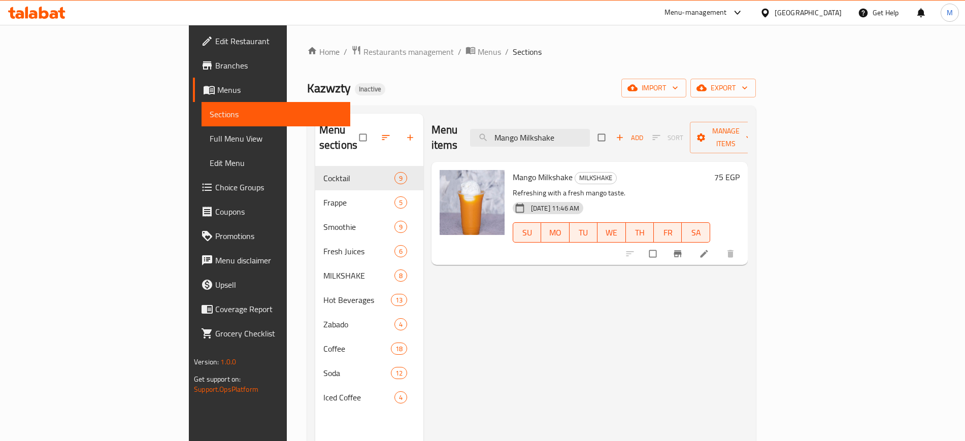
paste input "Nescaf"
paste input "Hot Cider"
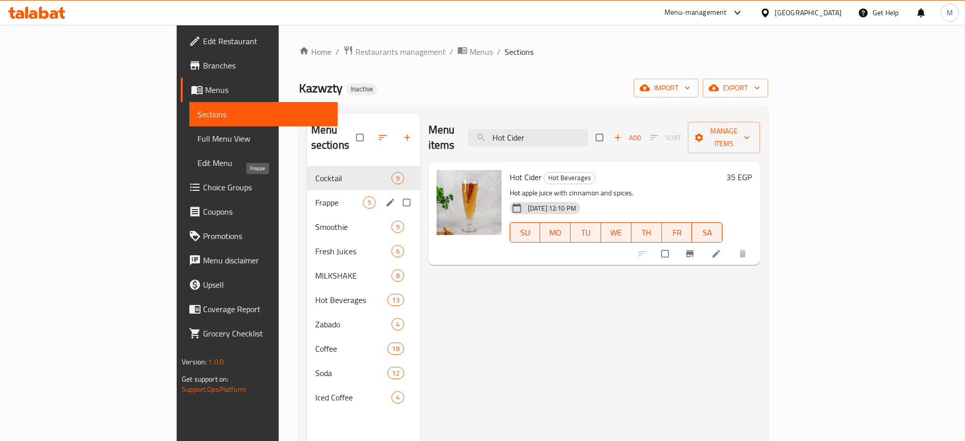
paste input "Cantaloupe Vanilla"
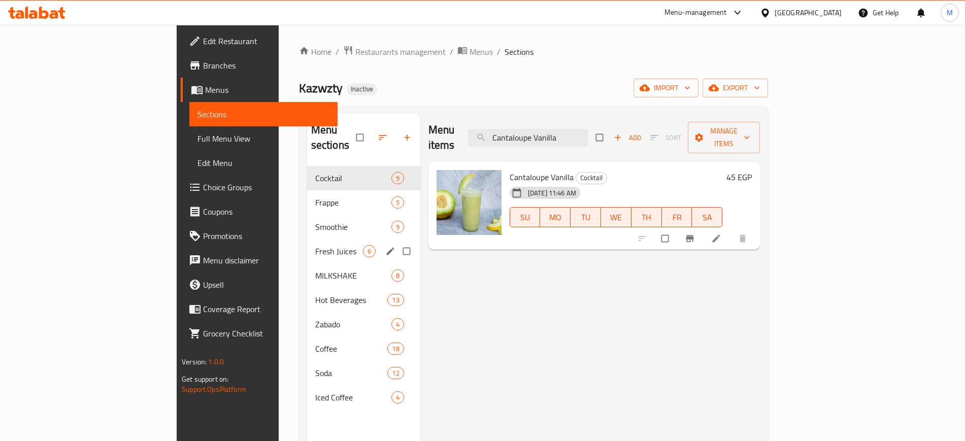
paste input "Blueberry smoothie"
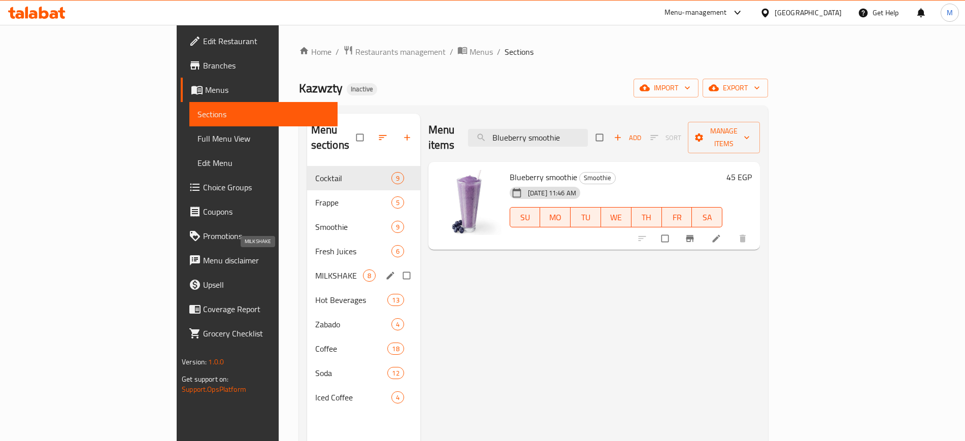
paste input "Zabado Strawberry"
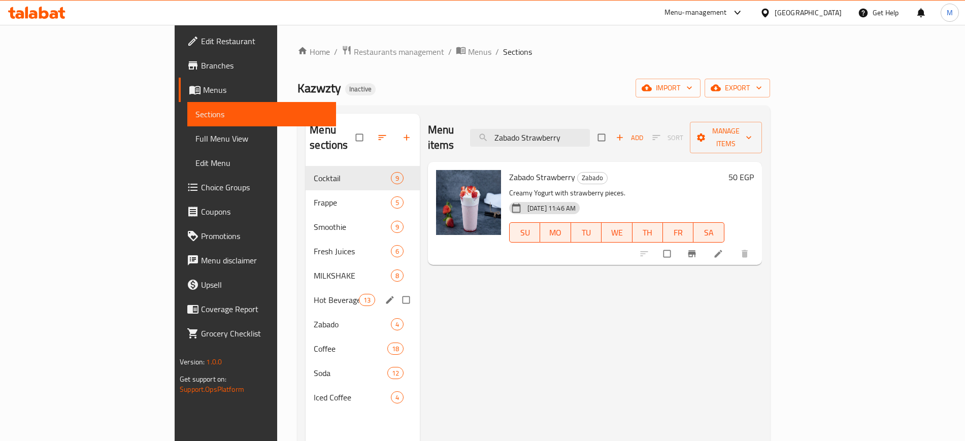
paste input "Coffee Nutella"
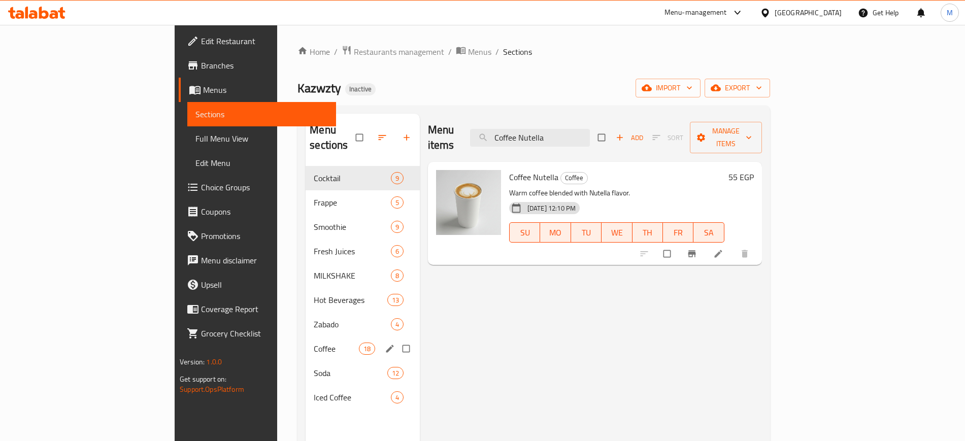
paste input "Watermelon smoothie"
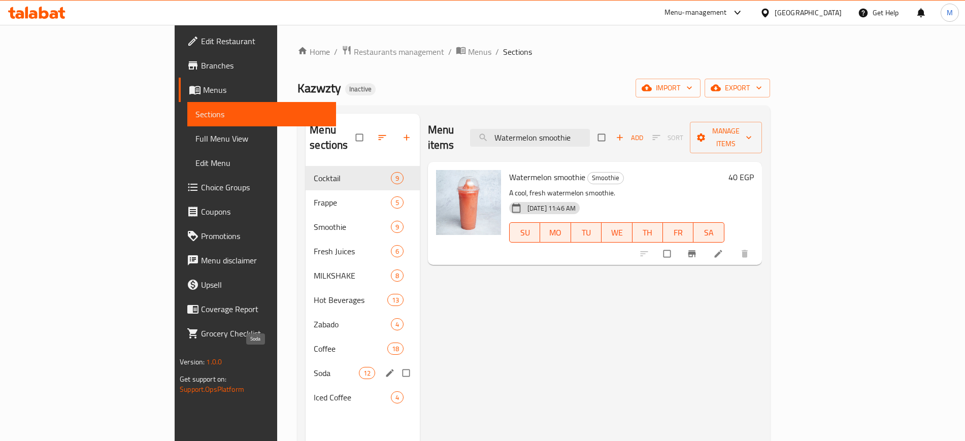
paste input "Cinnamon With Milk"
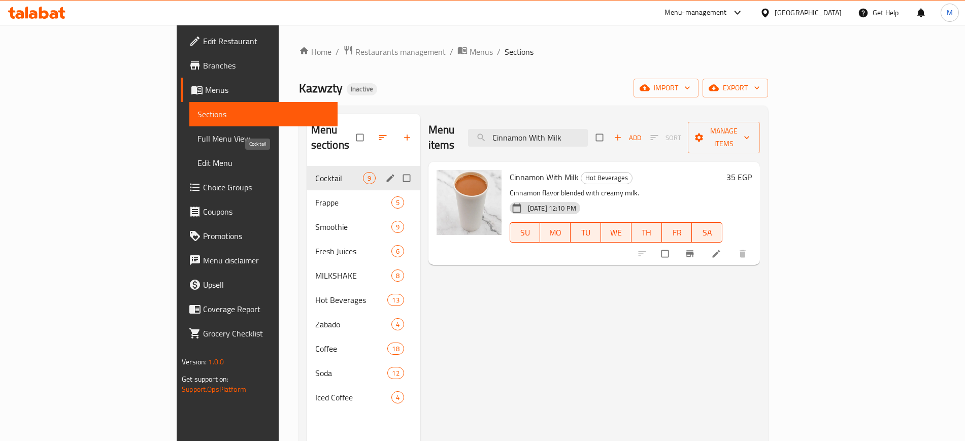
paste input "appuccino"
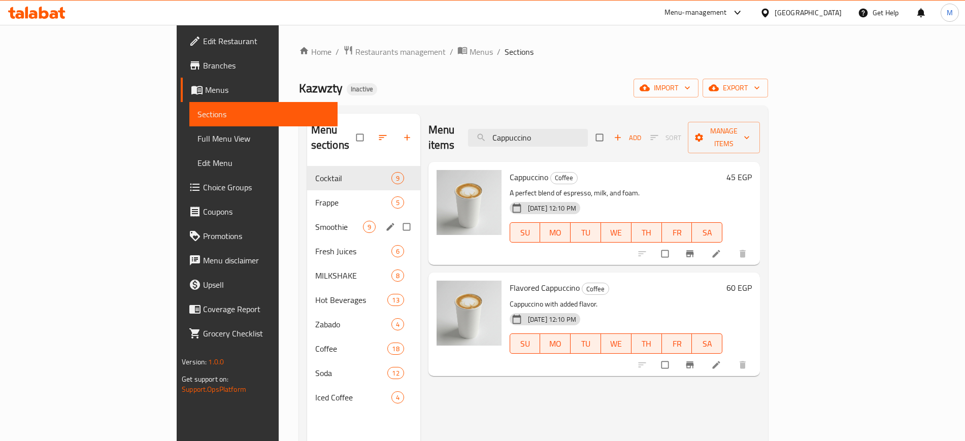
paste input "Peach smoothie"
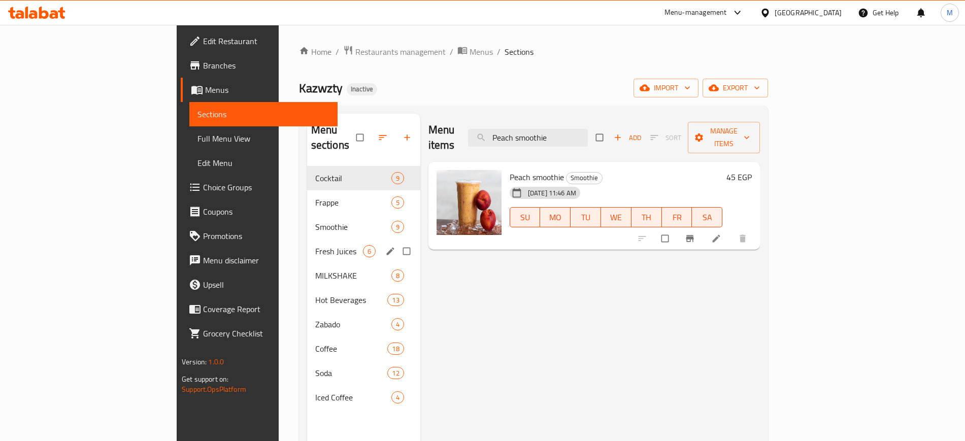
paste input "Hazelnut Coffe"
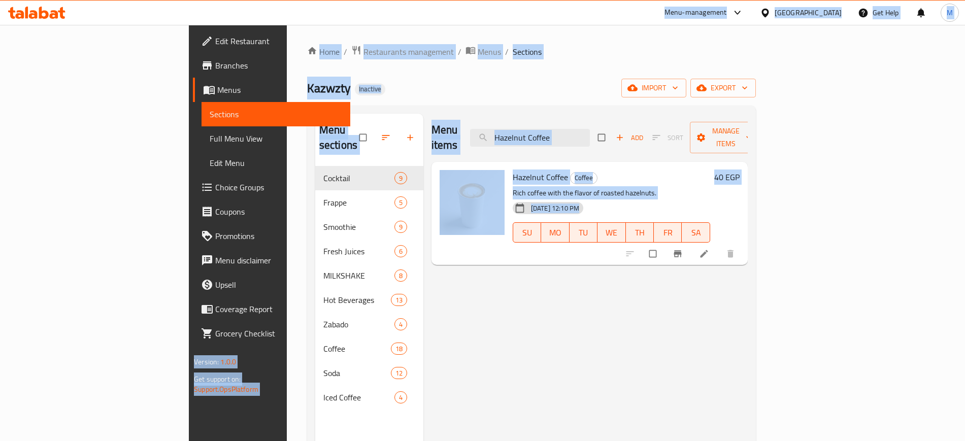
click at [625, 119] on div "Menu items Hazelnut Coffee Add Sort Manage items" at bounding box center [590, 138] width 316 height 48
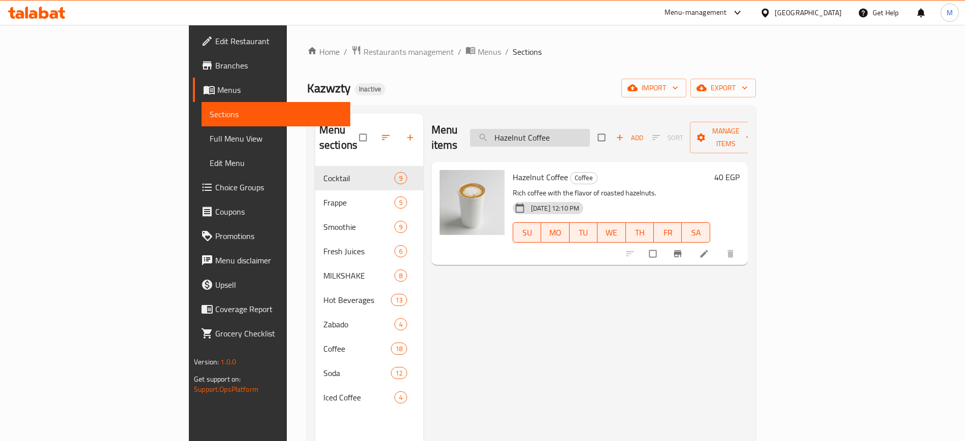
click at [590, 129] on input "Hazelnut Coffee" at bounding box center [530, 138] width 120 height 18
paste input "Lemon Mint smoothi"
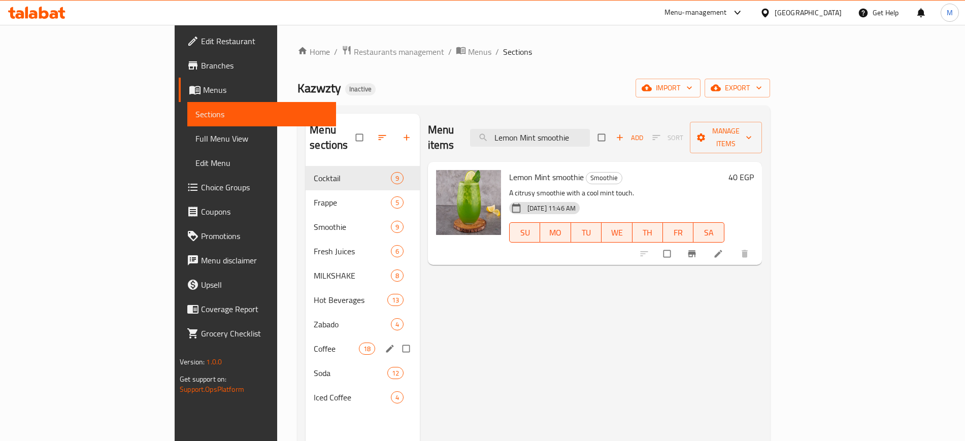
paste input "Flavored Cappuccino"
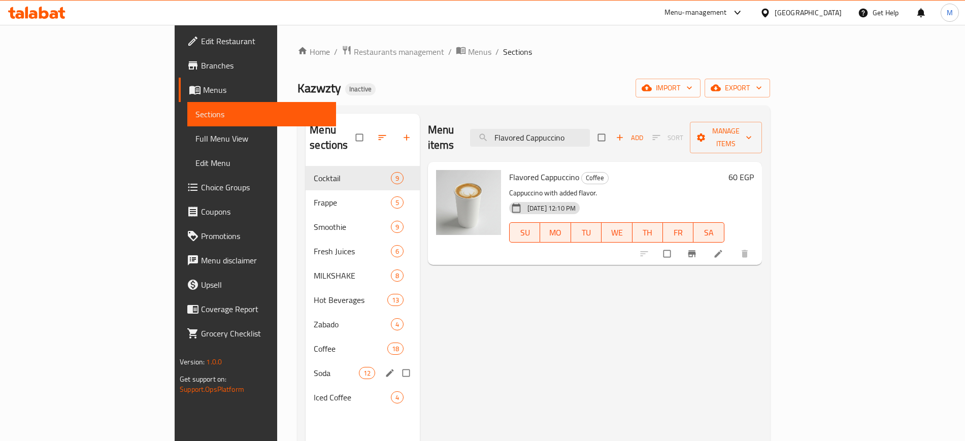
paste input "Chocolate Milkshake"
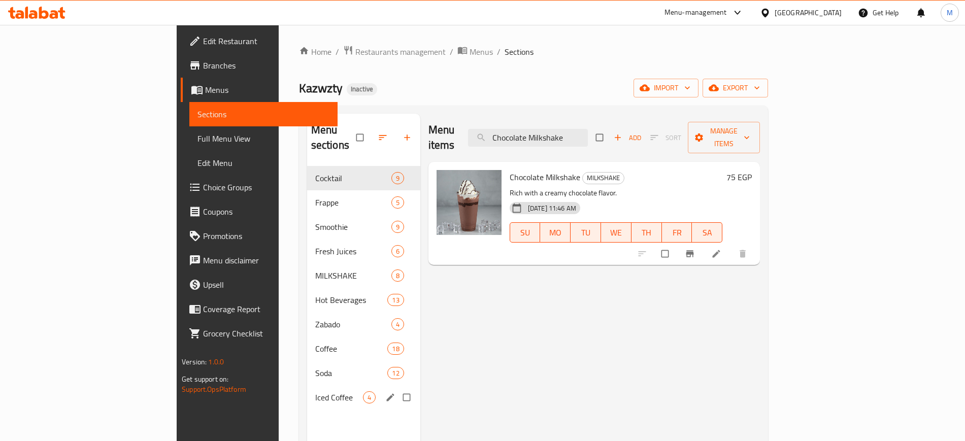
paste input "Strawberry smoothi"
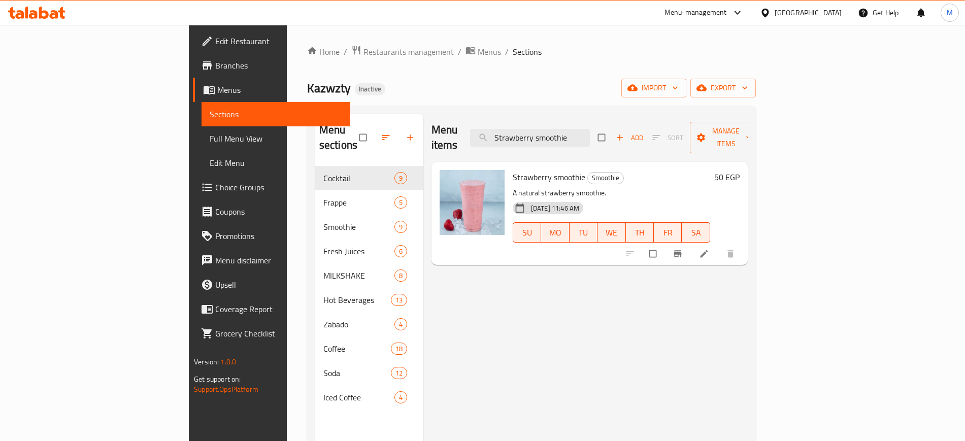
paste input "French coffe"
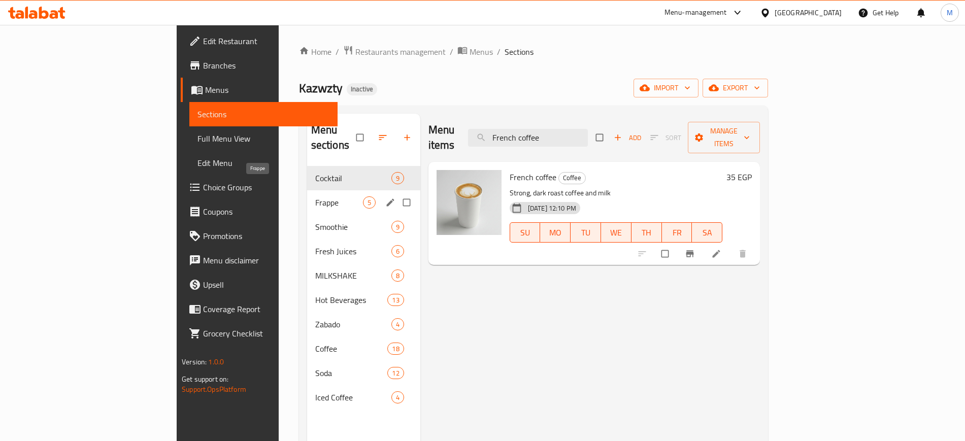
paste input "Kiwi smoothi"
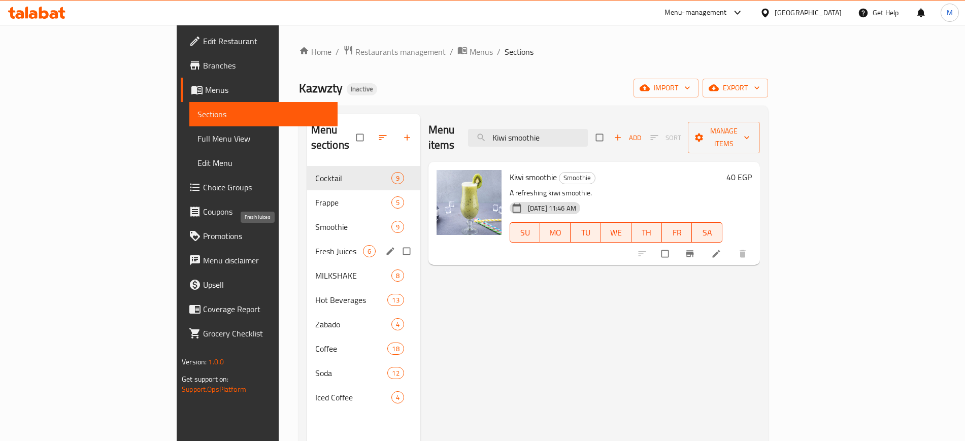
paste input "Mix Berry"
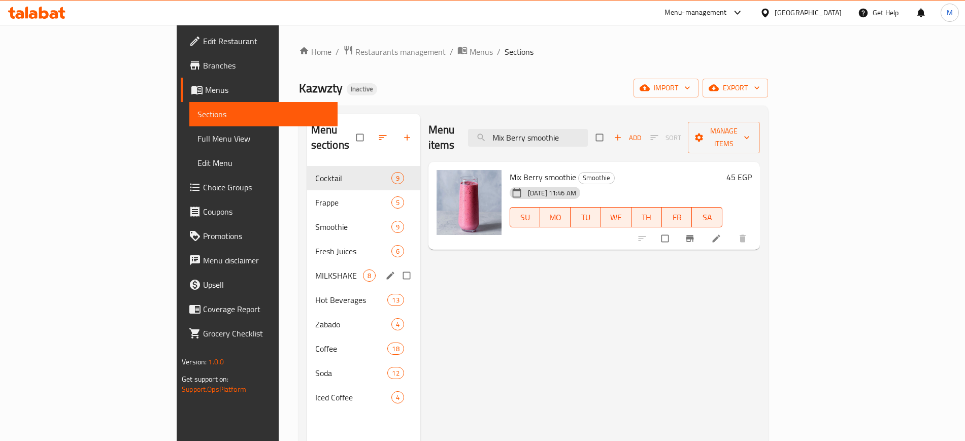
paste input "mango"
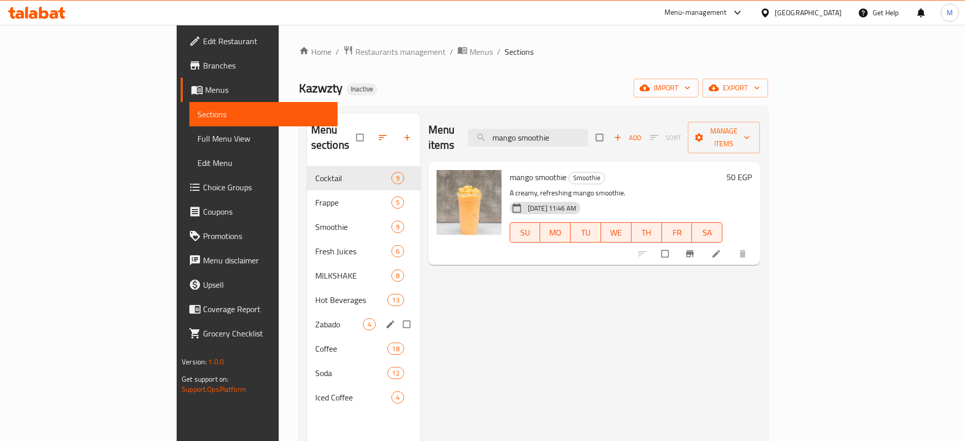
paste input "Anise Mint"
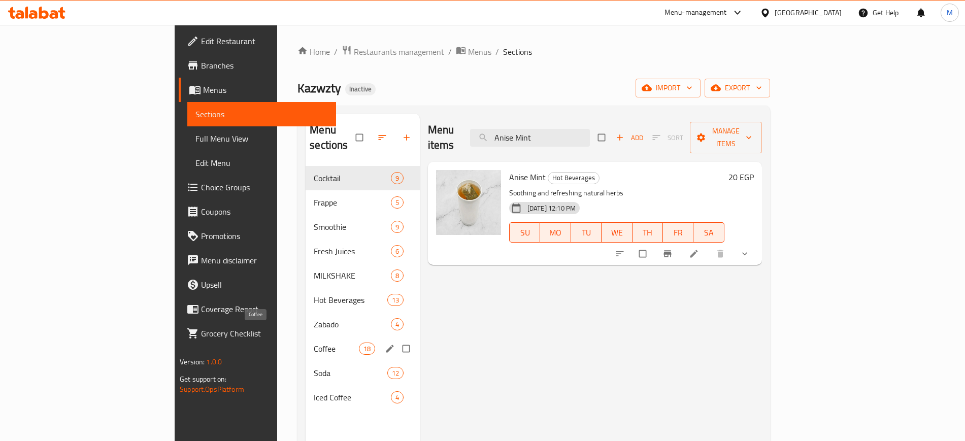
paste input "Mango Beach"
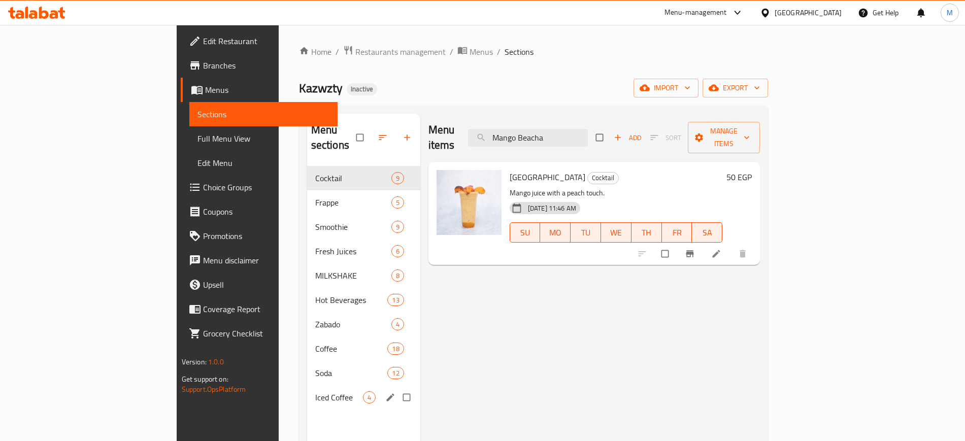
paste input "search"
paste input "fresh Orange juice"
paste input "Banana with milk"
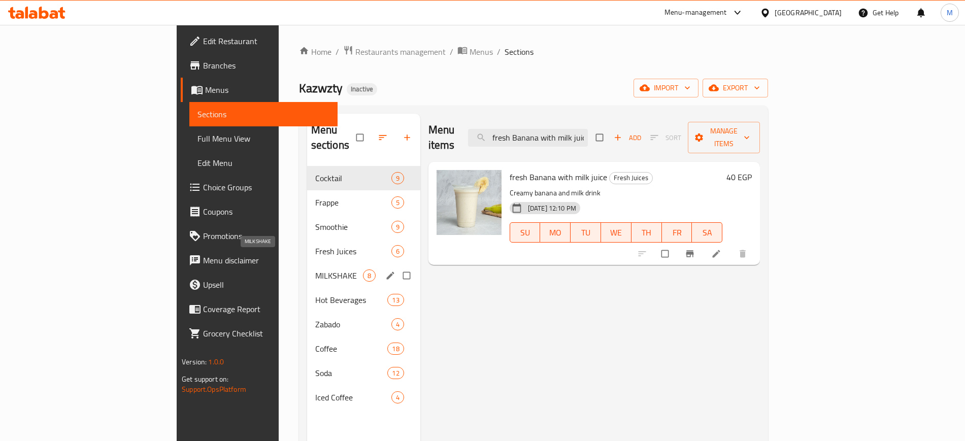
paste input "Guava"
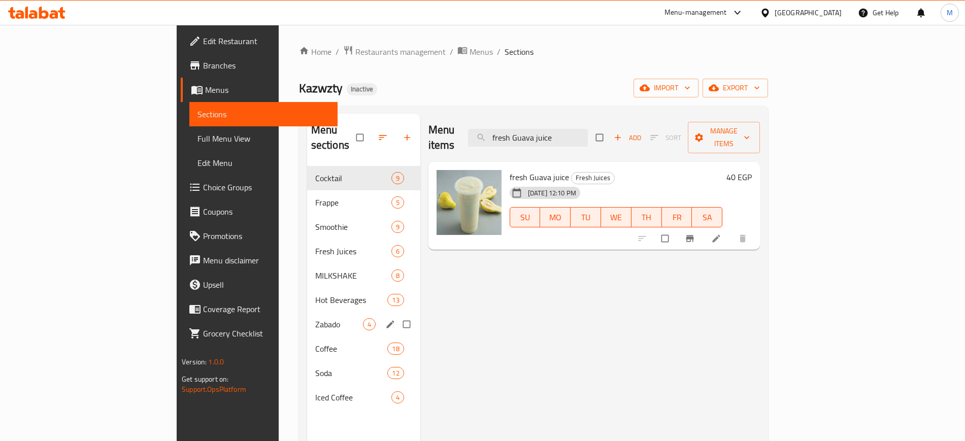
paste input "Strawberry"
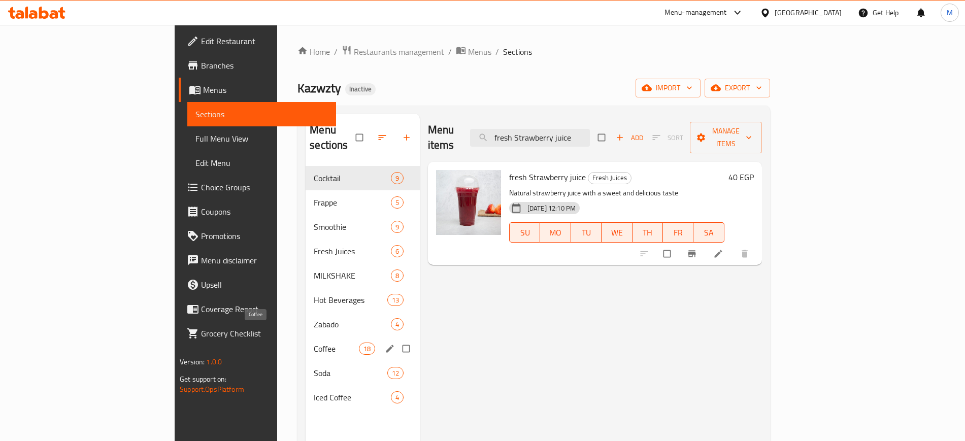
paste input "Sahlab Nuts"
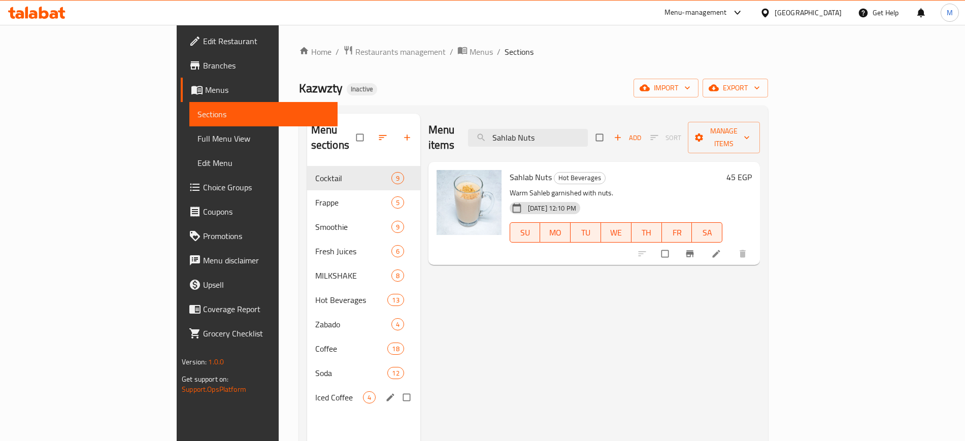
paste input "mango smoothie"
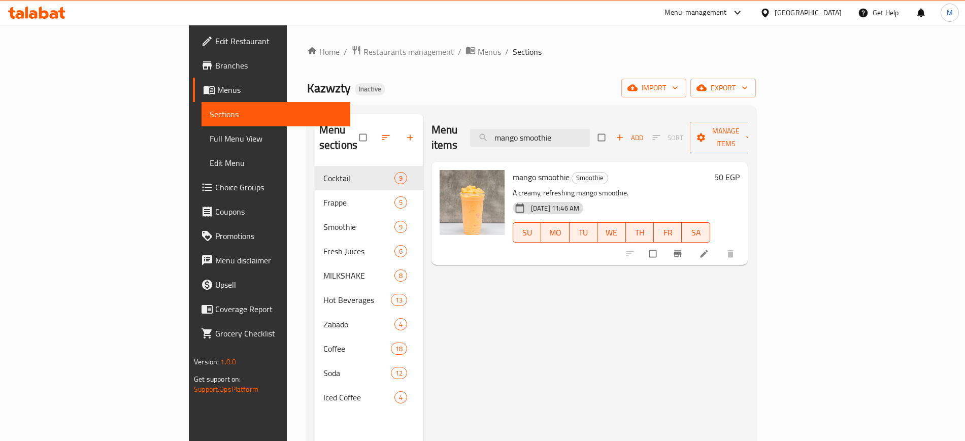
paste input "Peach Milkshak"
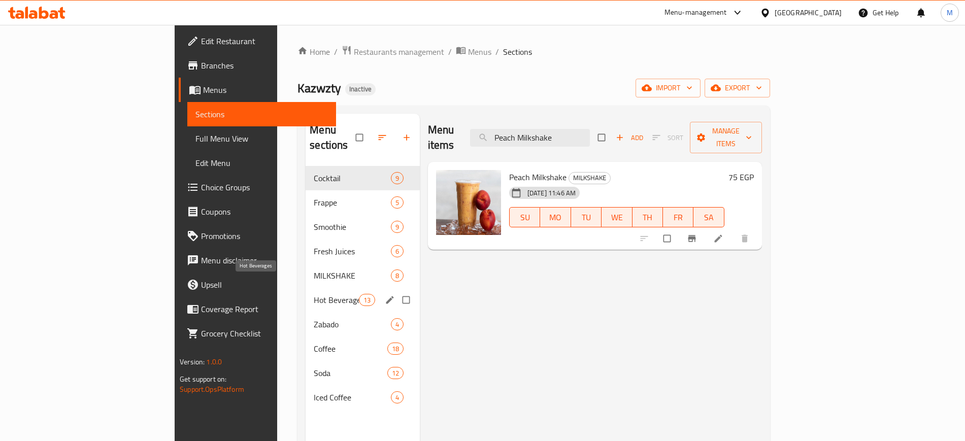
paste input "Strawberry"
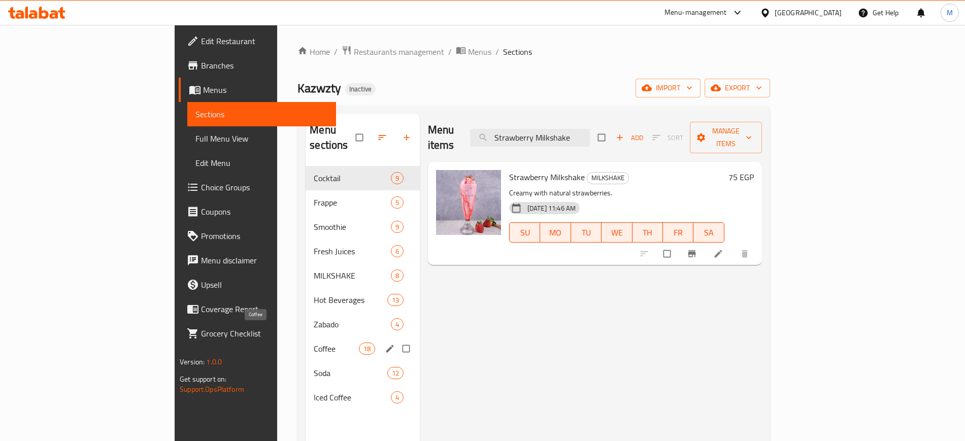
paste input "Anise Mint"
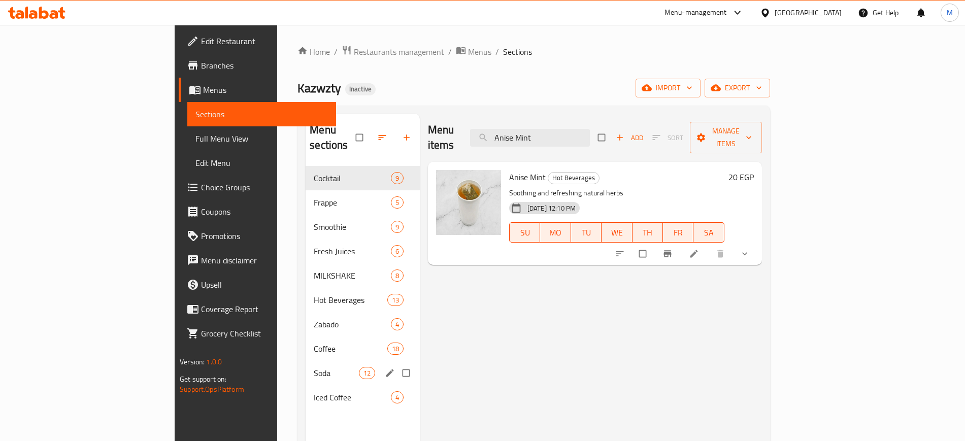
paste input "Lotus Milkshake"
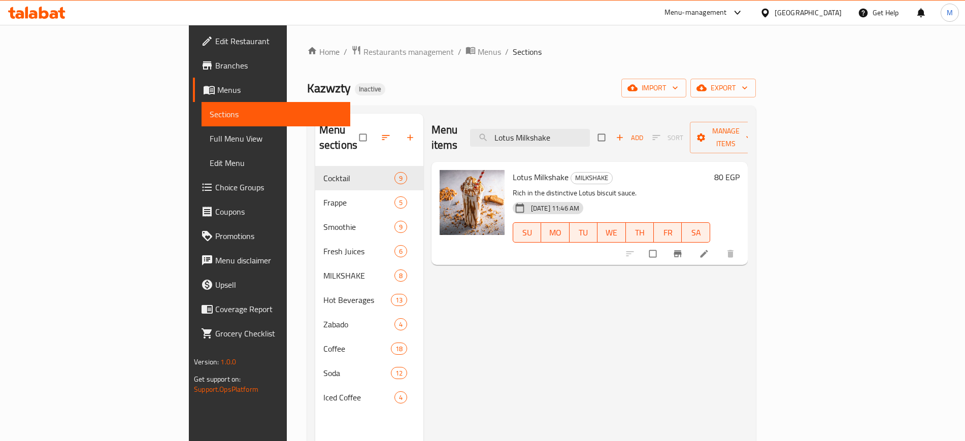
paste input "Anise Mint"
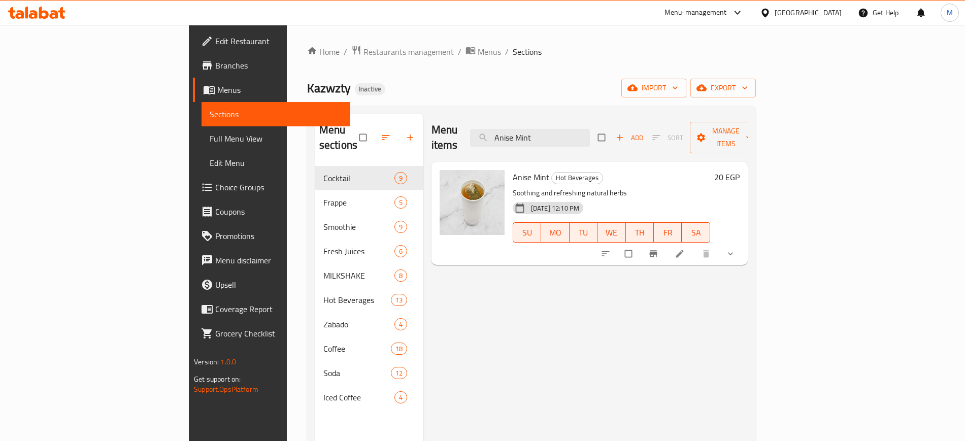
type input "Anise Mint"
click at [210, 142] on span "Full Menu View" at bounding box center [276, 139] width 132 height 12
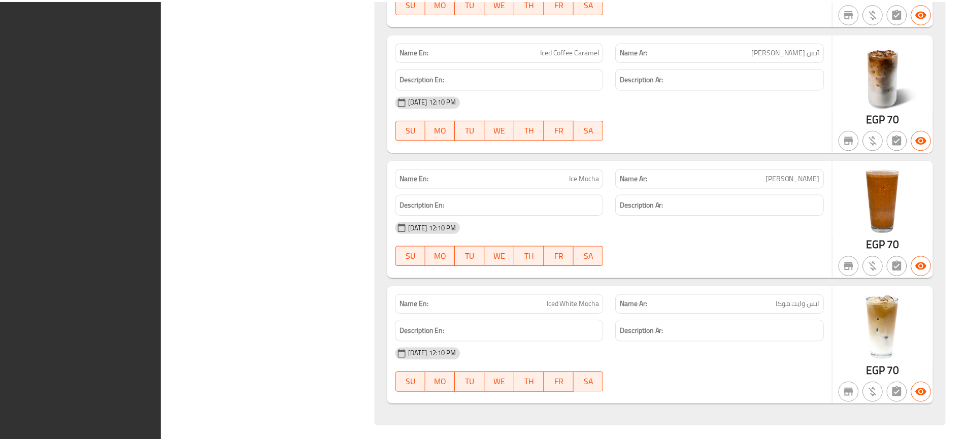
scroll to position [11539, 0]
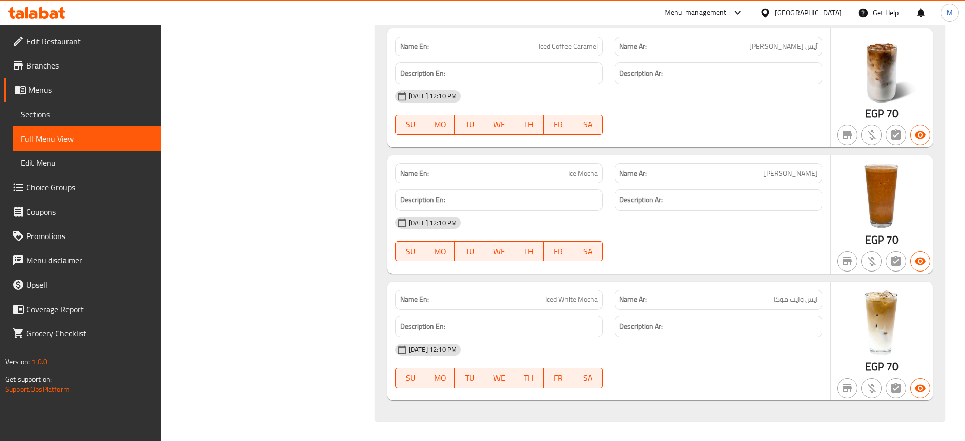
click at [134, 46] on span "Edit Restaurant" at bounding box center [89, 41] width 126 height 12
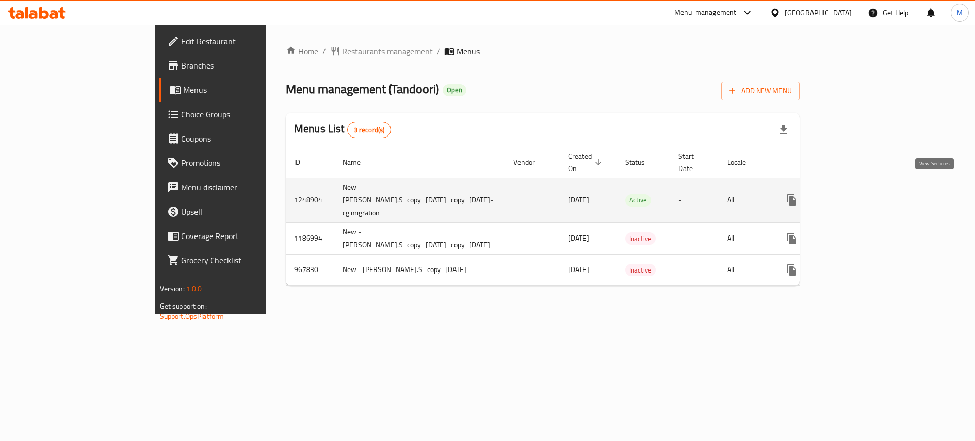
click at [869, 196] on icon "enhanced table" at bounding box center [864, 200] width 9 height 9
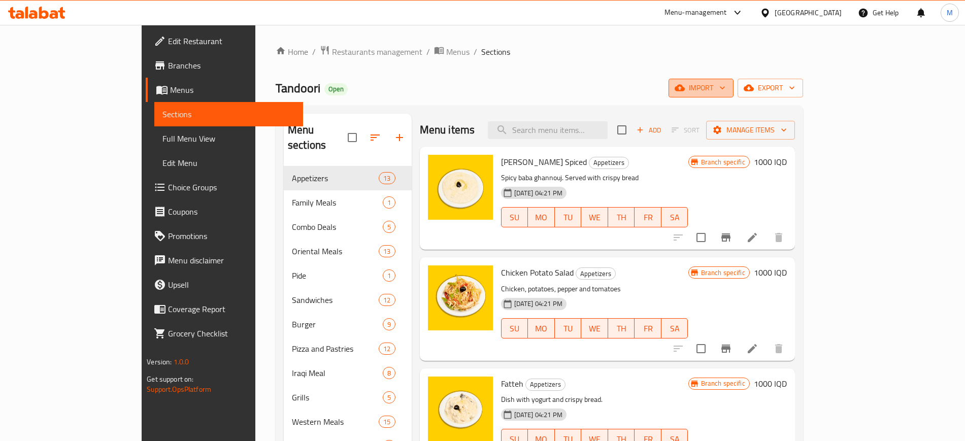
click at [726, 90] on span "import" at bounding box center [701, 88] width 49 height 13
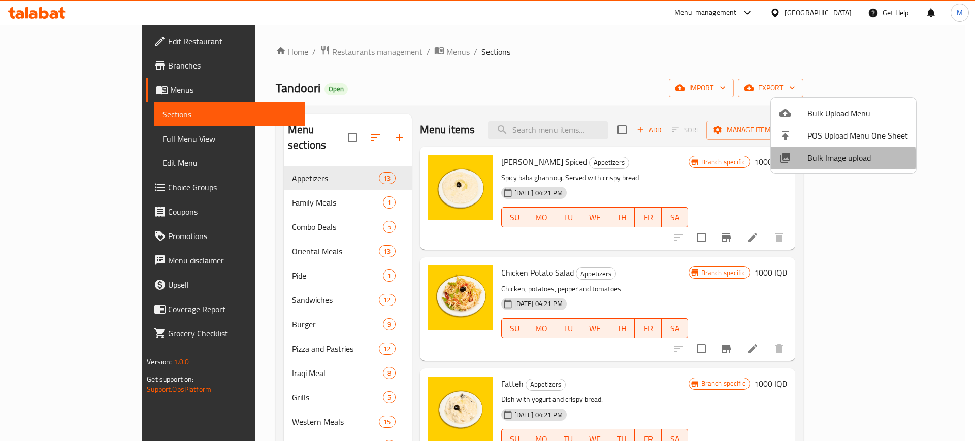
click at [833, 158] on span "Bulk Image upload" at bounding box center [857, 158] width 101 height 12
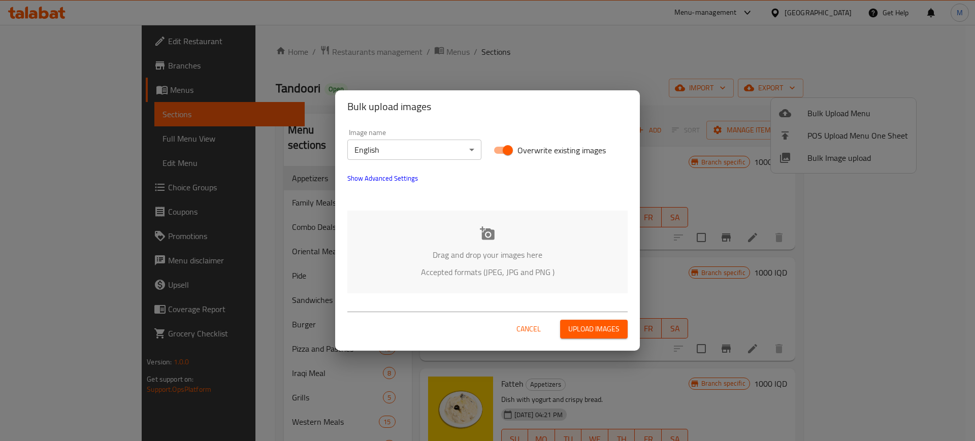
click at [540, 258] on p "Drag and drop your images here" at bounding box center [488, 255] width 250 height 12
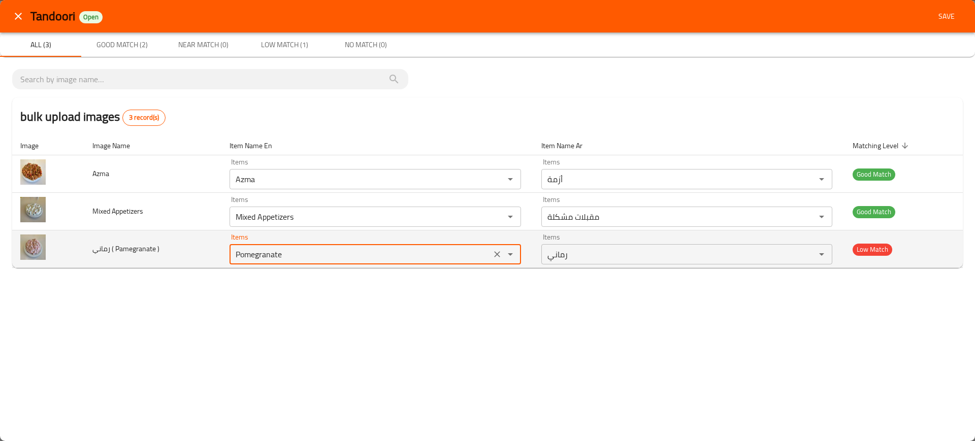
click at [276, 256] on \) "Pomegranate" at bounding box center [360, 254] width 255 height 14
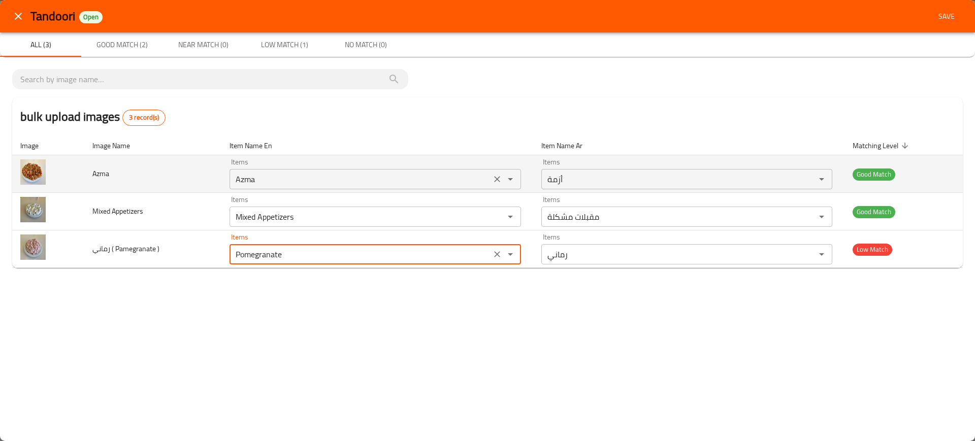
click at [279, 184] on input "Azma" at bounding box center [360, 179] width 255 height 14
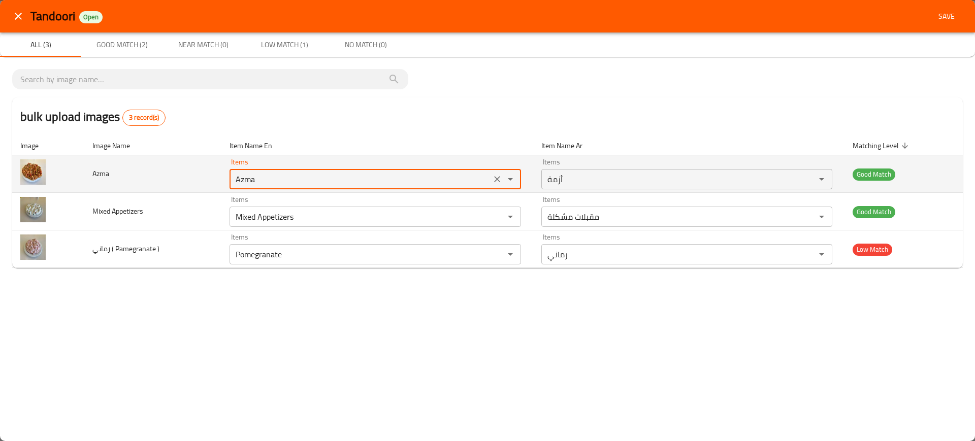
click at [279, 184] on input "Azma" at bounding box center [360, 179] width 255 height 14
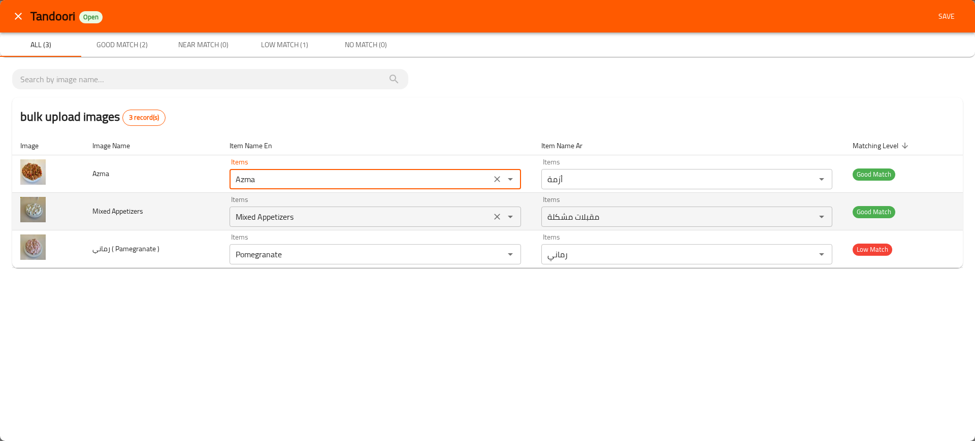
click at [299, 211] on Appetizers "Mixed Appetizers" at bounding box center [360, 217] width 255 height 14
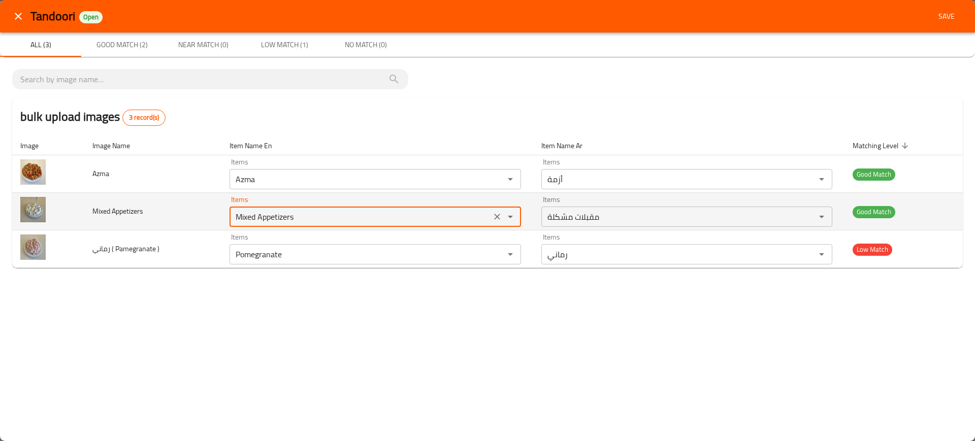
click at [299, 211] on Appetizers "Mixed Appetizers" at bounding box center [360, 217] width 255 height 14
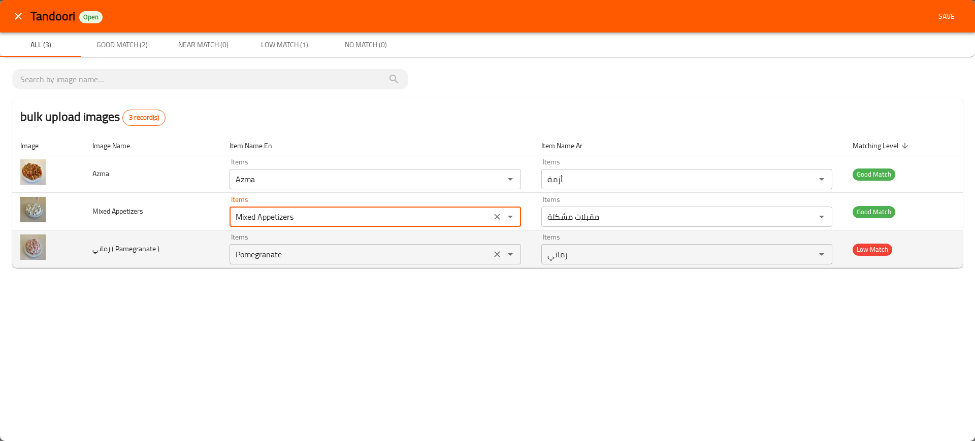
click at [321, 261] on \) "Pomegranate" at bounding box center [360, 254] width 255 height 14
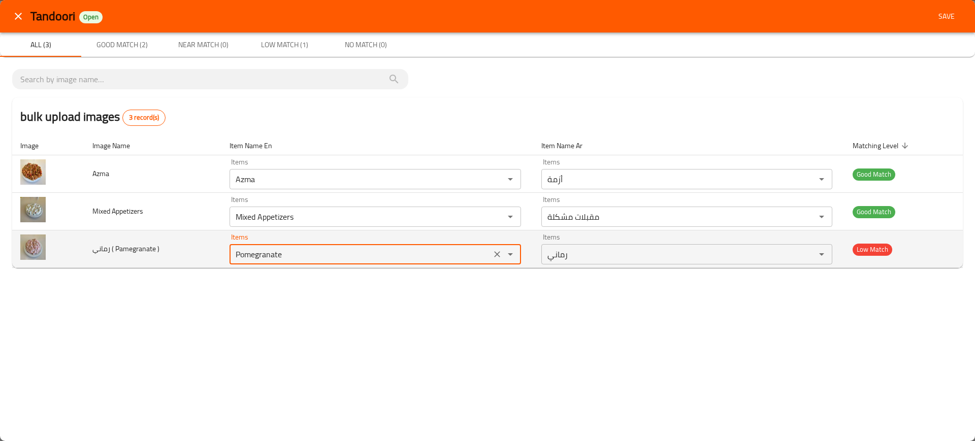
click at [321, 261] on \) "Pomegranate" at bounding box center [360, 254] width 255 height 14
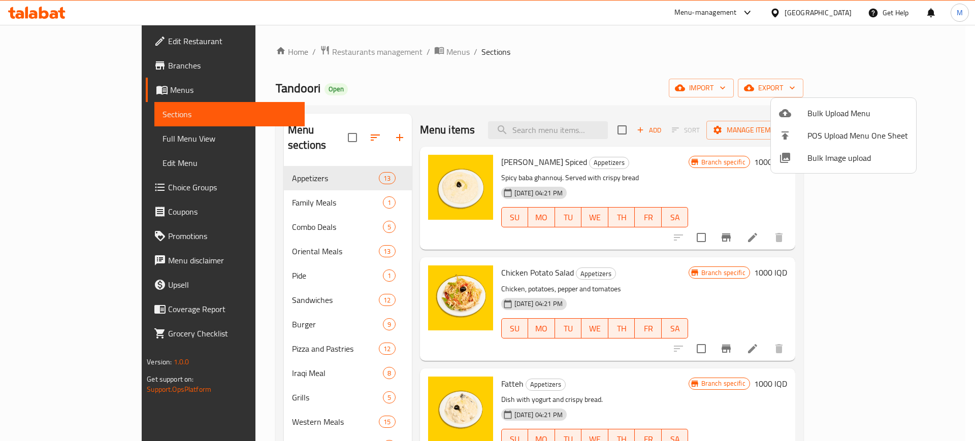
click at [574, 132] on div at bounding box center [487, 220] width 975 height 441
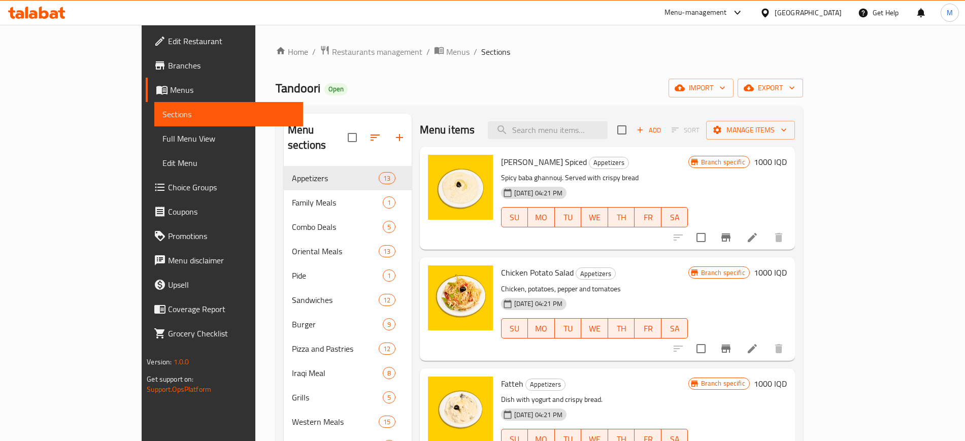
click at [574, 132] on input "search" at bounding box center [548, 130] width 120 height 18
paste input "Pomegranate"
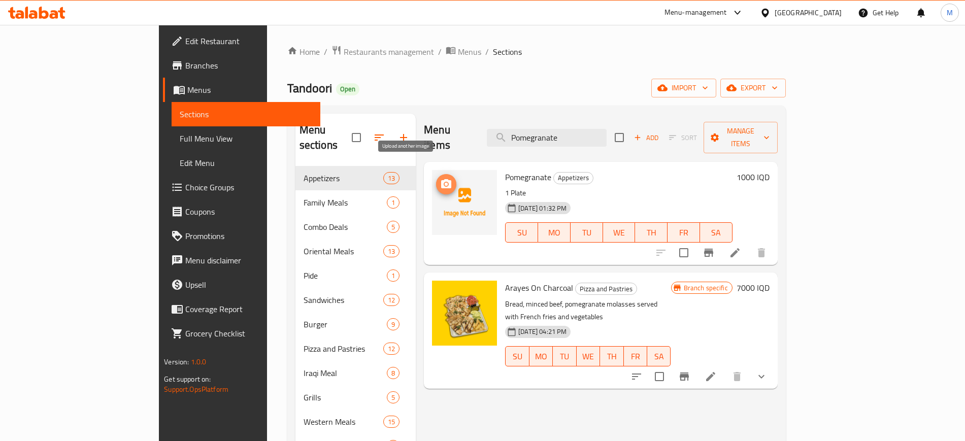
click at [445, 183] on circle "upload picture" at bounding box center [446, 184] width 3 height 3
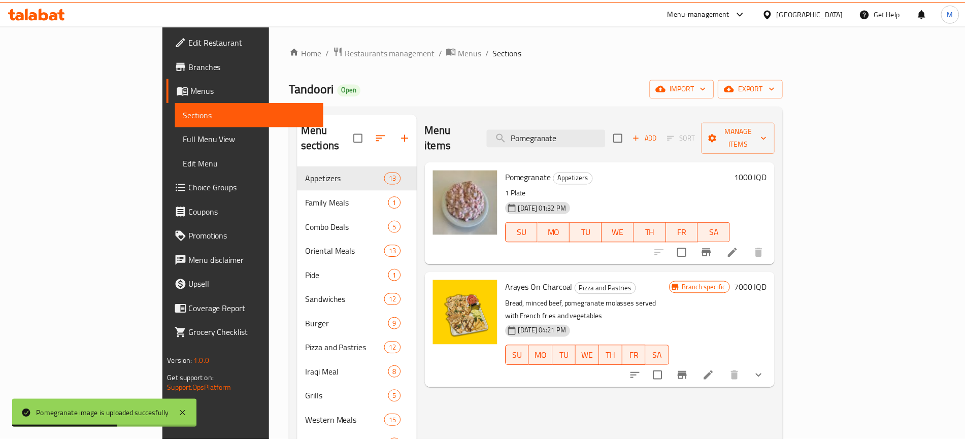
scroll to position [142, 0]
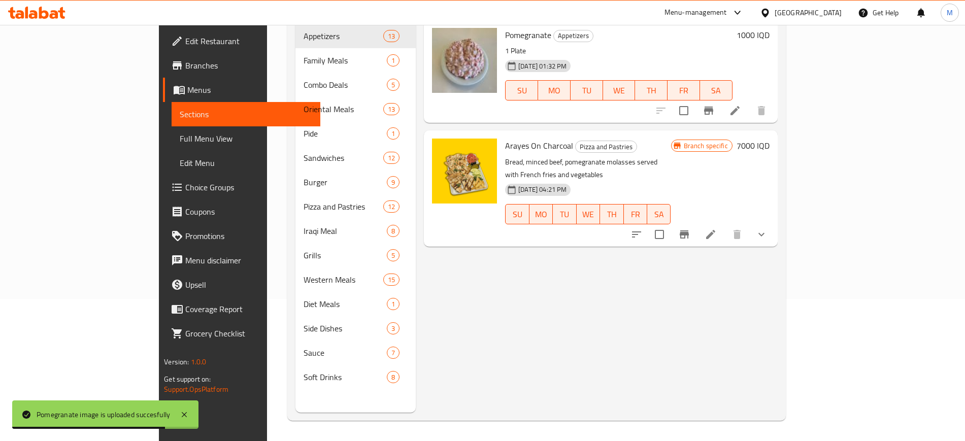
click at [621, 139] on h6 "Arayes On Charcoal Pizza and Pastries" at bounding box center [588, 146] width 166 height 14
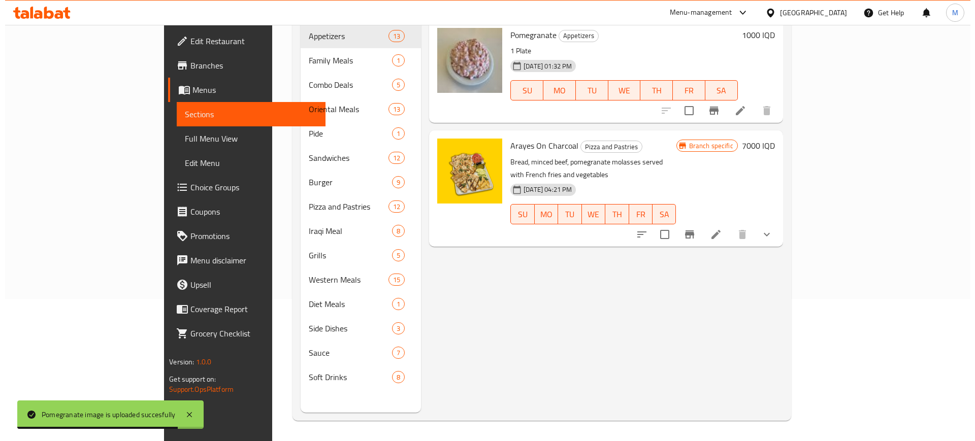
scroll to position [0, 0]
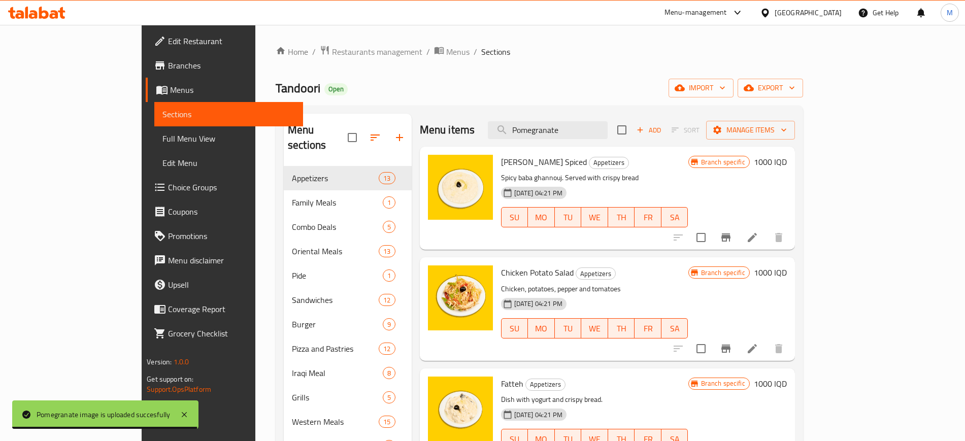
click at [626, 142] on div "Menu items Pomegranate Add Sort Manage items" at bounding box center [607, 130] width 375 height 33
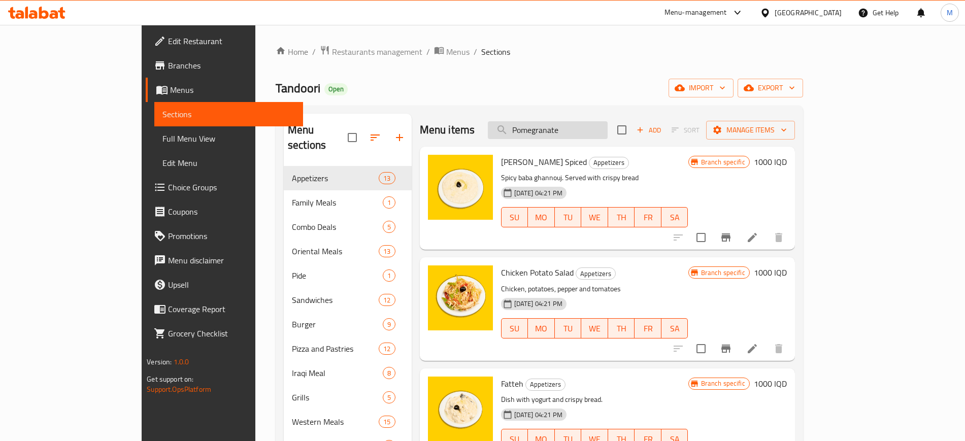
click at [608, 133] on input "Pomegranate" at bounding box center [548, 130] width 120 height 18
paste input "Mixed Appetizers"
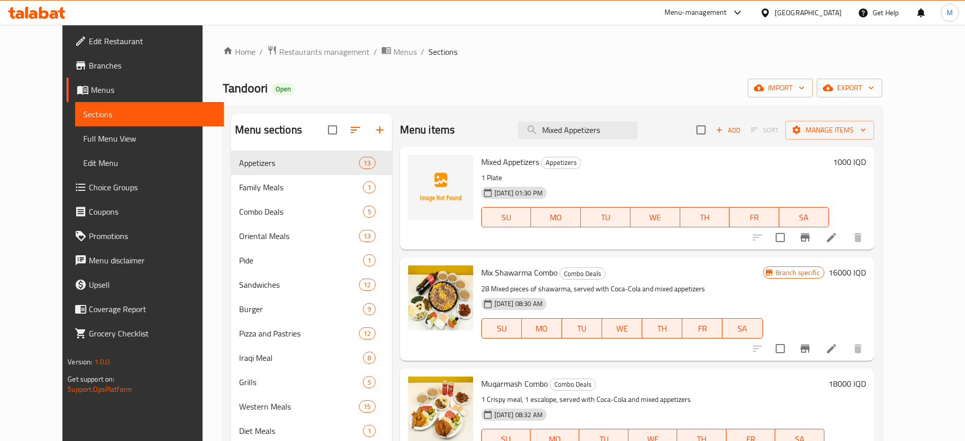
click at [408, 173] on img at bounding box center [440, 187] width 65 height 65
click at [632, 134] on input "Mixed Appetizers" at bounding box center [578, 130] width 120 height 18
click at [416, 168] on icon "upload picture" at bounding box center [422, 169] width 12 height 12
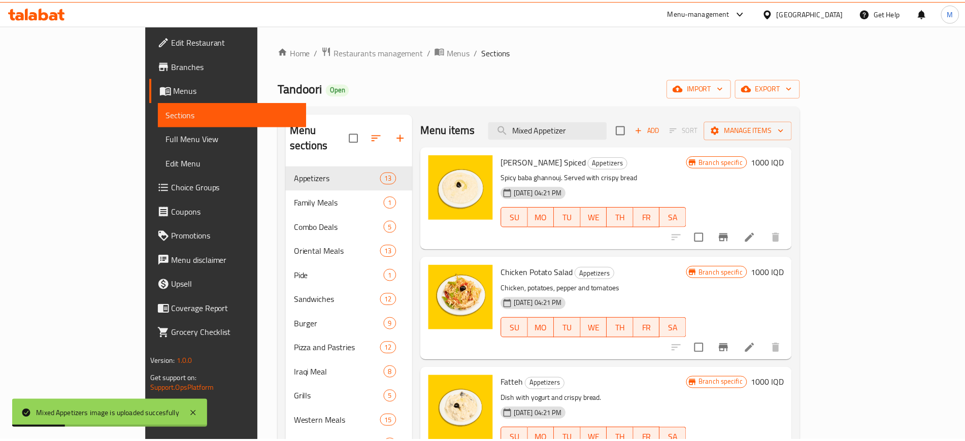
scroll to position [142, 0]
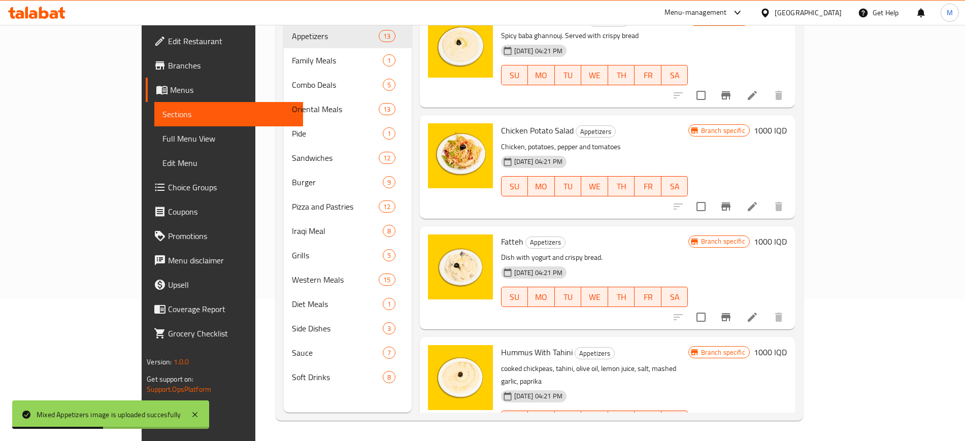
click at [625, 131] on h6 "Chicken Potato Salad Appetizers" at bounding box center [594, 130] width 187 height 14
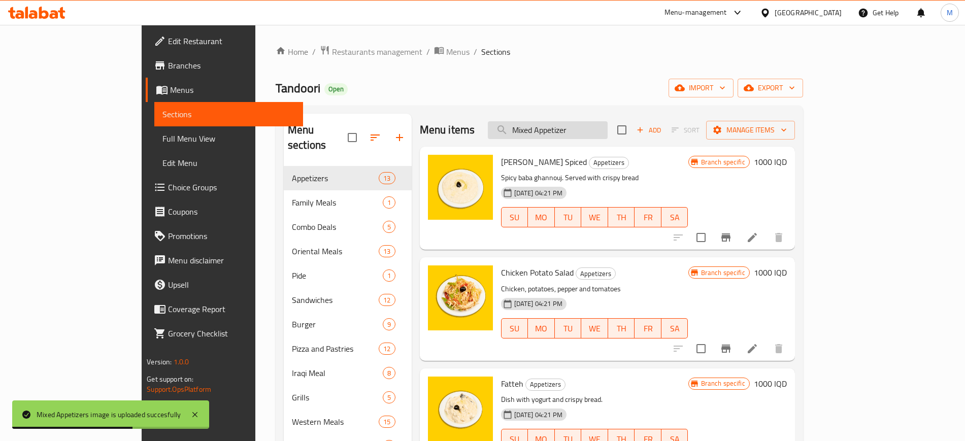
scroll to position [1, 0]
click at [608, 129] on input "Mixed Appetizer" at bounding box center [548, 130] width 120 height 18
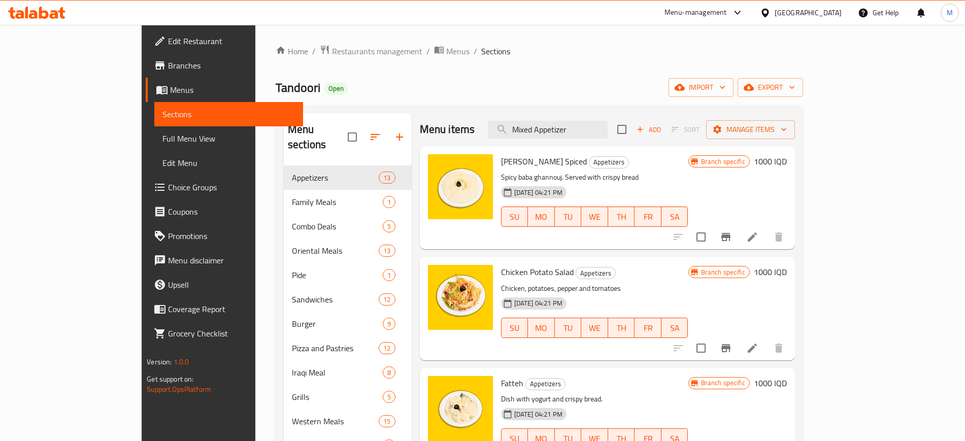
paste input "Pomegranate"
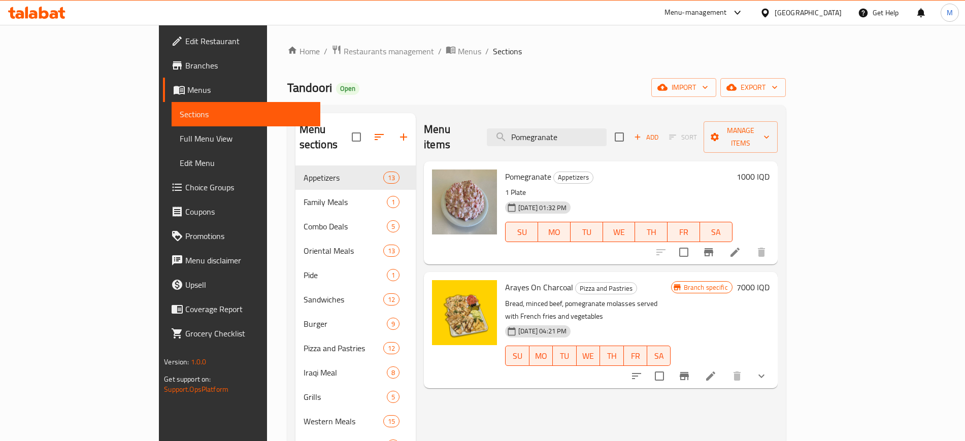
paste input "Azma"
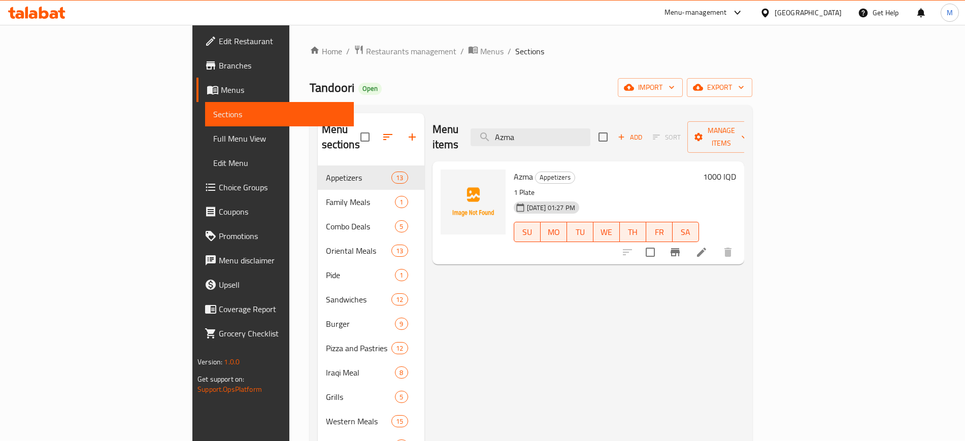
type input "Azma"
click at [449, 254] on div "Menu items Azma Add Sort Manage items Azma Appetizers 1 Plate 03-09-2025 01:27 …" at bounding box center [585, 333] width 320 height 441
click at [445, 175] on button "upload picture" at bounding box center [455, 184] width 20 height 20
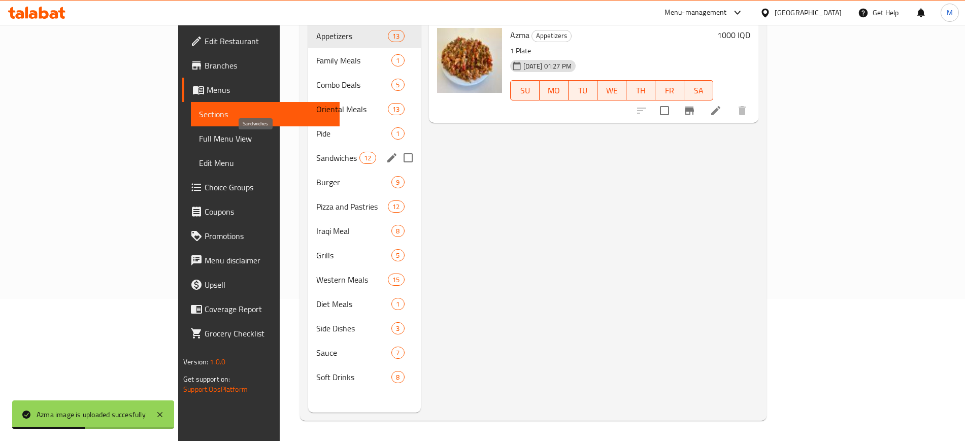
scroll to position [0, 0]
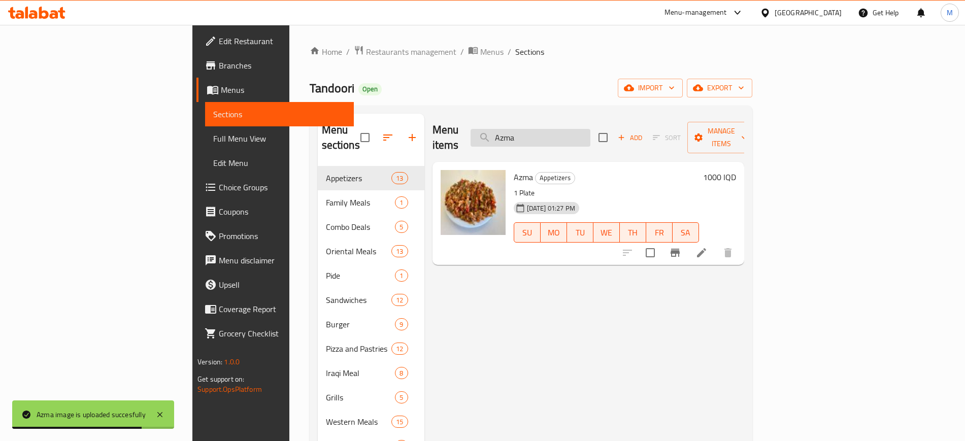
click at [589, 129] on input "Azma" at bounding box center [531, 138] width 120 height 18
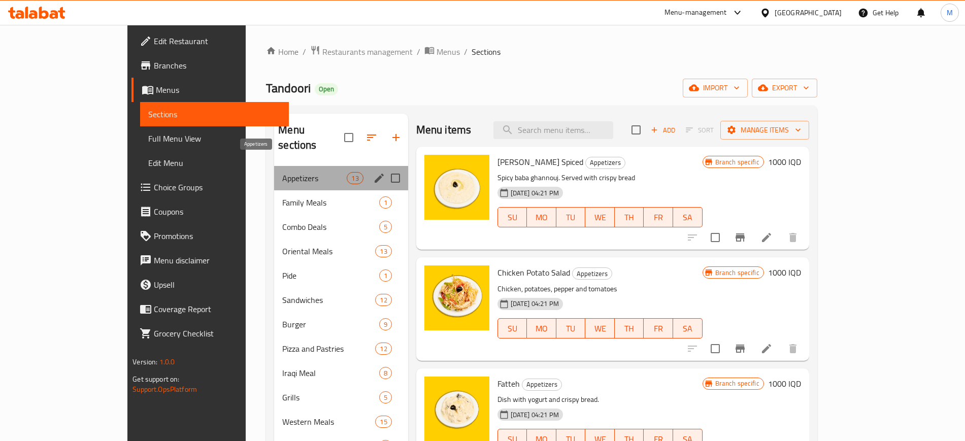
click at [282, 172] on span "Appetizers" at bounding box center [314, 178] width 64 height 12
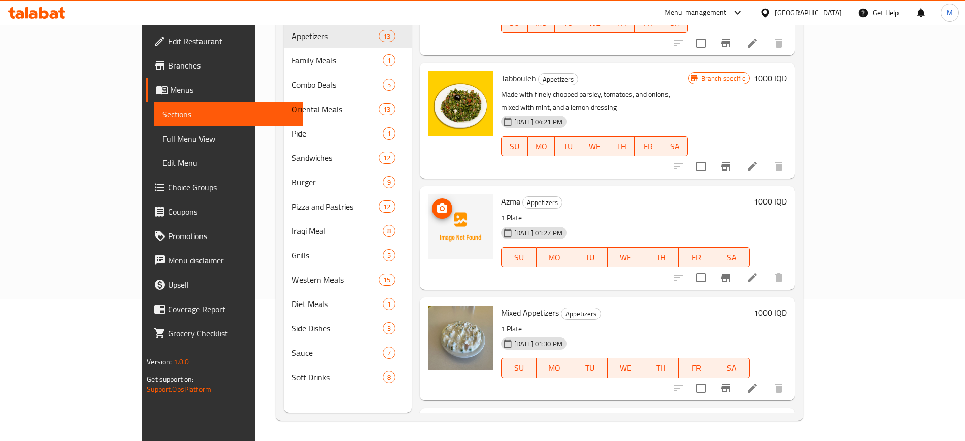
scroll to position [1026, 0]
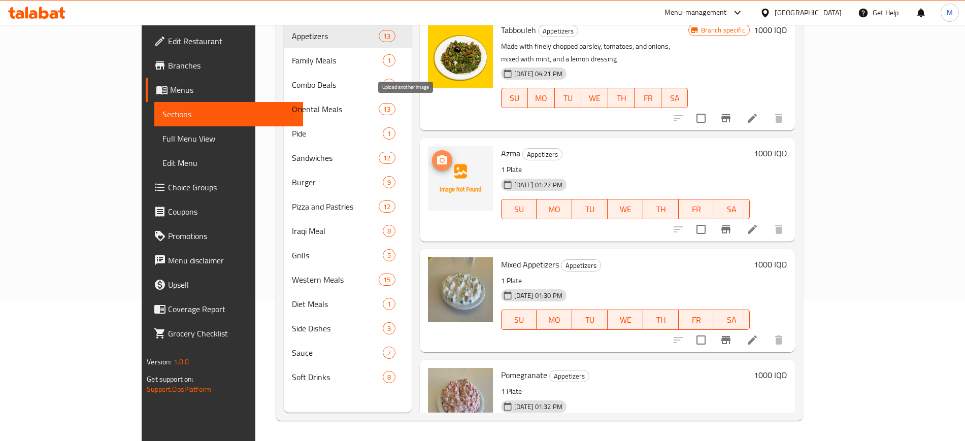
click at [437, 155] on icon "upload picture" at bounding box center [442, 159] width 10 height 9
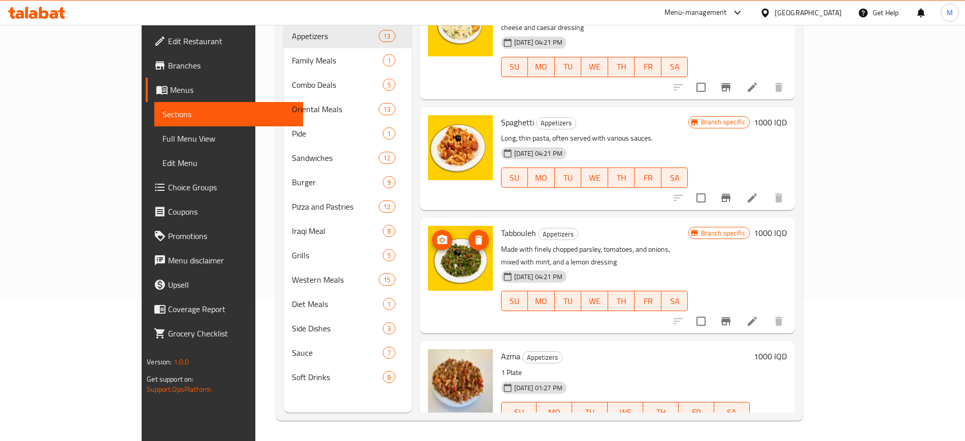
scroll to position [0, 0]
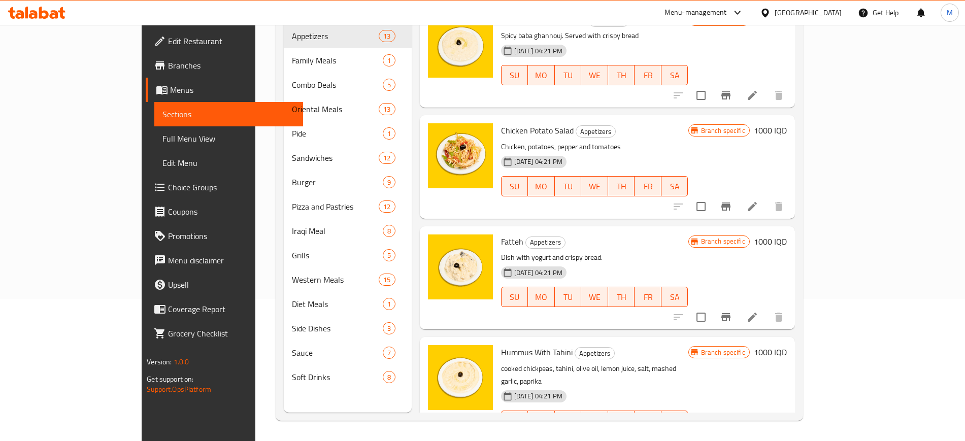
click at [554, 241] on h6 "Fatteh Appetizers" at bounding box center [594, 242] width 187 height 14
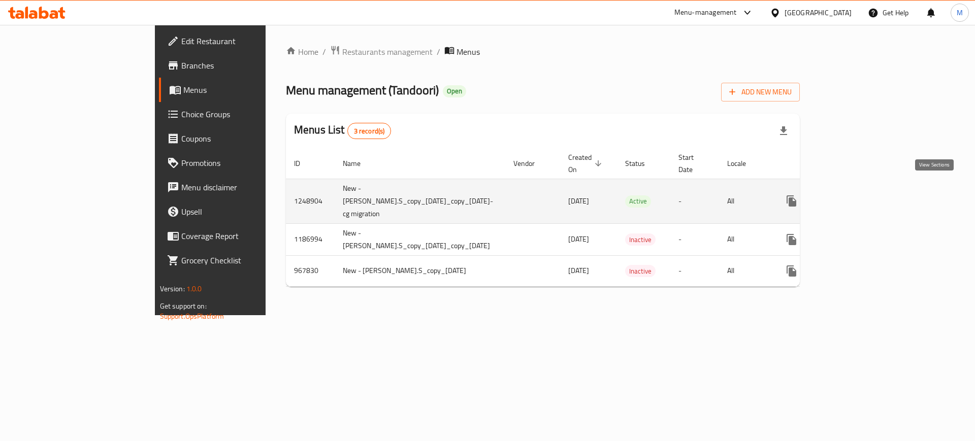
click at [871, 195] on icon "enhanced table" at bounding box center [865, 201] width 12 height 12
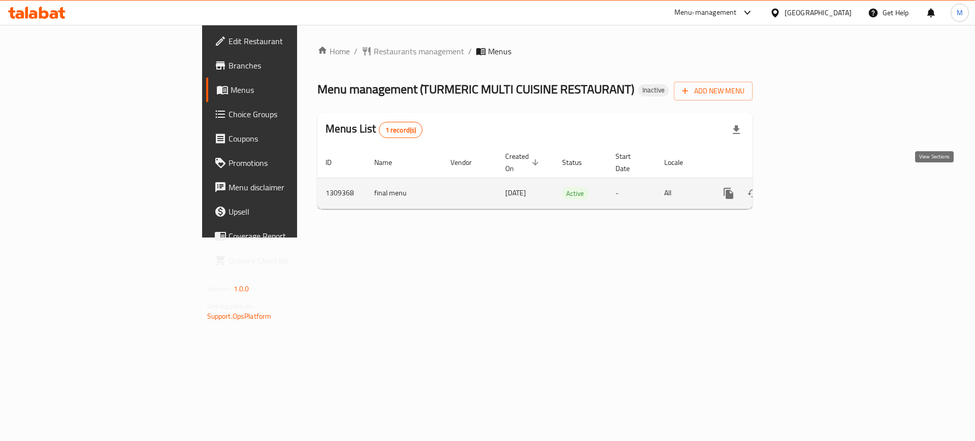
click at [808, 187] on icon "enhanced table" at bounding box center [802, 193] width 12 height 12
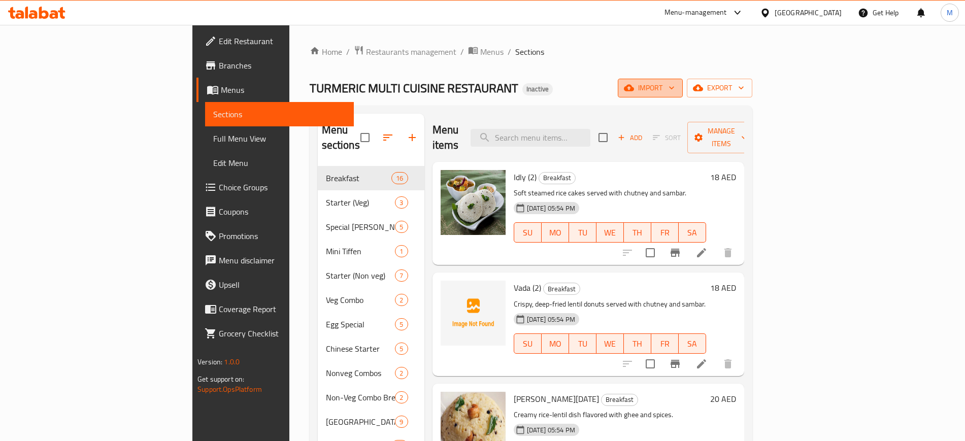
click at [675, 82] on span "import" at bounding box center [650, 88] width 49 height 13
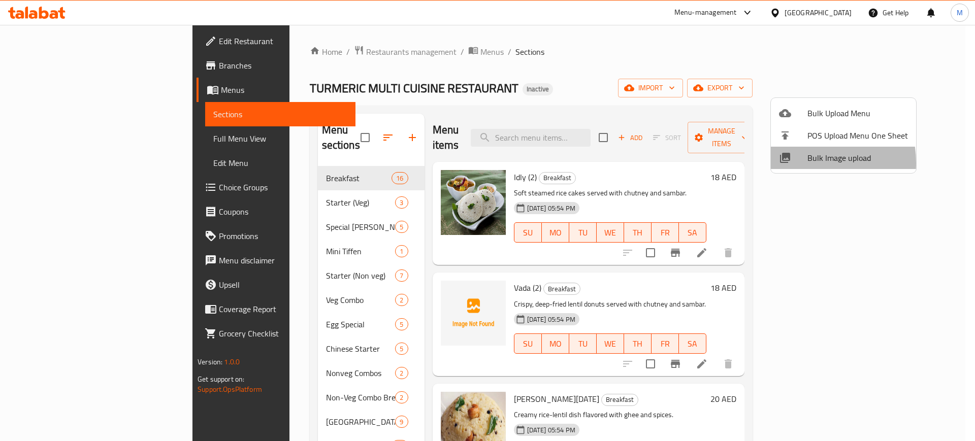
click at [798, 163] on div at bounding box center [793, 158] width 28 height 12
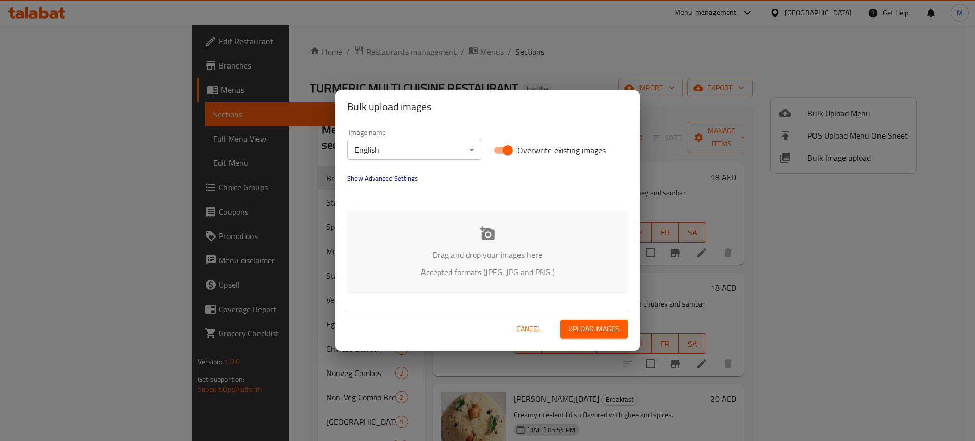
click at [413, 265] on div "Drag and drop your images here Accepted formats (JPEG, JPG and PNG )" at bounding box center [487, 252] width 280 height 83
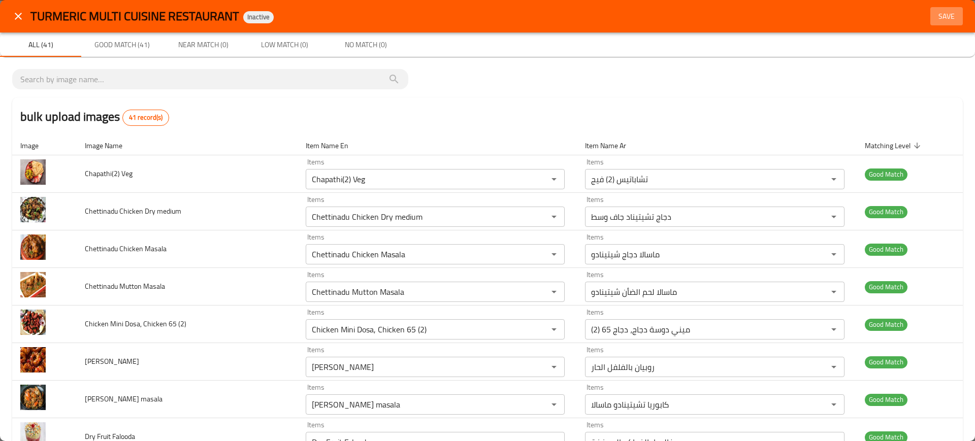
click at [930, 24] on button "Save" at bounding box center [946, 16] width 33 height 19
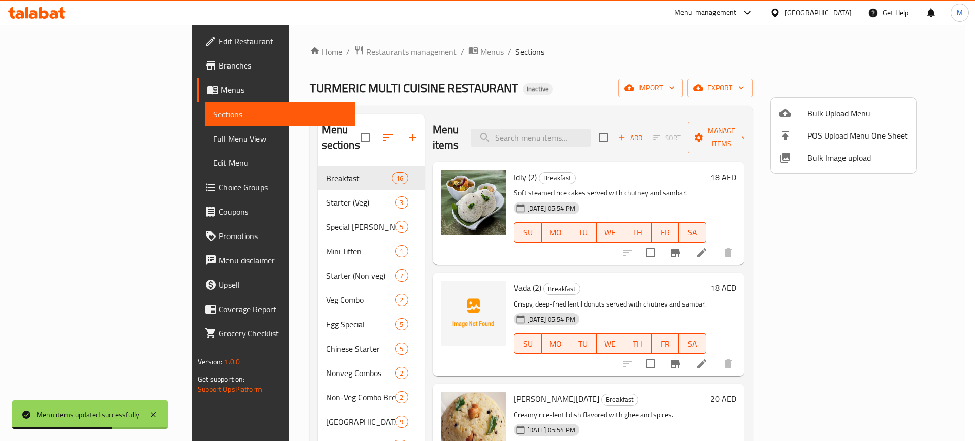
click at [829, 170] on ul "Bulk Upload Menu POS Upload Menu One Sheet Bulk Image upload" at bounding box center [843, 135] width 145 height 75
click at [816, 161] on span "Bulk Image upload" at bounding box center [857, 158] width 101 height 12
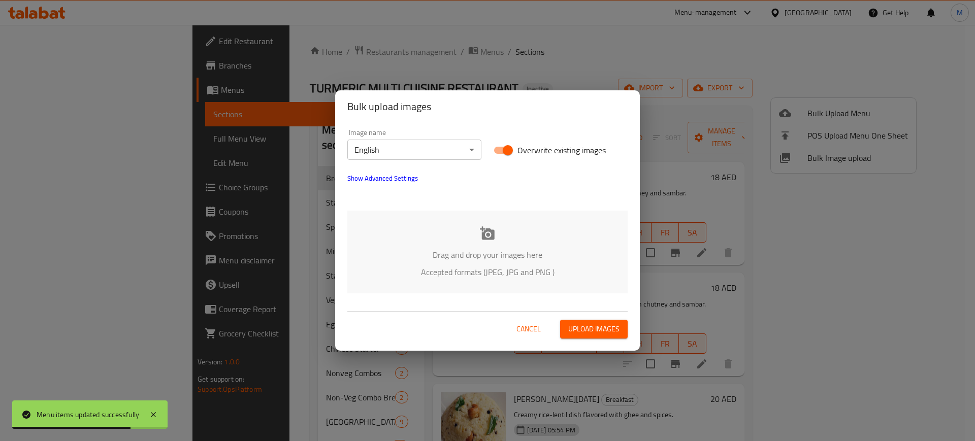
click at [523, 240] on div "Drag and drop your images here Accepted formats (JPEG, JPG and PNG )" at bounding box center [487, 252] width 280 height 83
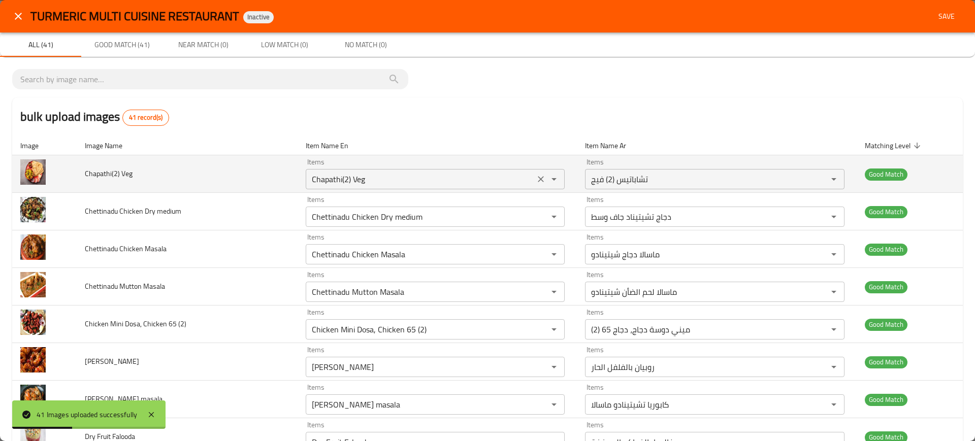
scroll to position [1, 0]
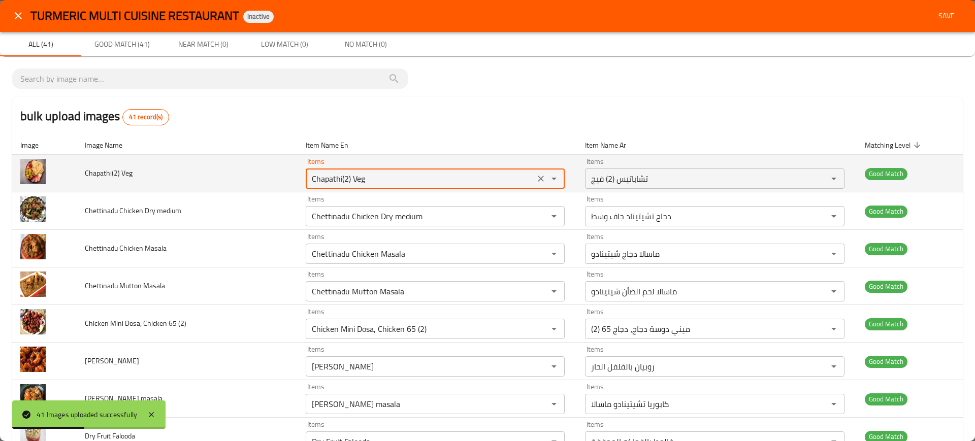
click at [327, 180] on Veg "Chapathi(2) Veg" at bounding box center [420, 179] width 223 height 14
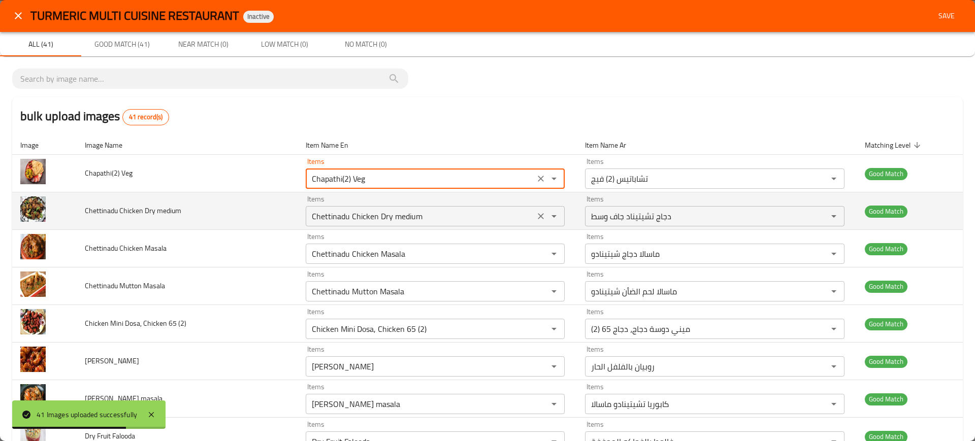
click at [423, 220] on medium "Chettinadu Chicken Dry medium" at bounding box center [420, 216] width 223 height 14
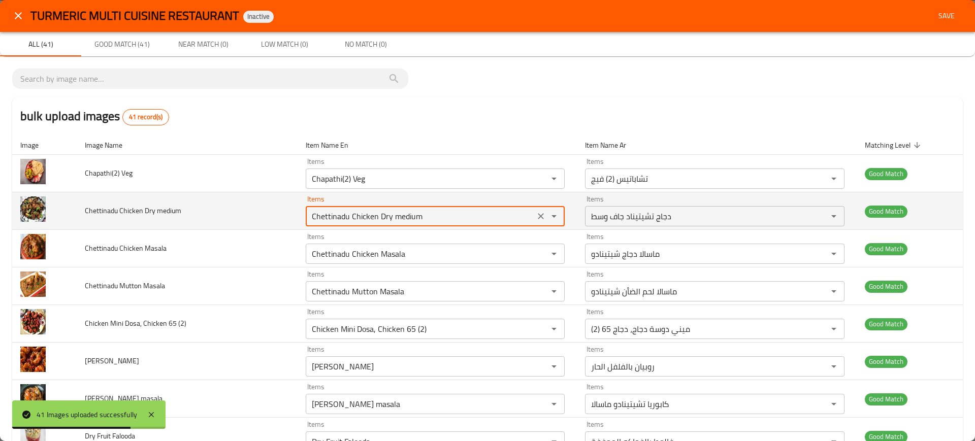
click at [423, 220] on medium "Chettinadu Chicken Dry medium" at bounding box center [420, 216] width 223 height 14
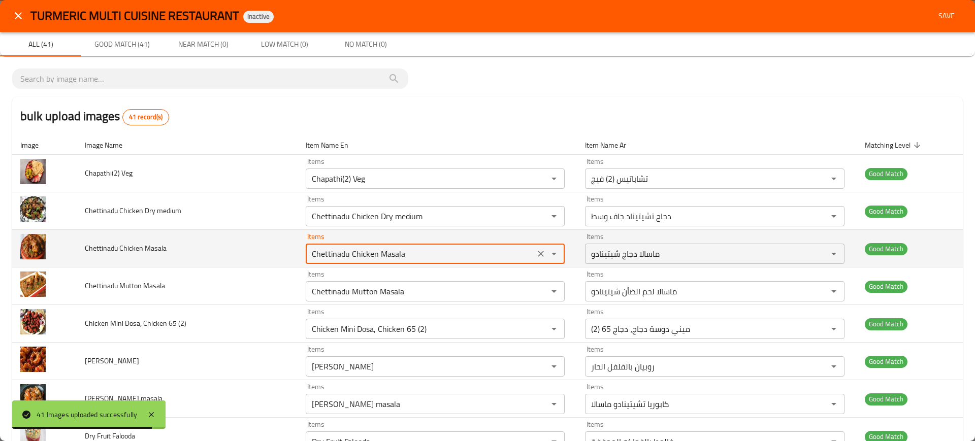
click at [411, 247] on Masala "Chettinadu Chicken Masala" at bounding box center [420, 254] width 223 height 14
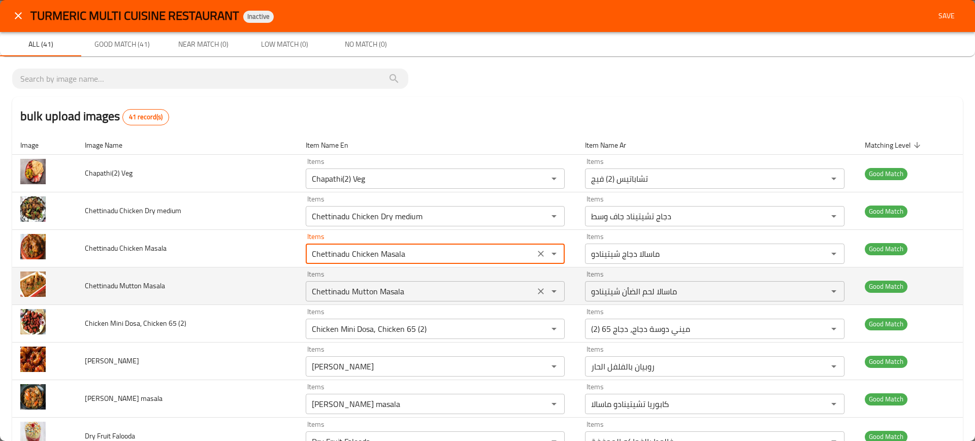
click at [387, 294] on Masala "Chettinadu Mutton Masala" at bounding box center [420, 291] width 223 height 14
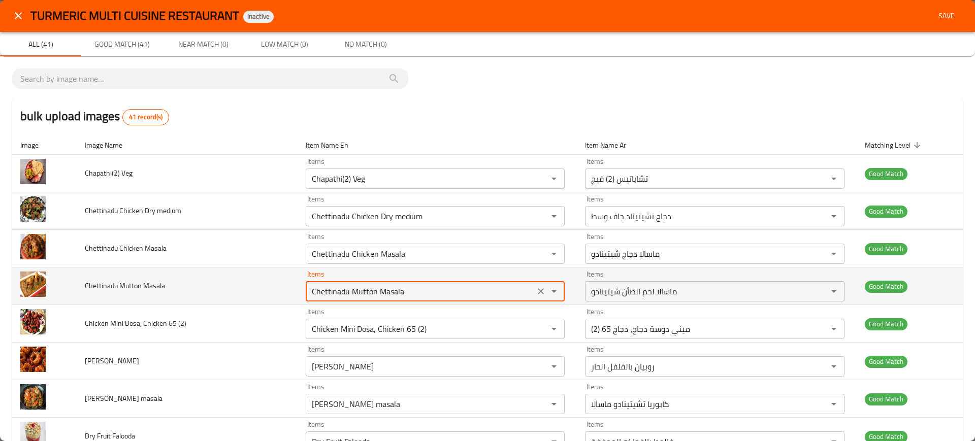
click at [387, 294] on Masala "Chettinadu Mutton Masala" at bounding box center [420, 291] width 223 height 14
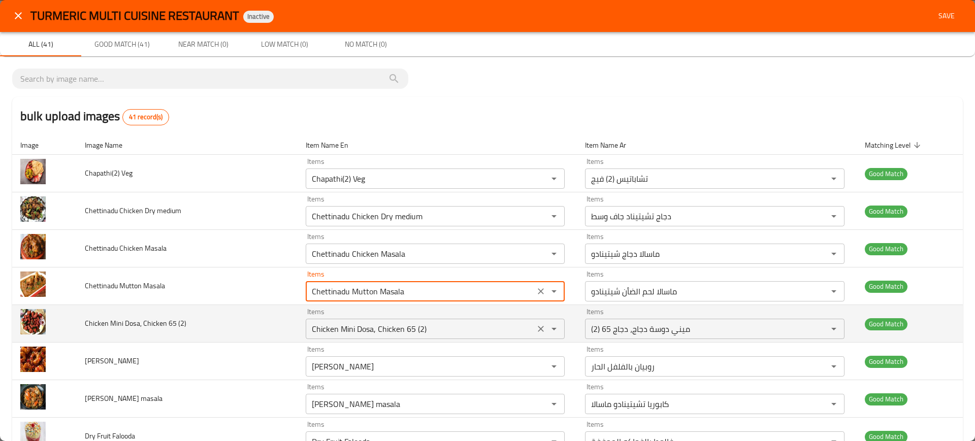
click at [378, 320] on div "Chicken Mini Dosa, Chicken 65 (2) Items" at bounding box center [435, 329] width 259 height 20
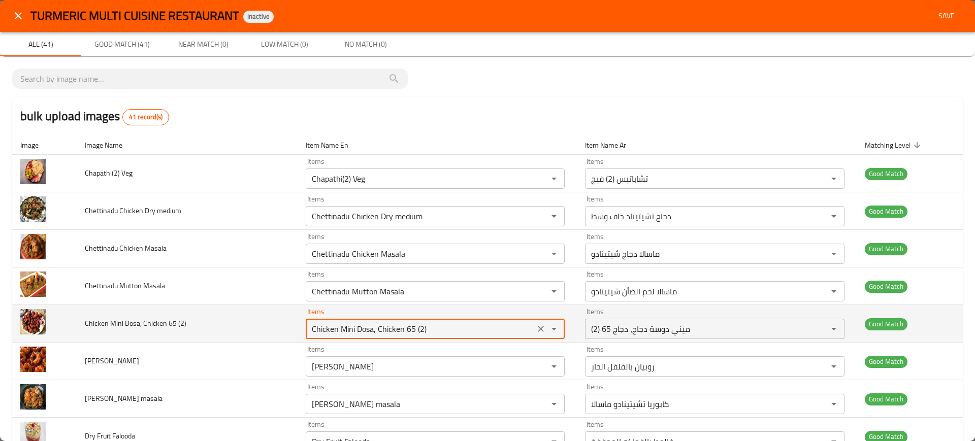
click at [378, 320] on div "Chicken Mini Dosa, Chicken 65 (2) Items" at bounding box center [435, 329] width 259 height 20
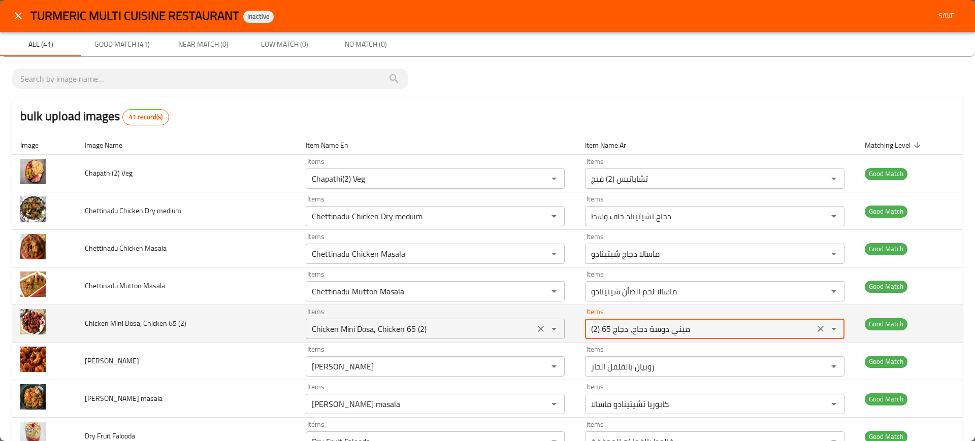
click at [378, 320] on div "Chicken Mini Dosa, Chicken 65 (2) Items" at bounding box center [435, 329] width 259 height 20
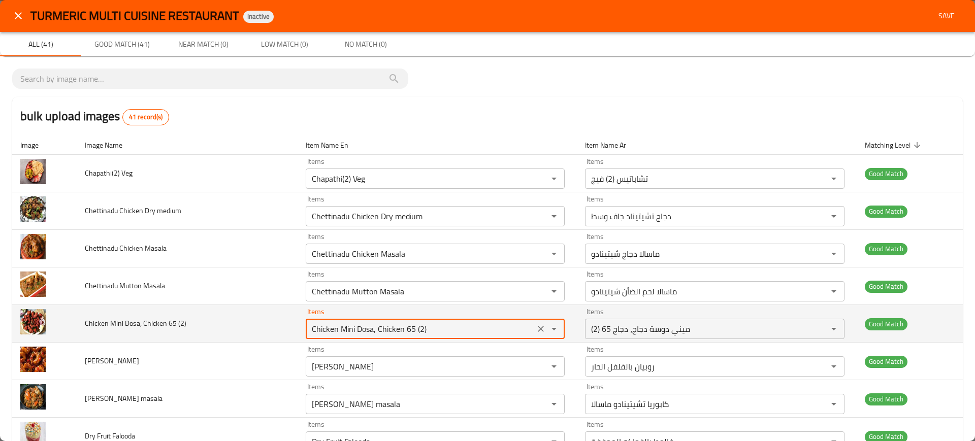
click at [378, 320] on div "Chicken Mini Dosa, Chicken 65 (2) Items" at bounding box center [435, 329] width 259 height 20
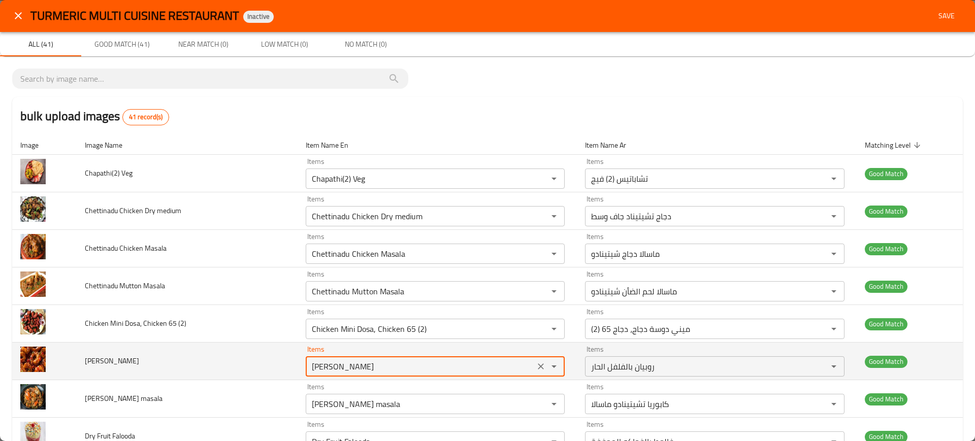
click at [391, 372] on Prawn "[PERSON_NAME]" at bounding box center [420, 367] width 223 height 14
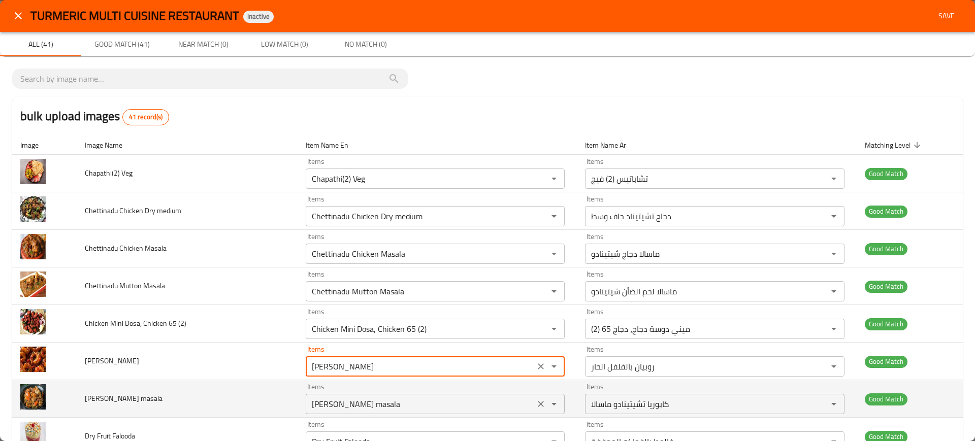
click at [396, 396] on div "Crab Chettinadu masala Items" at bounding box center [435, 404] width 259 height 20
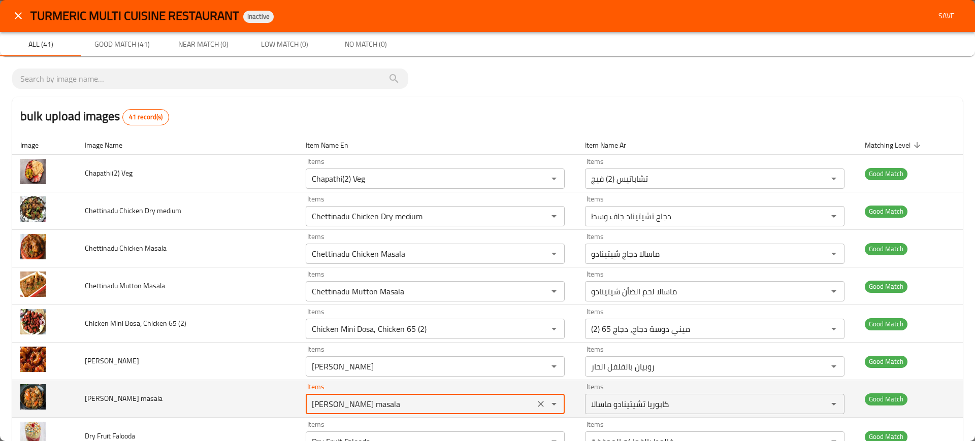
click at [396, 396] on div "Crab Chettinadu masala Items" at bounding box center [435, 404] width 259 height 20
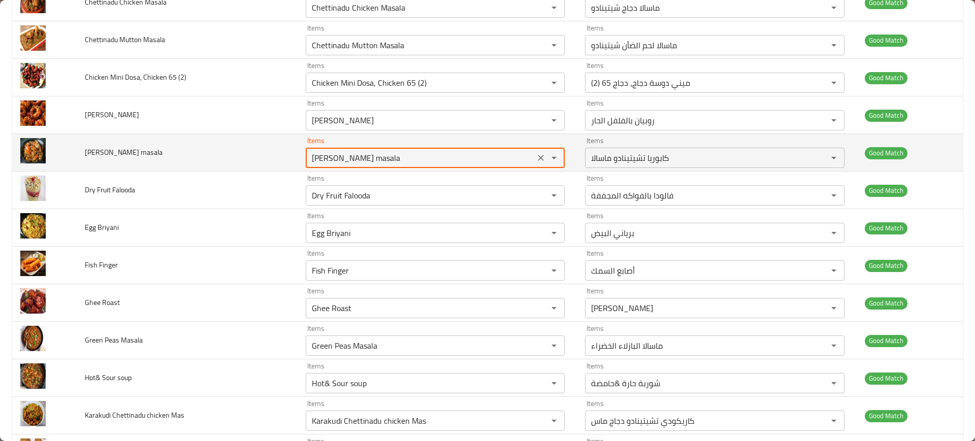
scroll to position [264, 0]
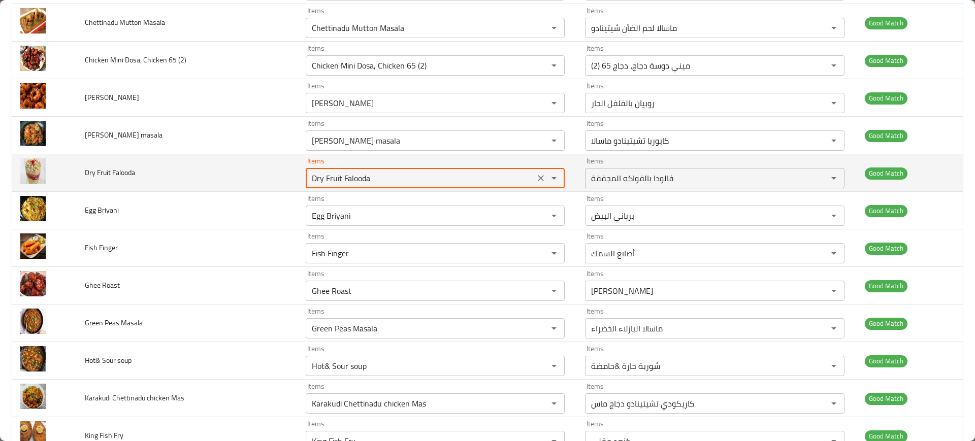
click at [388, 183] on Falooda "Dry Fruit Falooda" at bounding box center [420, 178] width 223 height 14
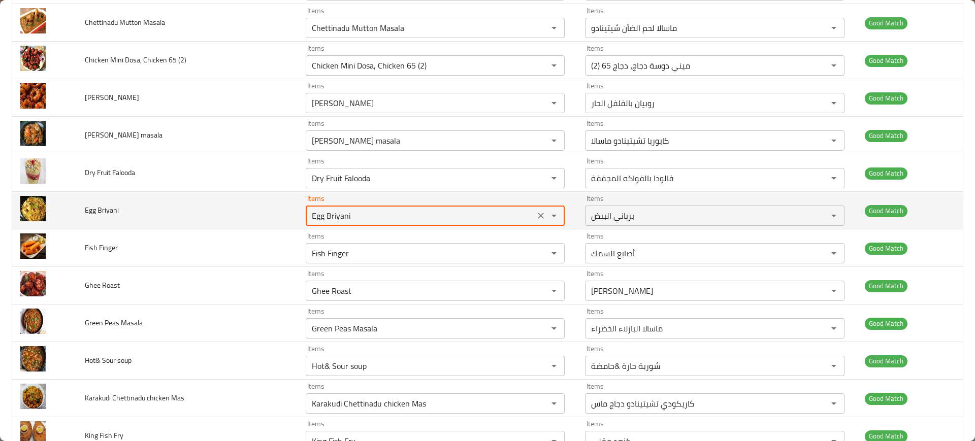
click at [394, 211] on Briyani "Egg Briyani" at bounding box center [420, 216] width 223 height 14
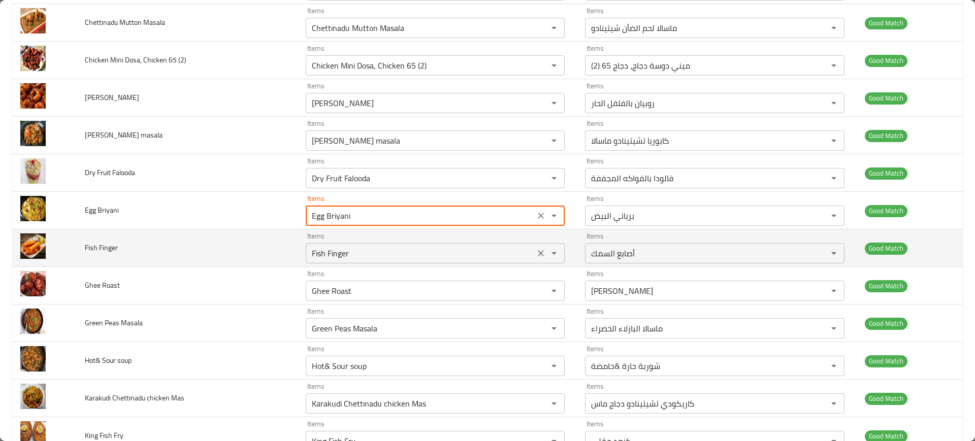
click at [388, 248] on Finger "Fish Finger" at bounding box center [420, 253] width 223 height 14
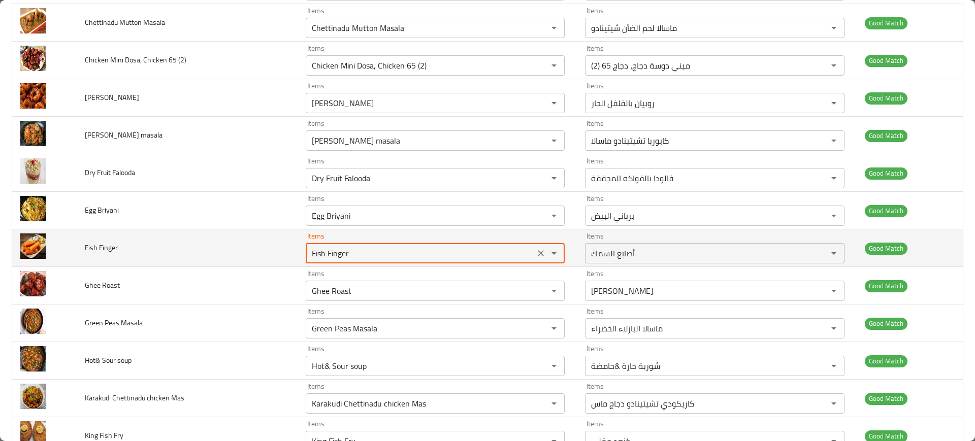
click at [388, 248] on Finger "Fish Finger" at bounding box center [420, 253] width 223 height 14
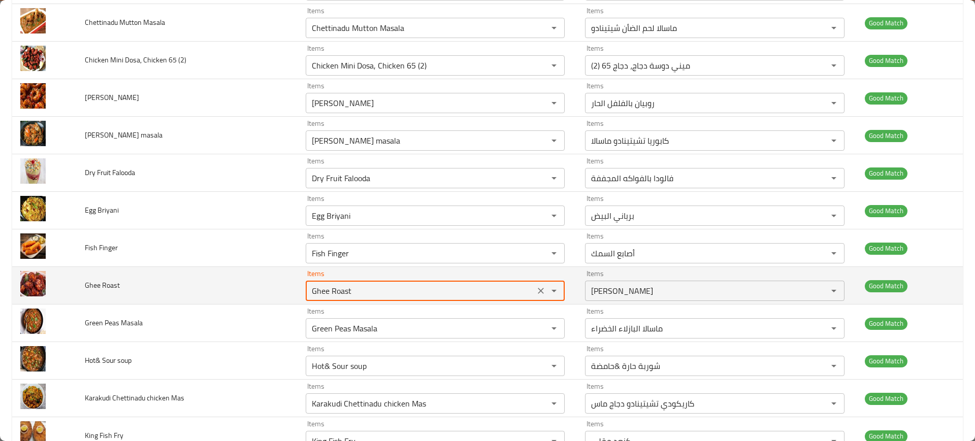
click at [391, 294] on Roast "Ghee Roast" at bounding box center [420, 291] width 223 height 14
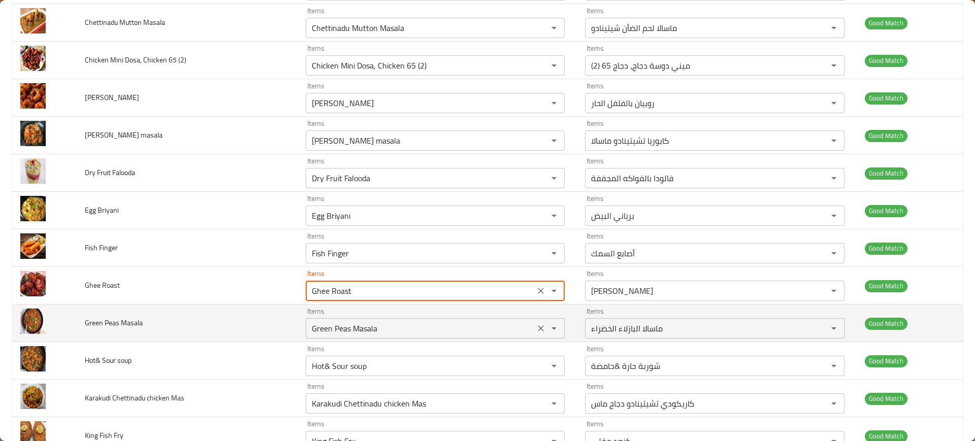
click at [394, 318] on div "Green Peas Masala Items" at bounding box center [435, 328] width 259 height 20
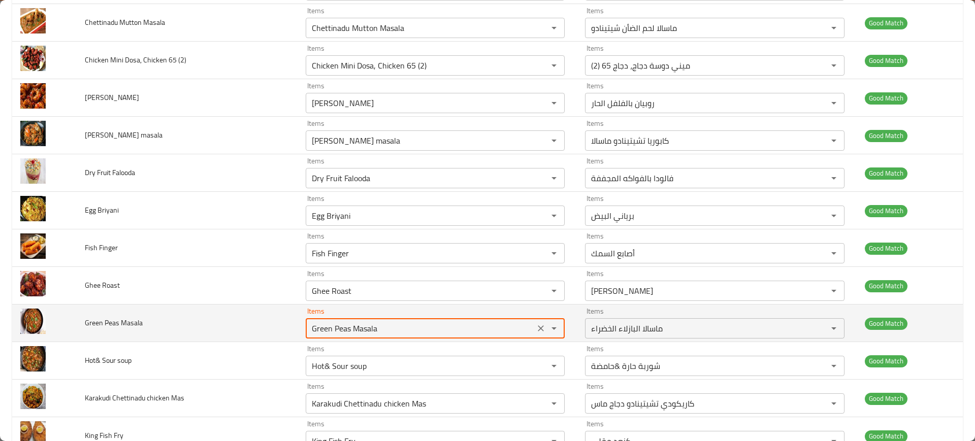
click at [394, 318] on div "Green Peas Masala Items" at bounding box center [435, 328] width 259 height 20
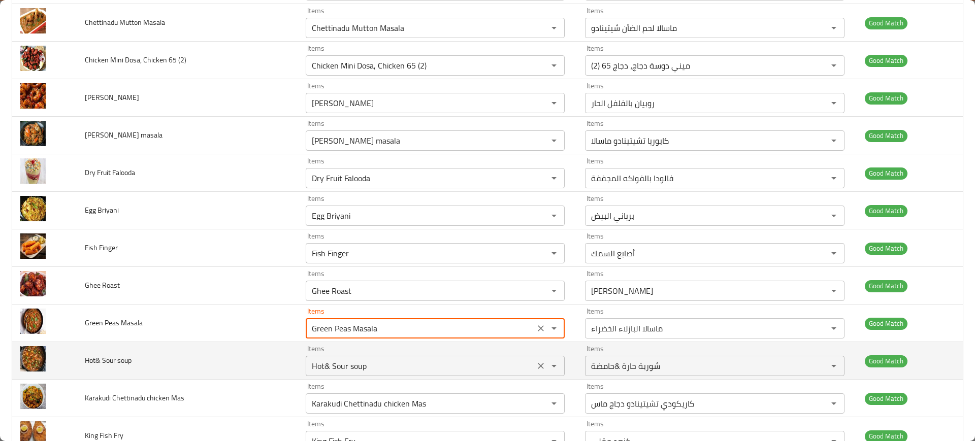
click at [396, 362] on soup "Hot& Sour soup" at bounding box center [420, 366] width 223 height 14
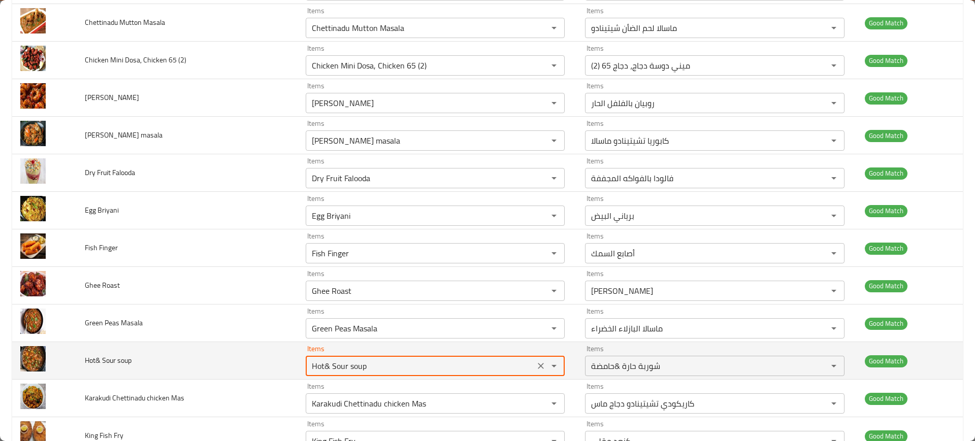
click at [396, 362] on soup "Hot& Sour soup" at bounding box center [420, 366] width 223 height 14
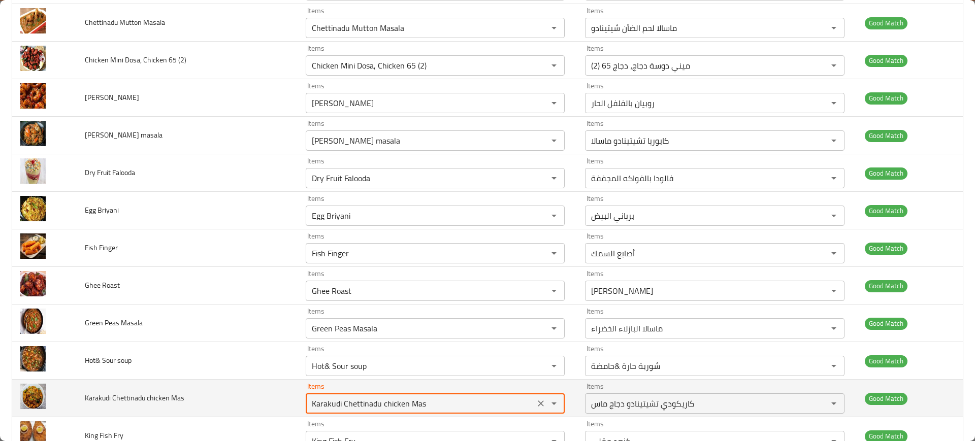
click at [369, 407] on Mas "Karakudi Chettinadu chicken Mas" at bounding box center [420, 404] width 223 height 14
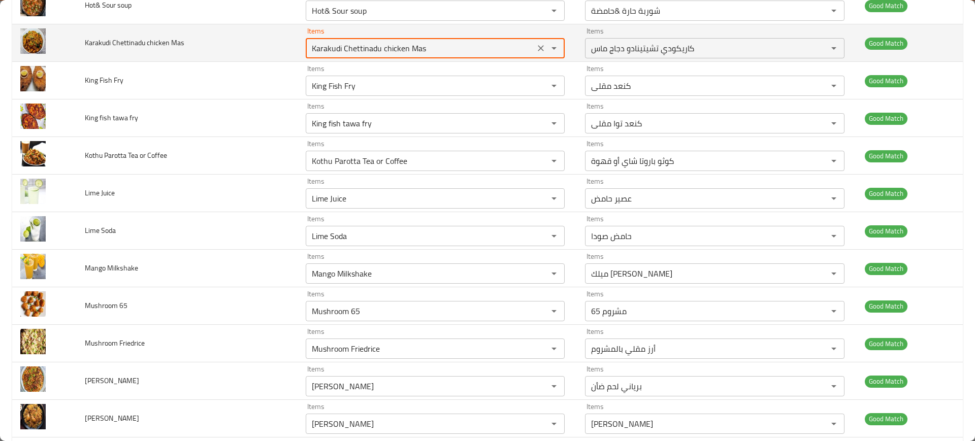
scroll to position [624, 0]
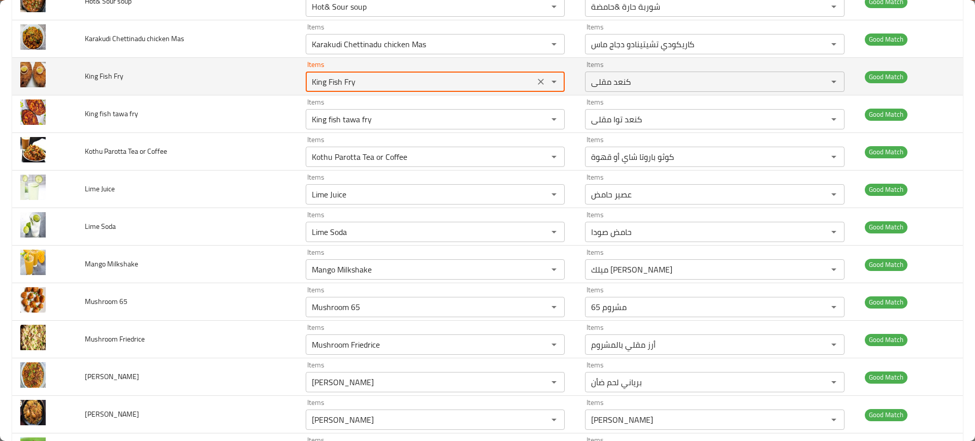
click at [367, 75] on Fry "King Fish Fry" at bounding box center [420, 82] width 223 height 14
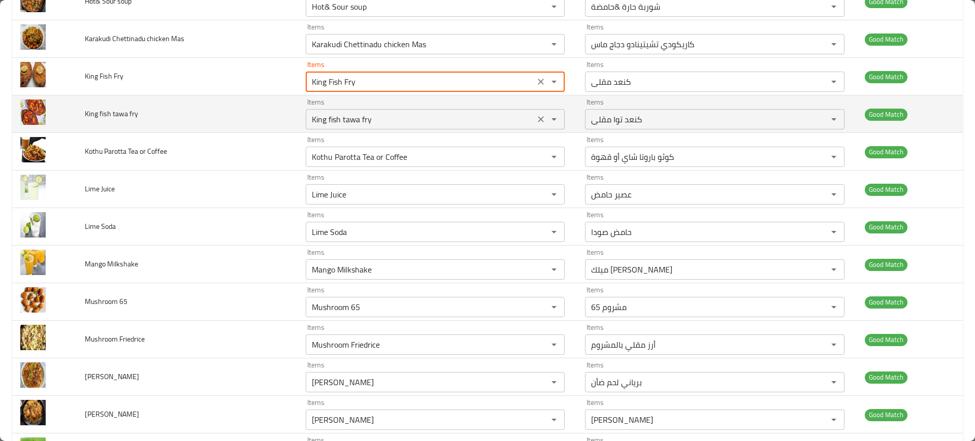
click at [363, 111] on div "King fish tawa fry Items" at bounding box center [435, 119] width 259 height 20
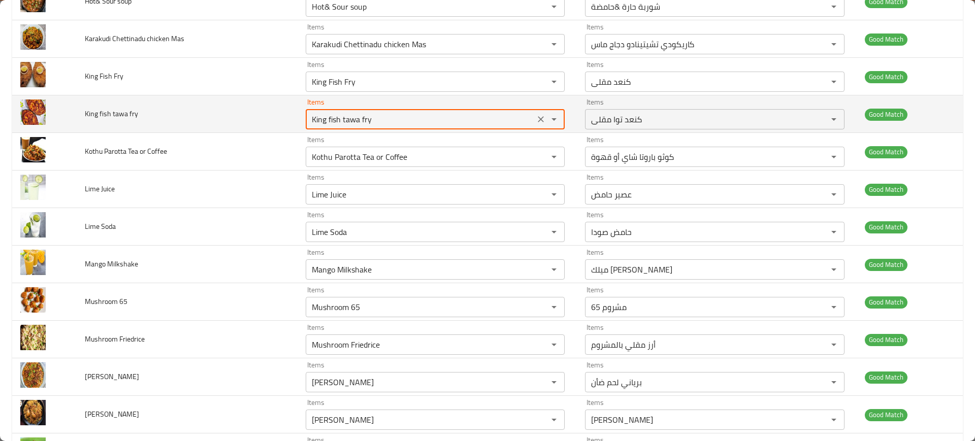
click at [363, 111] on div "King fish tawa fry Items" at bounding box center [435, 119] width 259 height 20
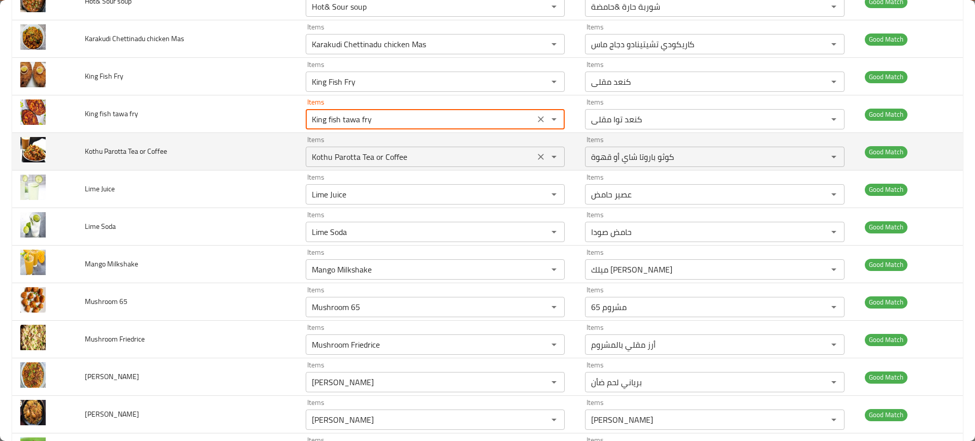
click at [370, 147] on div "Kothu Parotta Tea or Coffee Items" at bounding box center [435, 157] width 259 height 20
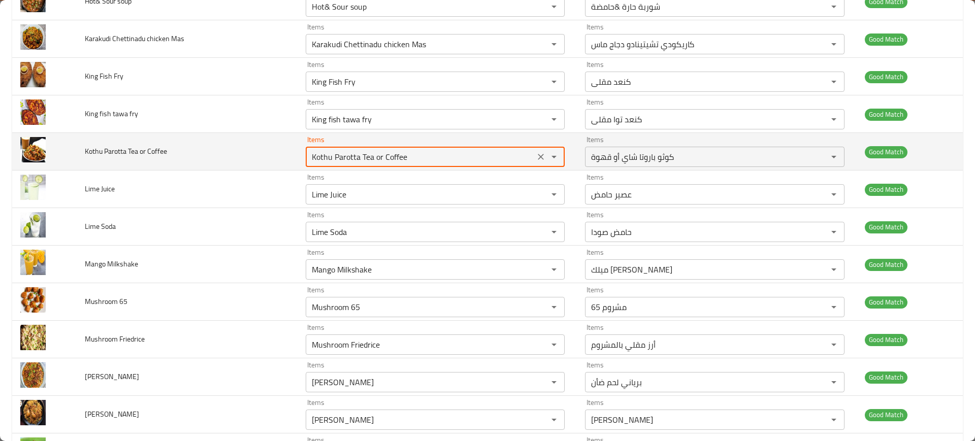
click at [370, 147] on div "Kothu Parotta Tea or Coffee Items" at bounding box center [435, 157] width 259 height 20
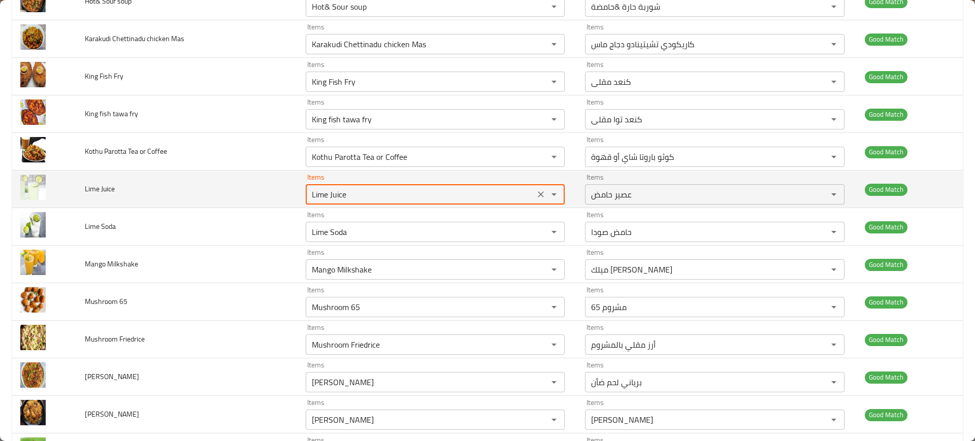
click at [376, 187] on Juice "Lime Juice" at bounding box center [420, 194] width 223 height 14
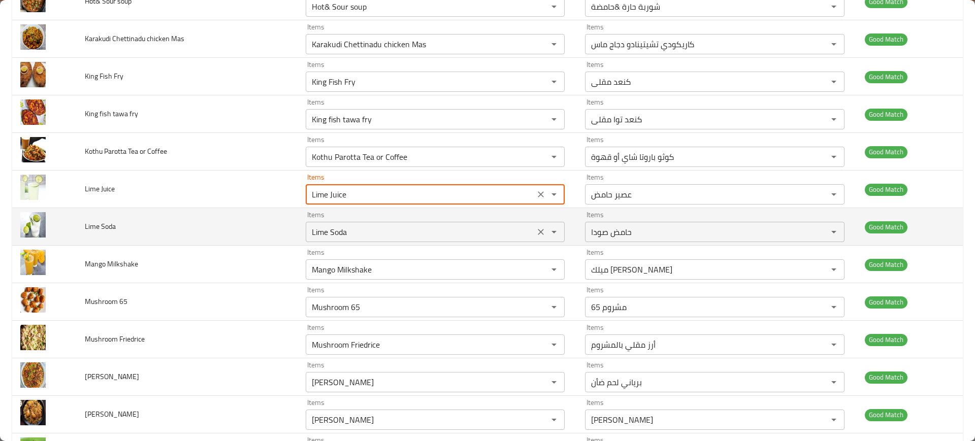
click at [380, 229] on Soda "Lime Soda" at bounding box center [420, 232] width 223 height 14
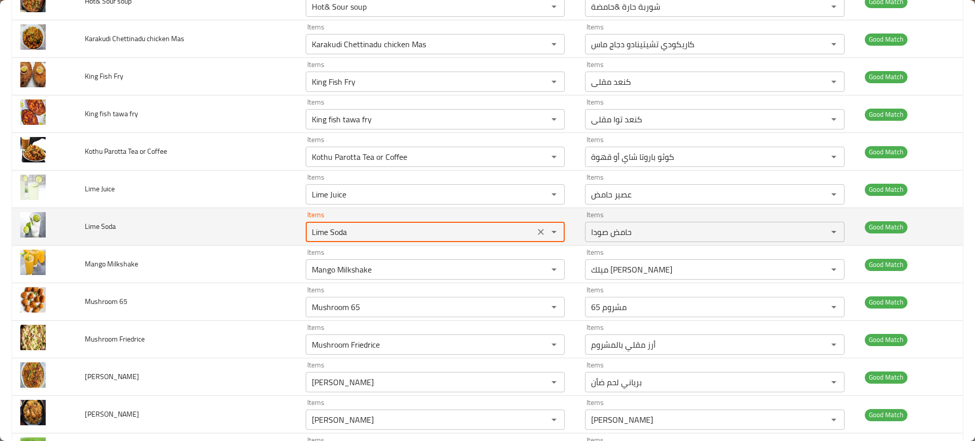
click at [380, 229] on Soda "Lime Soda" at bounding box center [420, 232] width 223 height 14
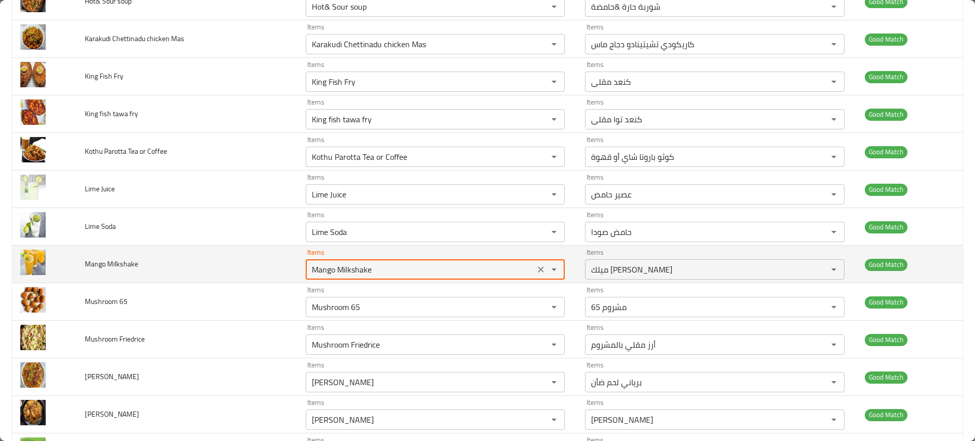
click at [367, 270] on Milkshake "Mango Milkshake" at bounding box center [420, 270] width 223 height 14
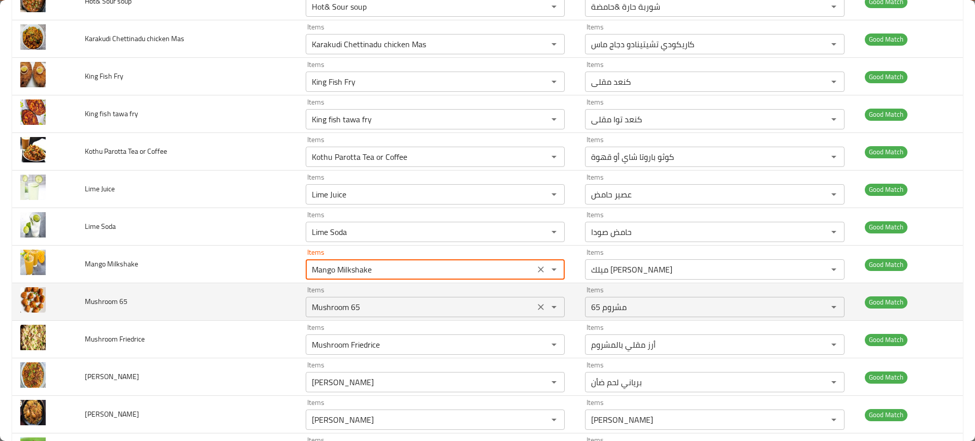
click at [358, 298] on div "Mushroom 65 Items" at bounding box center [435, 307] width 259 height 20
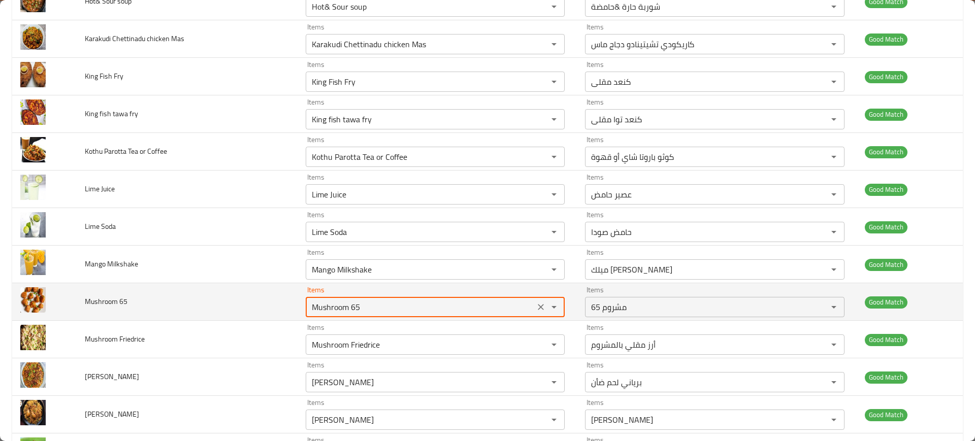
click at [358, 298] on div "Mushroom 65 Items" at bounding box center [435, 307] width 259 height 20
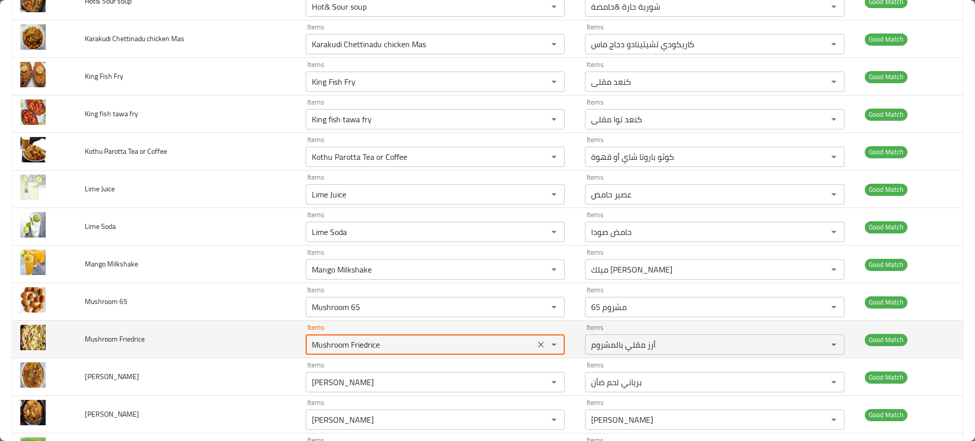
click at [347, 342] on Friedrice "Mushroom Friedrice" at bounding box center [420, 345] width 223 height 14
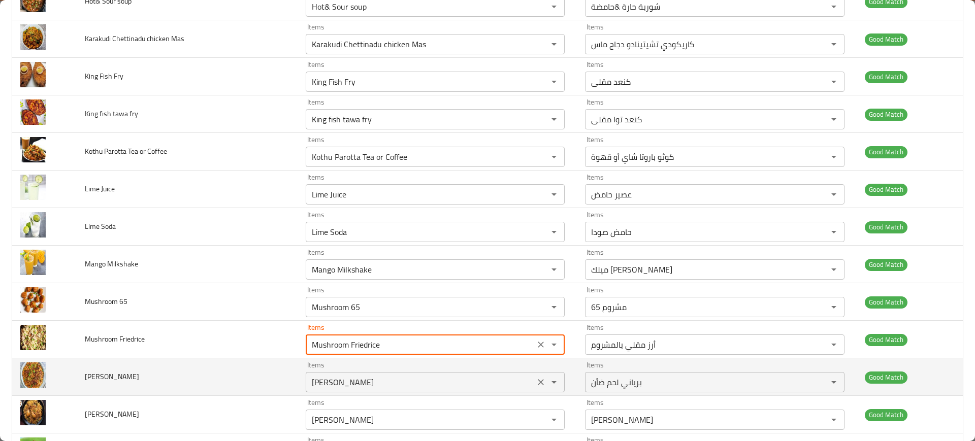
click at [354, 382] on Briyani "[PERSON_NAME]" at bounding box center [420, 382] width 223 height 14
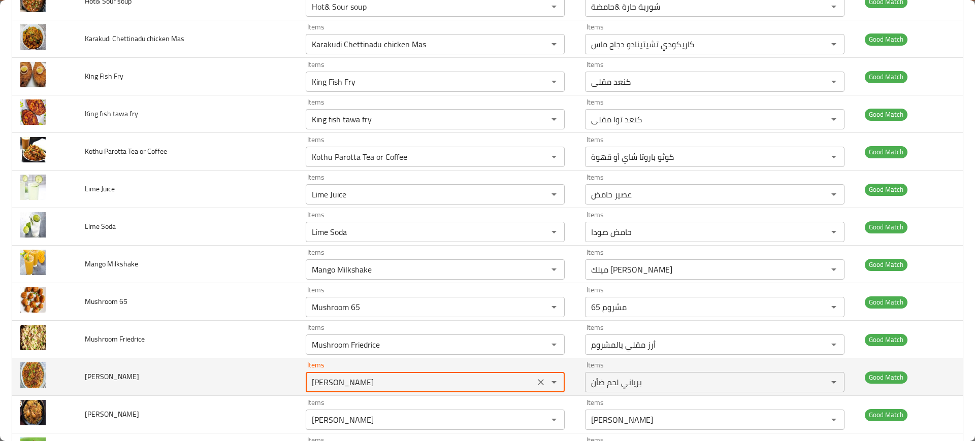
click at [354, 382] on Briyani "[PERSON_NAME]" at bounding box center [420, 382] width 223 height 14
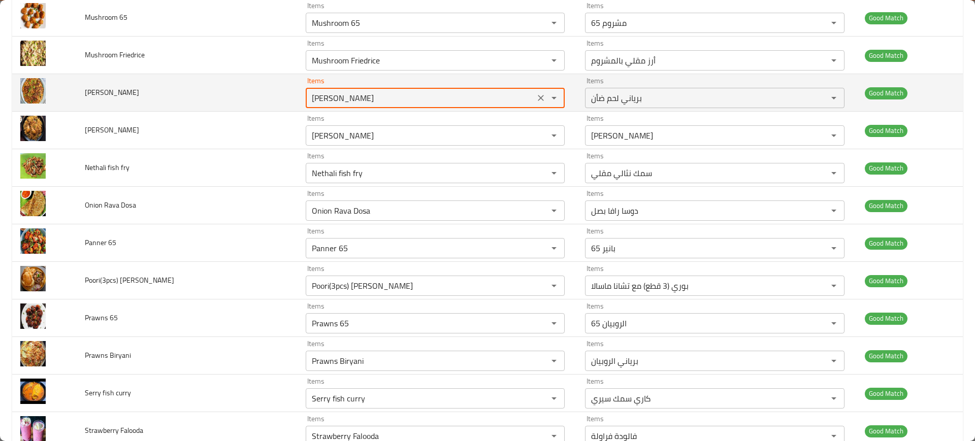
scroll to position [941, 0]
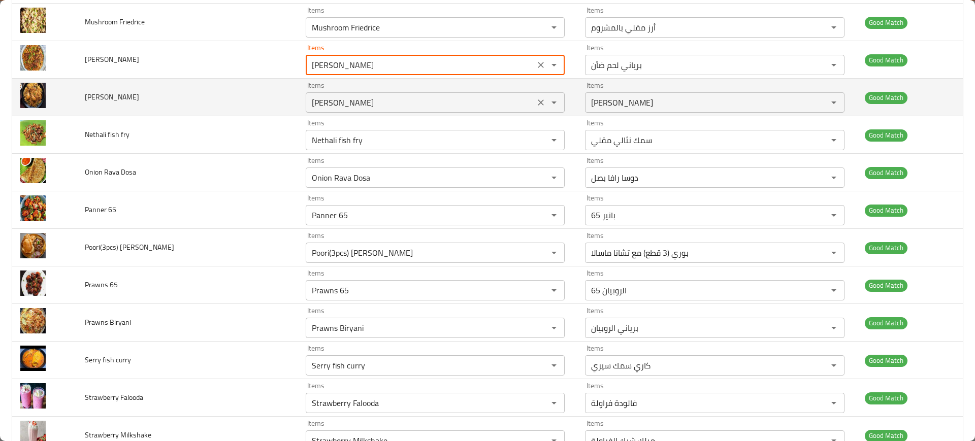
click at [373, 97] on Briyani "[PERSON_NAME]" at bounding box center [420, 102] width 223 height 14
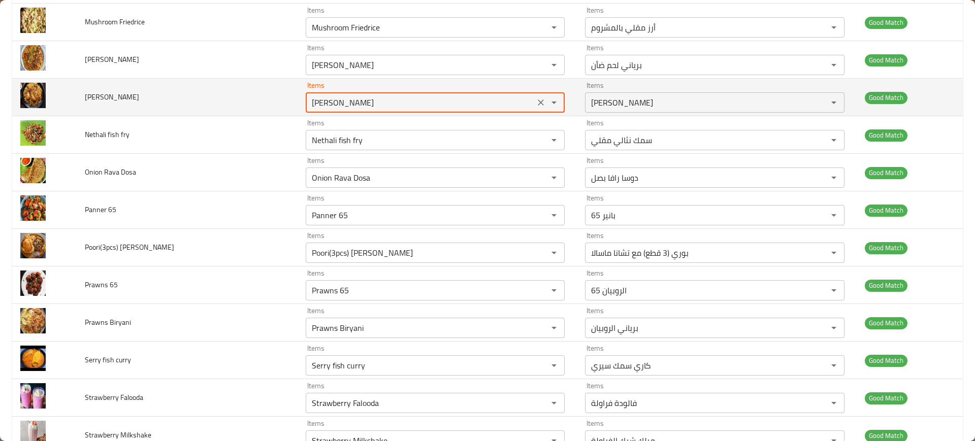
click at [373, 97] on Briyani "[PERSON_NAME]" at bounding box center [420, 102] width 223 height 14
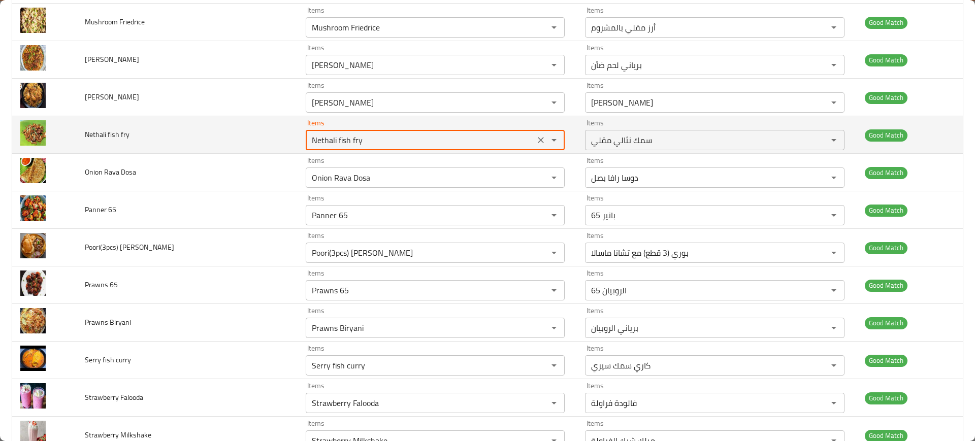
click at [351, 141] on fry "Nethali fish fry" at bounding box center [420, 140] width 223 height 14
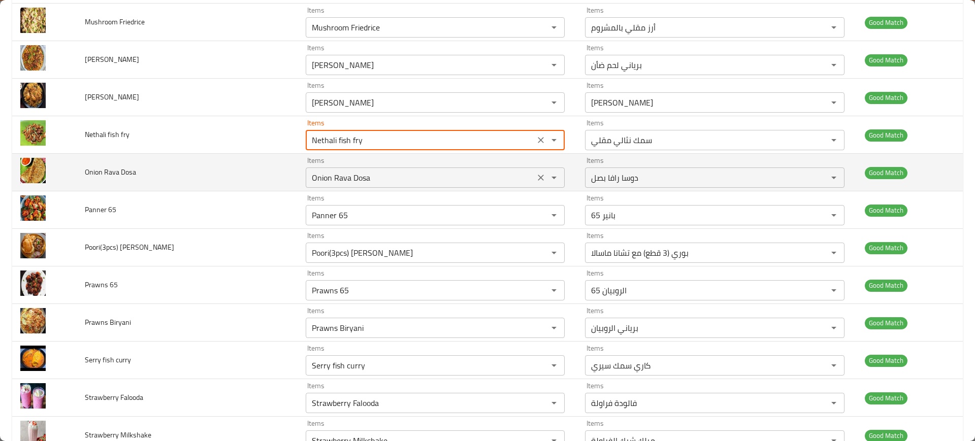
click at [370, 169] on div "Onion Rava Dosa Items" at bounding box center [435, 178] width 259 height 20
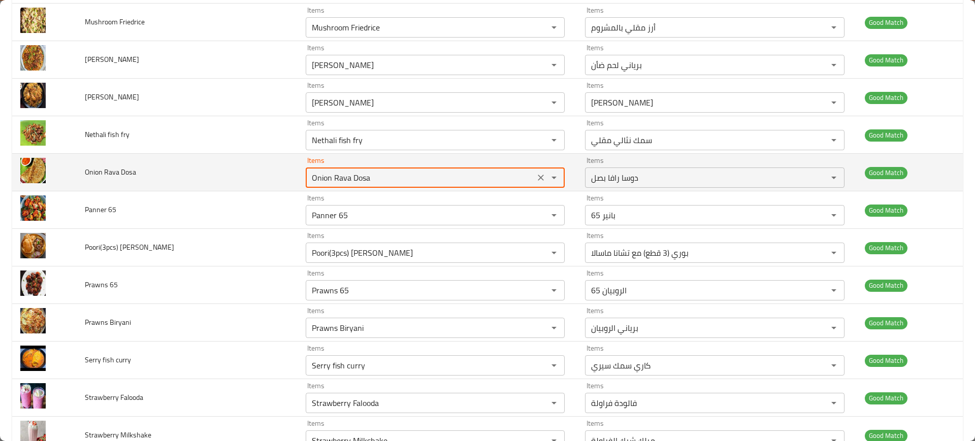
click at [370, 169] on div "Onion Rava Dosa Items" at bounding box center [435, 178] width 259 height 20
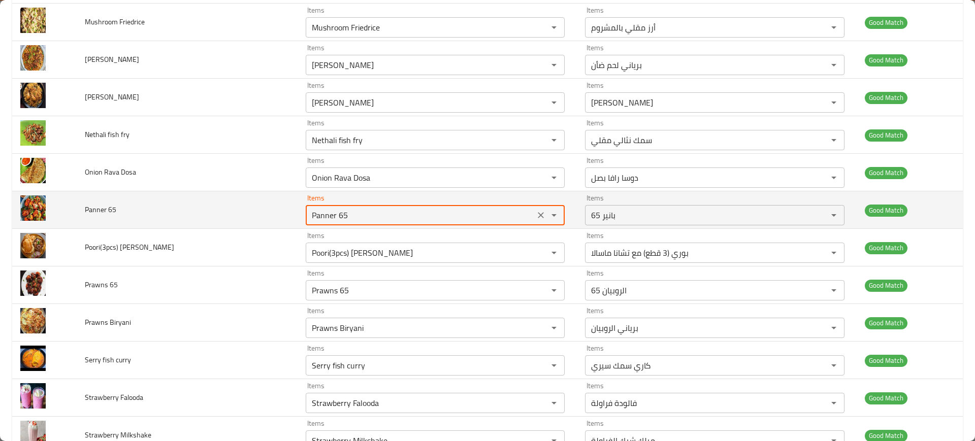
click at [380, 221] on 65 "Panner 65" at bounding box center [420, 215] width 223 height 14
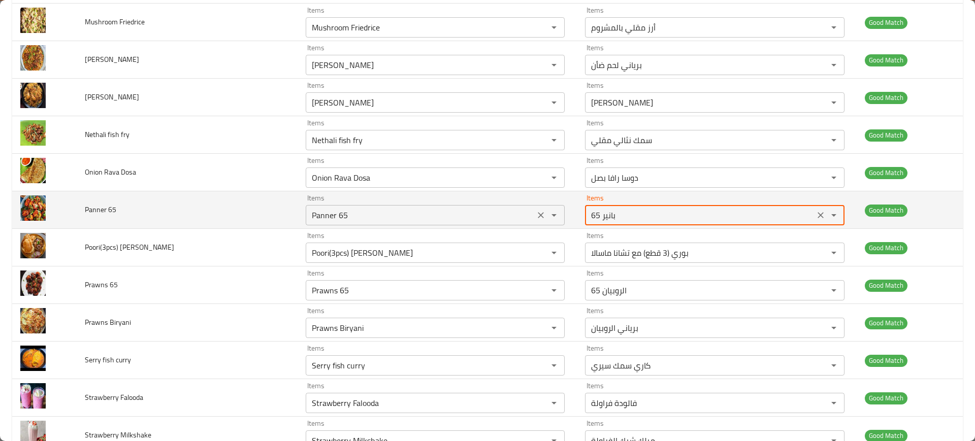
paste 65-ar "Panner"
type 65-ar "بانير 65"
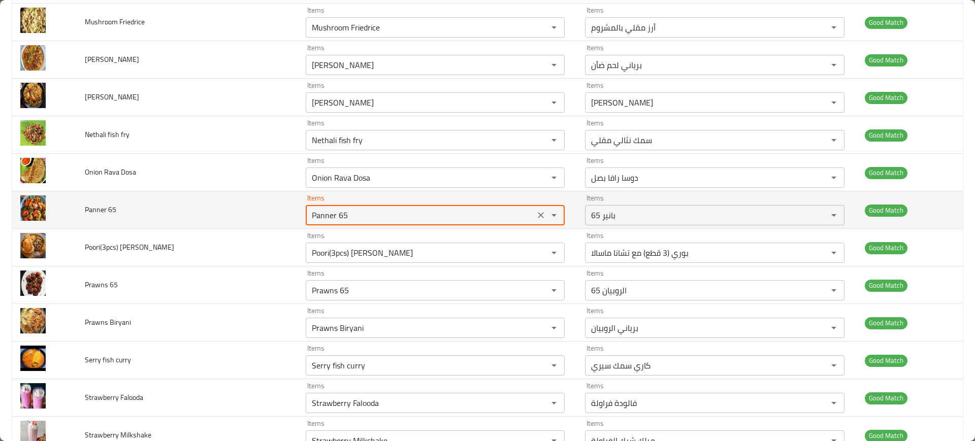
click at [363, 221] on 65 "Panner 65" at bounding box center [420, 215] width 223 height 14
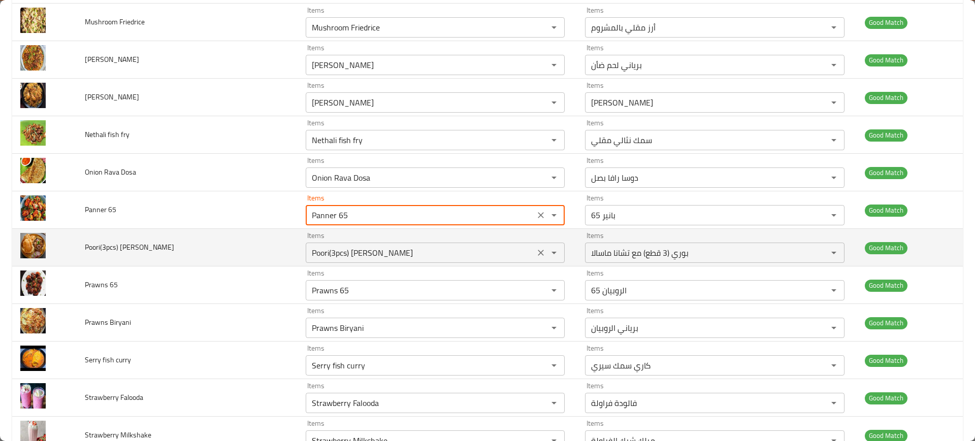
click at [370, 254] on Masala "Poori(3pcs) [PERSON_NAME]" at bounding box center [420, 253] width 223 height 14
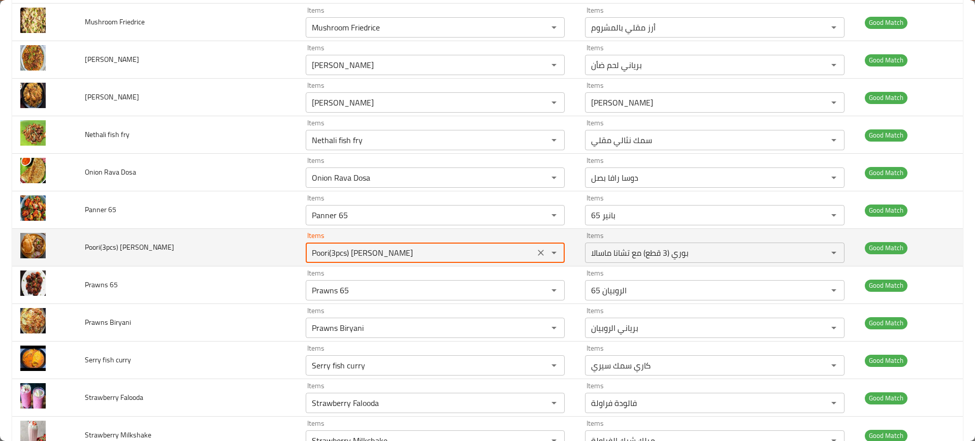
click at [370, 254] on Masala "Poori(3pcs) [PERSON_NAME]" at bounding box center [420, 253] width 223 height 14
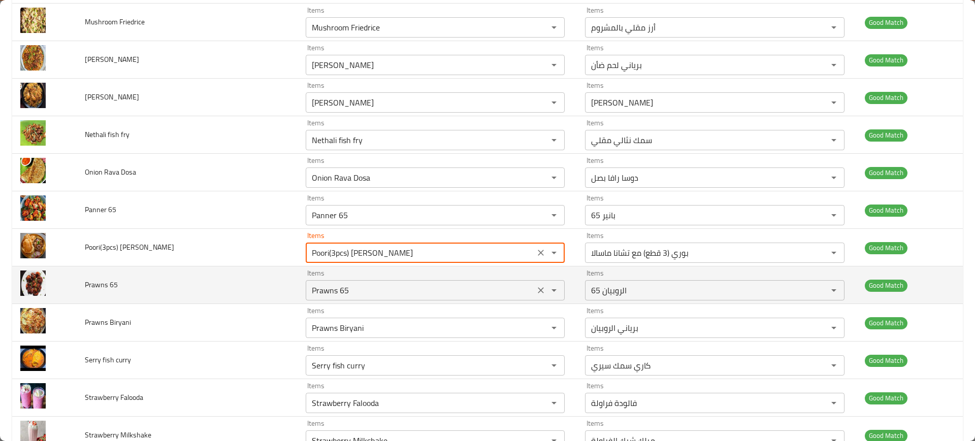
click at [385, 280] on div "Prawns 65 Items" at bounding box center [435, 290] width 259 height 20
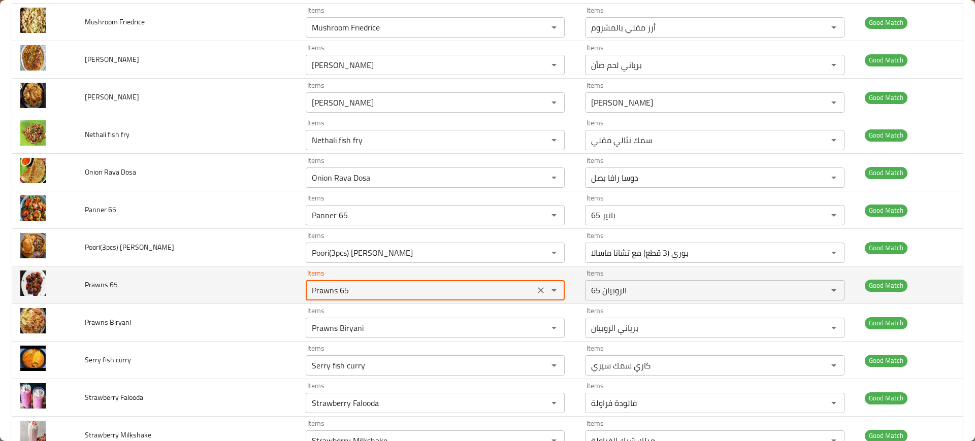
click at [385, 280] on div "Prawns 65 Items" at bounding box center [435, 290] width 259 height 20
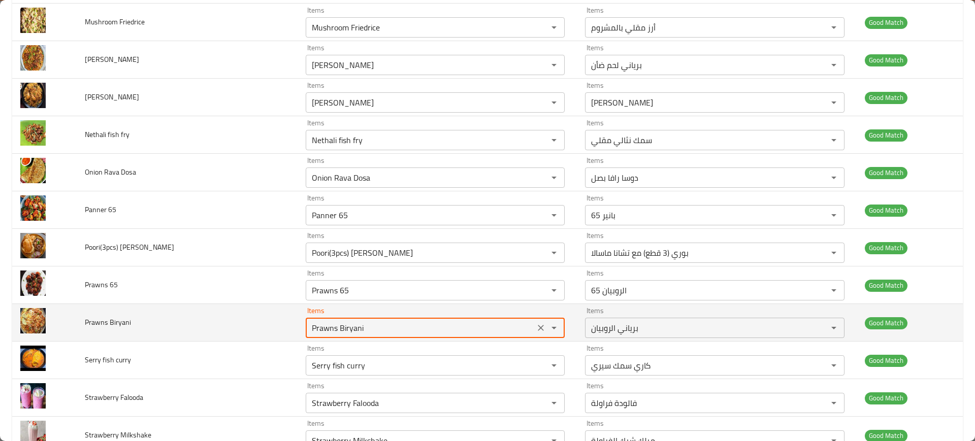
click at [393, 325] on Biryani "Prawns Biryani" at bounding box center [420, 328] width 223 height 14
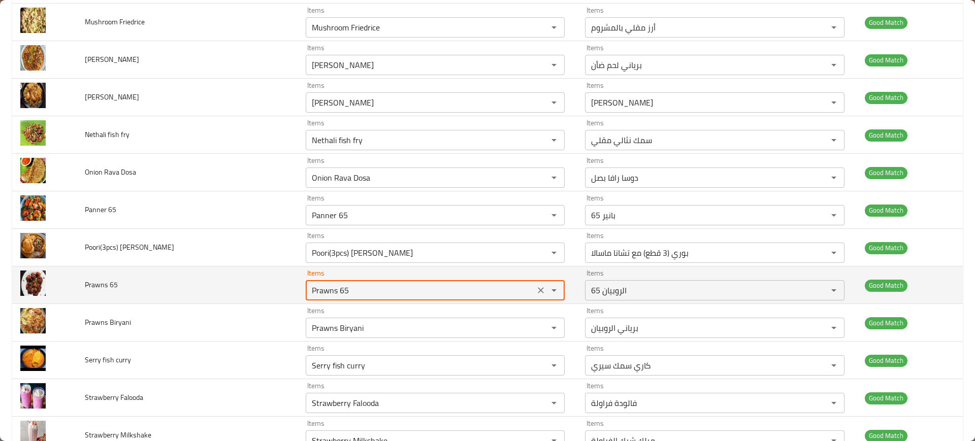
click at [341, 288] on 65 "Prawns 65" at bounding box center [420, 290] width 223 height 14
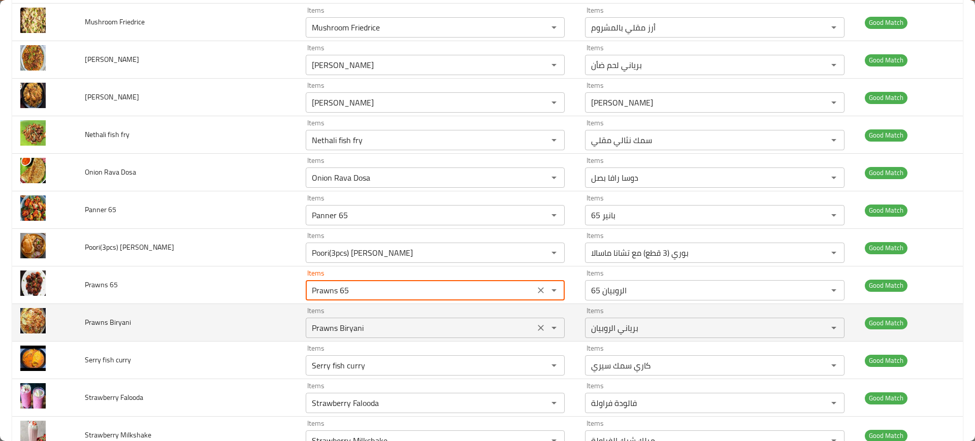
click at [359, 322] on Biryani "Prawns Biryani" at bounding box center [420, 328] width 223 height 14
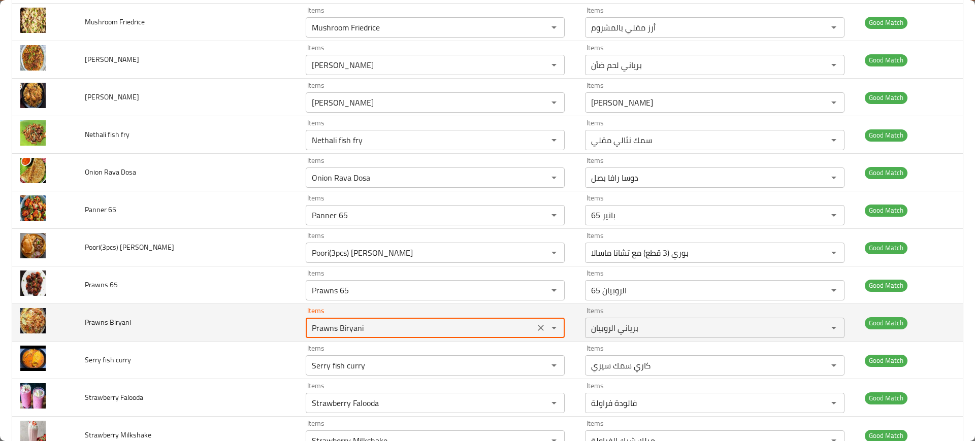
click at [359, 322] on Biryani "Prawns Biryani" at bounding box center [420, 328] width 223 height 14
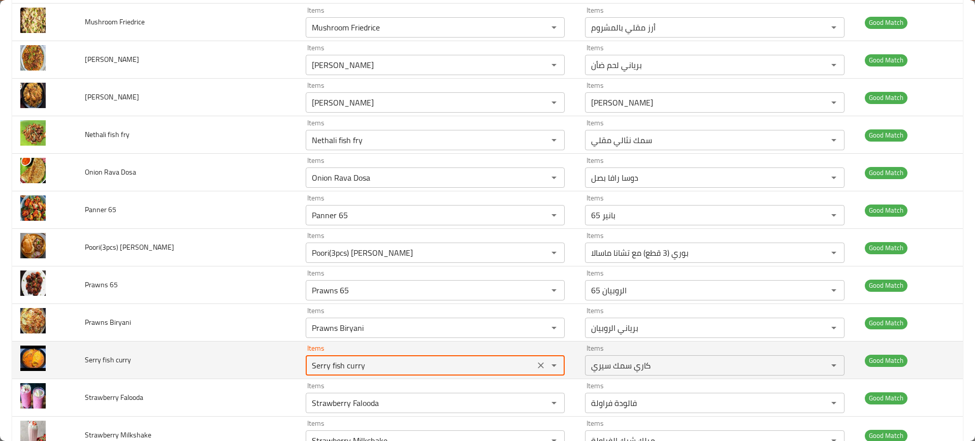
click at [343, 363] on curry "Serry fish curry" at bounding box center [420, 366] width 223 height 14
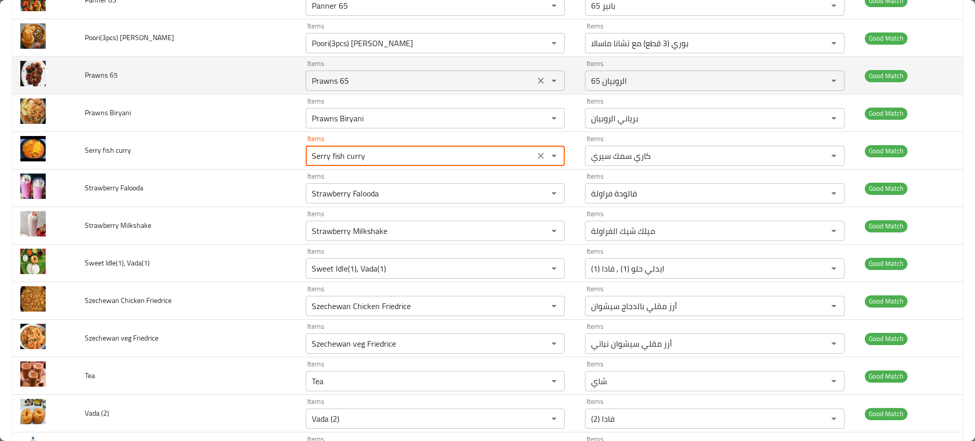
scroll to position [1275, 0]
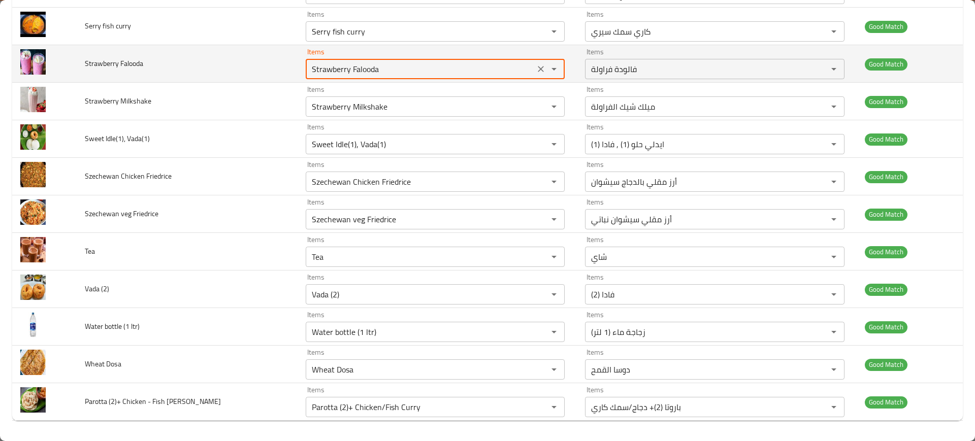
click at [326, 73] on Falooda "Strawberry Falooda" at bounding box center [420, 69] width 223 height 14
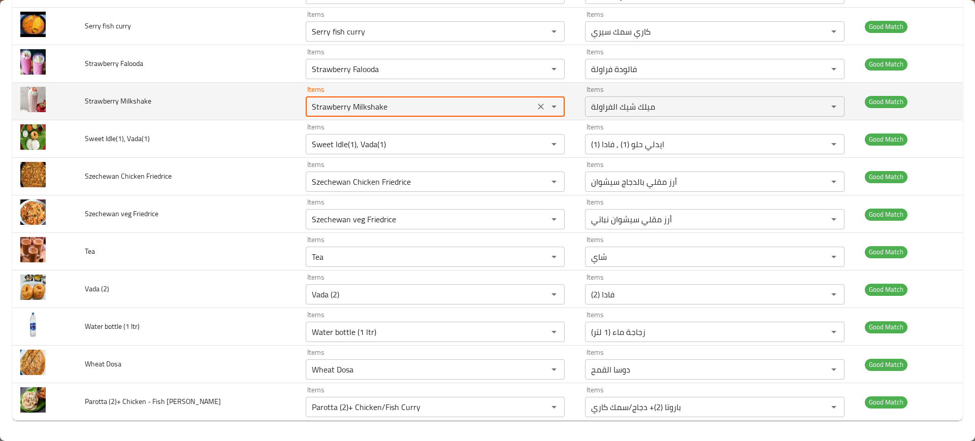
click at [314, 106] on Milkshake "Strawberry Milkshake" at bounding box center [420, 107] width 223 height 14
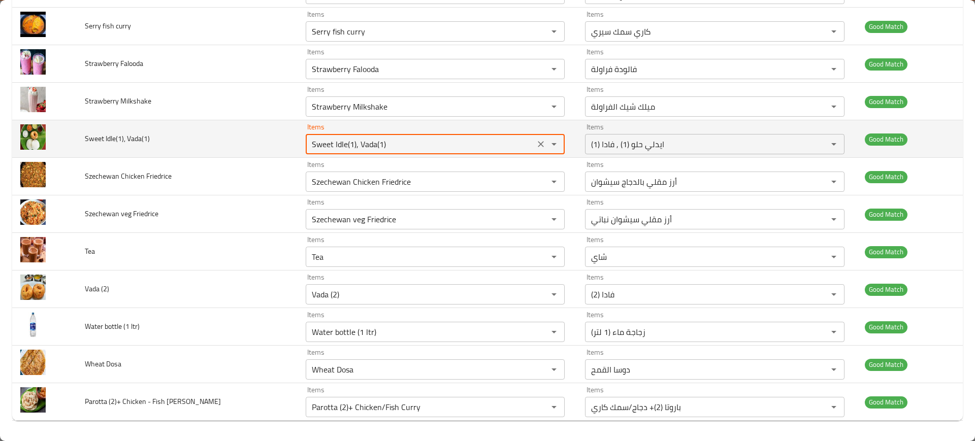
click at [318, 137] on Vada\(1\) "Sweet Idle(1), Vada(1)" at bounding box center [420, 144] width 223 height 14
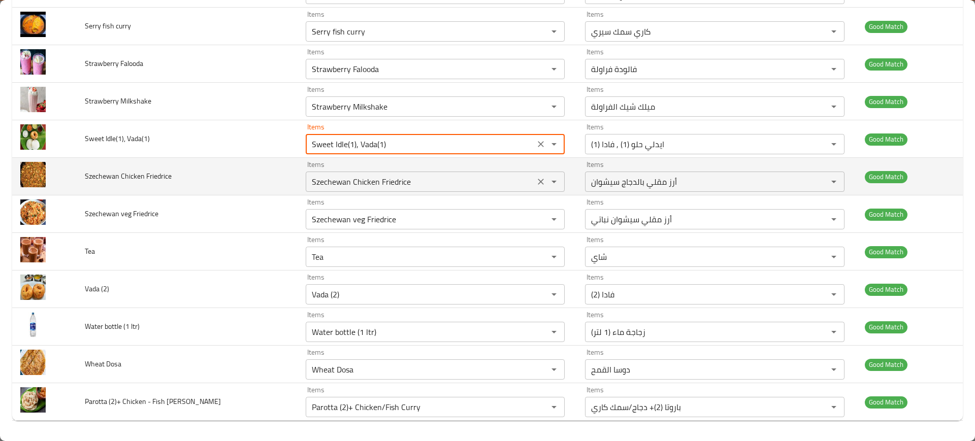
click at [333, 174] on div "Szechewan Chicken Friedrice Items" at bounding box center [435, 182] width 259 height 20
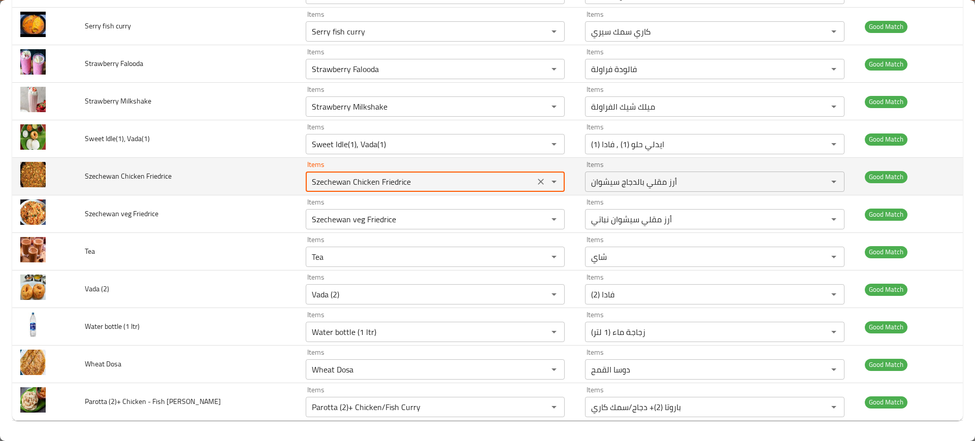
click at [333, 174] on div "Szechewan Chicken Friedrice Items" at bounding box center [435, 182] width 259 height 20
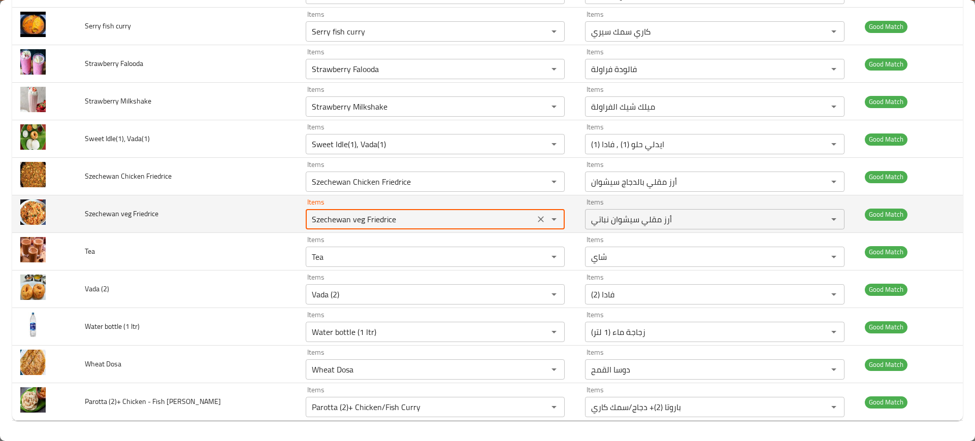
click at [363, 215] on Friedrice "Szechewan veg Friedrice" at bounding box center [420, 219] width 223 height 14
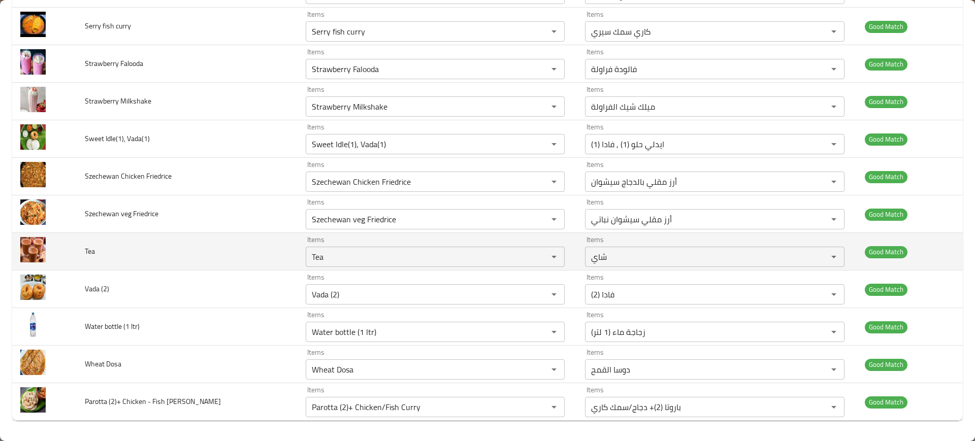
click at [365, 268] on td "Items Tea Items" at bounding box center [438, 252] width 280 height 38
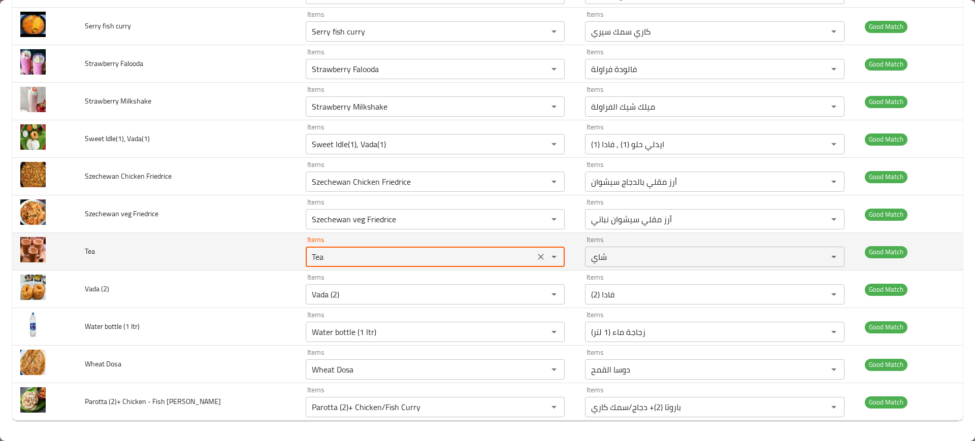
click at [339, 258] on input "Tea" at bounding box center [420, 257] width 223 height 14
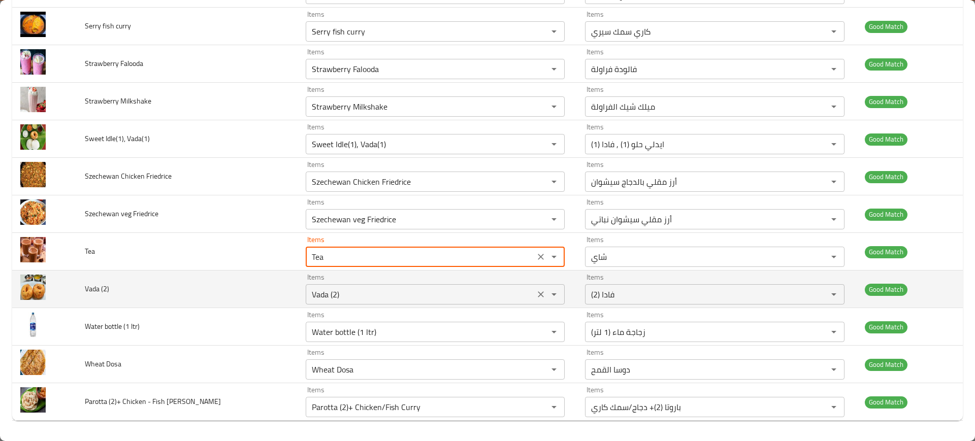
click at [370, 289] on \(2\) "Vada (2)" at bounding box center [420, 294] width 223 height 14
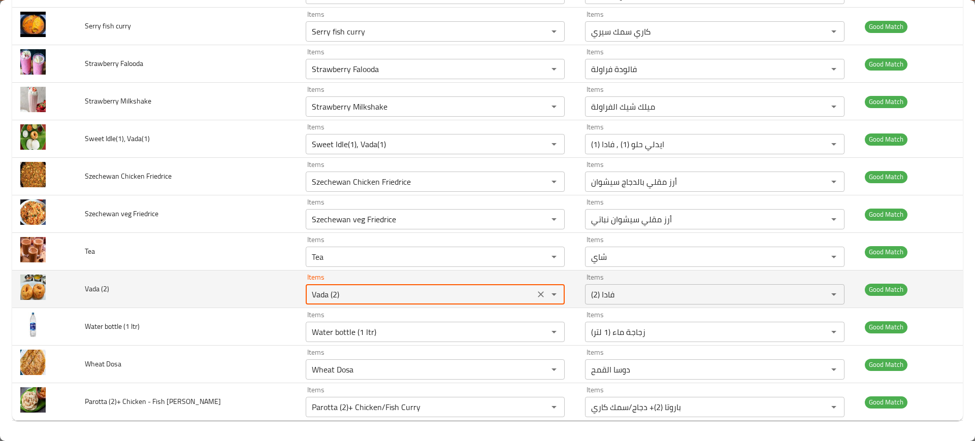
click at [370, 289] on \(2\) "Vada (2)" at bounding box center [420, 294] width 223 height 14
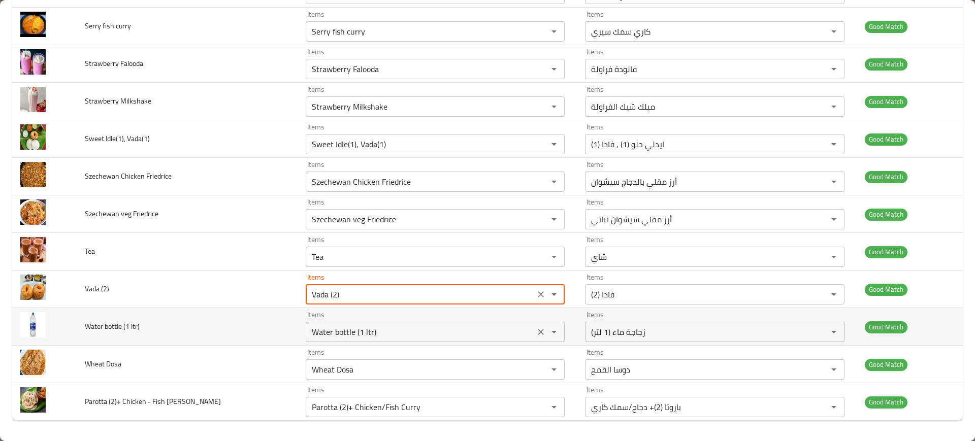
click at [329, 332] on ltr\) "Water bottle (1 ltr)" at bounding box center [420, 332] width 223 height 14
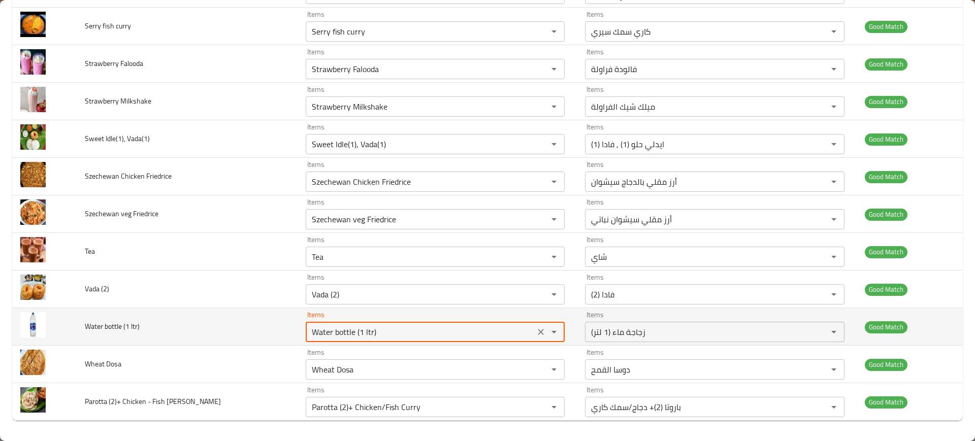
click at [329, 332] on ltr\) "Water bottle (1 ltr)" at bounding box center [420, 332] width 223 height 14
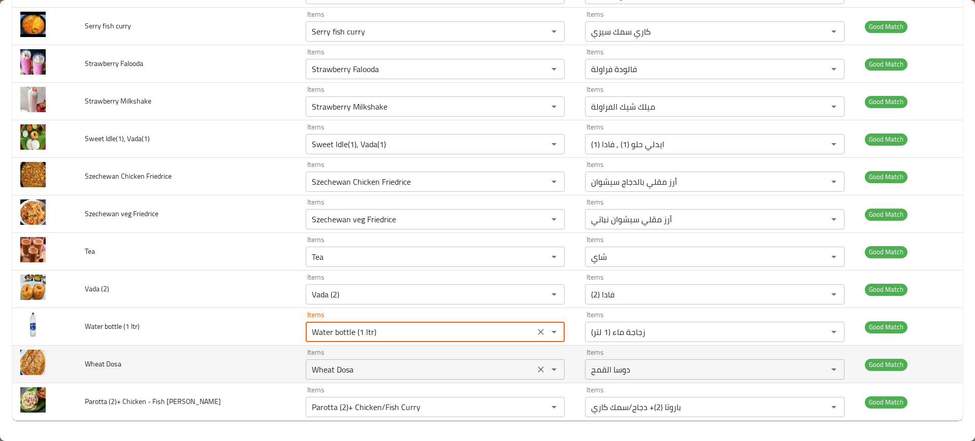
click at [345, 374] on Dosa "Wheat Dosa" at bounding box center [420, 370] width 223 height 14
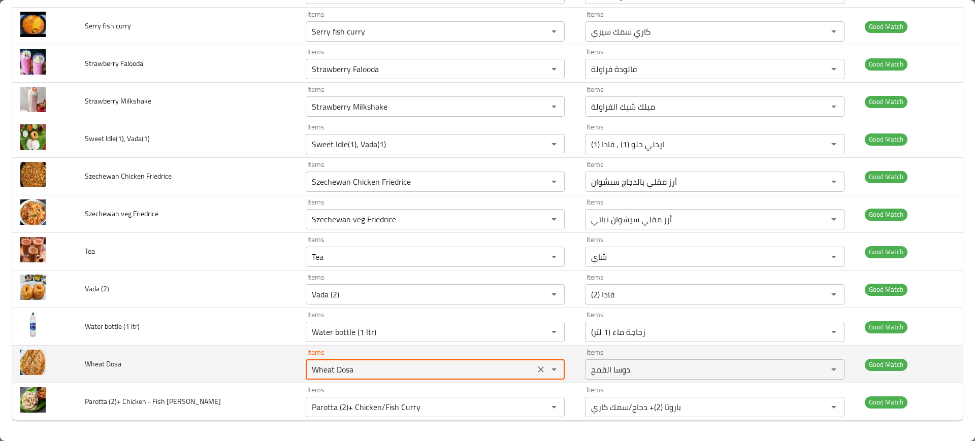
click at [345, 374] on Dosa "Wheat Dosa" at bounding box center [420, 370] width 223 height 14
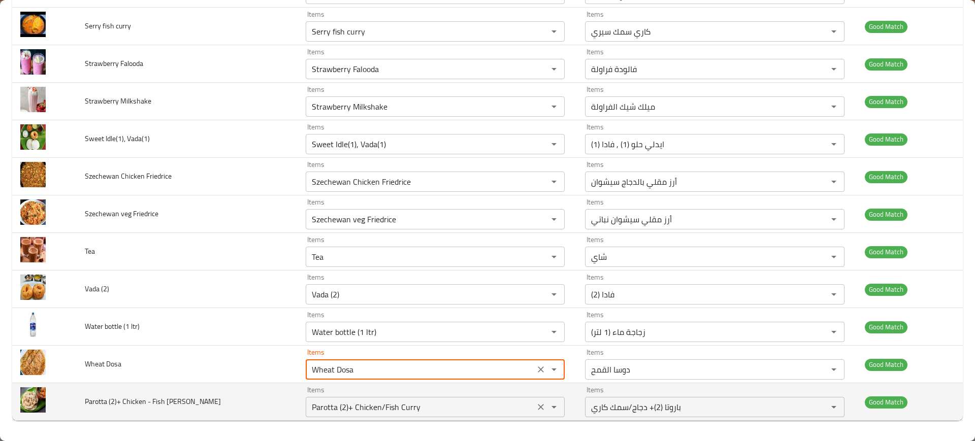
click at [361, 404] on Curry "Parotta (2)+ Chicken/Fish Curry" at bounding box center [420, 407] width 223 height 14
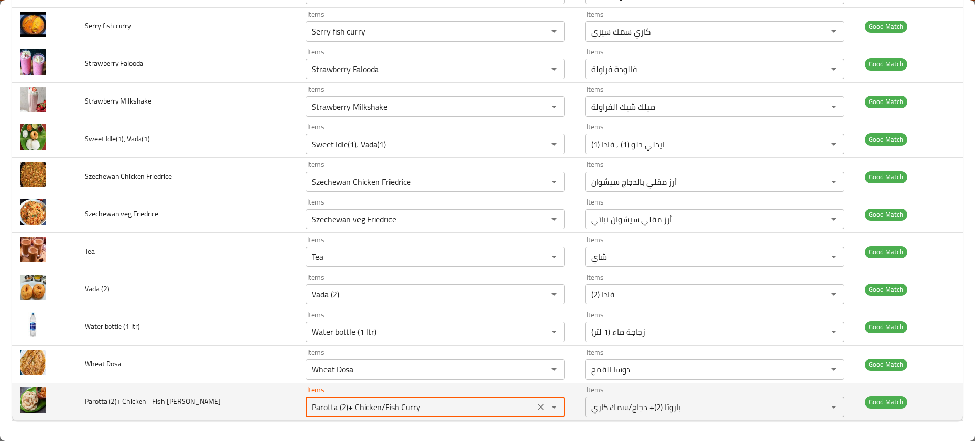
click at [361, 404] on Curry "Parotta (2)+ Chicken/Fish Curry" at bounding box center [420, 407] width 223 height 14
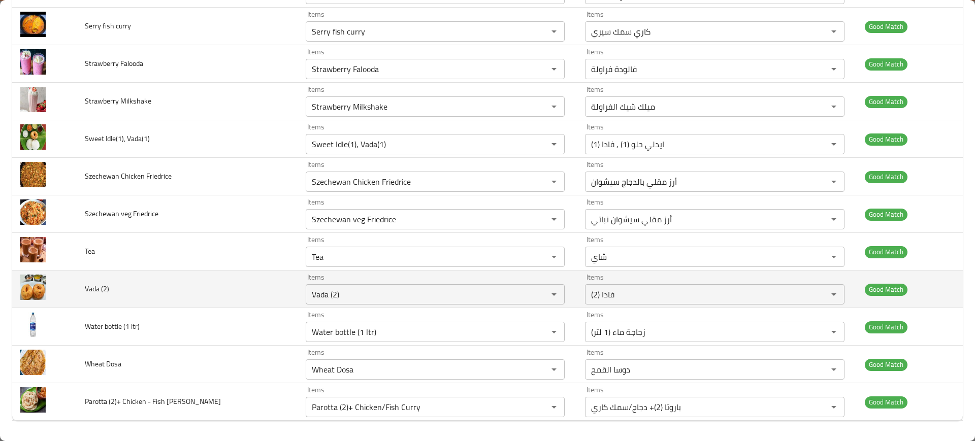
click at [182, 271] on td "Vada (2)" at bounding box center [187, 290] width 221 height 38
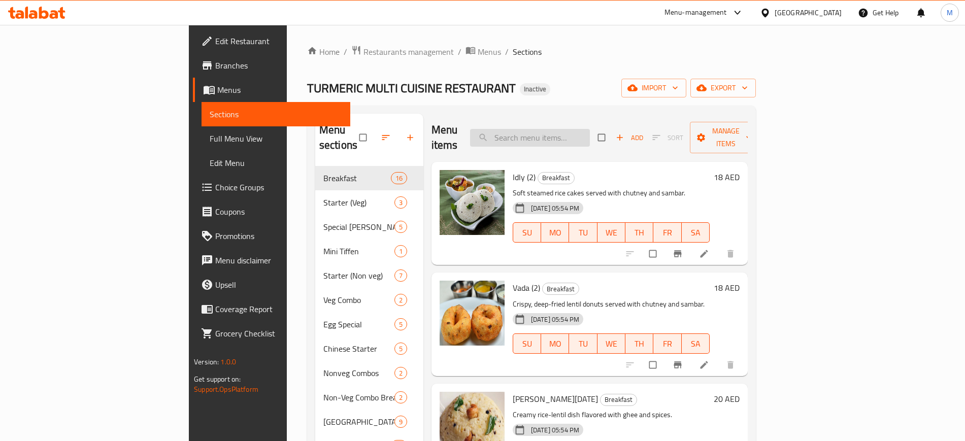
paste input "Chapathi(2) Veg"
click at [567, 134] on input "Chapathi(2) Veg" at bounding box center [530, 138] width 120 height 18
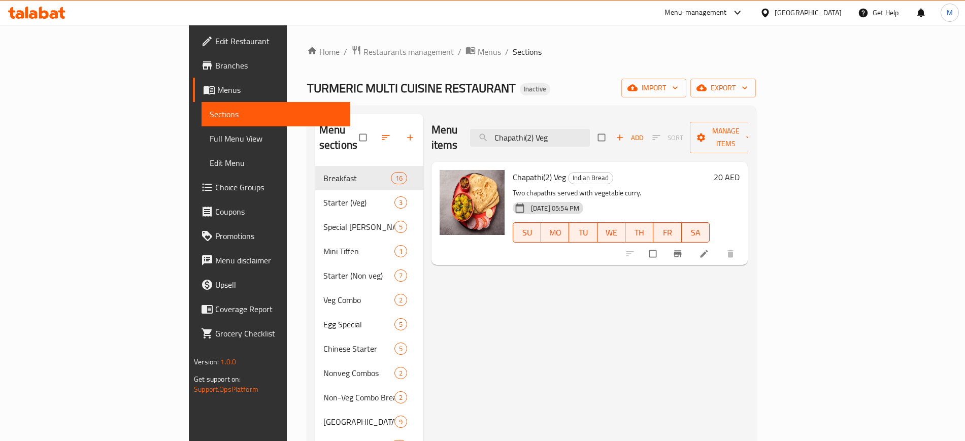
paste input "ettinadu Chicken Dry medium"
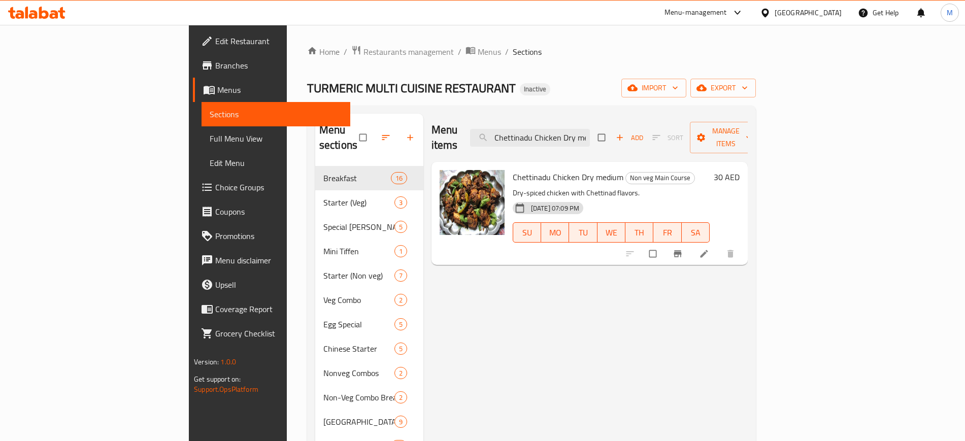
paste input "Masala"
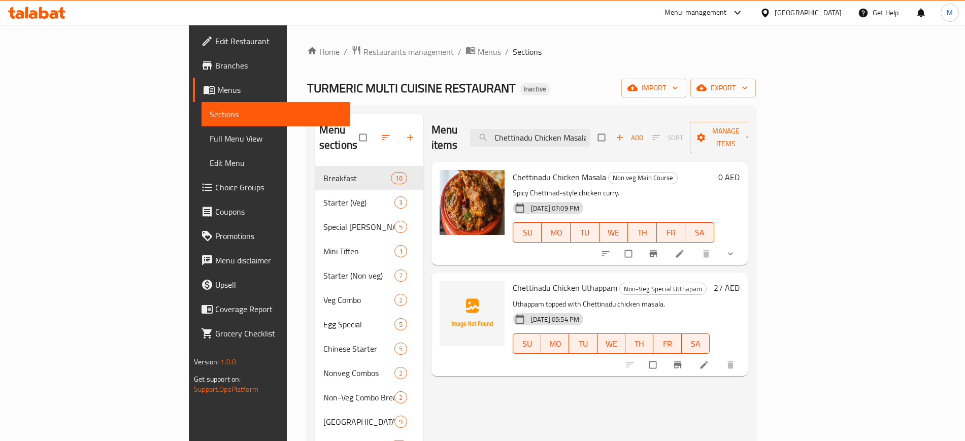
paste input "Mutto"
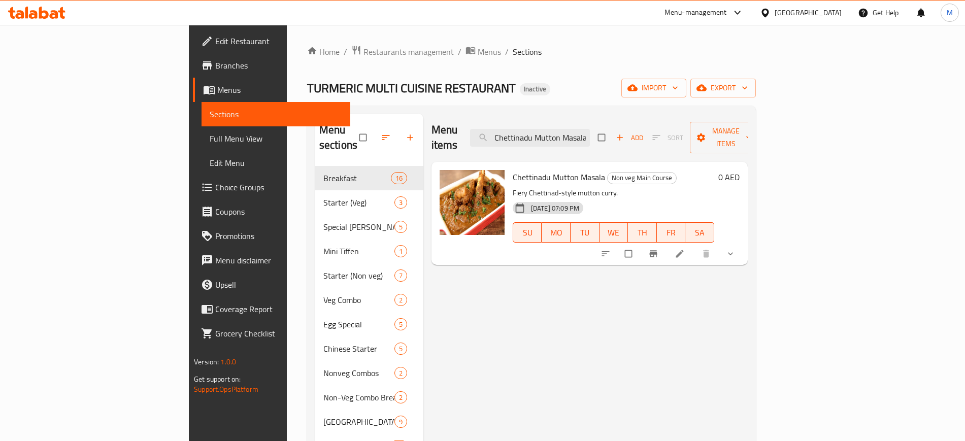
paste input "icken Mini Dosa, Chicken 65 (2)"
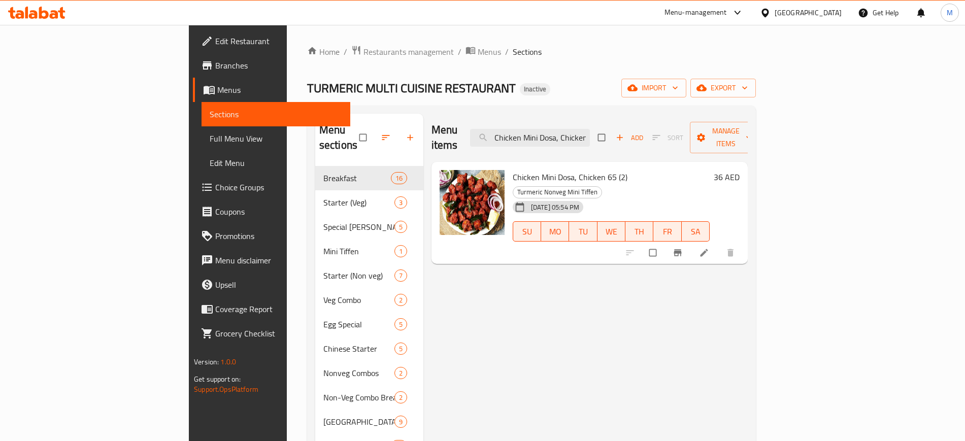
paste input "lli Prawn"
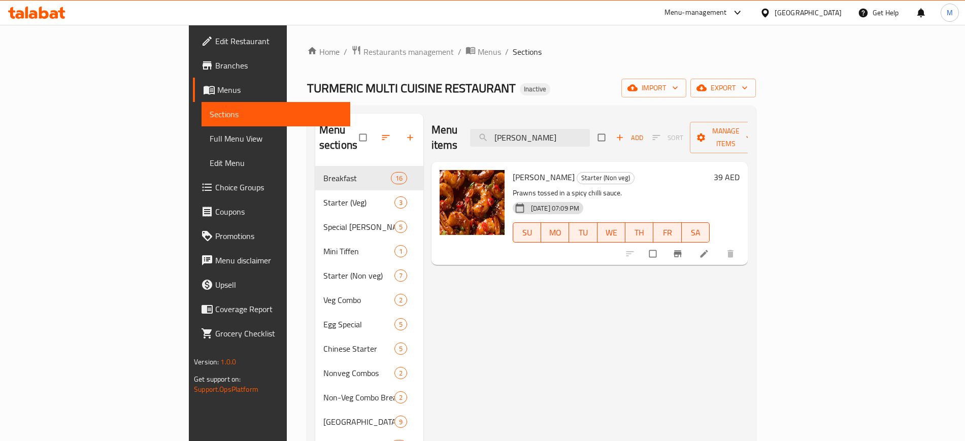
paste input "rab Chettinadu masala"
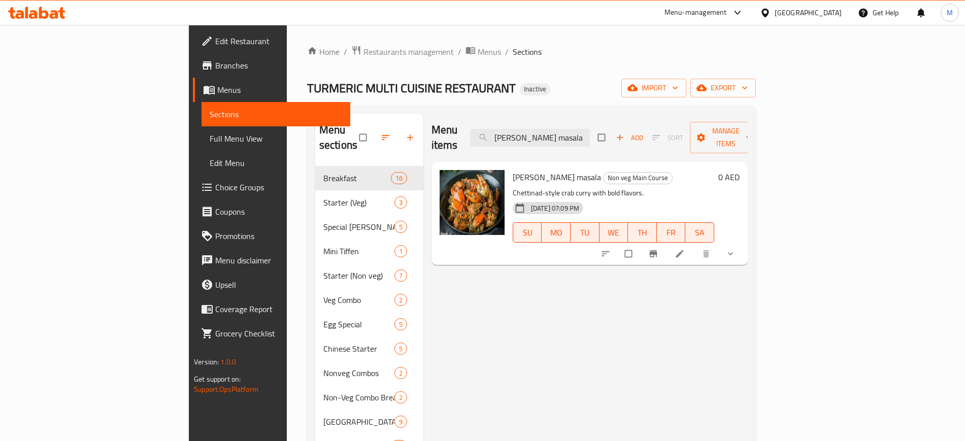
paste input "Dry Fruit Falood"
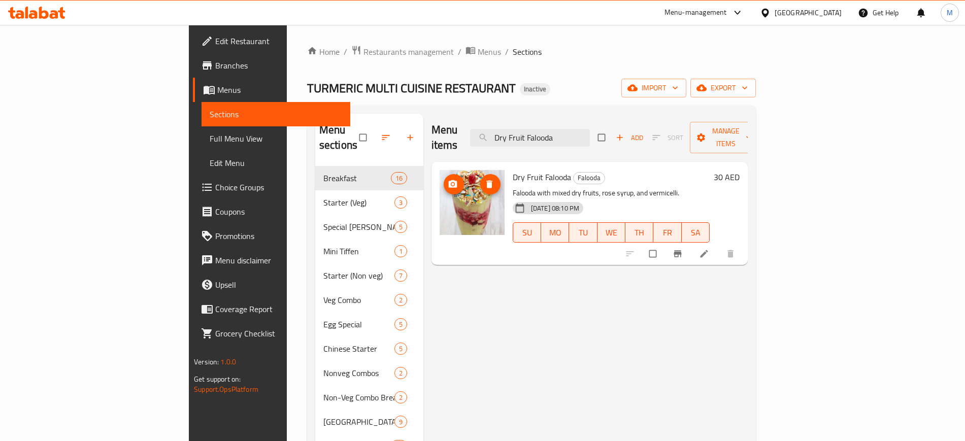
paste input "Egg Briyani"
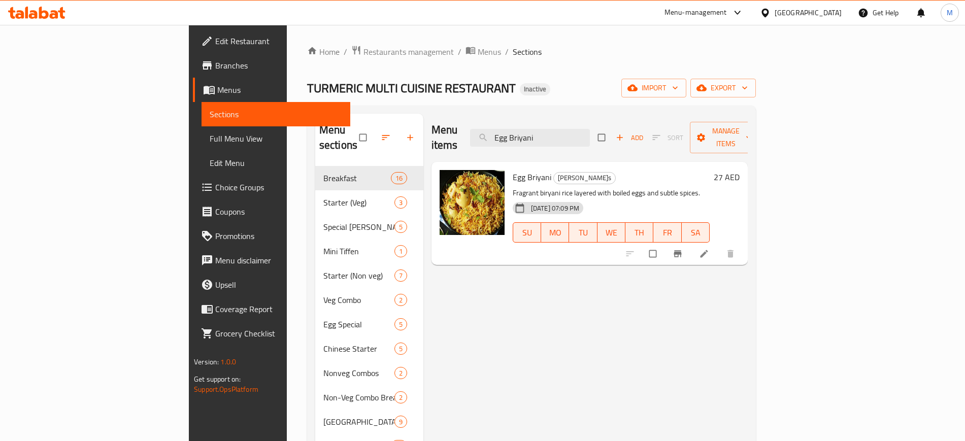
paste input "Fish Finger"
paste input "Ghee Roast"
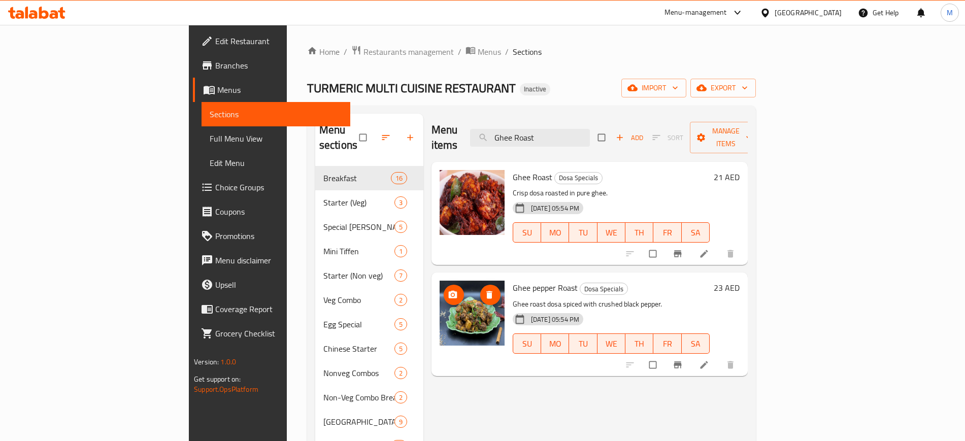
paste input "reen [PERSON_NAME]"
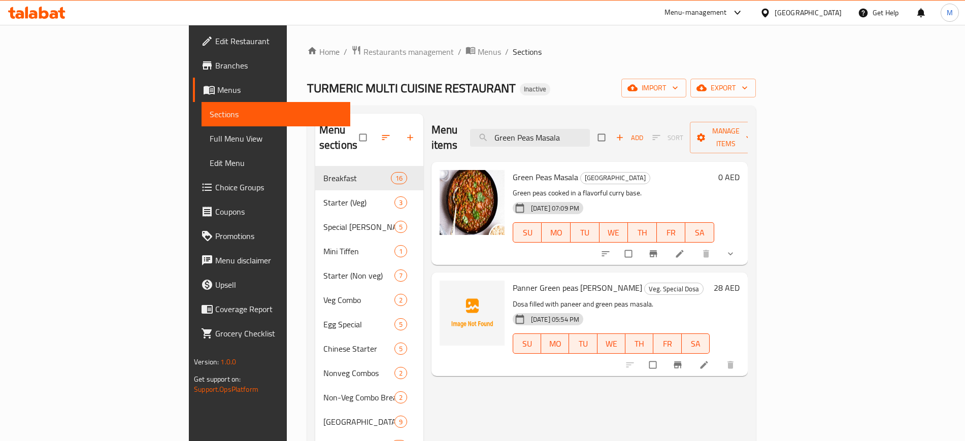
paste input "Hot& Sour soup"
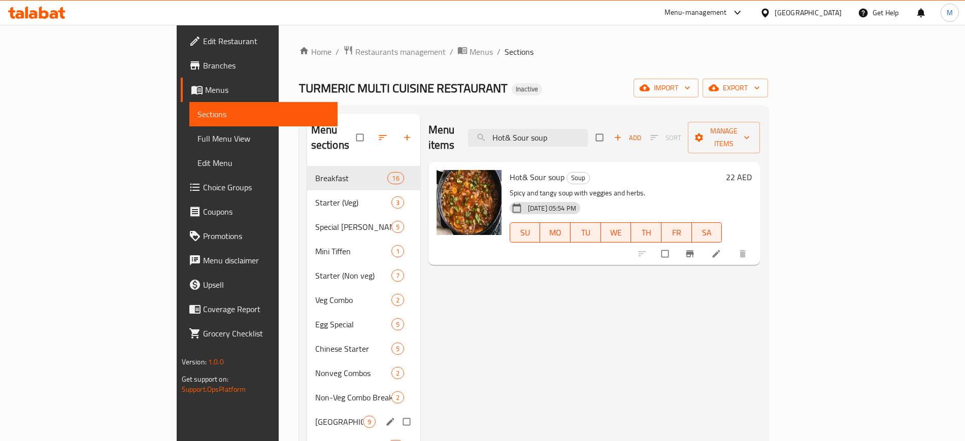
paste input "Karakudi Chettinadu chicken Mas"
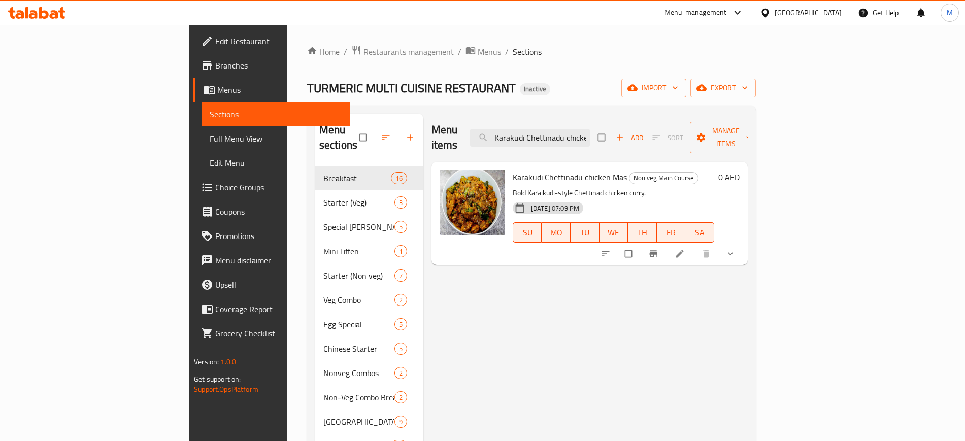
paste input "ing Fish Fry"
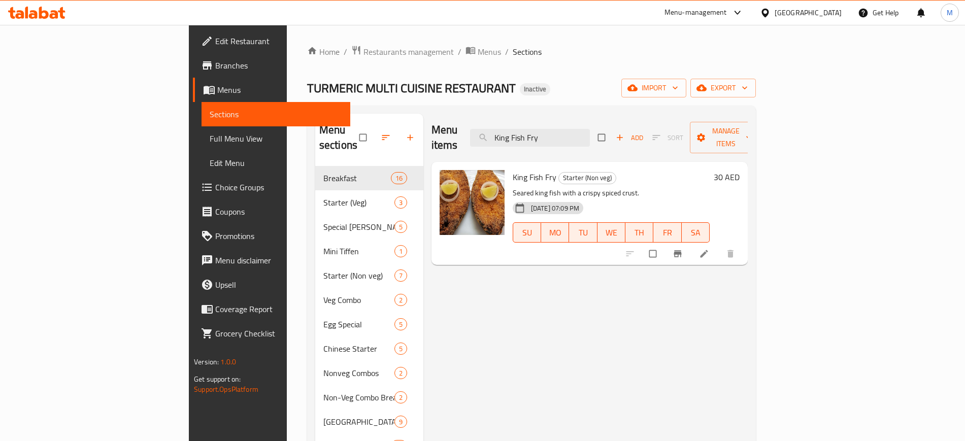
paste input "fish tawa f"
paste input "othu Parotta Tea or Coffee"
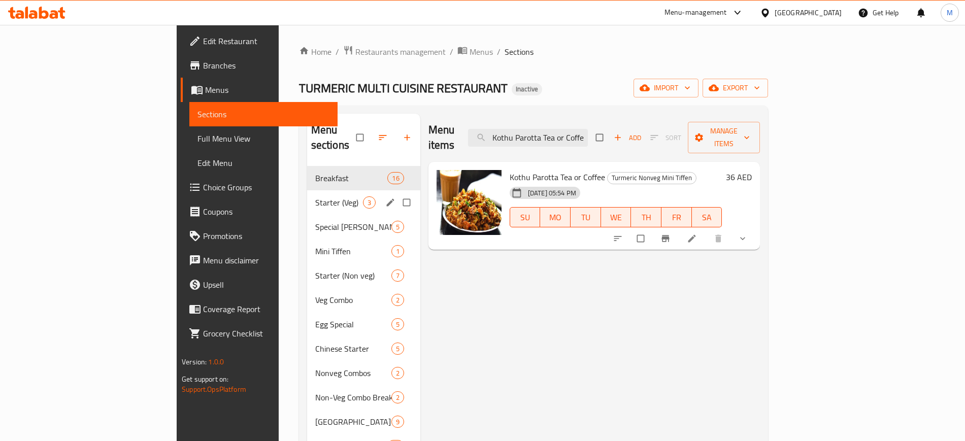
paste input "Lime Juic"
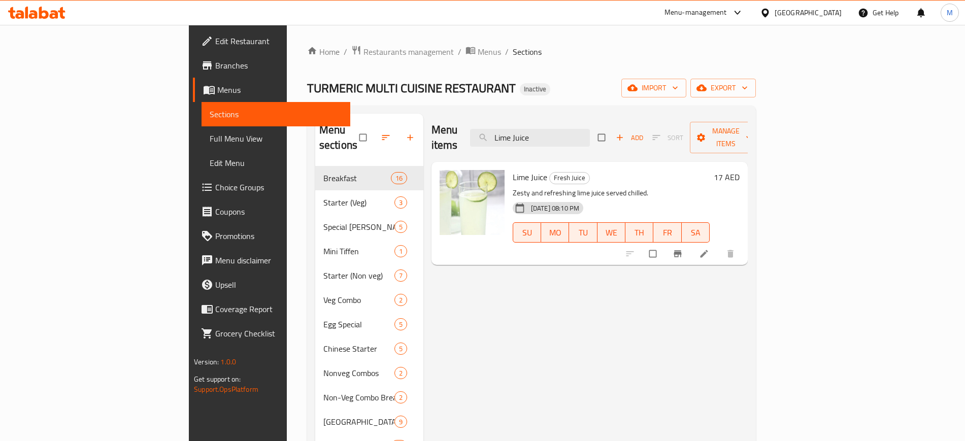
paste input "Soda"
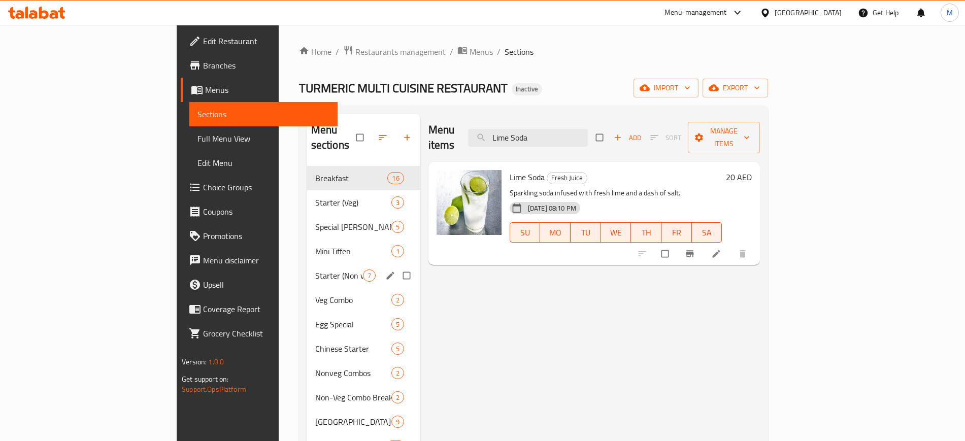
paste input "Mango Milkshake"
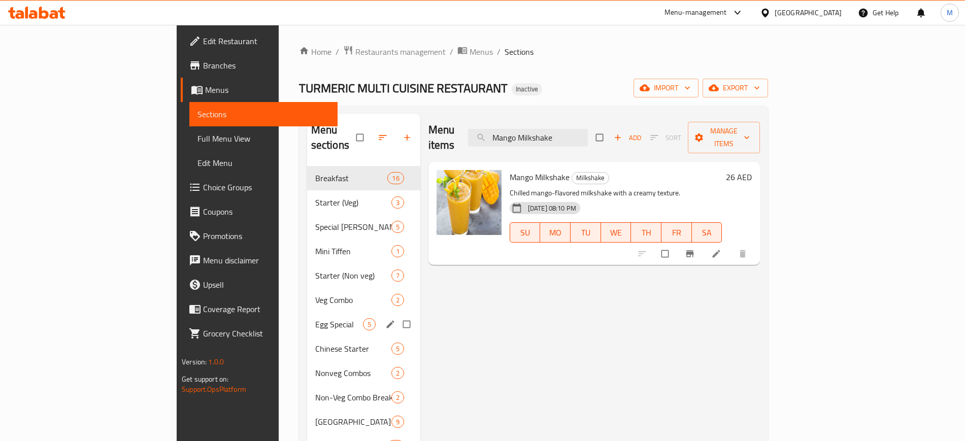
paste input "ushroom 65"
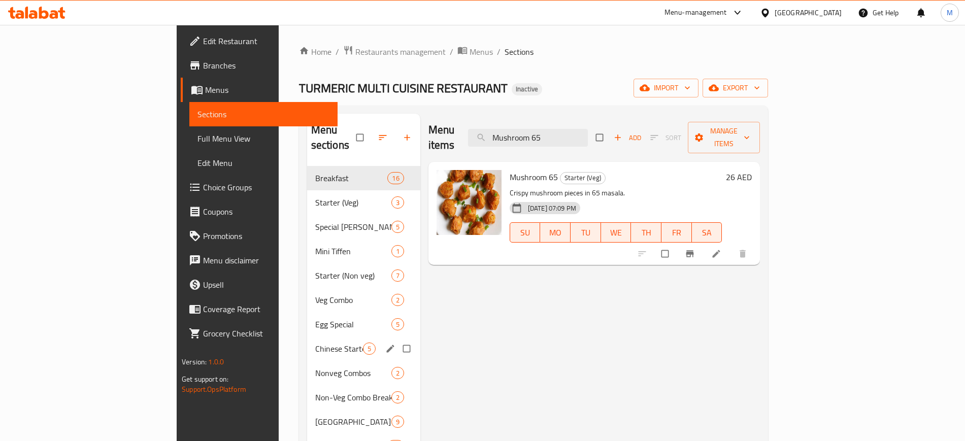
paste input "Friedrice"
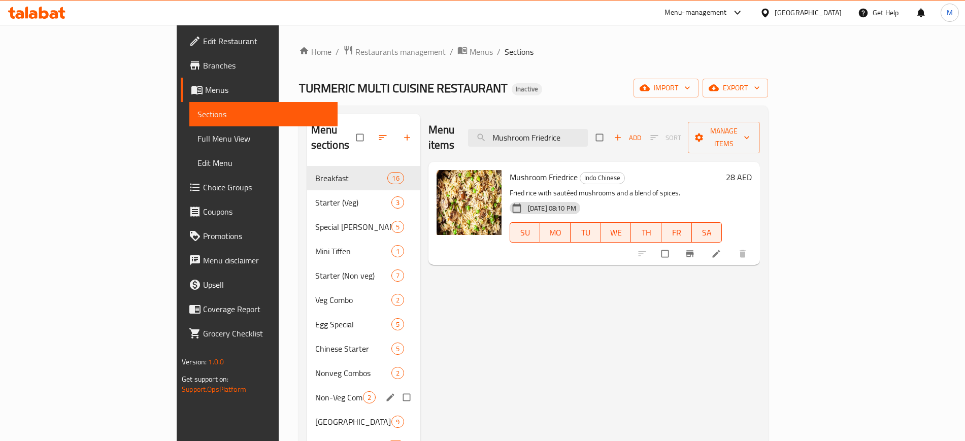
paste input "tton Briyani"
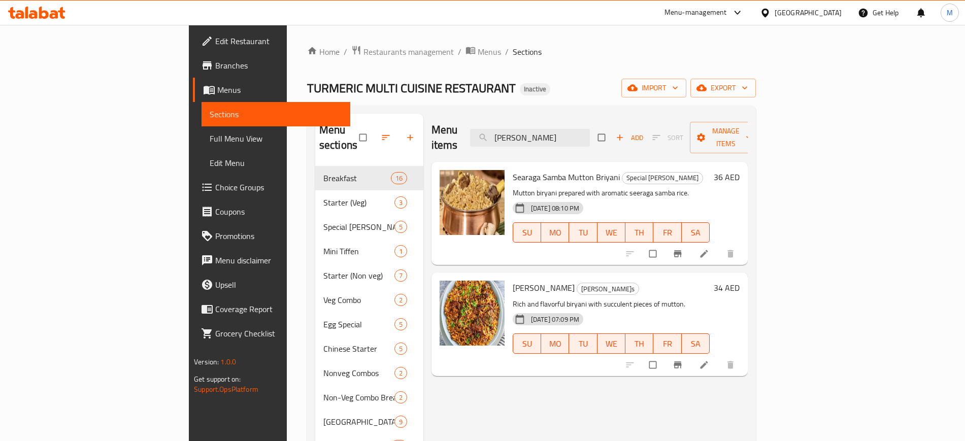
paste input "[PERSON_NAME]"
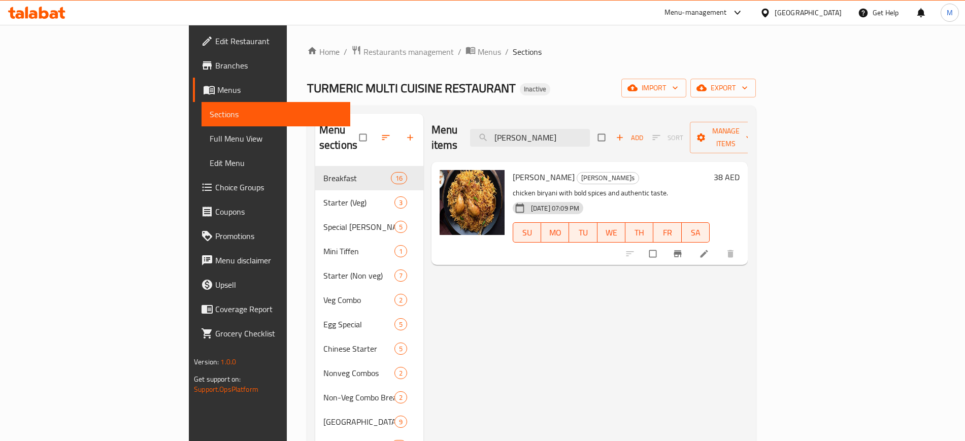
paste input "ethali fish fry"
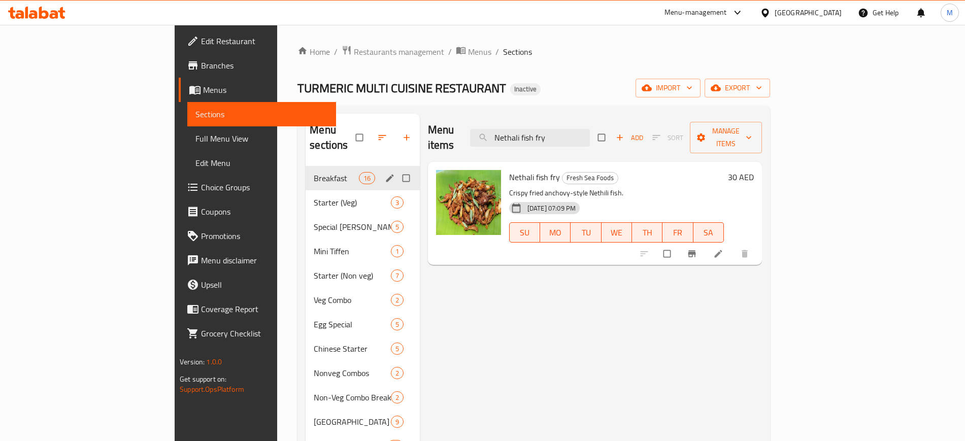
paste input "Onion Rava Dosa"
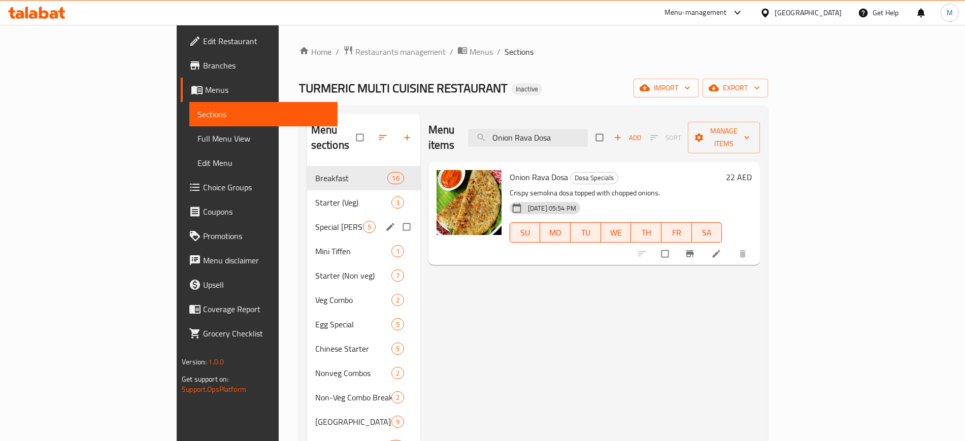
paste input "Panner 65"
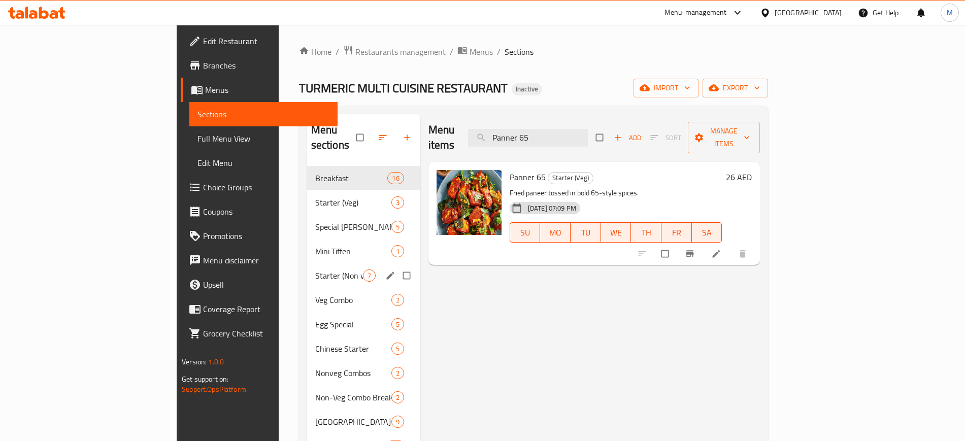
paste input "oori(3pcs) [PERSON_NAME]"
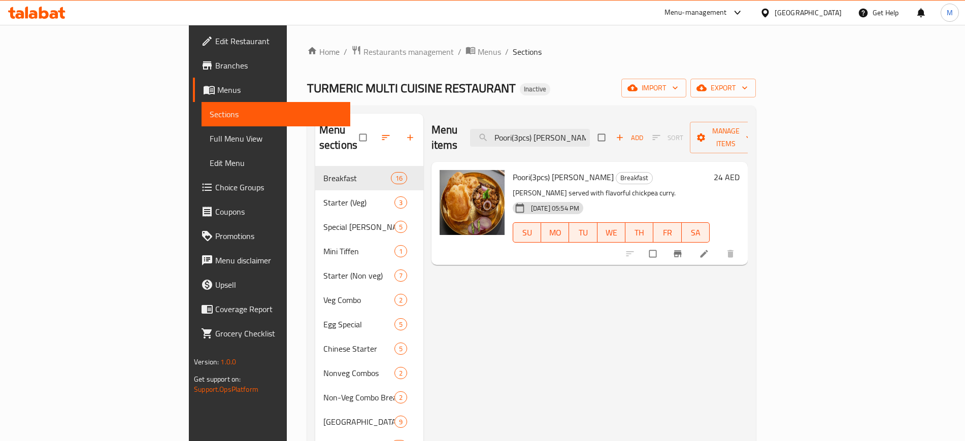
paste input "rawns 65"
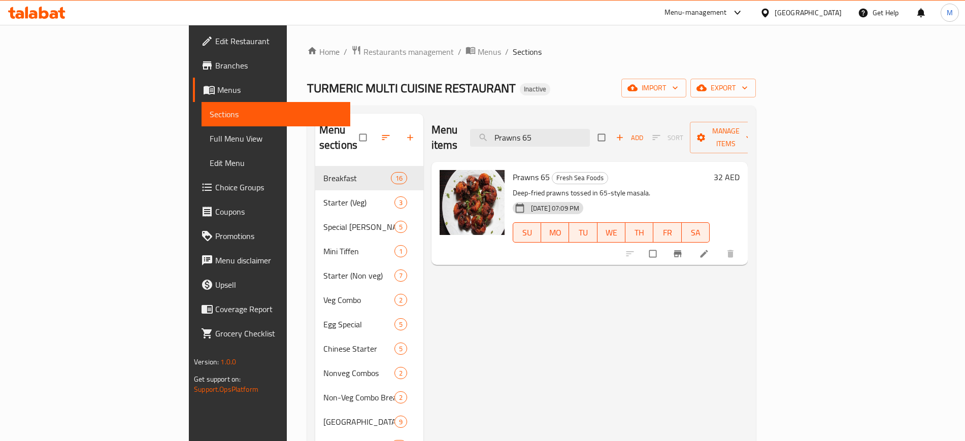
paste input "Biryani"
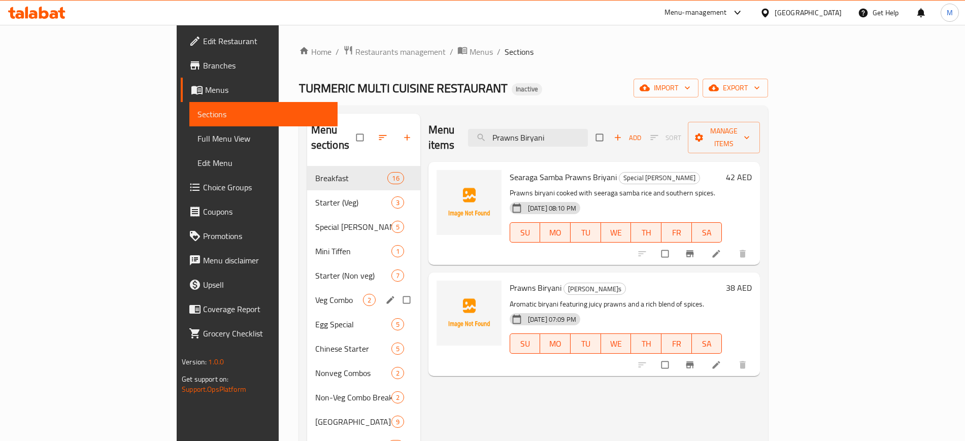
paste input "65"
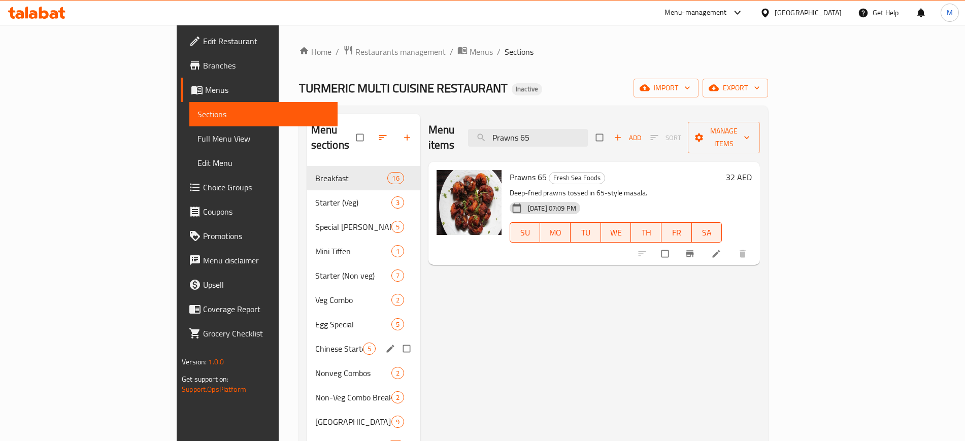
paste input "Biryani"
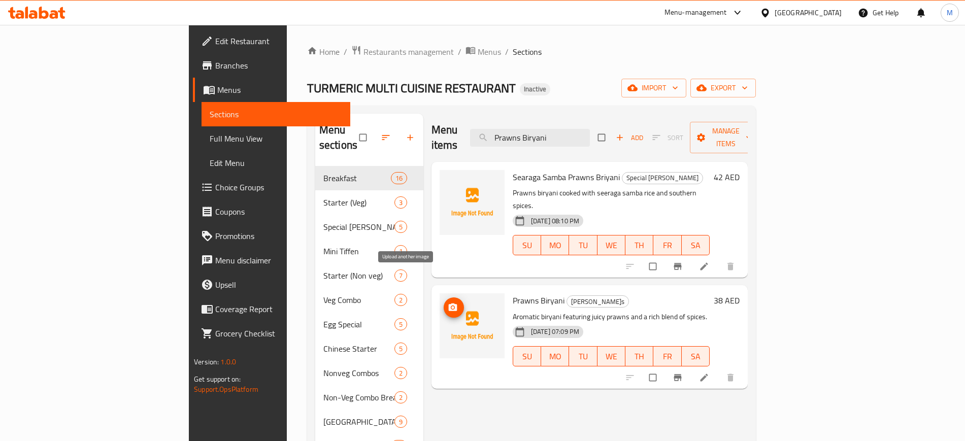
type input "Prawns Biryani"
click at [449, 304] on icon "upload picture" at bounding box center [453, 308] width 9 height 8
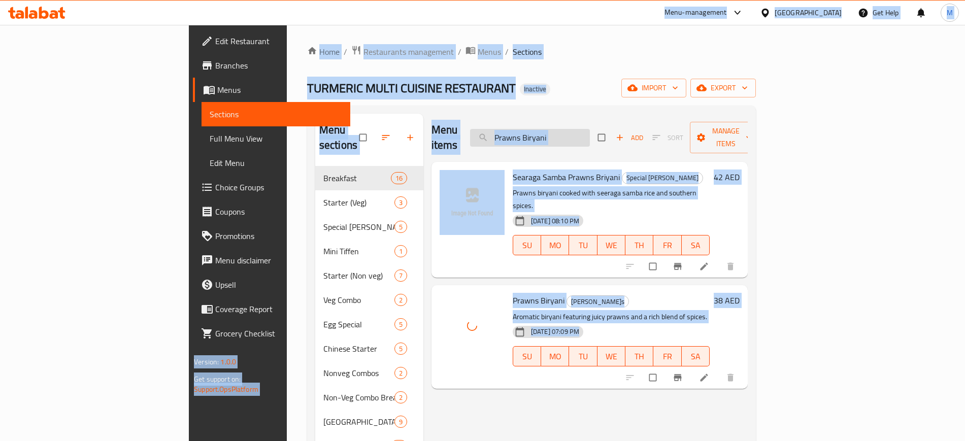
click at [590, 130] on input "Prawns Biryani" at bounding box center [530, 138] width 120 height 18
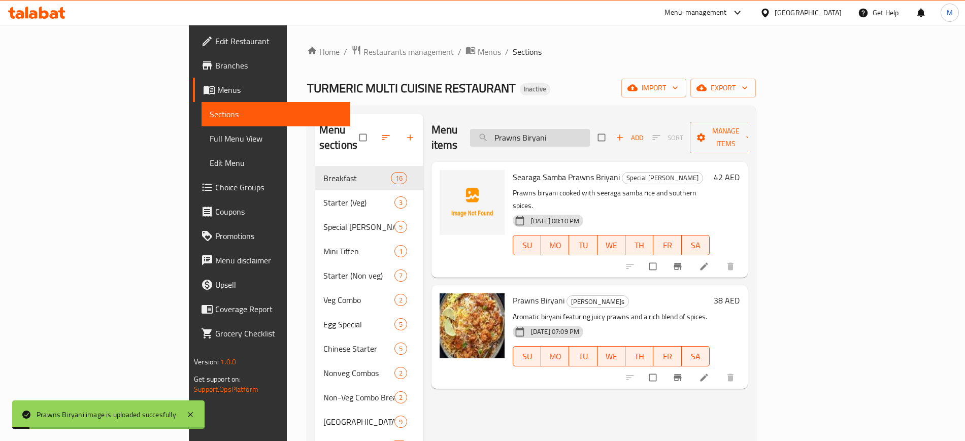
paste input "Serry fish curry"
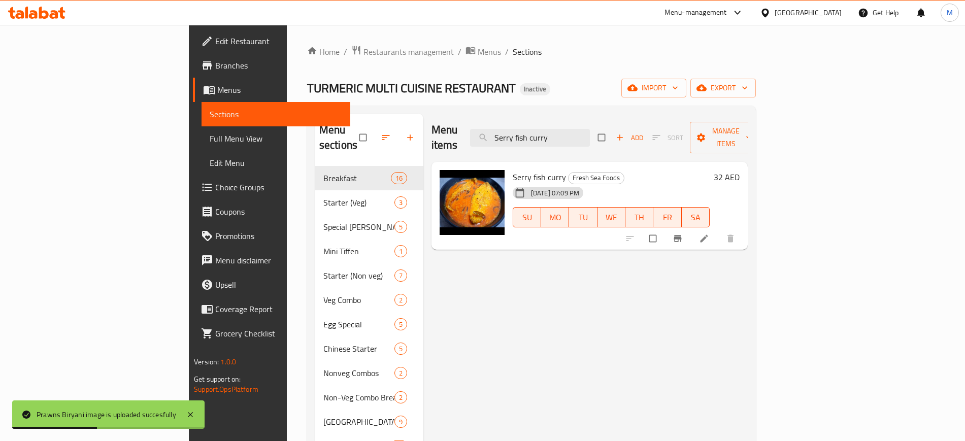
paste input "trawberry Falooda"
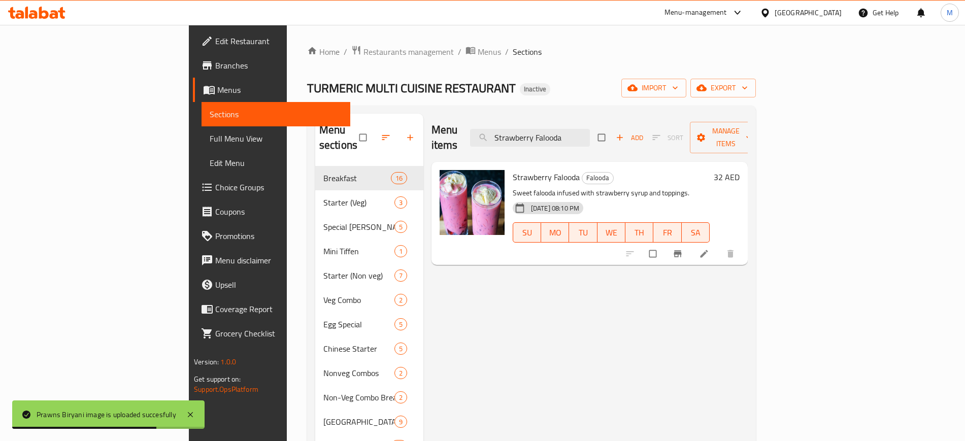
paste input "Milkshake"
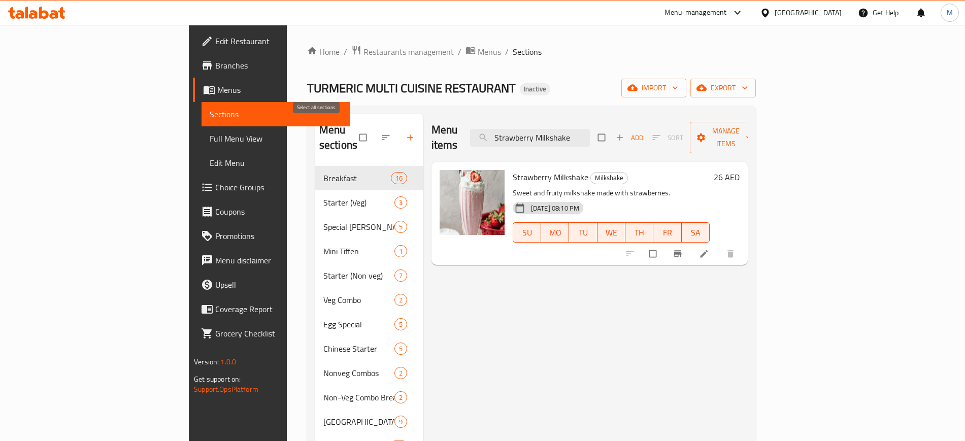
paste input "weet Idle(1), Vada(1)"
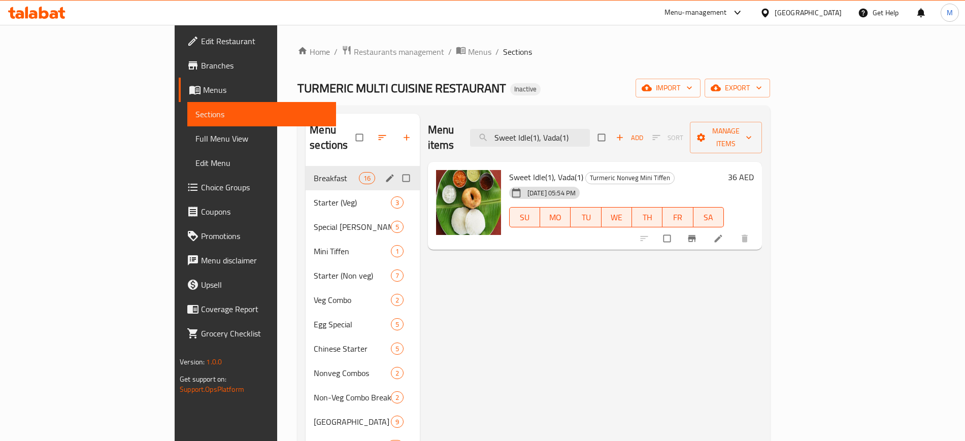
paste input "zechewan Chicken Friedrice"
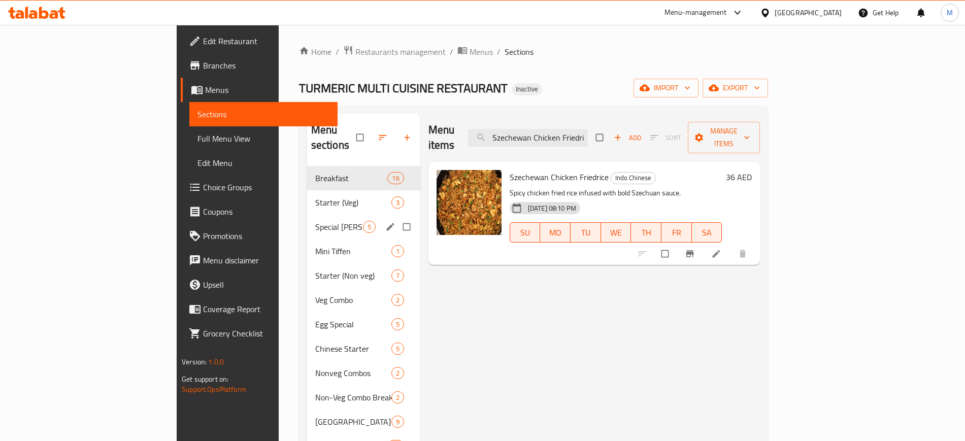
paste input "veg"
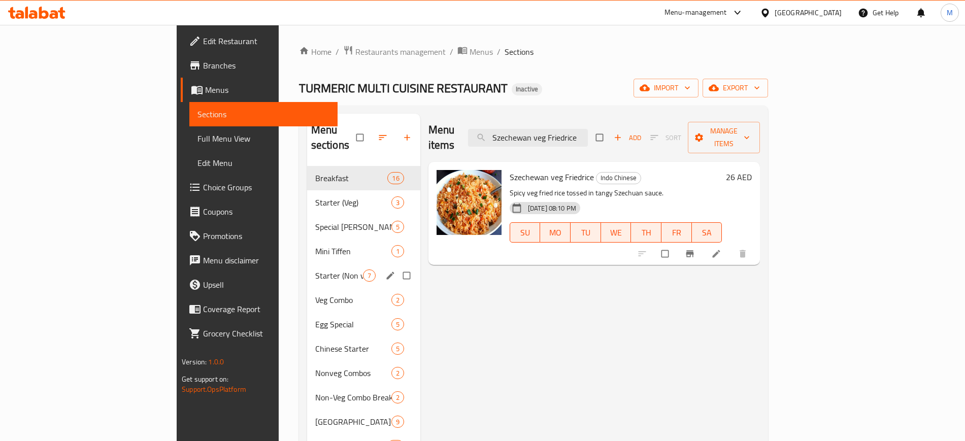
paste input "Tea"
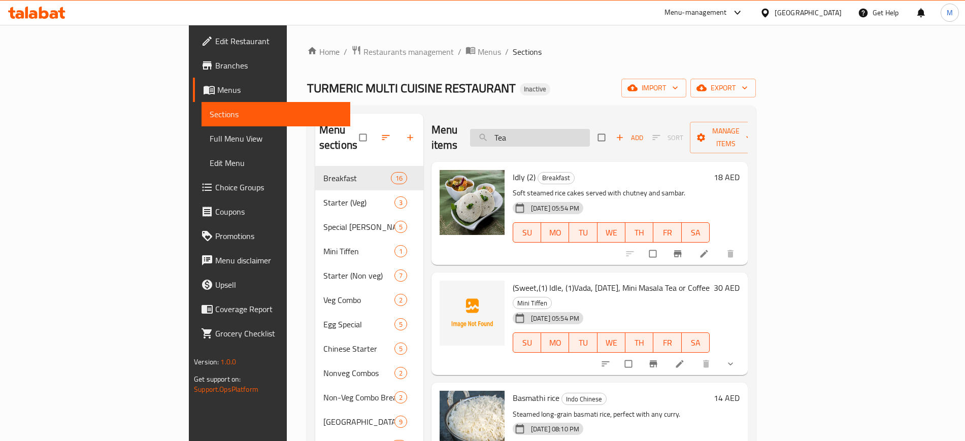
click at [590, 129] on input "Tea" at bounding box center [530, 138] width 120 height 18
paste input "Vada (2)"
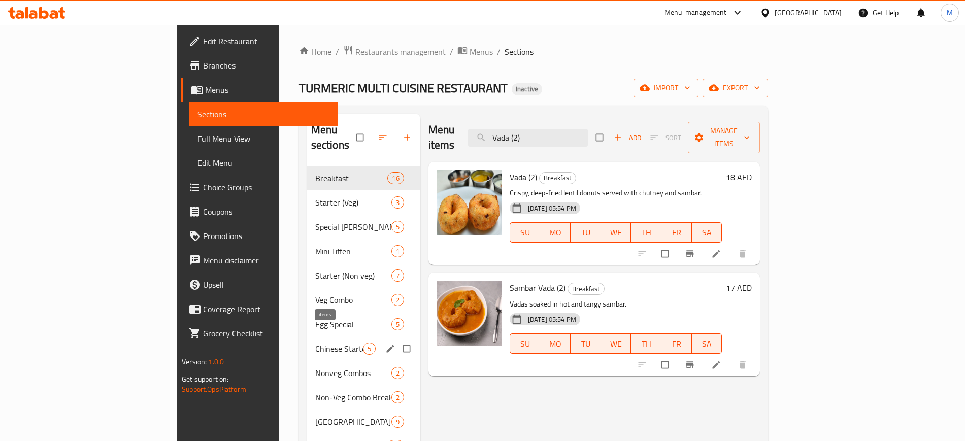
paste input "Water bottle (1 ltr"
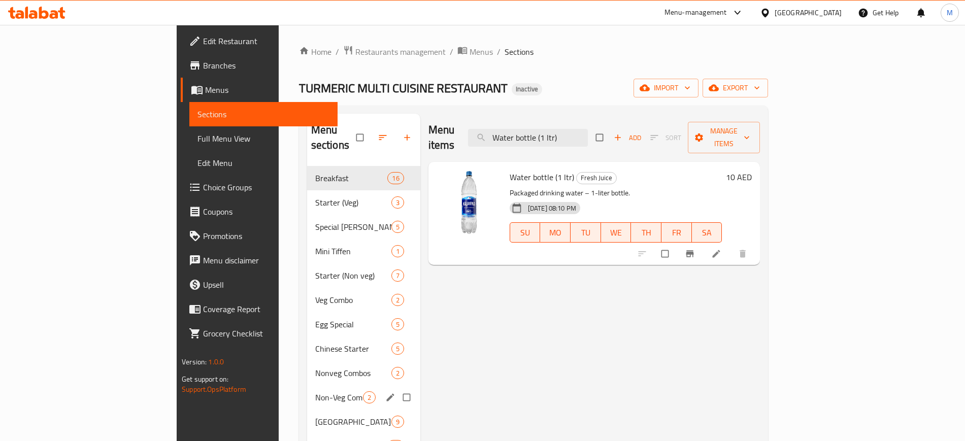
paste input "heat Dosa"
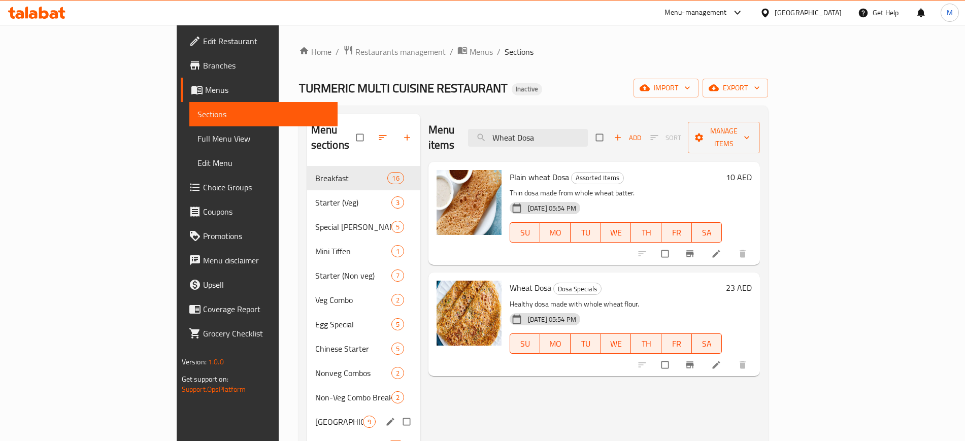
paste input "Parotta (2)+ Chicken/Fish Curry"
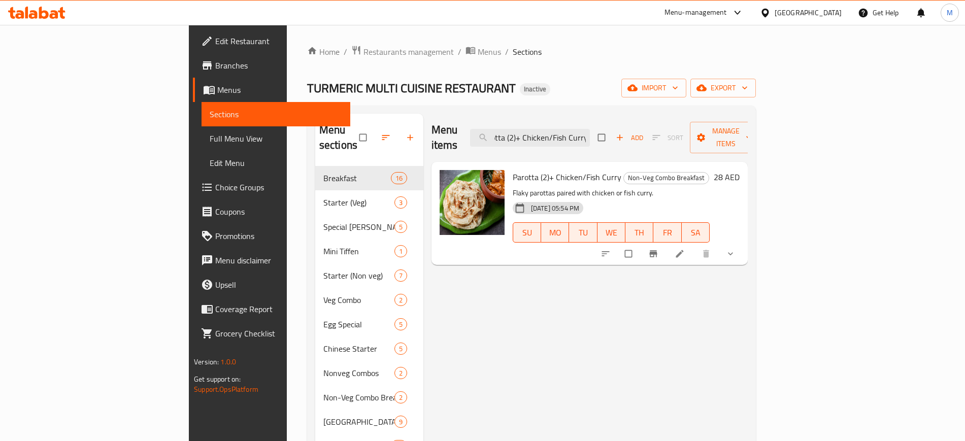
type input "Parotta (2)+ Chicken/Fish Curry"
click at [513, 49] on span "Sections" at bounding box center [527, 52] width 29 height 12
click at [590, 134] on input "Parotta (2)+ Chicken/Fish Curry" at bounding box center [530, 138] width 120 height 18
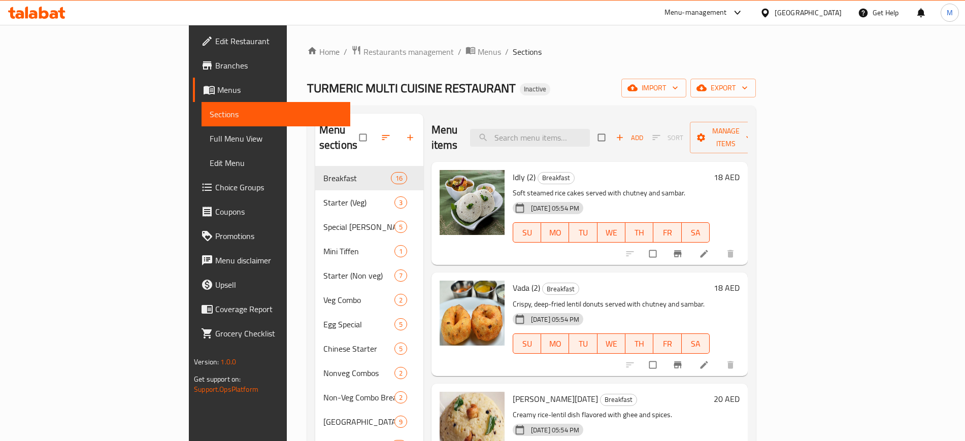
click at [472, 133] on div "Menu items Add Sort Manage items" at bounding box center [590, 138] width 316 height 48
click at [210, 140] on span "Full Menu View" at bounding box center [276, 139] width 132 height 12
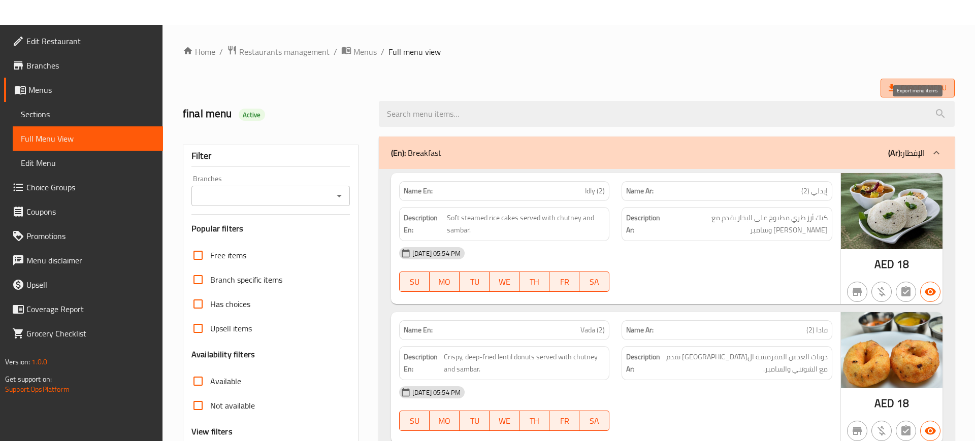
click at [939, 94] on span "Export Menu" at bounding box center [918, 88] width 58 height 13
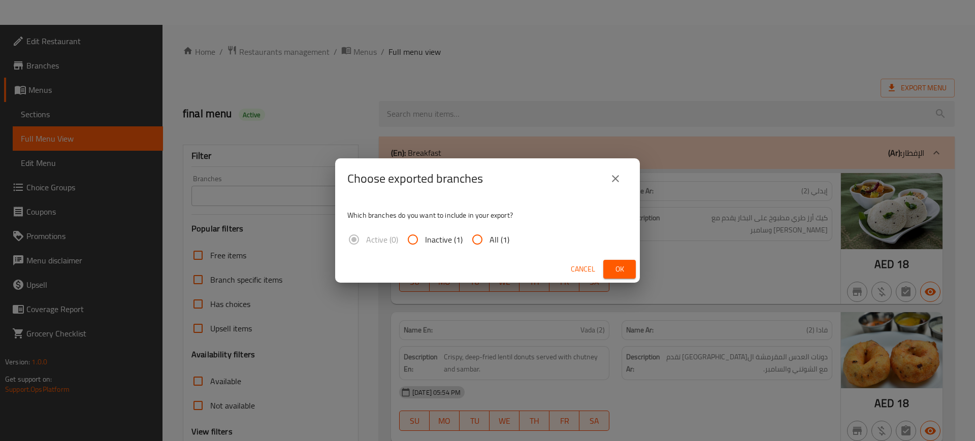
click at [507, 236] on span "All (1)" at bounding box center [500, 240] width 20 height 12
click at [490, 236] on input "All (1)" at bounding box center [477, 240] width 24 height 24
radio input "true"
click at [620, 270] on span "Ok" at bounding box center [619, 269] width 16 height 13
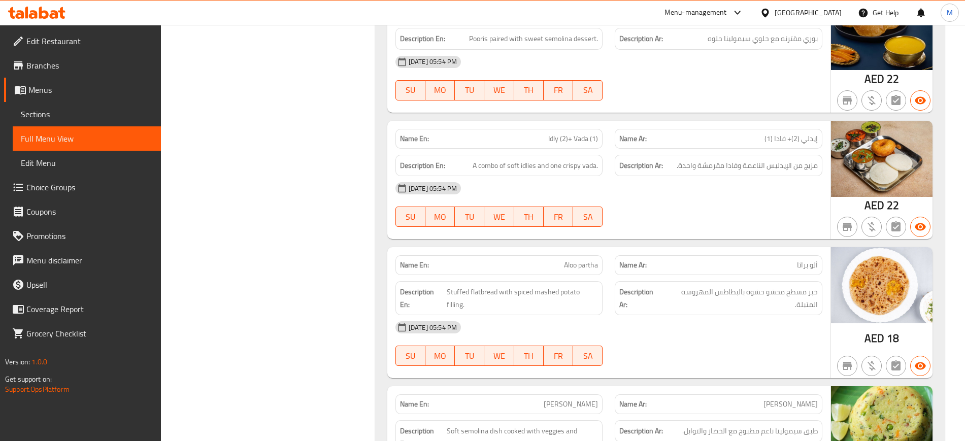
scroll to position [789, 0]
